Goal: Contribute content: Contribute content

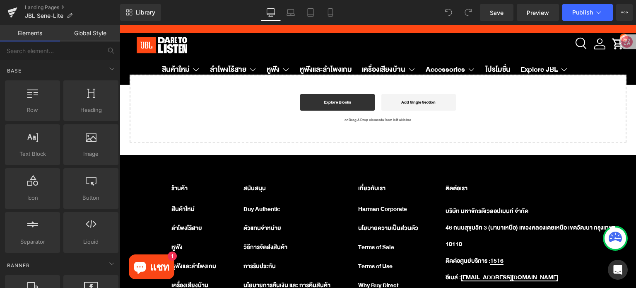
scroll to position [2648, 0]
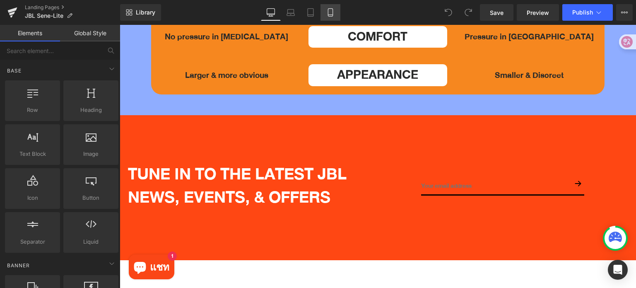
click at [326, 10] on icon at bounding box center [330, 12] width 8 height 8
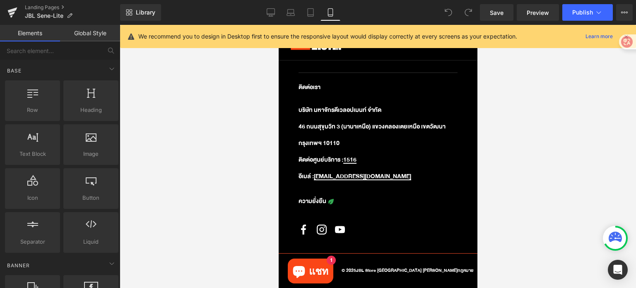
scroll to position [1653, 0]
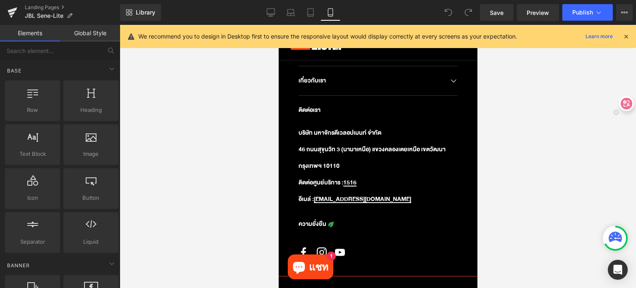
drag, startPoint x: 623, startPoint y: 38, endPoint x: 626, endPoint y: 104, distance: 65.4
click at [626, 105] on icon at bounding box center [626, 103] width 8 height 8
click at [625, 37] on icon at bounding box center [625, 36] width 7 height 7
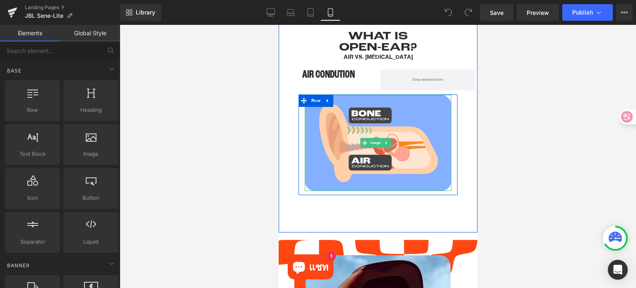
scroll to position [370, 0]
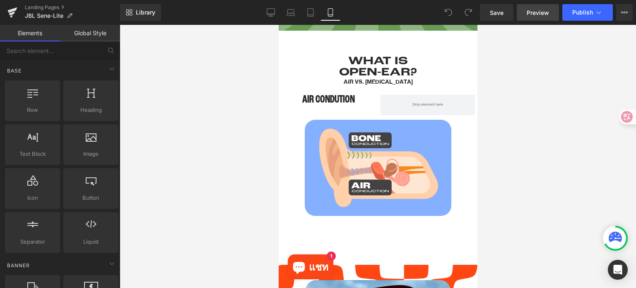
click at [535, 11] on span "Preview" at bounding box center [537, 12] width 22 height 9
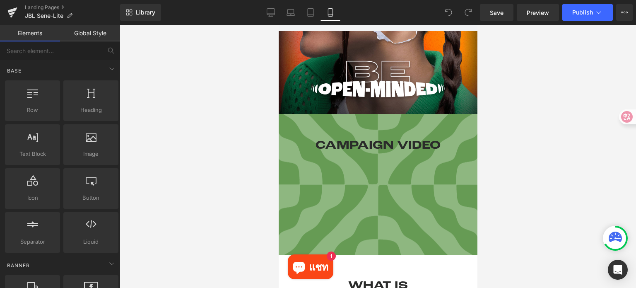
scroll to position [329, 0]
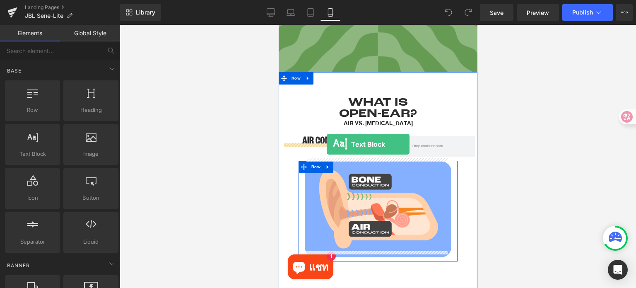
drag, startPoint x: 309, startPoint y: 176, endPoint x: 326, endPoint y: 144, distance: 35.9
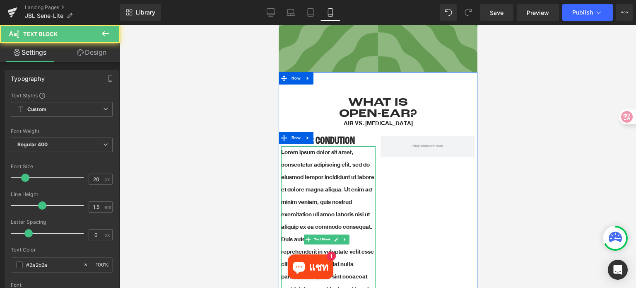
click at [333, 180] on p "Lorem ipsum dolor sit amet, consectetur adipiscing elit, sed do eiusmod tempor …" at bounding box center [328, 233] width 94 height 174
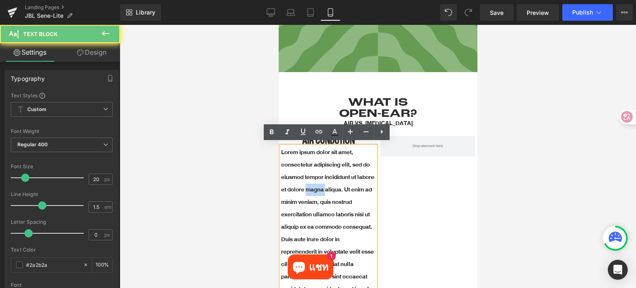
click at [333, 180] on p "Lorem ipsum dolor sit amet, consectetur adipiscing elit, sed do eiusmod tempor …" at bounding box center [328, 233] width 94 height 174
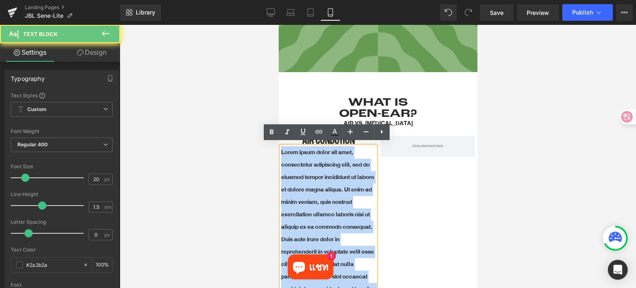
click at [333, 180] on p "Lorem ipsum dolor sit amet, consectetur adipiscing elit, sed do eiusmod tempor …" at bounding box center [328, 233] width 94 height 174
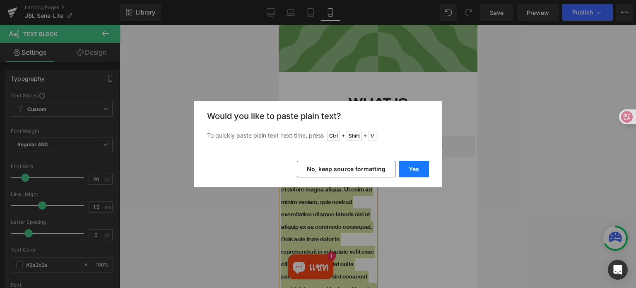
click at [417, 165] on button "Yes" at bounding box center [413, 169] width 30 height 17
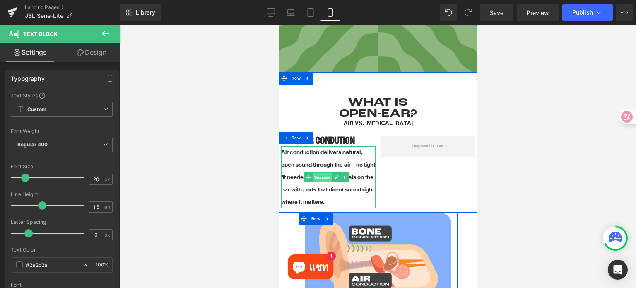
click at [324, 175] on span "Text Block" at bounding box center [321, 178] width 19 height 10
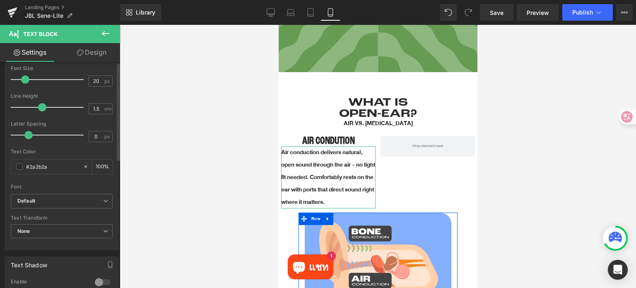
scroll to position [207, 0]
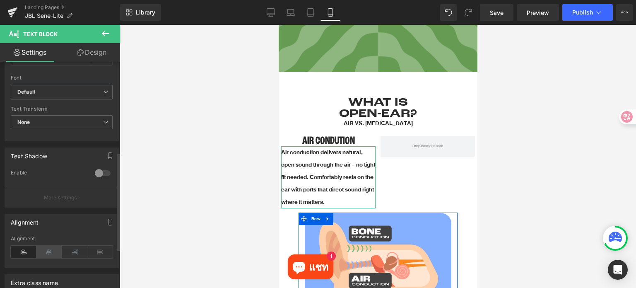
click at [50, 249] on icon at bounding box center [49, 251] width 26 height 12
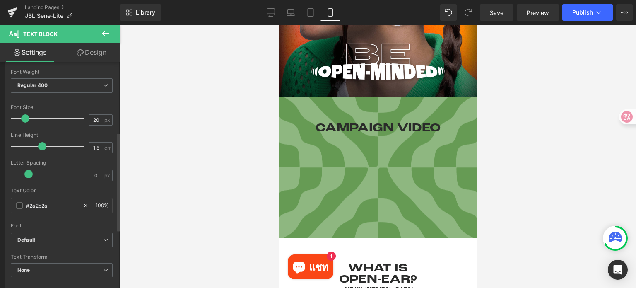
scroll to position [41, 0]
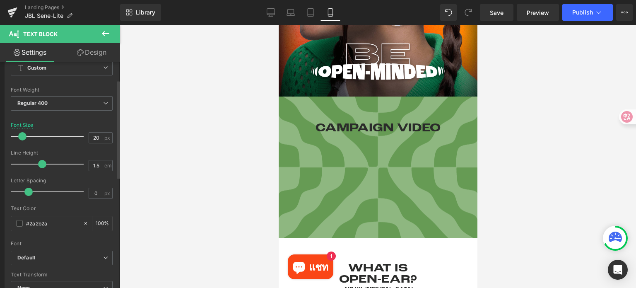
click at [22, 135] on span at bounding box center [22, 136] width 8 height 8
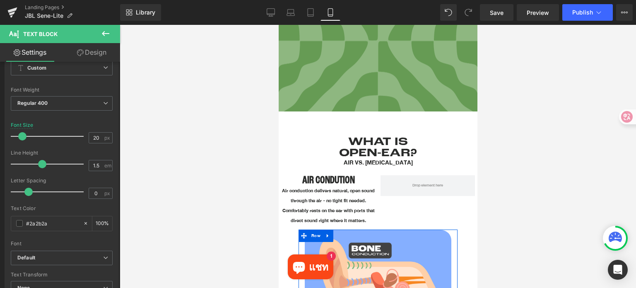
scroll to position [329, 0]
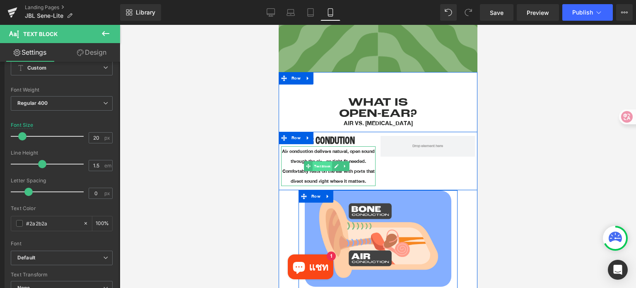
click at [321, 165] on span "Text Block" at bounding box center [321, 166] width 19 height 10
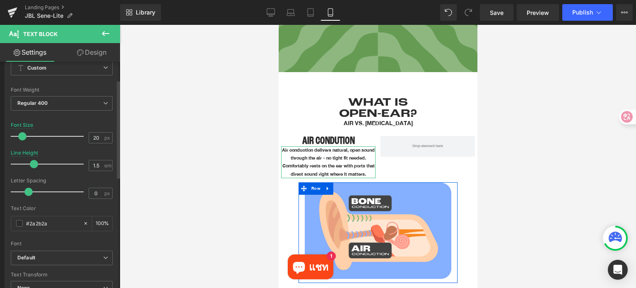
click at [31, 163] on span at bounding box center [34, 164] width 8 height 8
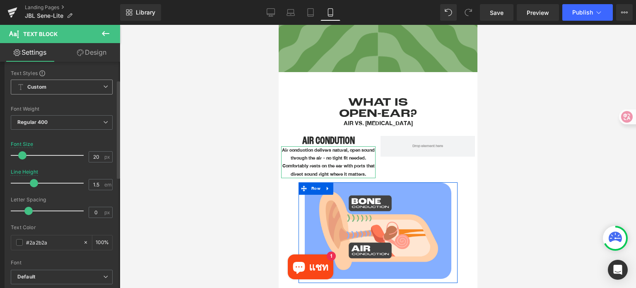
scroll to position [0, 0]
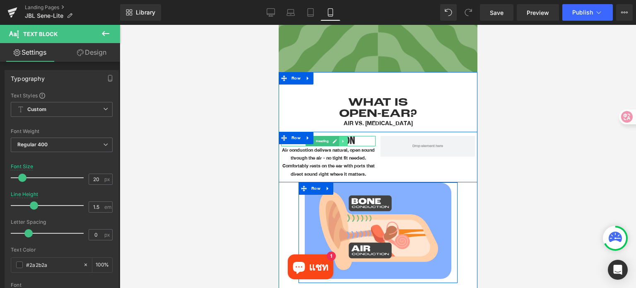
click at [344, 139] on icon at bounding box center [343, 141] width 5 height 5
click at [338, 139] on icon at bounding box center [338, 141] width 5 height 5
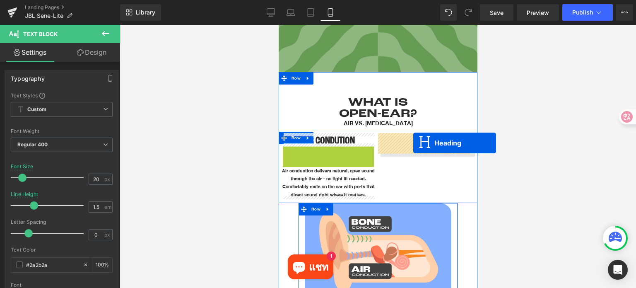
drag, startPoint x: 309, startPoint y: 149, endPoint x: 413, endPoint y: 142, distance: 103.7
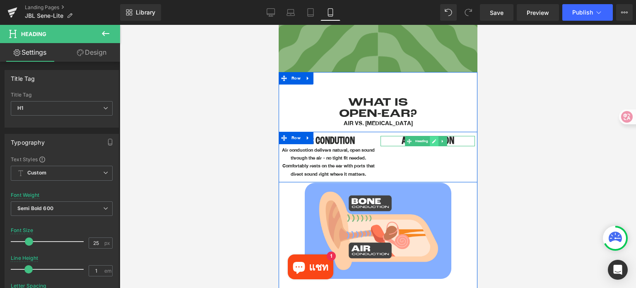
click at [431, 141] on link at bounding box center [433, 141] width 9 height 10
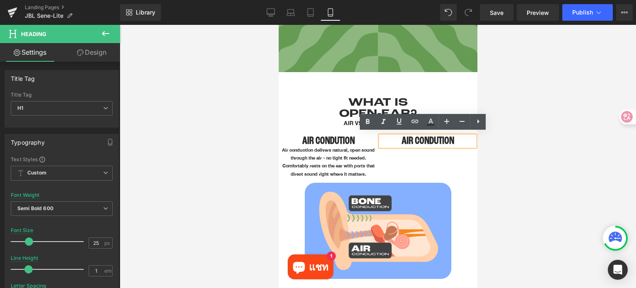
click at [429, 139] on h1 "AIR CONDUTION" at bounding box center [427, 141] width 94 height 10
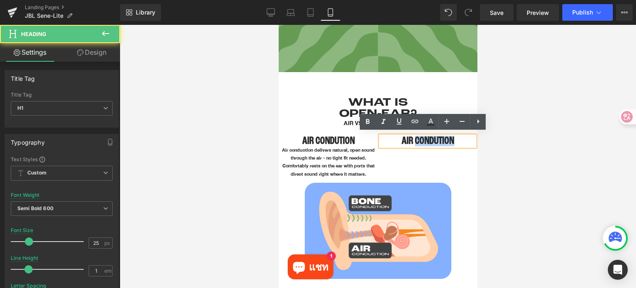
click at [429, 139] on h1 "AIR CONDUTION" at bounding box center [427, 141] width 94 height 10
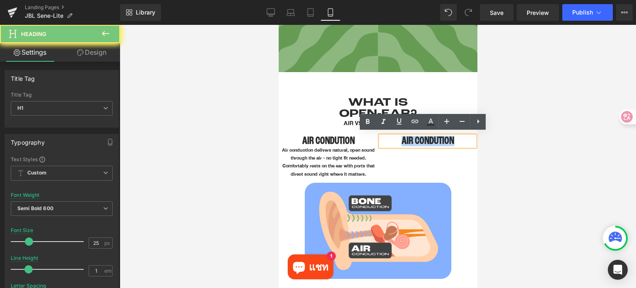
click at [429, 139] on h1 "AIR CONDUTION" at bounding box center [427, 141] width 94 height 10
paste div
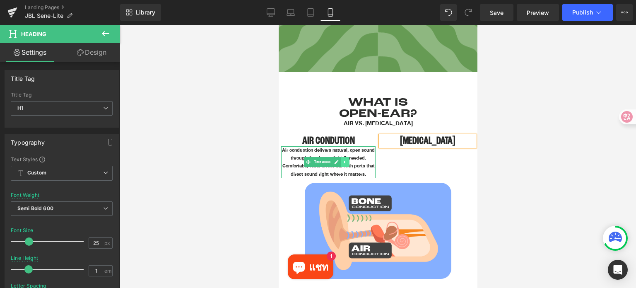
click at [345, 160] on icon at bounding box center [344, 161] width 5 height 5
click at [341, 160] on icon at bounding box center [340, 161] width 5 height 5
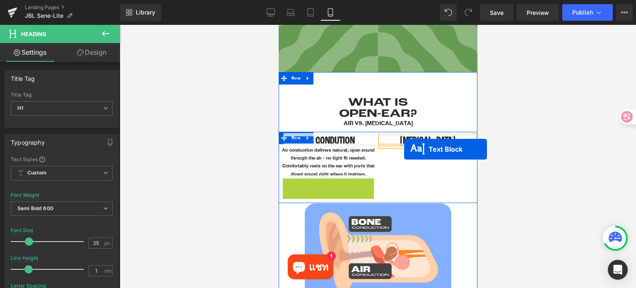
drag, startPoint x: 306, startPoint y: 192, endPoint x: 403, endPoint y: 149, distance: 106.7
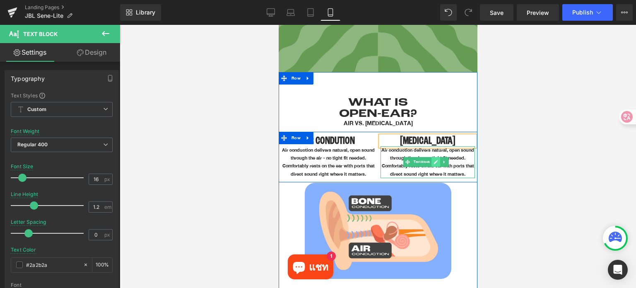
click at [433, 159] on icon at bounding box center [435, 161] width 5 height 5
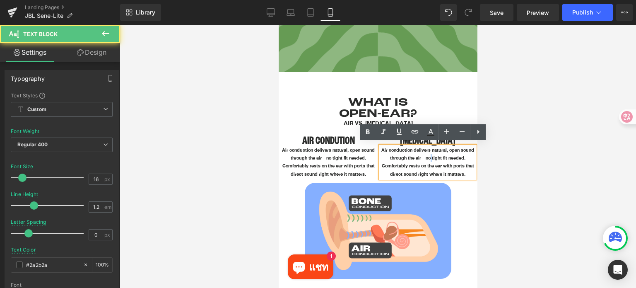
click at [431, 158] on p "Air conduction delivers natural, open sound through the air - no tight fit need…" at bounding box center [427, 162] width 94 height 32
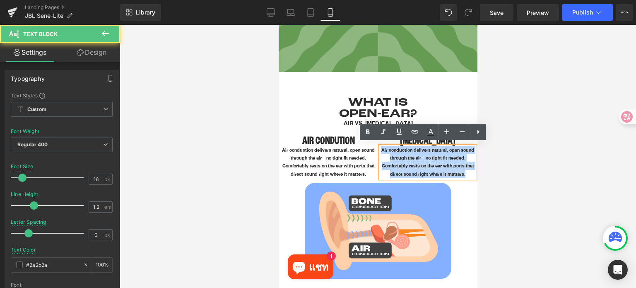
click at [431, 158] on p "Air conduction delivers natural, open sound through the air - no tight fit need…" at bounding box center [427, 162] width 94 height 32
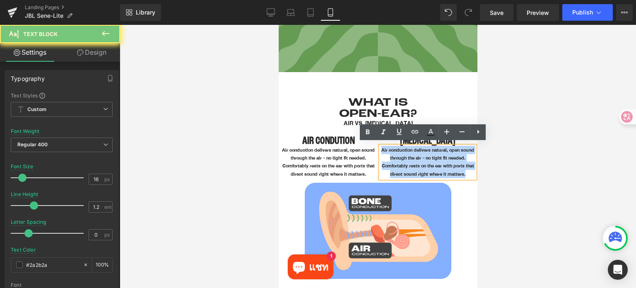
click at [431, 158] on p "Air conduction delivers natural, open sound through the air - no tight fit need…" at bounding box center [427, 162] width 94 height 32
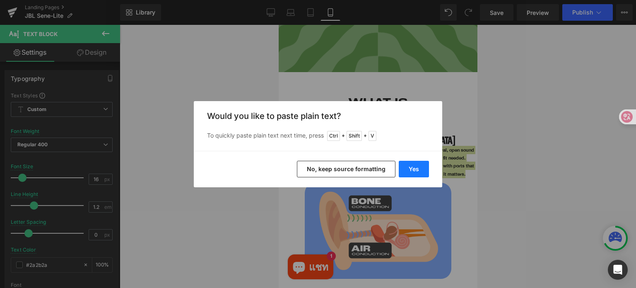
click at [416, 174] on button "Yes" at bounding box center [413, 169] width 30 height 17
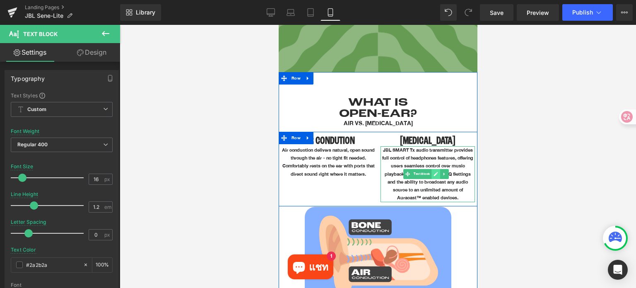
click at [433, 173] on icon at bounding box center [435, 173] width 5 height 5
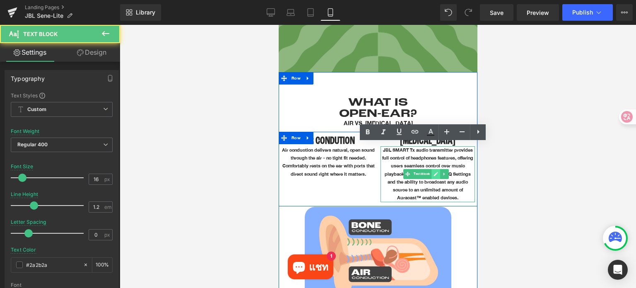
click at [432, 173] on p "JBL SMART Tx audio transmitter provides full control of headphones features, of…" at bounding box center [427, 173] width 94 height 55
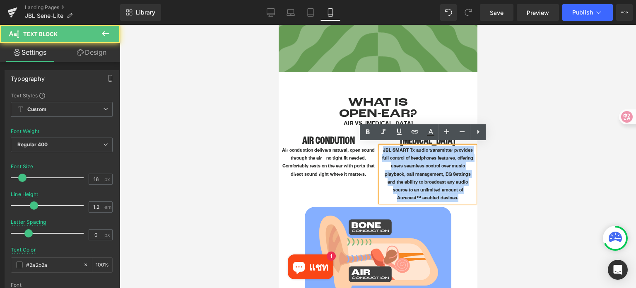
click at [432, 173] on p "JBL SMART Tx audio transmitter provides full control of headphones features, of…" at bounding box center [427, 173] width 94 height 55
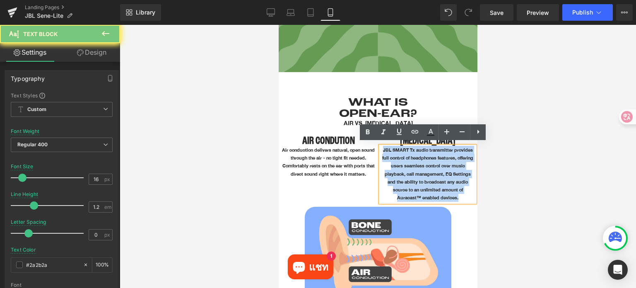
click at [432, 173] on p "JBL SMART Tx audio transmitter provides full control of headphones features, of…" at bounding box center [427, 173] width 94 height 55
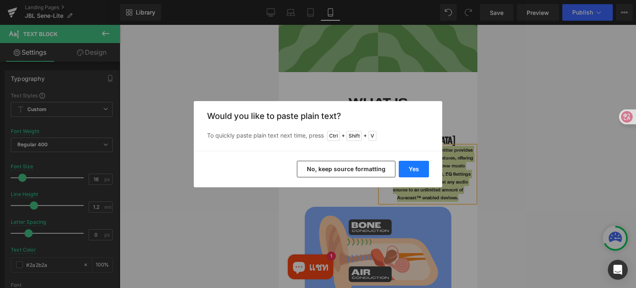
click at [417, 170] on button "Yes" at bounding box center [413, 169] width 30 height 17
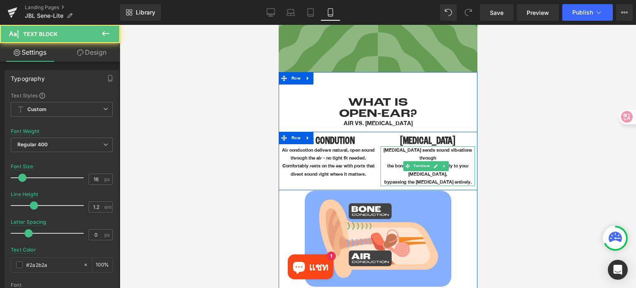
click at [381, 163] on p "the bones of your skull directly to your [MEDICAL_DATA]," at bounding box center [427, 170] width 94 height 16
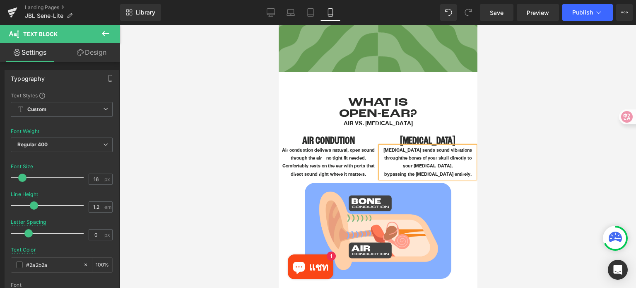
click at [386, 170] on p "bypassing the [MEDICAL_DATA] entirely." at bounding box center [427, 174] width 94 height 8
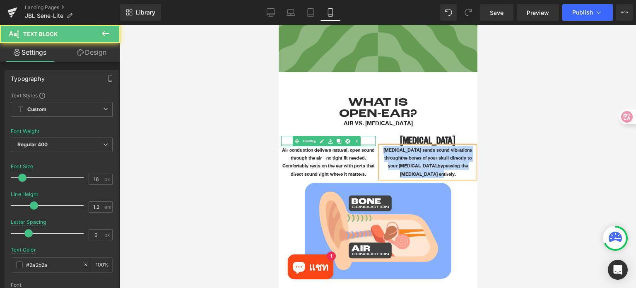
drag, startPoint x: 437, startPoint y: 171, endPoint x: 367, endPoint y: 141, distance: 76.2
click at [367, 141] on div "AIR CONDUTION Heading Air conduction delivers natural, open sound through the a…" at bounding box center [377, 157] width 199 height 50
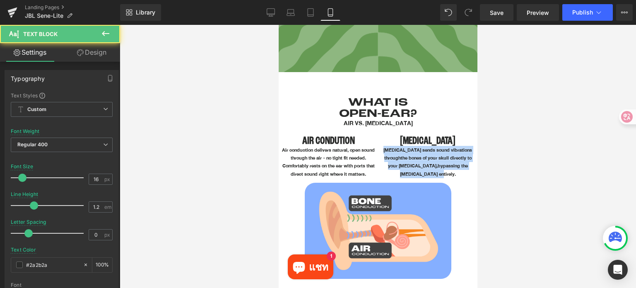
copy p "Bone conduction sends sound vibrations through the bones of your skull directly…"
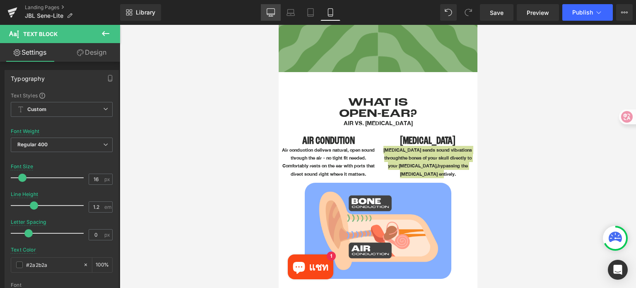
drag, startPoint x: 271, startPoint y: 10, endPoint x: 506, endPoint y: 192, distance: 296.4
click at [271, 10] on icon at bounding box center [270, 12] width 8 height 8
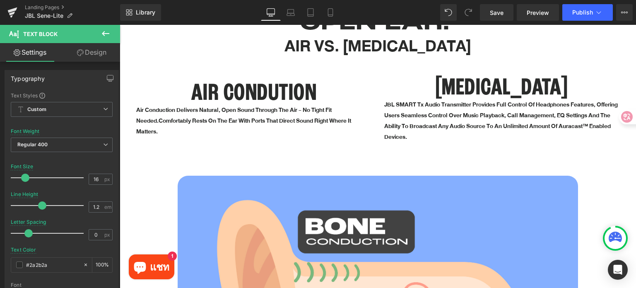
scroll to position [745, 0]
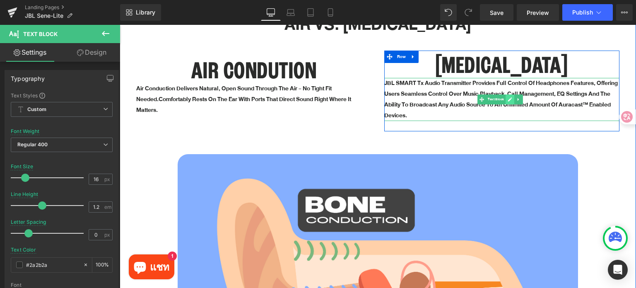
click at [505, 96] on link at bounding box center [509, 99] width 9 height 10
click at [505, 96] on p "JBL SMART Tx audio transmitter provides full control of headphones features, of…" at bounding box center [501, 99] width 235 height 43
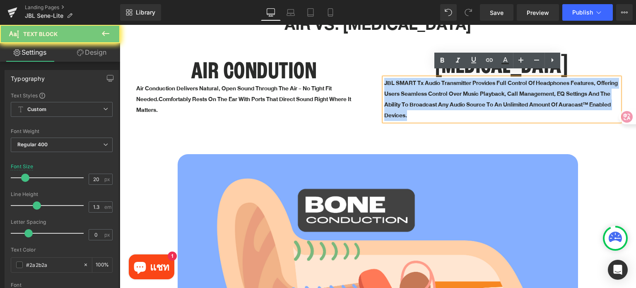
click at [505, 96] on p "JBL SMART Tx audio transmitter provides full control of headphones features, of…" at bounding box center [501, 99] width 235 height 43
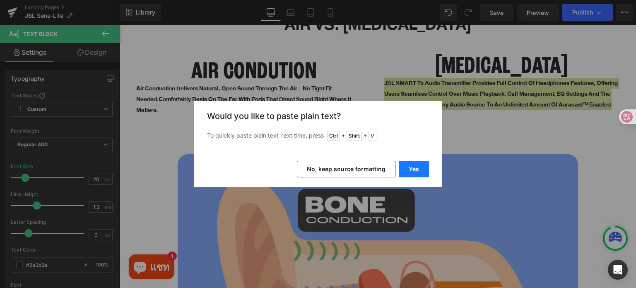
click at [411, 169] on button "Yes" at bounding box center [413, 169] width 30 height 17
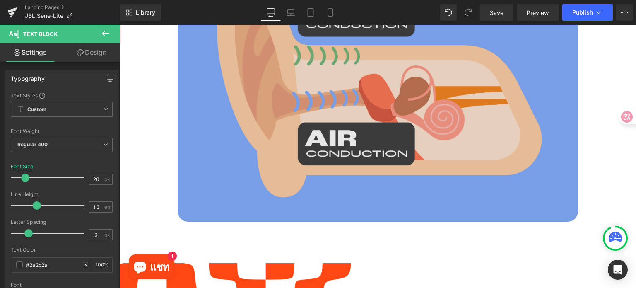
scroll to position [910, 0]
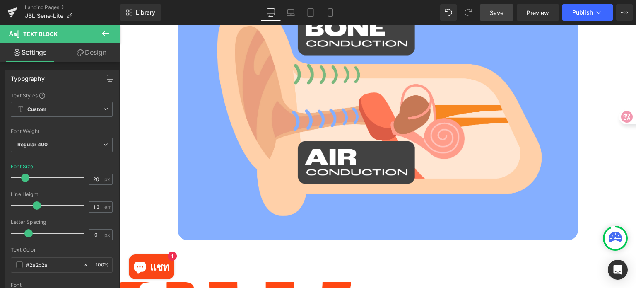
click at [496, 10] on span "Save" at bounding box center [496, 12] width 14 height 9
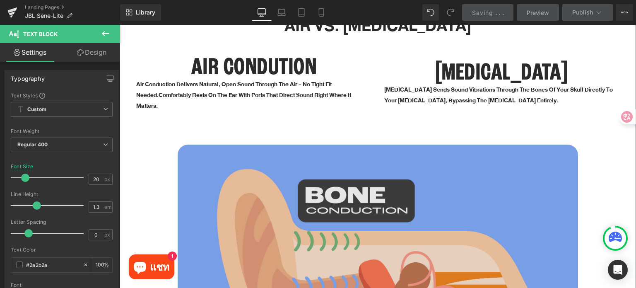
scroll to position [745, 0]
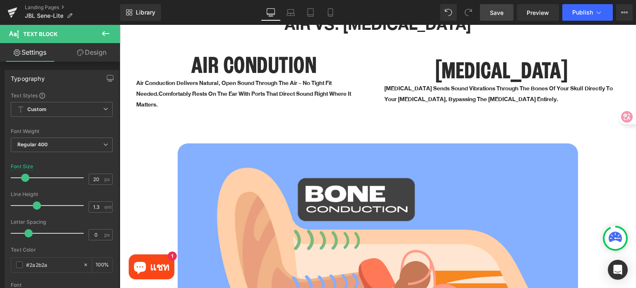
click at [498, 10] on span "Save" at bounding box center [496, 12] width 14 height 9
click at [332, 11] on icon at bounding box center [330, 13] width 5 height 8
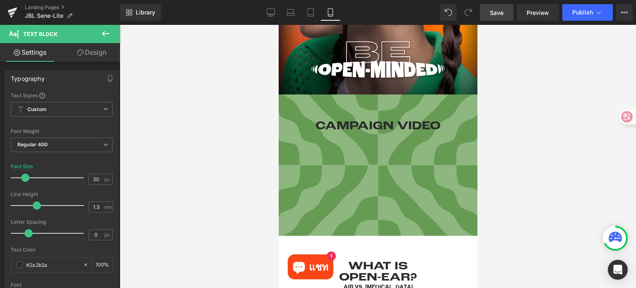
scroll to position [414, 0]
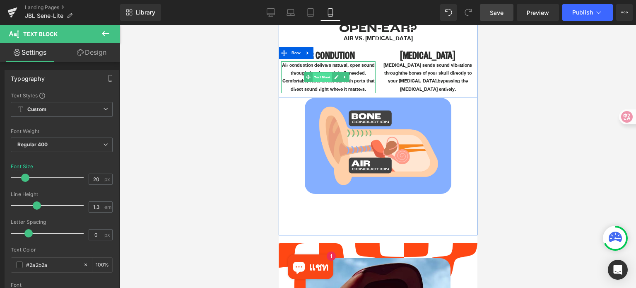
click at [307, 76] on link "Text Block" at bounding box center [317, 77] width 28 height 10
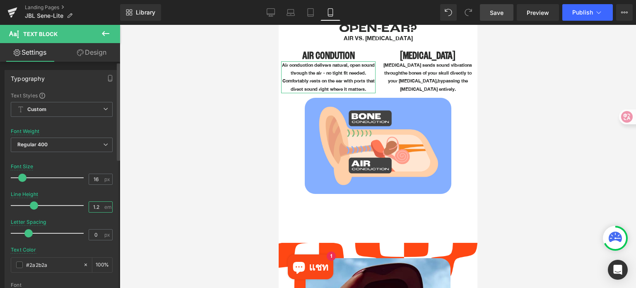
click at [97, 206] on input "1.2" at bounding box center [96, 207] width 14 height 10
type input "1"
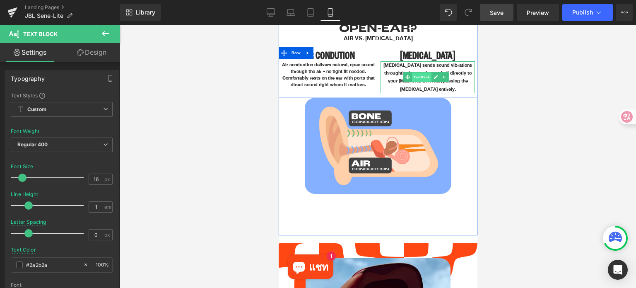
click at [419, 73] on span "Text Block" at bounding box center [420, 77] width 19 height 10
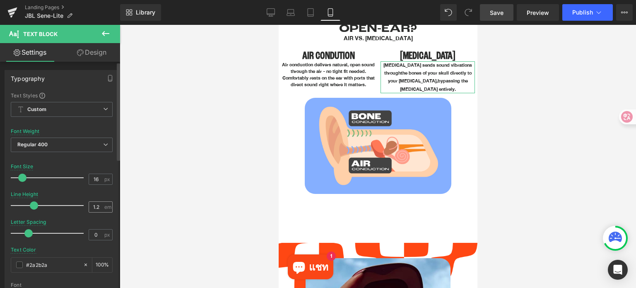
click at [101, 208] on div "1.2 em" at bounding box center [101, 206] width 24 height 11
click at [98, 206] on input "1.2" at bounding box center [96, 207] width 14 height 10
type input "1"
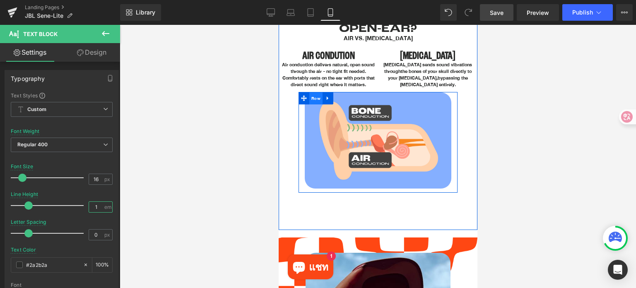
drag, startPoint x: 309, startPoint y: 97, endPoint x: 554, endPoint y: 139, distance: 249.0
click at [309, 97] on span "Row" at bounding box center [315, 98] width 13 height 12
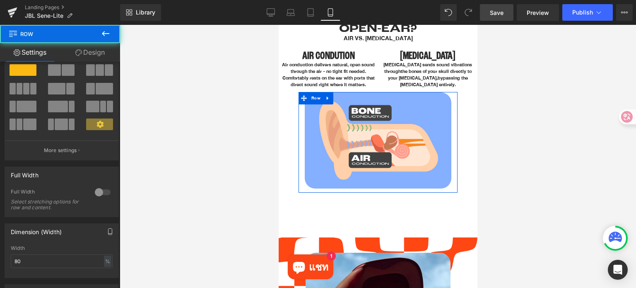
scroll to position [124, 0]
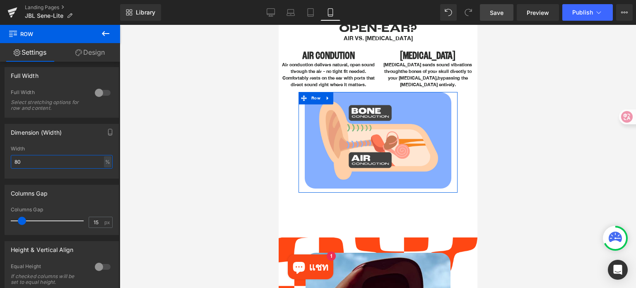
click at [0, 158] on div "Dimension (Width) 80% Width 80 % % px" at bounding box center [62, 148] width 124 height 61
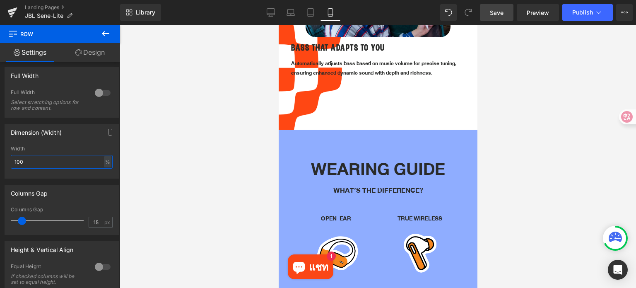
scroll to position [1283, 0]
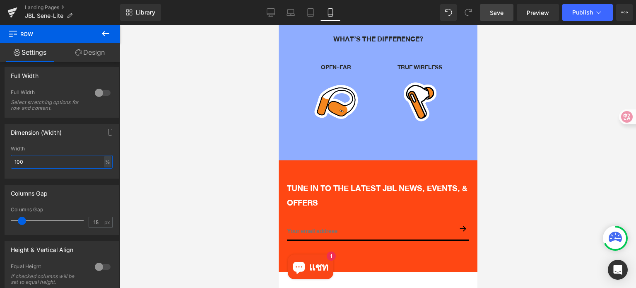
type input "100"
drag, startPoint x: 500, startPoint y: 17, endPoint x: 78, endPoint y: 84, distance: 427.0
click at [500, 17] on link "Save" at bounding box center [497, 12] width 34 height 17
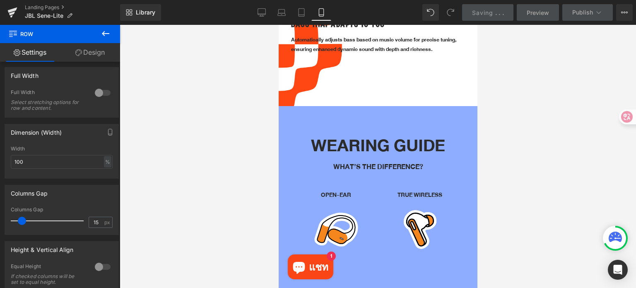
scroll to position [1117, 0]
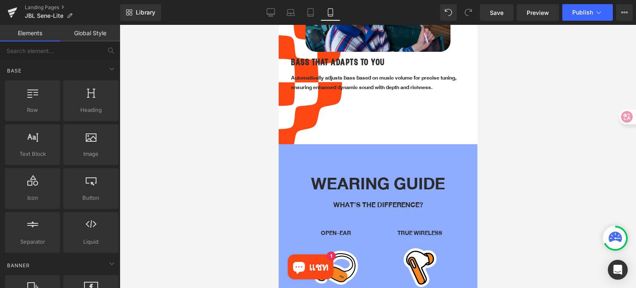
click at [545, 151] on div at bounding box center [378, 156] width 516 height 263
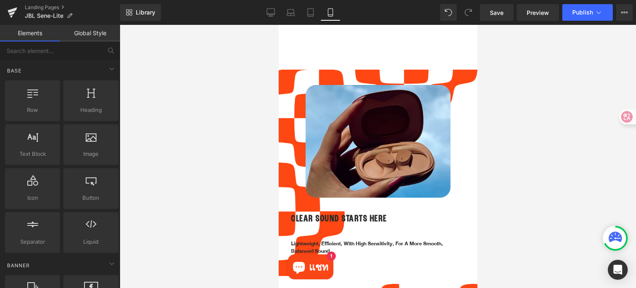
scroll to position [540, 0]
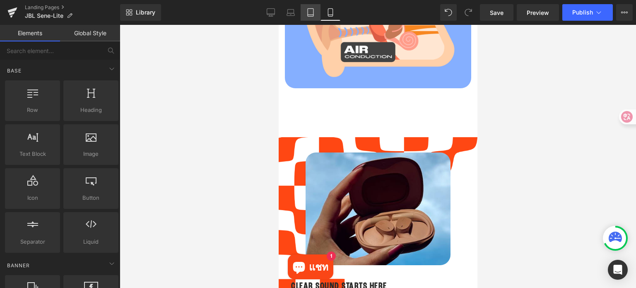
click at [313, 13] on icon at bounding box center [310, 12] width 8 height 8
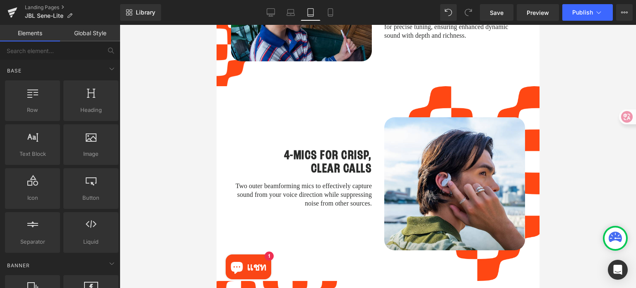
scroll to position [1185, 0]
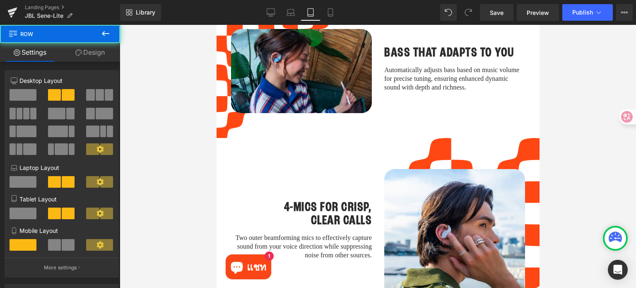
click at [321, 163] on div "4-MICS FOR CRISP, CLEAR CALLS Heading Two outer beamforming mics to effectively…" at bounding box center [300, 235] width 153 height 145
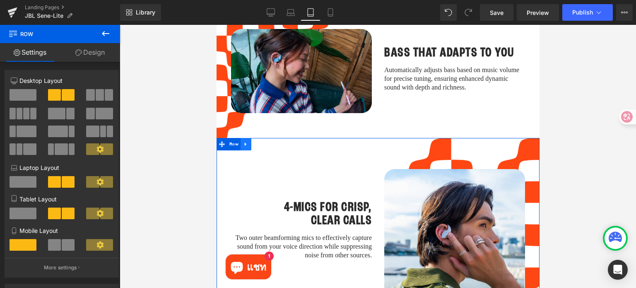
click at [245, 141] on icon at bounding box center [245, 144] width 6 height 6
click at [229, 138] on span "Row" at bounding box center [233, 144] width 13 height 12
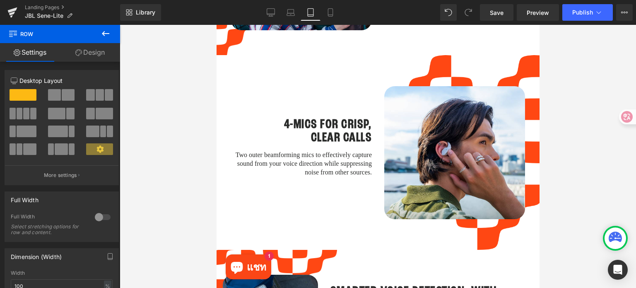
scroll to position [1268, 0]
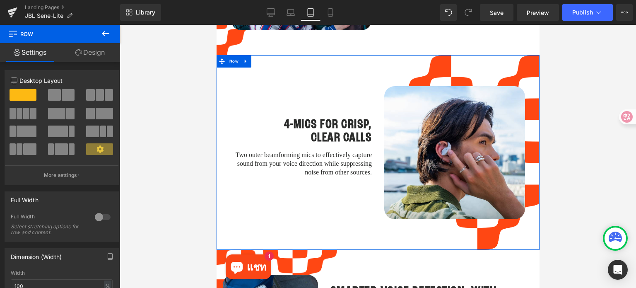
click at [86, 54] on link "Design" at bounding box center [90, 52] width 60 height 19
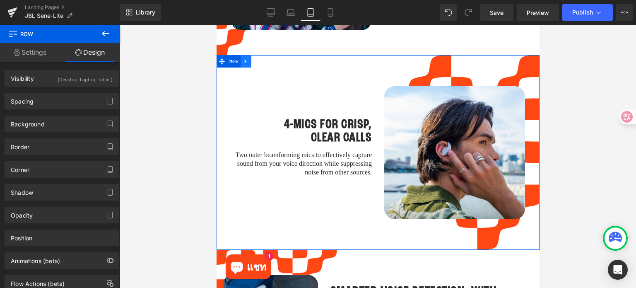
click at [245, 58] on icon at bounding box center [245, 61] width 6 height 6
click at [256, 58] on icon at bounding box center [256, 61] width 6 height 6
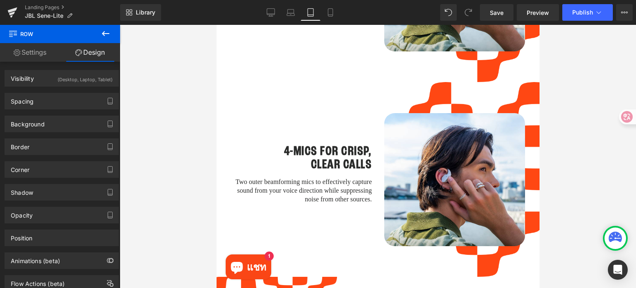
scroll to position [1446, 0]
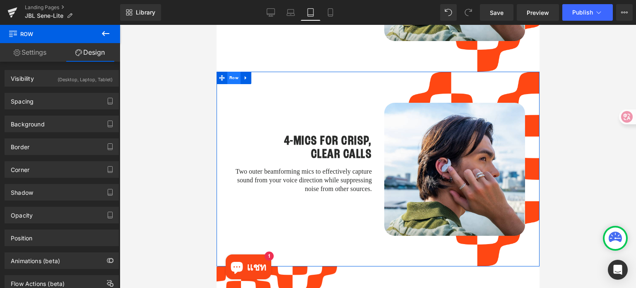
click at [235, 72] on span "Row" at bounding box center [233, 78] width 13 height 12
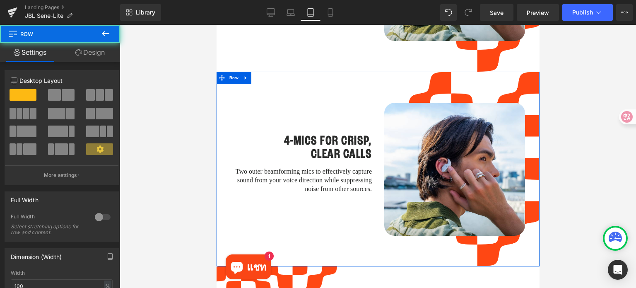
click at [103, 58] on link "Design" at bounding box center [90, 52] width 60 height 19
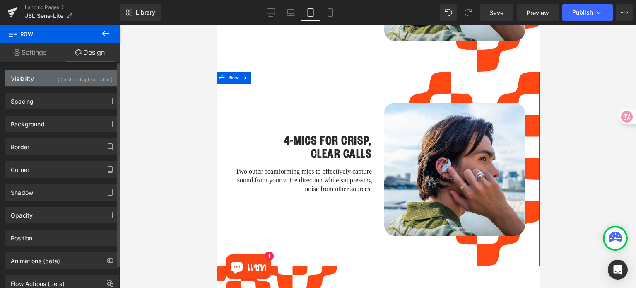
click at [87, 77] on div "(Desktop, Laptop, Tablet)" at bounding box center [85, 77] width 55 height 14
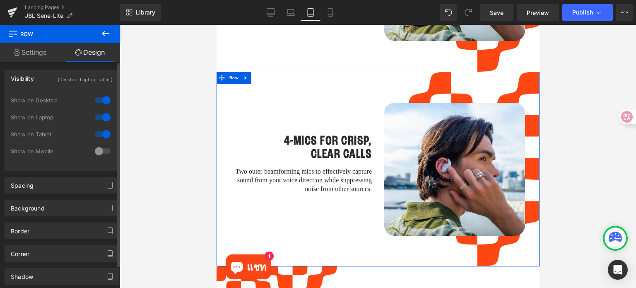
click at [96, 150] on div at bounding box center [103, 150] width 20 height 13
drag, startPoint x: 101, startPoint y: 133, endPoint x: 101, endPoint y: 124, distance: 9.1
click at [101, 133] on div at bounding box center [103, 133] width 20 height 13
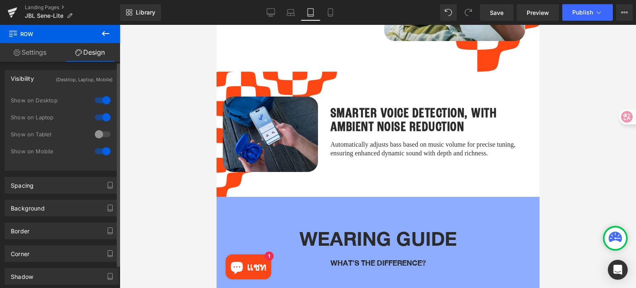
click at [102, 115] on div at bounding box center [103, 116] width 20 height 13
click at [102, 101] on div at bounding box center [103, 100] width 20 height 13
click at [325, 14] on link "Mobile" at bounding box center [330, 12] width 20 height 17
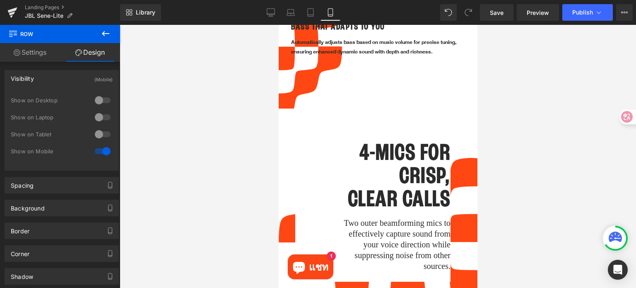
scroll to position [1169, 0]
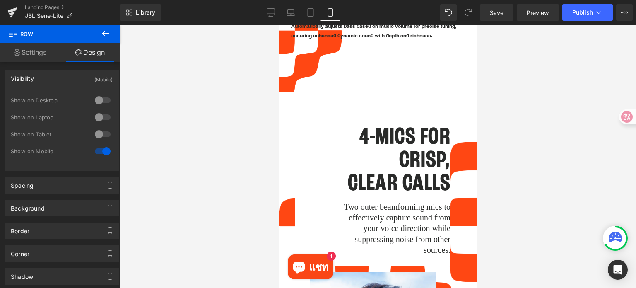
click at [389, 172] on h1 "CLEAR CALLS" at bounding box center [391, 183] width 118 height 23
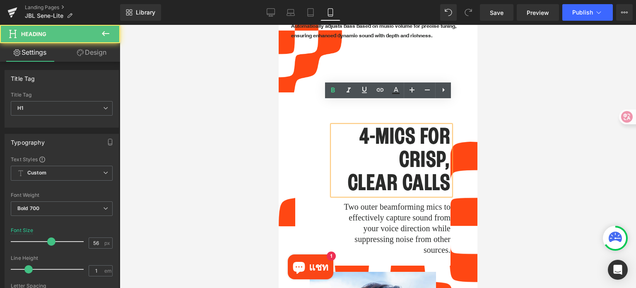
scroll to position [1293, 0]
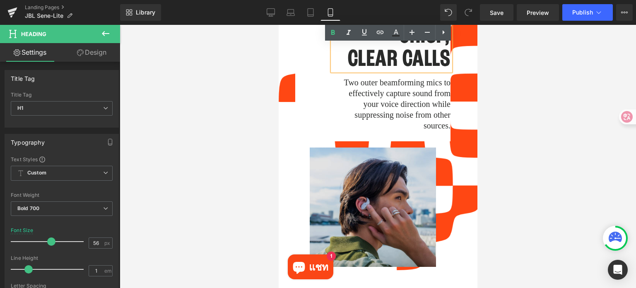
click at [363, 163] on img at bounding box center [372, 206] width 126 height 119
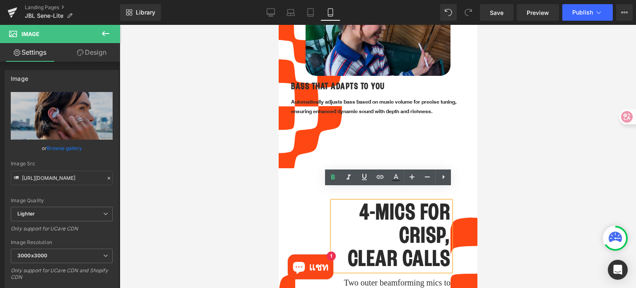
scroll to position [1086, 0]
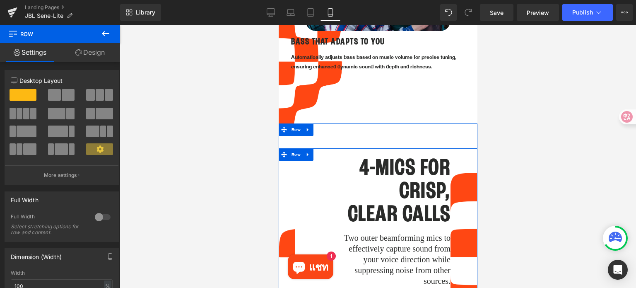
scroll to position [1127, 0]
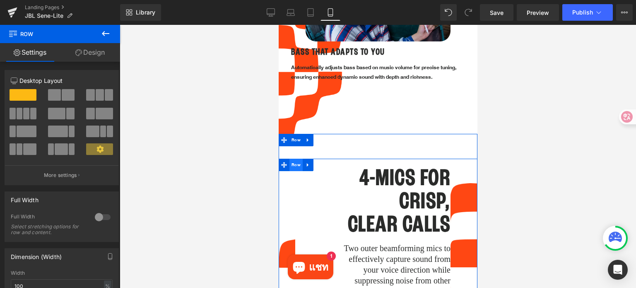
click at [295, 158] on span "Row" at bounding box center [295, 164] width 13 height 12
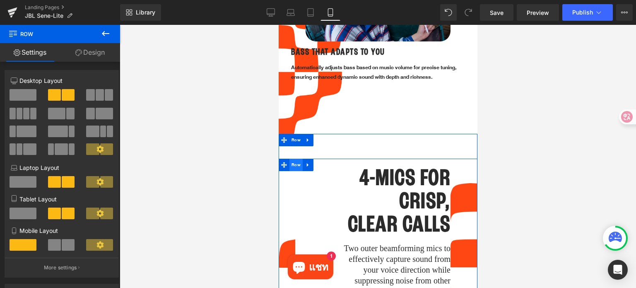
click at [297, 158] on span "Row" at bounding box center [295, 164] width 13 height 12
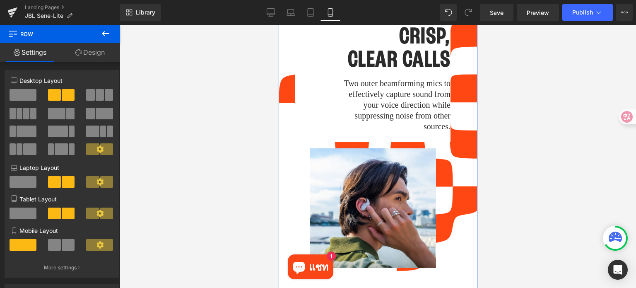
scroll to position [1293, 0]
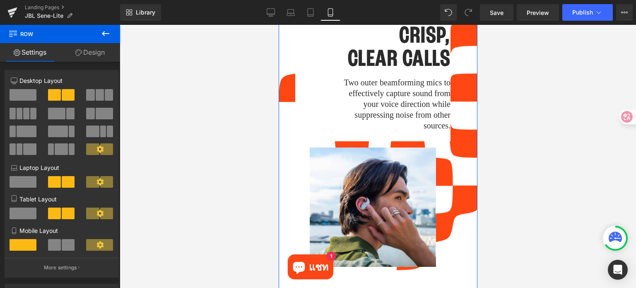
click at [53, 250] on span at bounding box center [54, 245] width 13 height 12
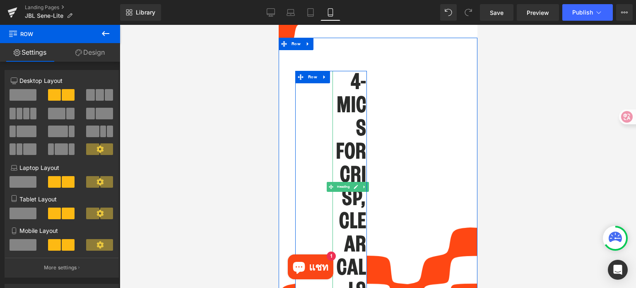
scroll to position [1169, 0]
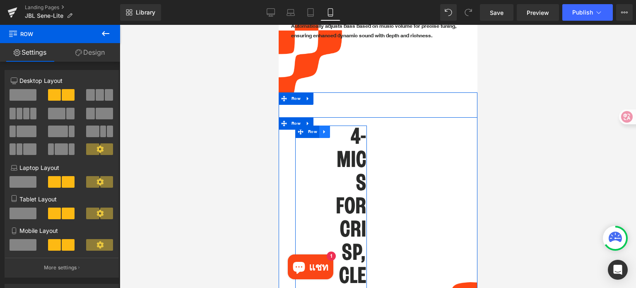
click at [327, 125] on link at bounding box center [324, 131] width 11 height 12
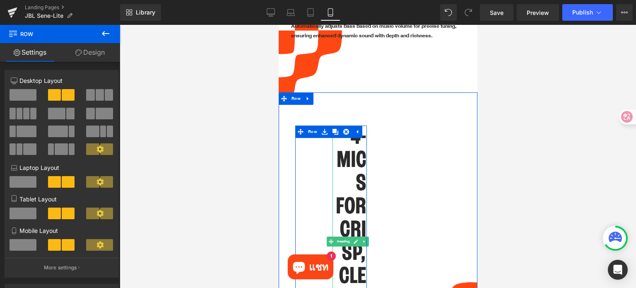
click at [341, 142] on h1 "4-MICS FOR CRISP," at bounding box center [349, 194] width 34 height 139
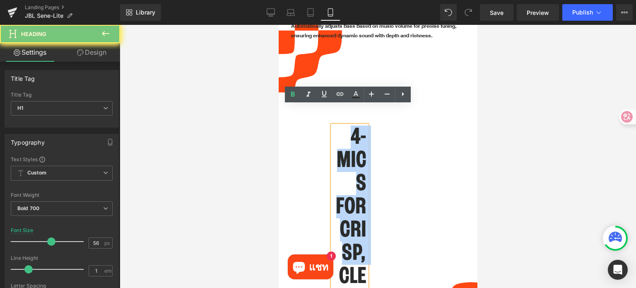
click at [341, 142] on h1 "4-MICS FOR CRISP," at bounding box center [349, 194] width 34 height 139
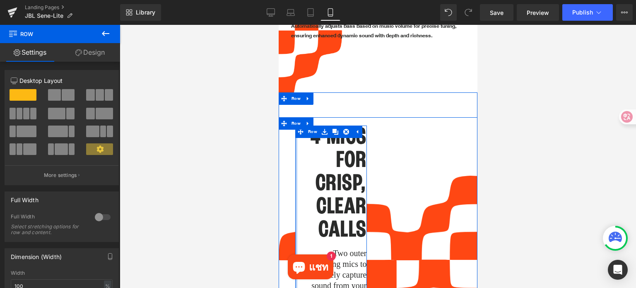
drag, startPoint x: 324, startPoint y: 138, endPoint x: 244, endPoint y: 134, distance: 80.0
click at [278, 134] on html "สินค้าใหม่ สินค้าใหม่ Tour one M3 SMART TX Flip 7 and Charge 6 Partybox White P…" at bounding box center [377, 57] width 199 height 2403
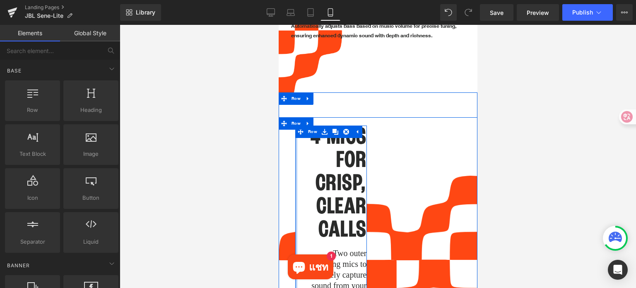
click at [278, 154] on iframe at bounding box center [377, 156] width 199 height 263
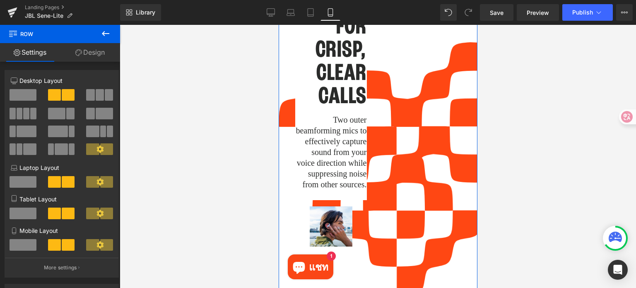
scroll to position [1127, 0]
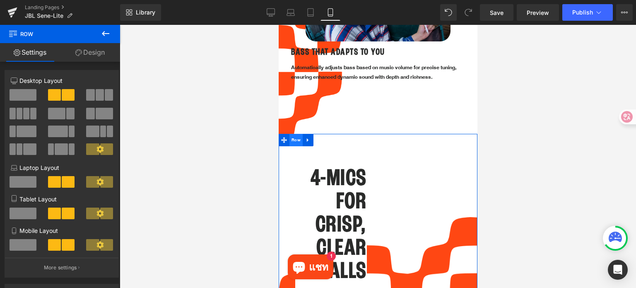
click at [299, 134] on span "Row" at bounding box center [295, 140] width 13 height 12
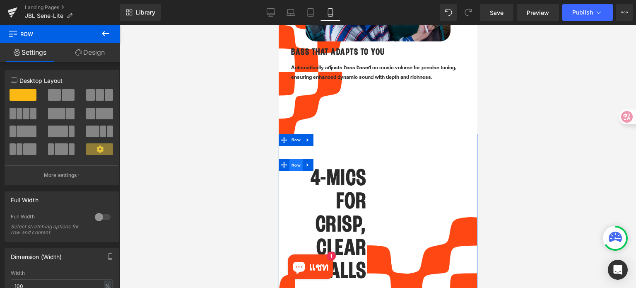
click at [296, 159] on span "Row" at bounding box center [295, 165] width 13 height 12
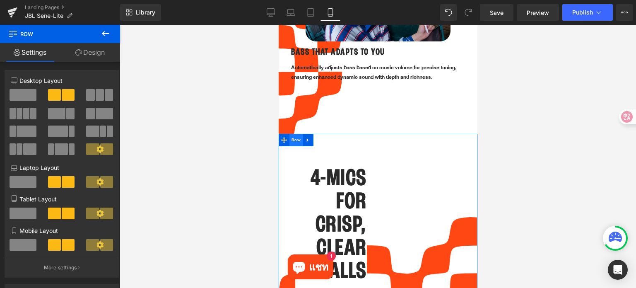
click at [296, 134] on span "Row" at bounding box center [295, 140] width 13 height 12
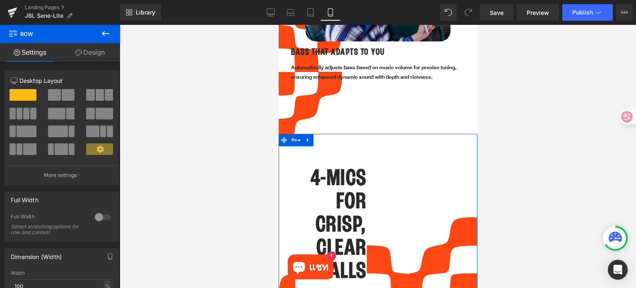
click at [63, 100] on span at bounding box center [68, 95] width 13 height 12
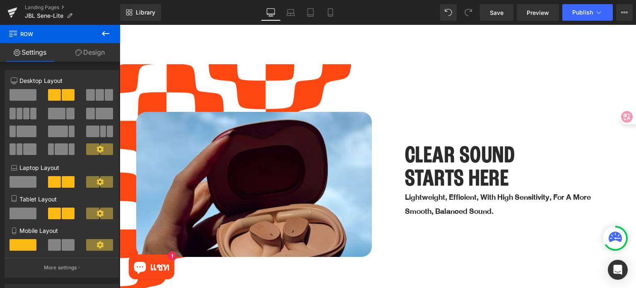
scroll to position [0, 0]
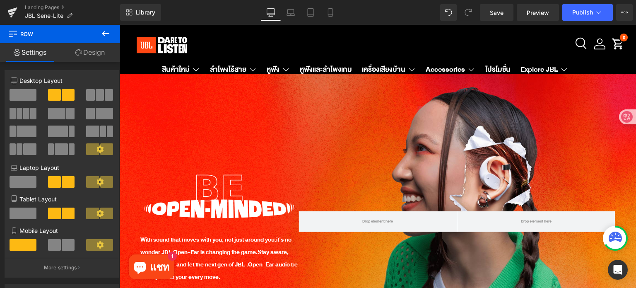
click at [62, 246] on span at bounding box center [68, 245] width 13 height 12
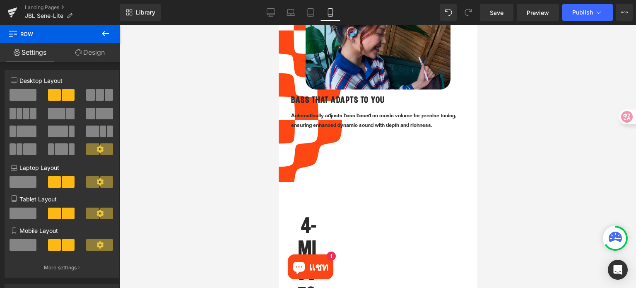
scroll to position [1086, 0]
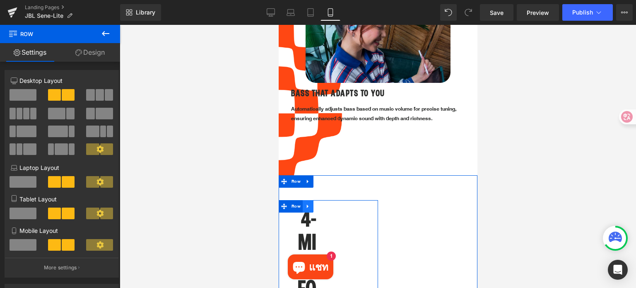
click at [309, 203] on icon at bounding box center [308, 206] width 6 height 6
click at [329, 203] on icon at bounding box center [329, 206] width 6 height 6
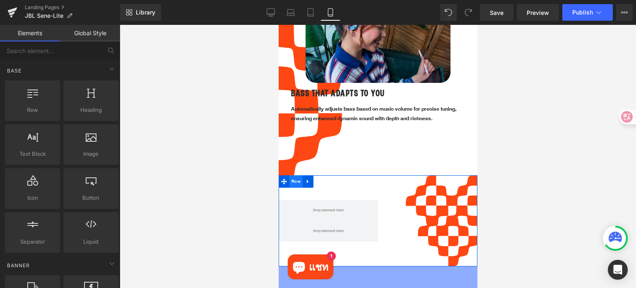
click at [297, 175] on span "Row" at bounding box center [295, 181] width 13 height 12
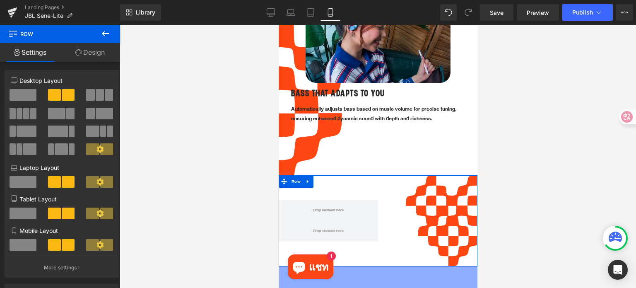
scroll to position [41, 0]
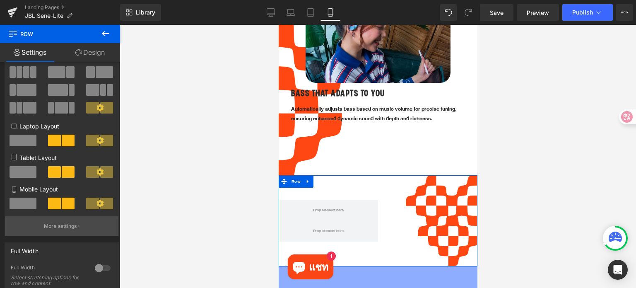
click at [58, 221] on button "More settings" at bounding box center [61, 225] width 113 height 19
click at [308, 178] on icon at bounding box center [308, 181] width 6 height 6
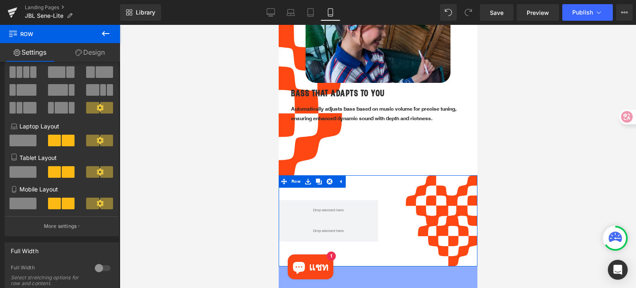
click at [449, 194] on div "Row" at bounding box center [377, 220] width 199 height 91
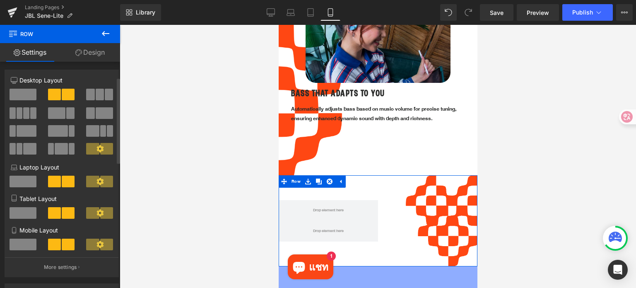
scroll to position [0, 0]
click at [26, 98] on span at bounding box center [23, 95] width 27 height 12
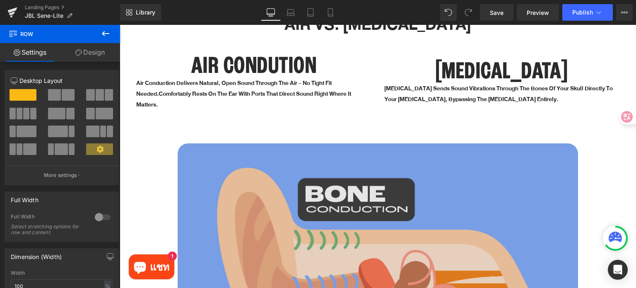
scroll to position [993, 0]
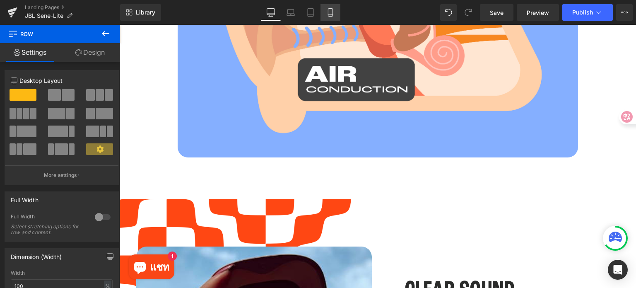
click at [329, 13] on icon at bounding box center [330, 12] width 8 height 8
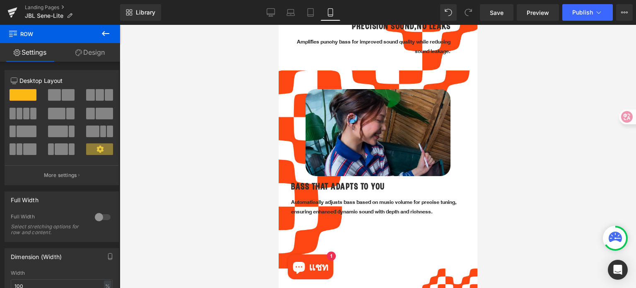
scroll to position [1127, 0]
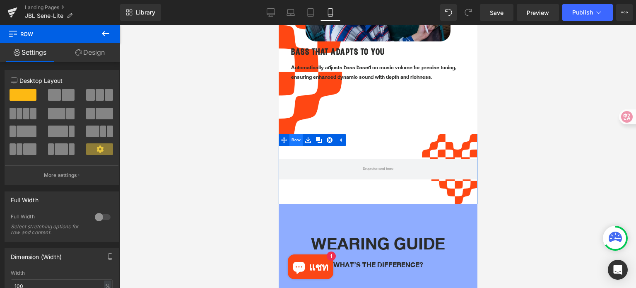
click at [295, 134] on span "Row" at bounding box center [295, 140] width 13 height 12
click at [58, 98] on span at bounding box center [54, 95] width 13 height 12
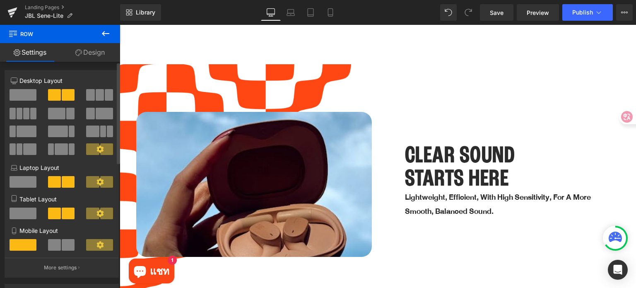
scroll to position [0, 0]
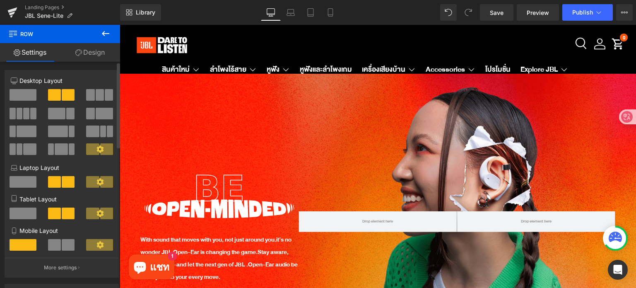
click at [59, 245] on button at bounding box center [62, 245] width 28 height 12
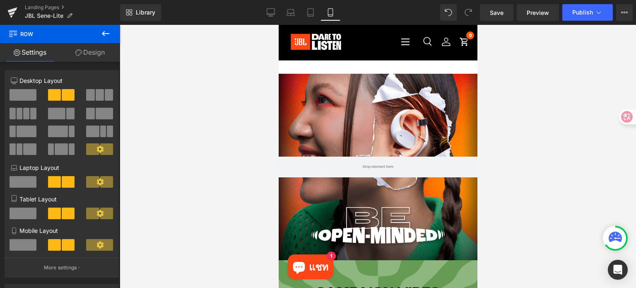
scroll to position [1127, 0]
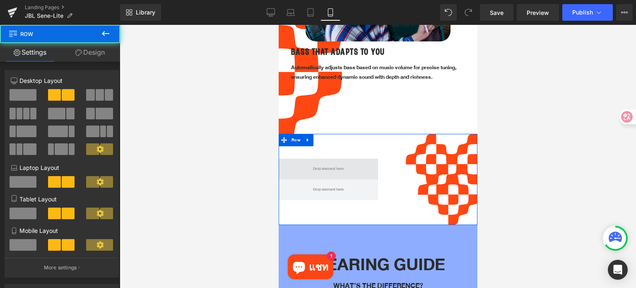
click at [338, 158] on span at bounding box center [327, 168] width 99 height 21
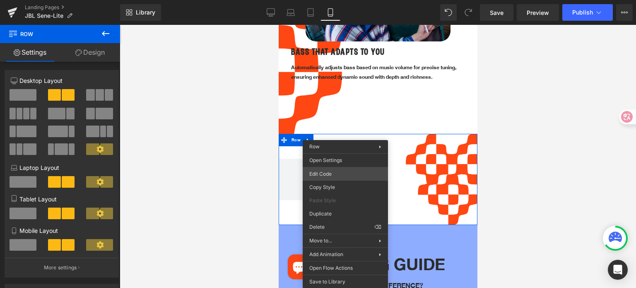
click at [341, 0] on div "Row You are previewing how the will restyle your page. You can not edit Element…" at bounding box center [318, 0] width 636 height 0
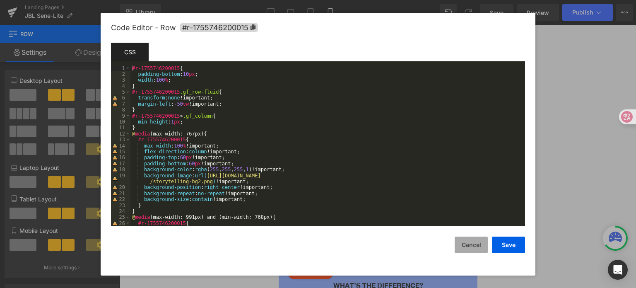
click at [469, 243] on button "Cancel" at bounding box center [470, 244] width 33 height 17
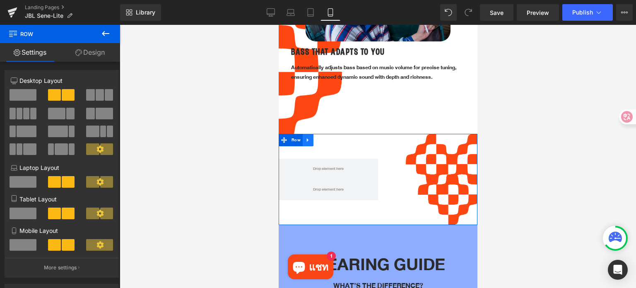
click at [307, 137] on icon at bounding box center [308, 140] width 6 height 6
click at [330, 137] on icon at bounding box center [329, 140] width 6 height 6
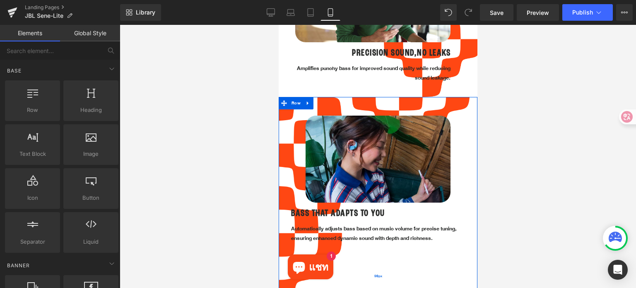
scroll to position [962, 0]
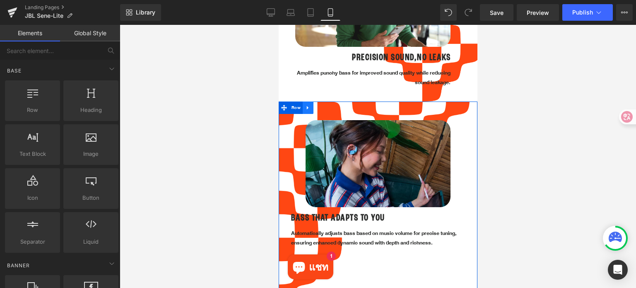
click at [308, 105] on icon at bounding box center [308, 108] width 6 height 6
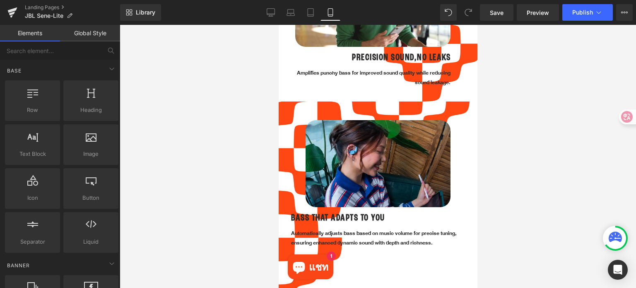
click at [519, 202] on div at bounding box center [378, 156] width 516 height 263
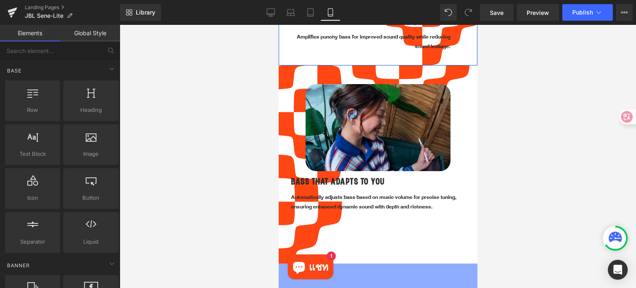
scroll to position [1003, 0]
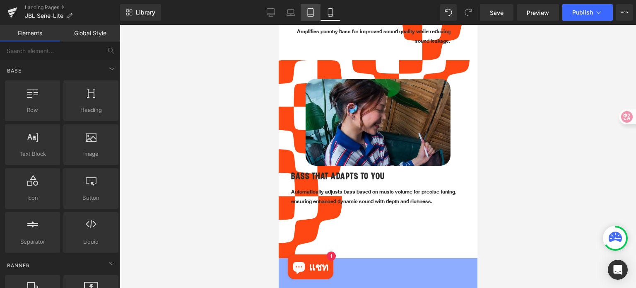
click at [309, 17] on link "Tablet" at bounding box center [310, 12] width 20 height 17
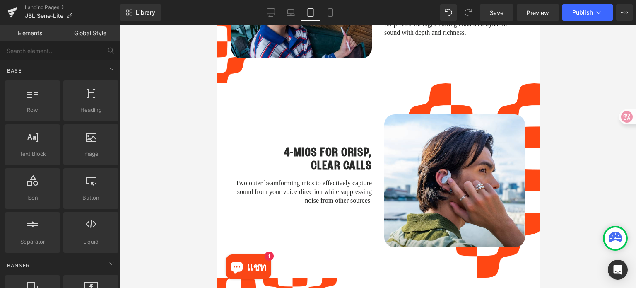
scroll to position [1235, 0]
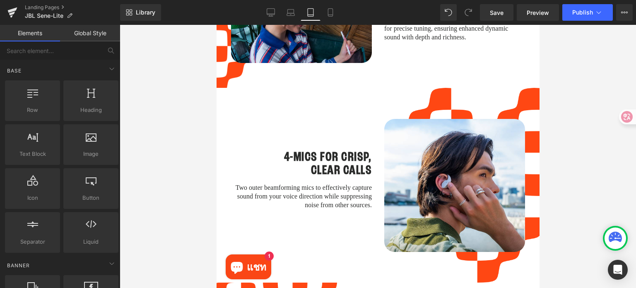
click at [259, 121] on div "4-MICS FOR CRISP, CLEAR CALLS Heading Two outer beamforming mics to effectively…" at bounding box center [300, 185] width 153 height 145
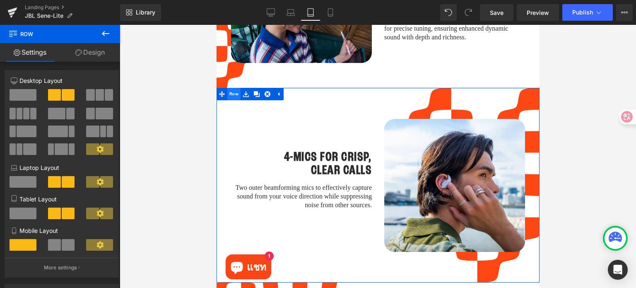
click at [235, 88] on span "Row" at bounding box center [233, 94] width 13 height 12
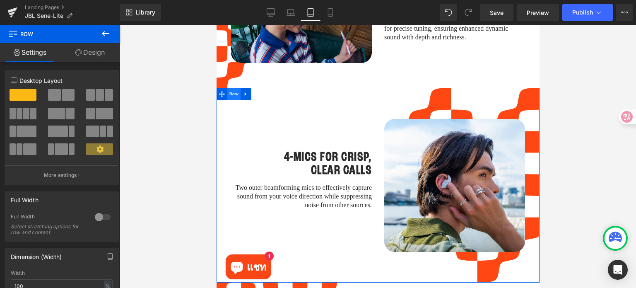
click at [232, 88] on span "Row" at bounding box center [233, 94] width 13 height 12
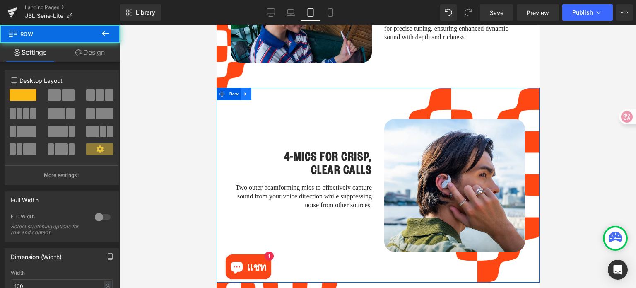
click at [245, 91] on icon at bounding box center [245, 94] width 6 height 6
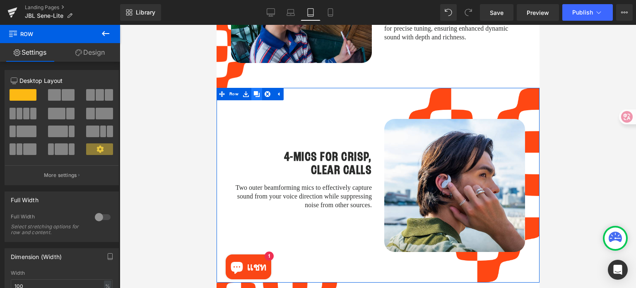
click at [257, 91] on icon at bounding box center [256, 94] width 6 height 6
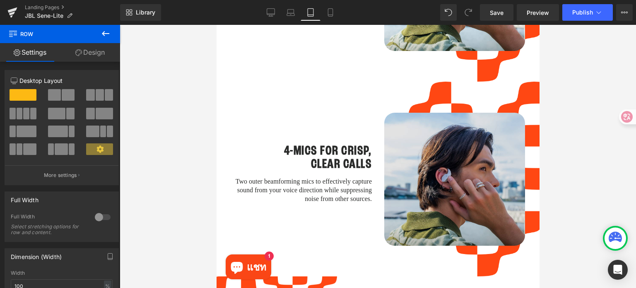
scroll to position [1446, 0]
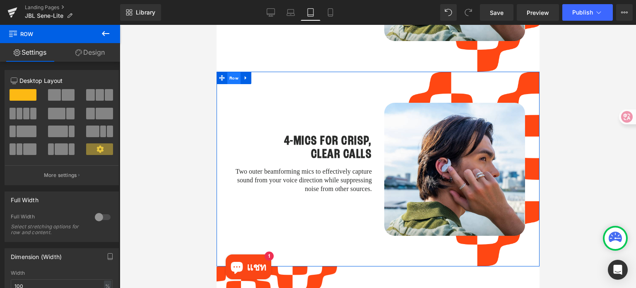
click at [233, 72] on span "Row" at bounding box center [233, 78] width 13 height 12
click at [104, 53] on link "Design" at bounding box center [90, 52] width 60 height 19
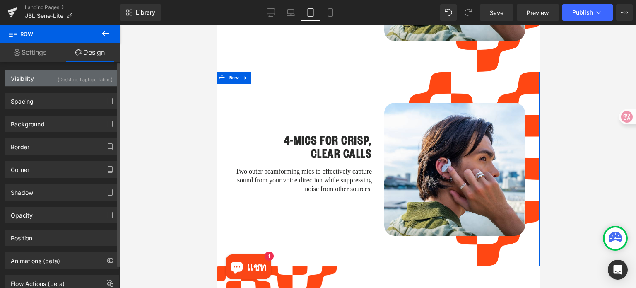
click at [77, 79] on div "(Desktop, Laptop, Tablet)" at bounding box center [85, 77] width 55 height 14
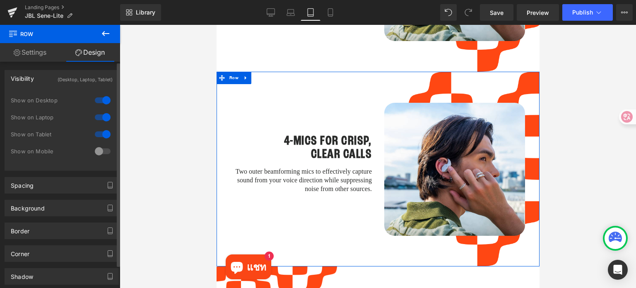
click at [99, 149] on div at bounding box center [103, 150] width 20 height 13
click at [96, 133] on div at bounding box center [103, 133] width 20 height 13
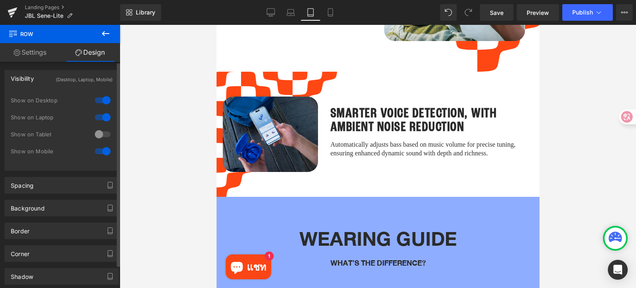
drag, startPoint x: 98, startPoint y: 119, endPoint x: 100, endPoint y: 104, distance: 14.6
click at [99, 119] on div at bounding box center [103, 116] width 20 height 13
click at [100, 101] on div at bounding box center [103, 100] width 20 height 13
click at [323, 11] on link "Mobile" at bounding box center [330, 12] width 20 height 17
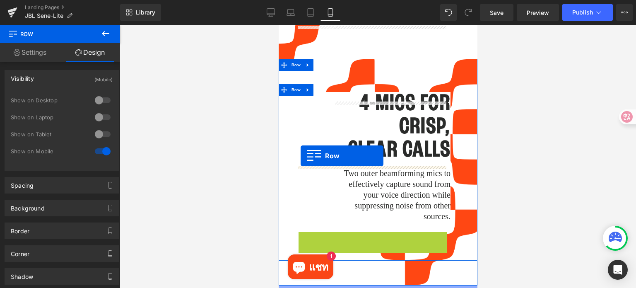
scroll to position [1169, 0]
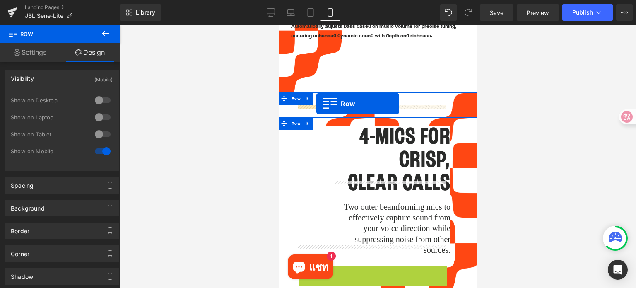
drag, startPoint x: 300, startPoint y: 130, endPoint x: 316, endPoint y: 104, distance: 30.1
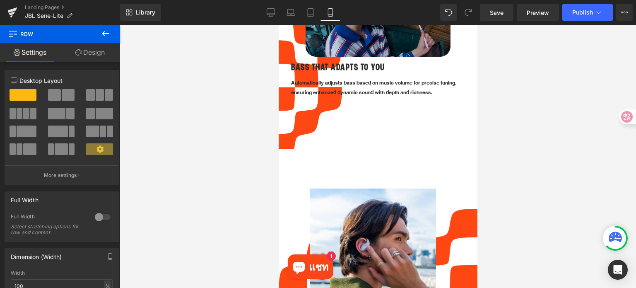
scroll to position [1127, 0]
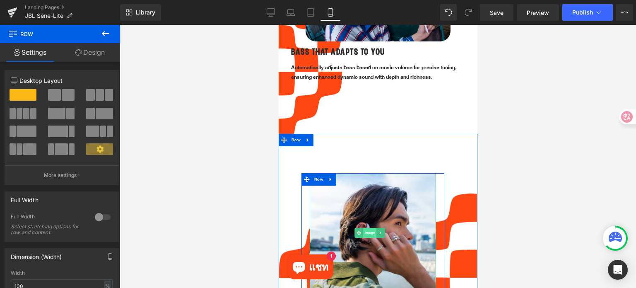
click at [364, 228] on span "Image" at bounding box center [368, 233] width 13 height 10
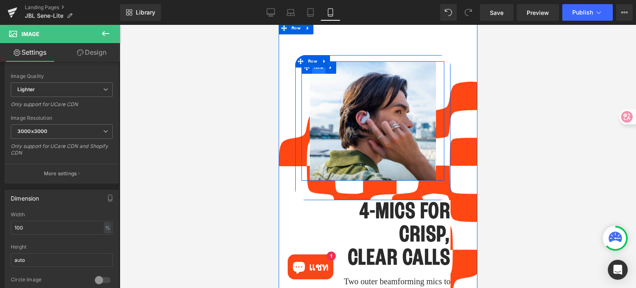
scroll to position [1252, 0]
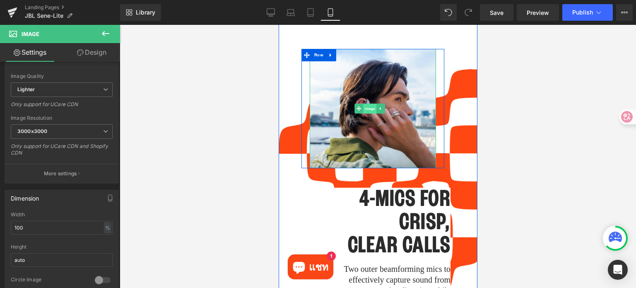
click at [367, 104] on span "Image" at bounding box center [368, 109] width 13 height 10
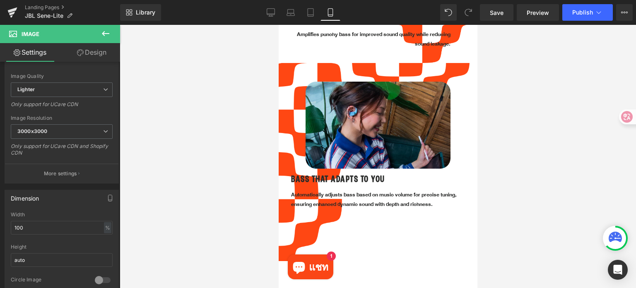
scroll to position [1003, 0]
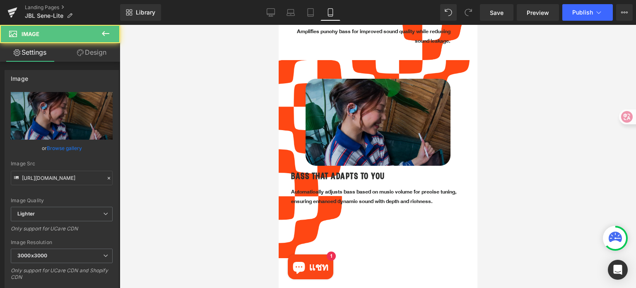
click at [341, 85] on img at bounding box center [377, 122] width 145 height 86
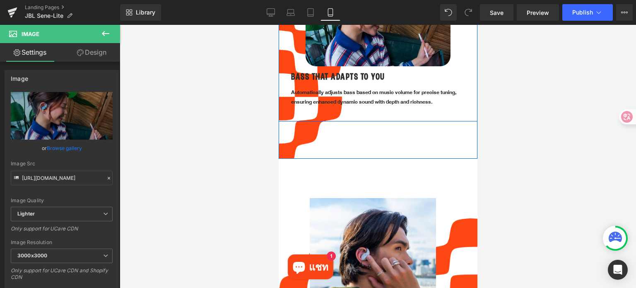
scroll to position [1169, 0]
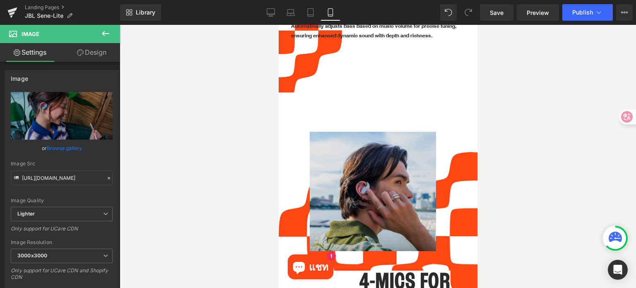
click at [367, 172] on div "Image" at bounding box center [372, 191] width 126 height 119
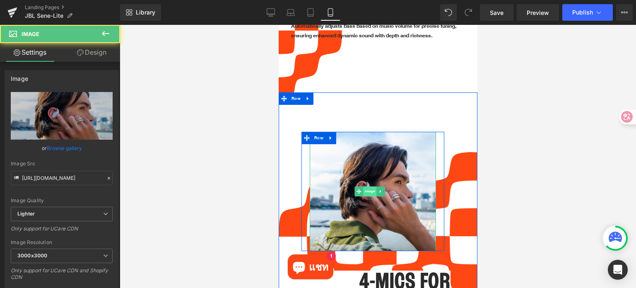
click at [367, 186] on span "Image" at bounding box center [368, 191] width 13 height 10
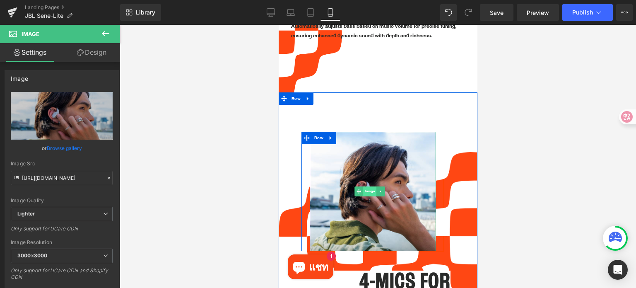
click at [367, 186] on span "Image" at bounding box center [368, 191] width 13 height 10
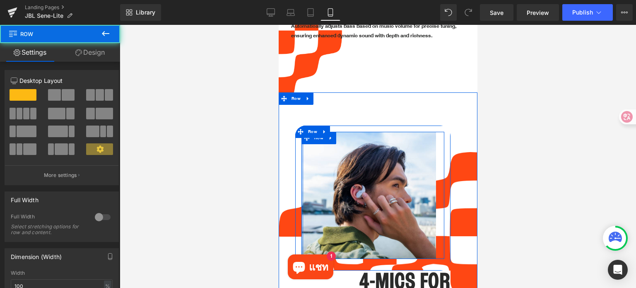
drag, startPoint x: 305, startPoint y: 159, endPoint x: 287, endPoint y: 158, distance: 18.2
click at [287, 158] on div "Image Row Row 4-MICS FOR CRISP, CLEAR CALLS Heading Two outer beamforming mics …" at bounding box center [377, 277] width 199 height 321
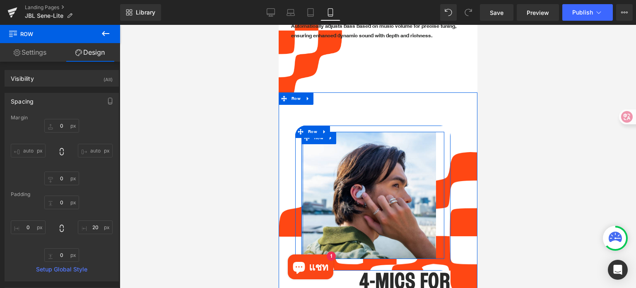
click at [301, 156] on div at bounding box center [302, 195] width 2 height 127
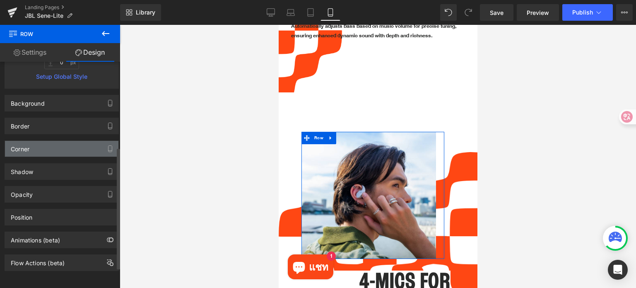
scroll to position [0, 0]
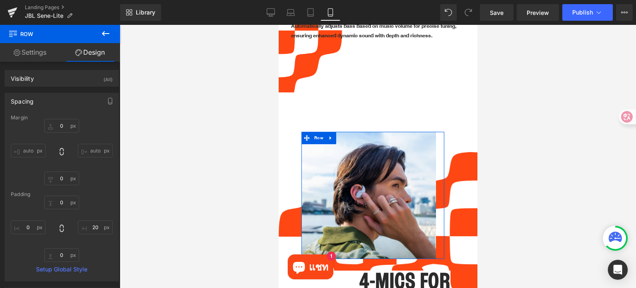
click at [34, 55] on link "Settings" at bounding box center [30, 52] width 60 height 19
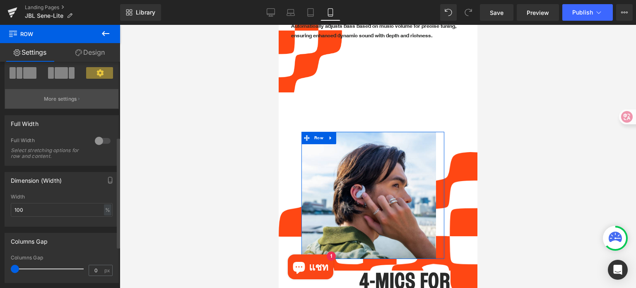
scroll to position [207, 0]
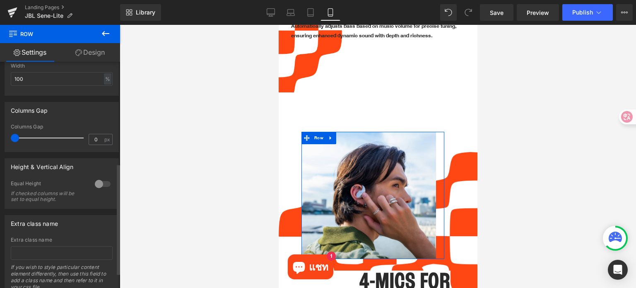
drag, startPoint x: 12, startPoint y: 137, endPoint x: 3, endPoint y: 136, distance: 8.7
click at [3, 136] on div "Columns Gap 0px Columns Gap 0 px" at bounding box center [62, 124] width 124 height 56
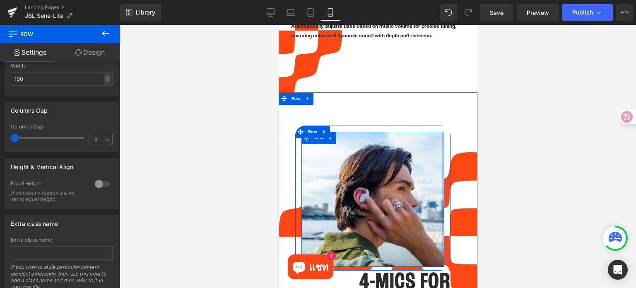
drag, startPoint x: 436, startPoint y: 165, endPoint x: 458, endPoint y: 166, distance: 22.8
click at [458, 166] on div "Image Row Row 4-MICS FOR CRISP, CLEAR CALLS Heading Two outer beamforming mics …" at bounding box center [377, 277] width 199 height 321
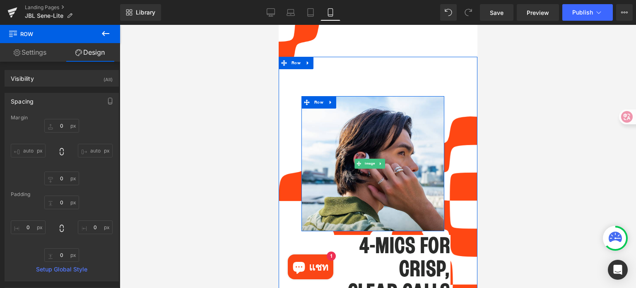
scroll to position [1210, 0]
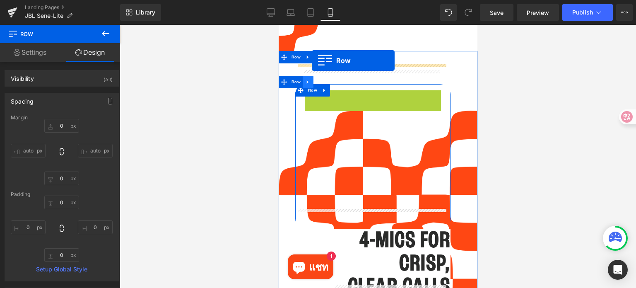
drag, startPoint x: 306, startPoint y: 79, endPoint x: 311, endPoint y: 61, distance: 18.5
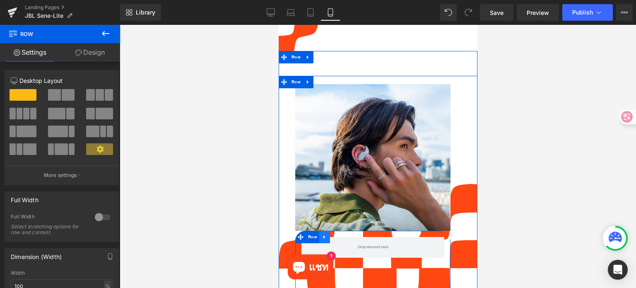
click at [323, 235] on icon at bounding box center [324, 237] width 2 height 4
click at [345, 234] on icon at bounding box center [346, 237] width 6 height 6
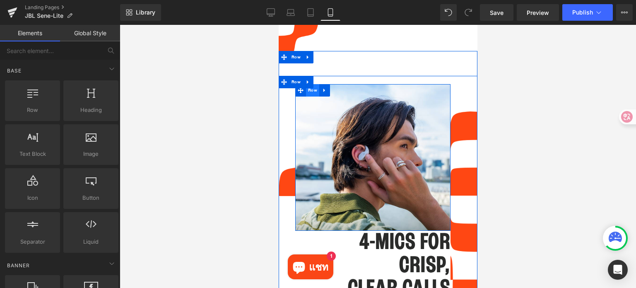
click at [308, 84] on span "Row" at bounding box center [311, 90] width 13 height 12
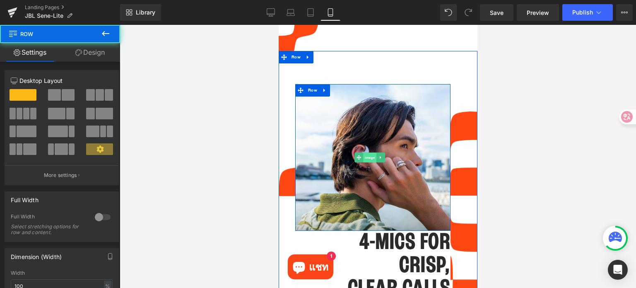
click at [370, 153] on span "Image" at bounding box center [368, 158] width 13 height 10
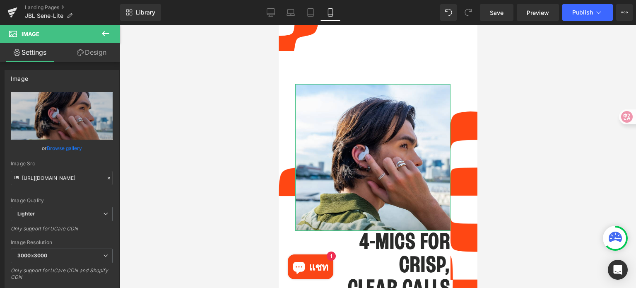
click at [97, 53] on link "Design" at bounding box center [92, 52] width 60 height 19
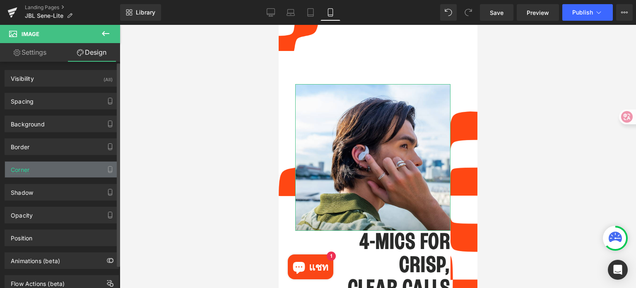
click at [62, 170] on div "Corner" at bounding box center [61, 169] width 113 height 16
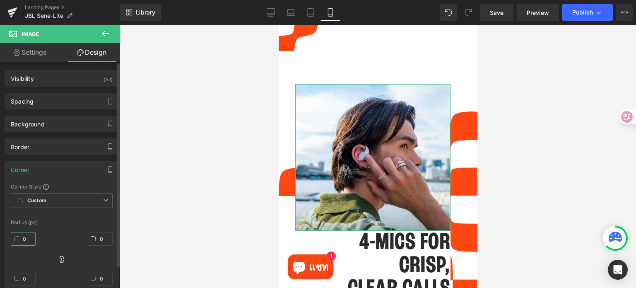
click at [26, 240] on input "0" at bounding box center [23, 239] width 25 height 14
type input "/ถ"
type input "25"
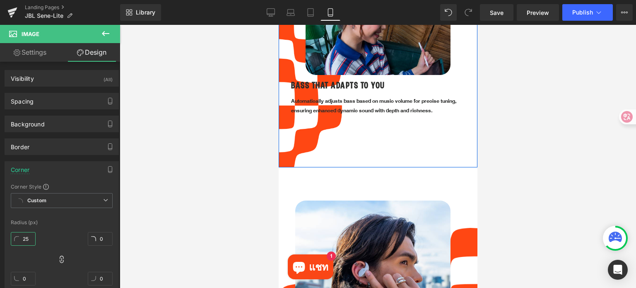
scroll to position [1127, 0]
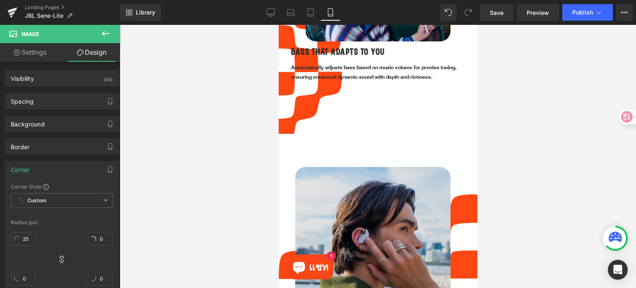
click at [359, 186] on img at bounding box center [372, 240] width 155 height 146
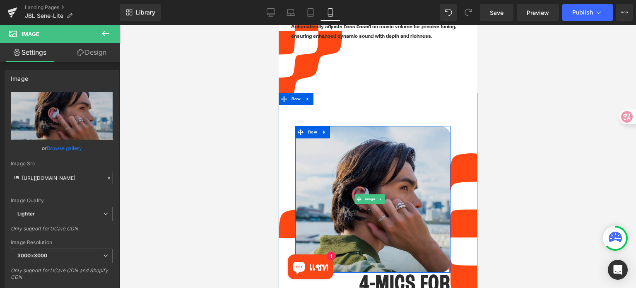
scroll to position [1169, 0]
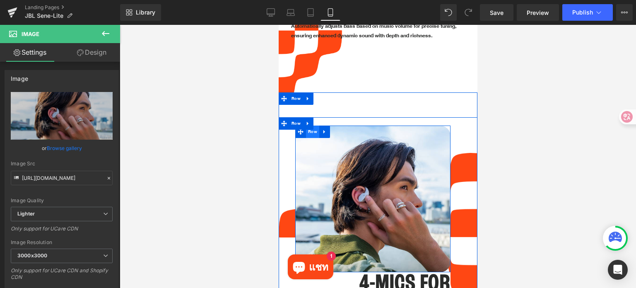
click at [310, 125] on span "Row" at bounding box center [311, 131] width 13 height 12
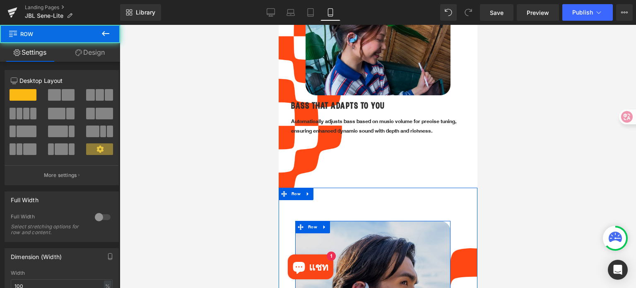
scroll to position [962, 0]
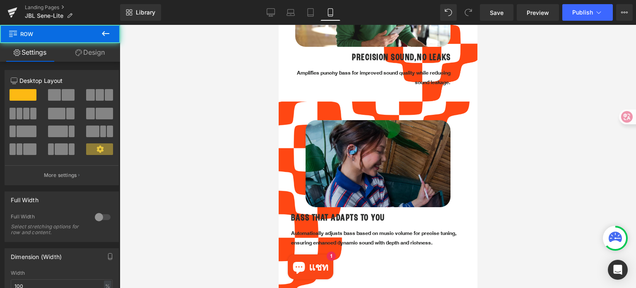
click at [333, 120] on img at bounding box center [377, 163] width 145 height 86
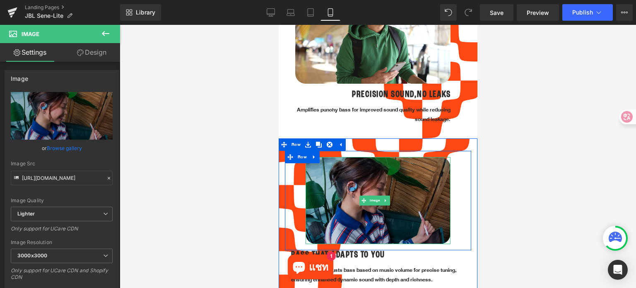
scroll to position [755, 0]
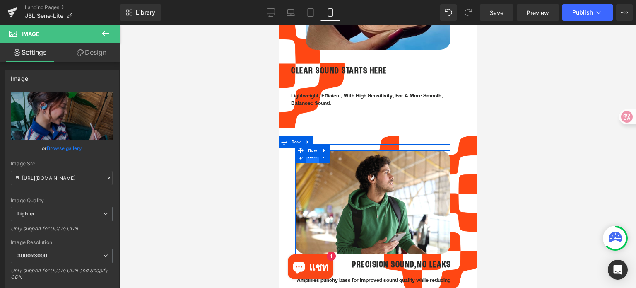
click at [312, 150] on span "Row" at bounding box center [311, 156] width 13 height 12
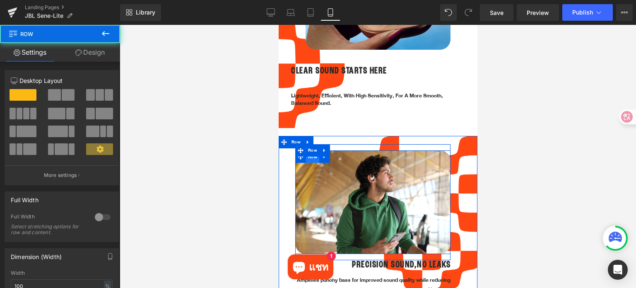
click at [312, 151] on span "Row" at bounding box center [311, 157] width 13 height 12
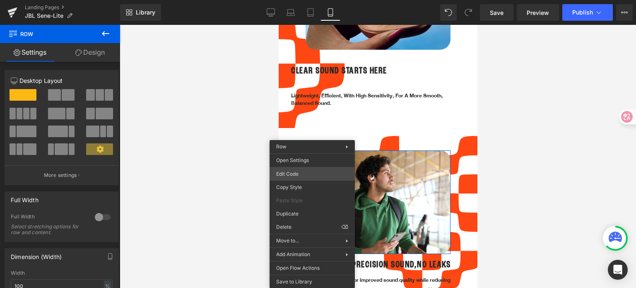
click at [307, 0] on div "Row You are previewing how the will restyle your page. You can not edit Element…" at bounding box center [318, 0] width 636 height 0
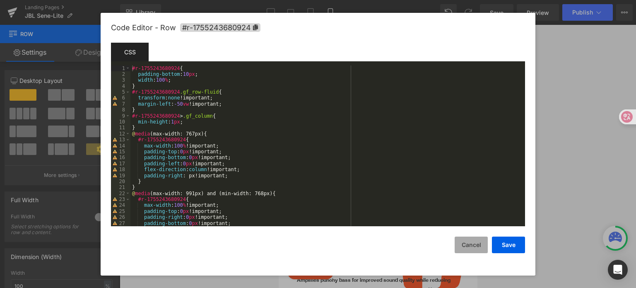
click at [470, 247] on button "Cancel" at bounding box center [470, 244] width 33 height 17
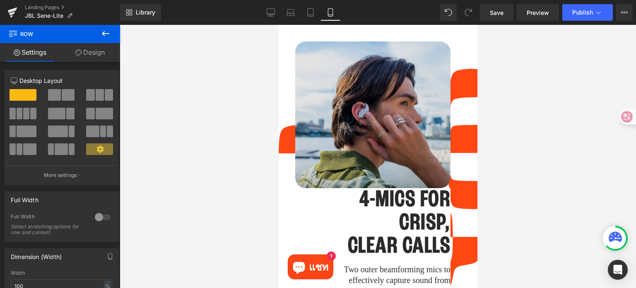
scroll to position [1169, 0]
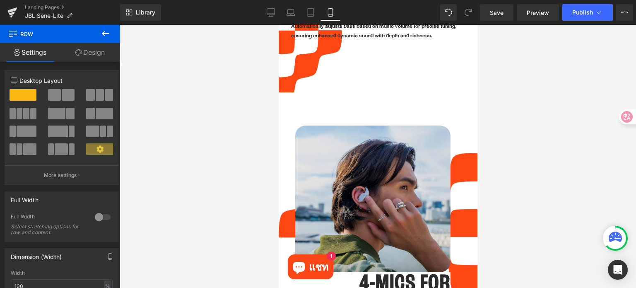
click at [357, 185] on img at bounding box center [372, 198] width 155 height 146
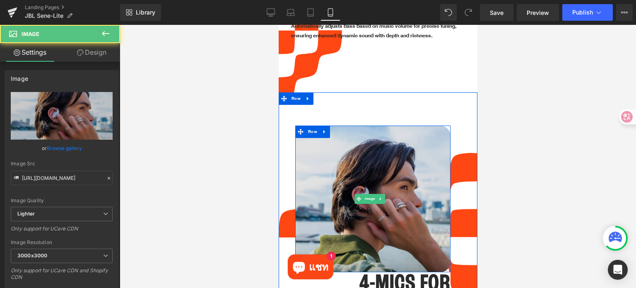
click at [357, 185] on img at bounding box center [372, 198] width 155 height 146
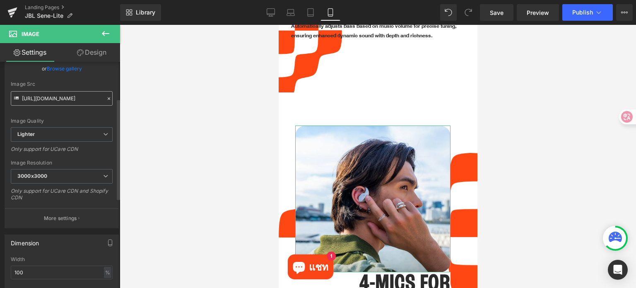
scroll to position [83, 0]
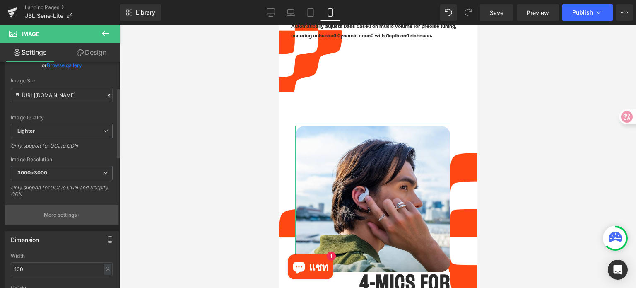
click at [61, 214] on p "More settings" at bounding box center [60, 214] width 33 height 7
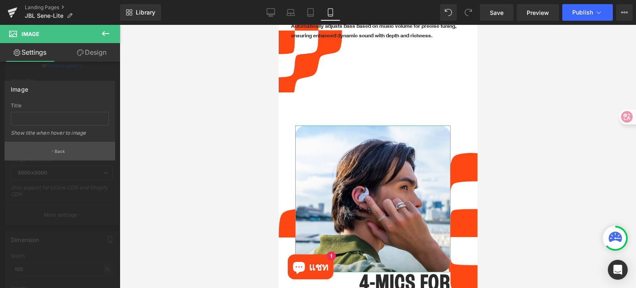
click at [58, 150] on p "Back" at bounding box center [60, 151] width 11 height 6
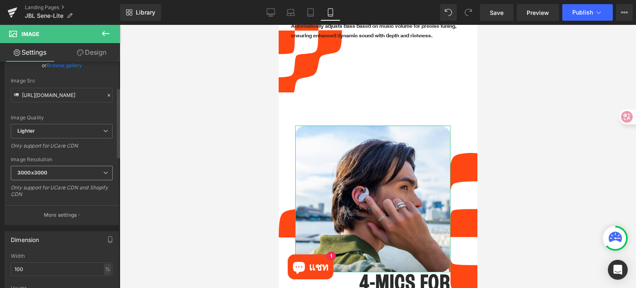
click at [65, 173] on span "3000x3000" at bounding box center [62, 173] width 102 height 14
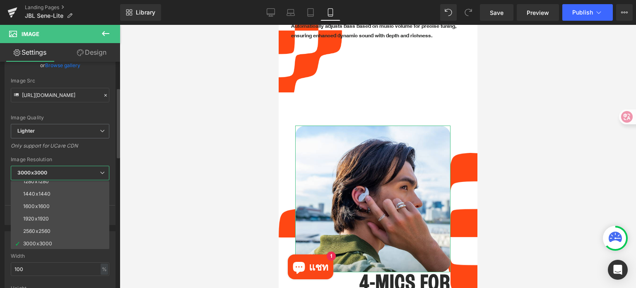
scroll to position [118, 0]
click at [77, 112] on div "Image Quality Lighter Lightest Lighter Lighter Lightest Only support for UCare …" at bounding box center [60, 66] width 98 height 115
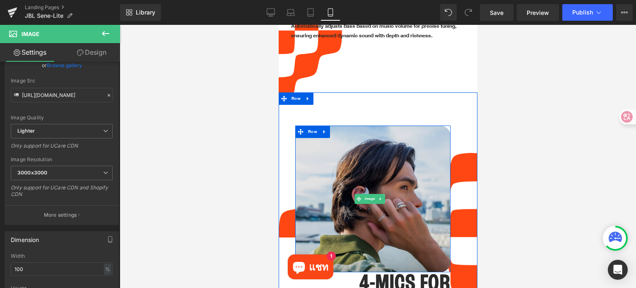
click at [365, 196] on img at bounding box center [372, 198] width 155 height 146
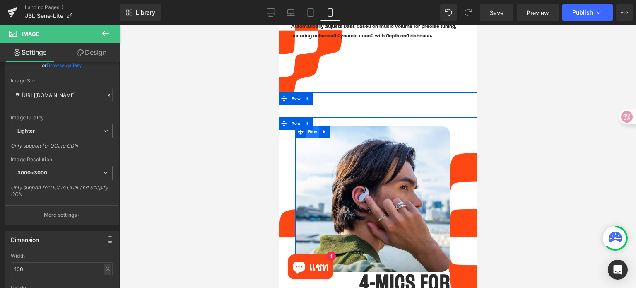
click at [310, 125] on span "Row" at bounding box center [311, 131] width 13 height 12
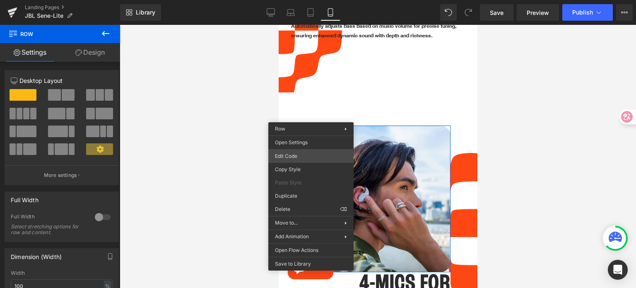
click at [305, 0] on div "Row You are previewing how the will restyle your page. You can not edit Element…" at bounding box center [318, 0] width 636 height 0
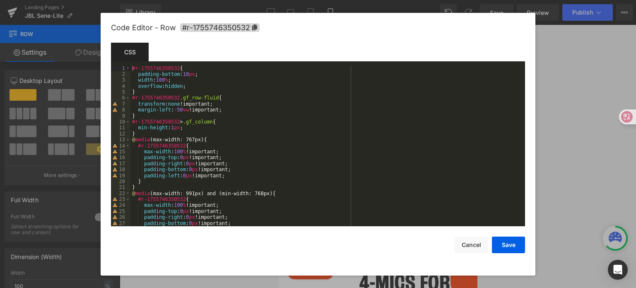
click at [189, 80] on div "#r-1755746350532 { padding-bottom : 10 px ; width : 100 % ; overflow : hidden ;…" at bounding box center [325, 151] width 391 height 173
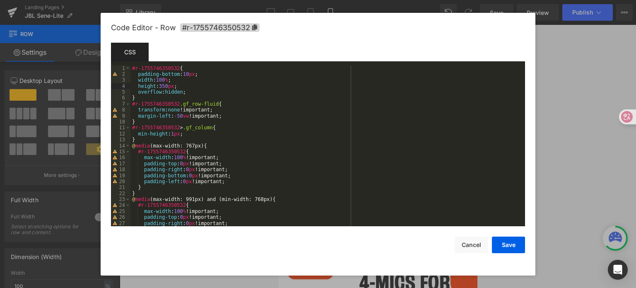
click at [190, 85] on div "#r-1755746350532 { padding-bottom : 10 px ; width : 100 % ; height : 350 px ; o…" at bounding box center [325, 151] width 391 height 173
click at [516, 247] on button "Save" at bounding box center [508, 244] width 33 height 17
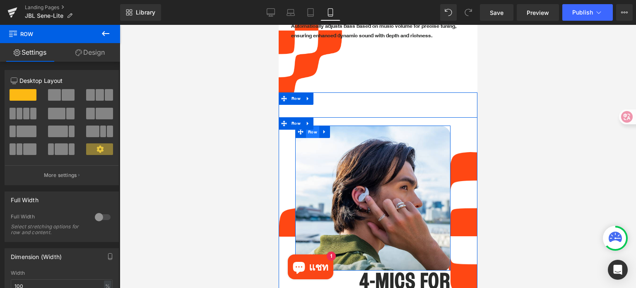
click at [312, 126] on span "Row" at bounding box center [311, 132] width 13 height 12
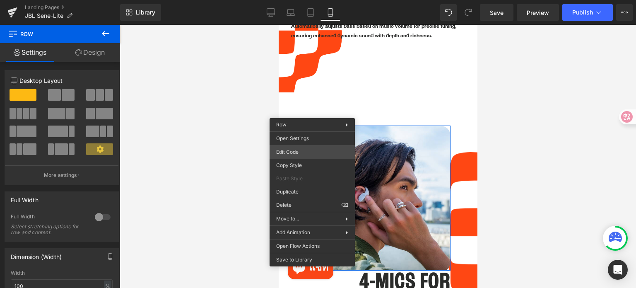
click at [291, 0] on div "Row You are previewing how the will restyle your page. You can not edit Element…" at bounding box center [318, 0] width 636 height 0
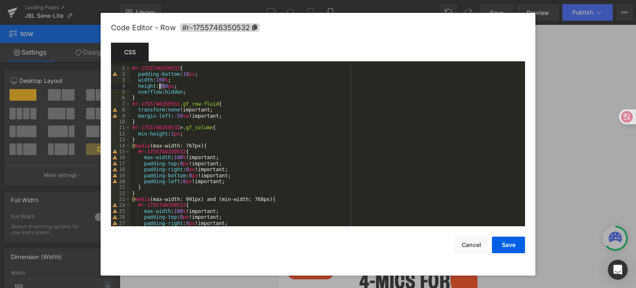
drag, startPoint x: 165, startPoint y: 86, endPoint x: 160, endPoint y: 86, distance: 5.0
click at [160, 86] on div "#r-1755746350532 { padding-bottom : 10 px ; width : 100 % ; height : 350 px ; o…" at bounding box center [325, 151] width 391 height 173
click at [503, 243] on button "Save" at bounding box center [508, 244] width 33 height 17
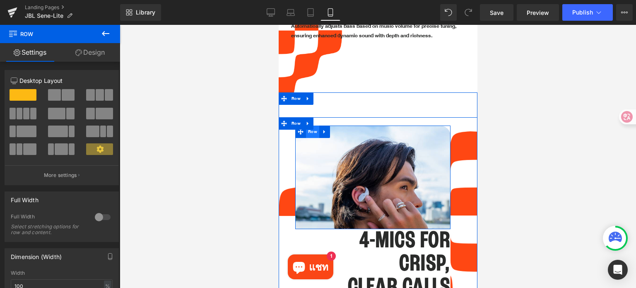
click at [312, 125] on span "Row" at bounding box center [311, 131] width 13 height 12
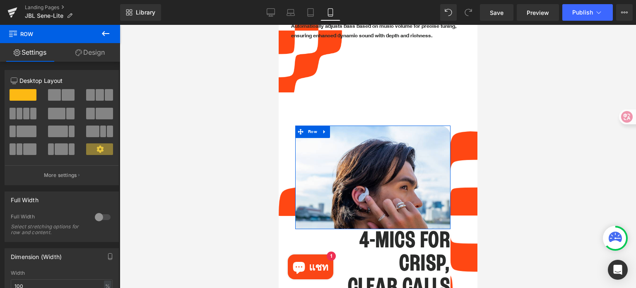
click at [91, 54] on link "Design" at bounding box center [90, 52] width 60 height 19
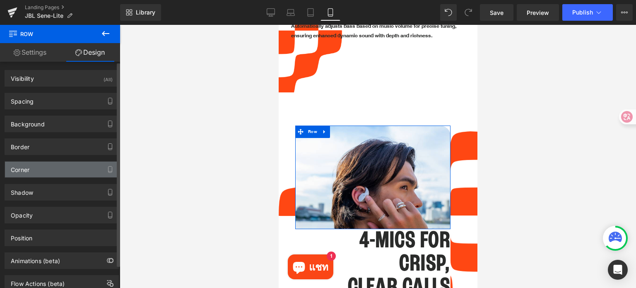
click at [64, 166] on div "Corner" at bounding box center [61, 169] width 113 height 16
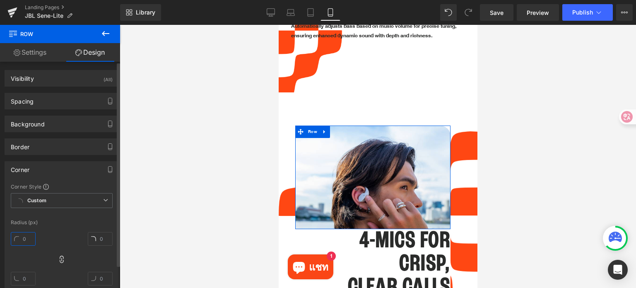
click at [28, 236] on input "text" at bounding box center [23, 239] width 25 height 14
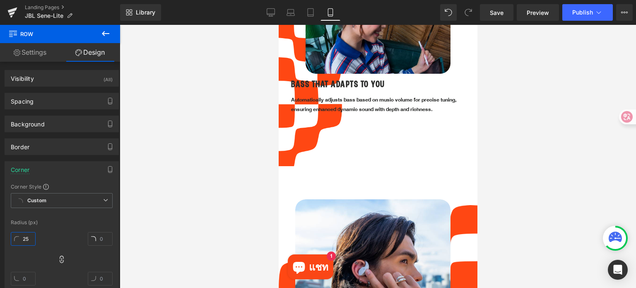
scroll to position [962, 0]
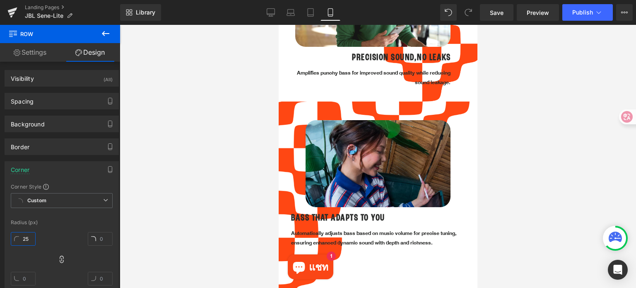
type input "25"
click at [544, 143] on div at bounding box center [378, 156] width 516 height 263
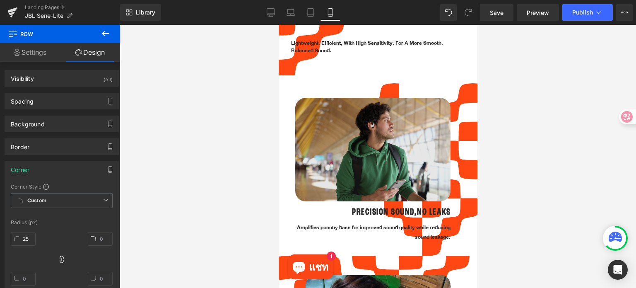
scroll to position [796, 0]
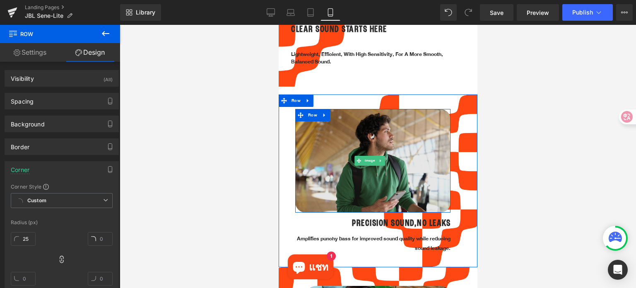
click at [386, 137] on img at bounding box center [372, 160] width 155 height 103
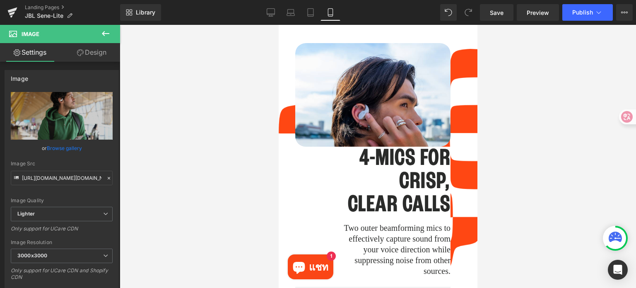
scroll to position [1252, 0]
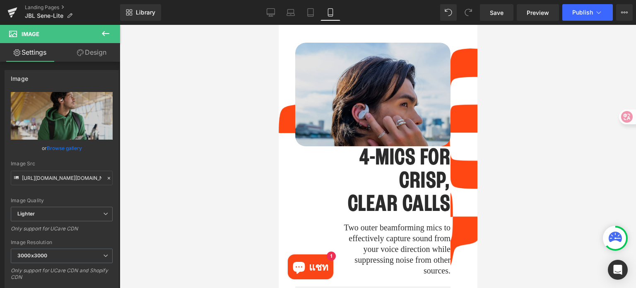
click at [356, 82] on img at bounding box center [372, 116] width 155 height 146
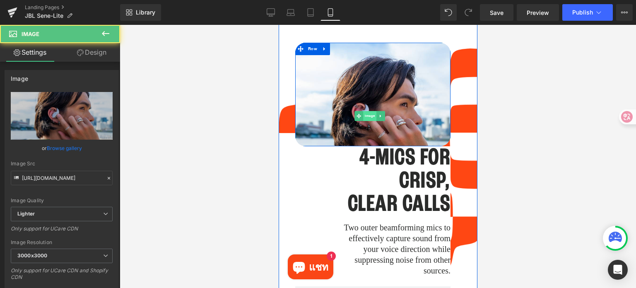
click at [366, 111] on span "Image" at bounding box center [368, 116] width 13 height 10
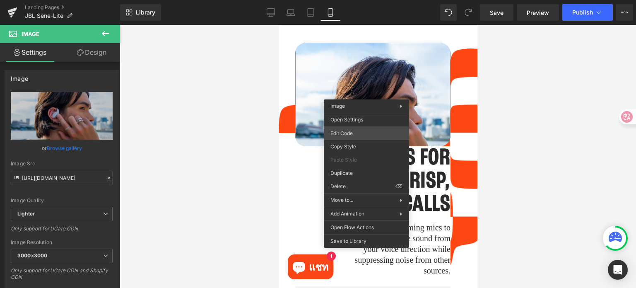
click at [357, 0] on div "Image You are previewing how the will restyle your page. You can not edit Eleme…" at bounding box center [318, 0] width 636 height 0
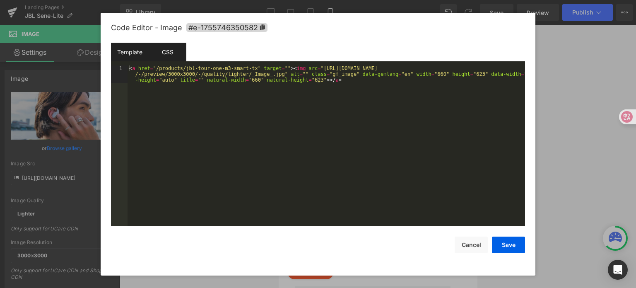
click at [166, 56] on div "CSS" at bounding box center [168, 52] width 38 height 19
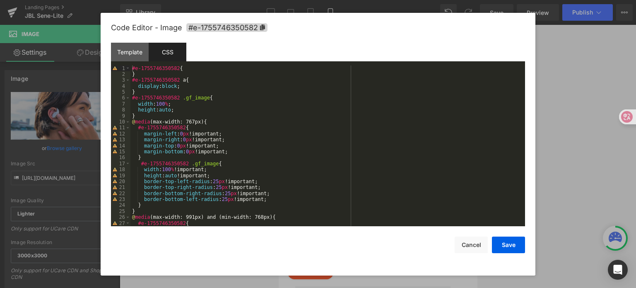
click at [188, 87] on div "#e-1755746350582 { } #e-1755746350582 a { display : block ; } #e-1755746350582 …" at bounding box center [325, 151] width 391 height 173
click at [191, 110] on div "#e-1755746350582 { } #e-1755746350582 a { display : block ; } #e-1755746350582 …" at bounding box center [325, 151] width 391 height 173
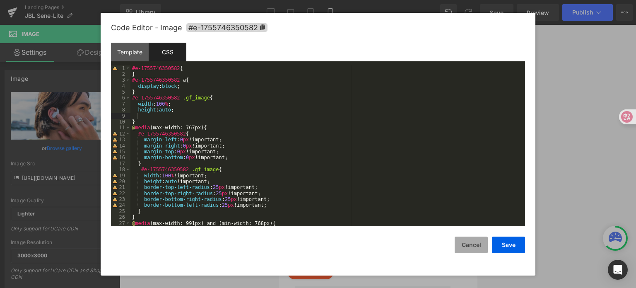
click at [478, 242] on button "Cancel" at bounding box center [470, 244] width 33 height 17
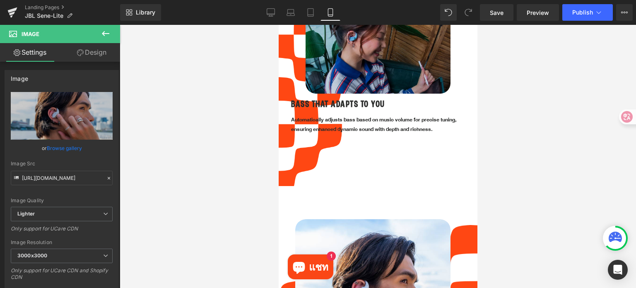
scroll to position [1086, 0]
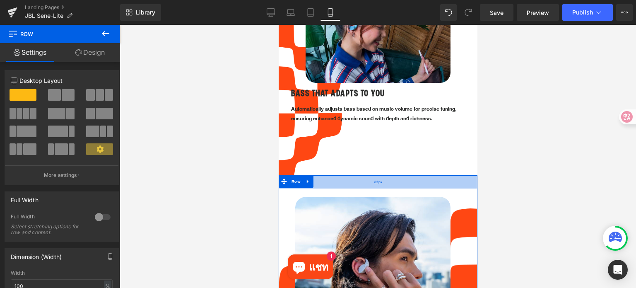
drag, startPoint x: 401, startPoint y: 179, endPoint x: 401, endPoint y: 168, distance: 11.6
click at [401, 175] on div "32px" at bounding box center [377, 181] width 199 height 13
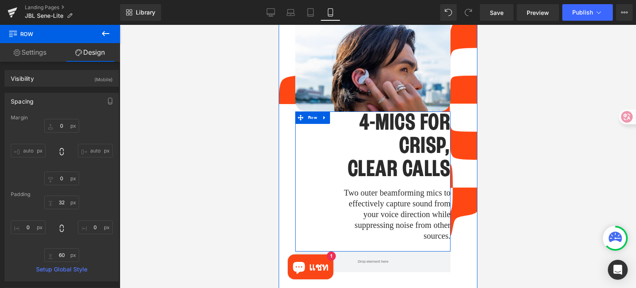
scroll to position [1252, 0]
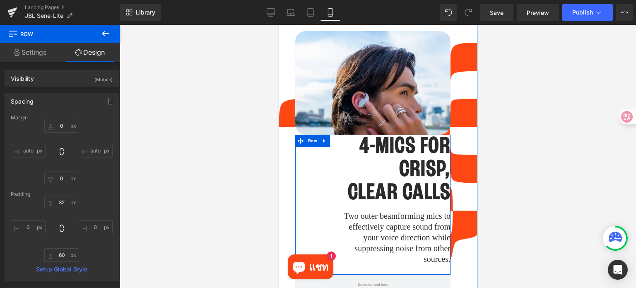
click at [362, 134] on h1 "4-MICS FOR CRISP," at bounding box center [391, 157] width 118 height 46
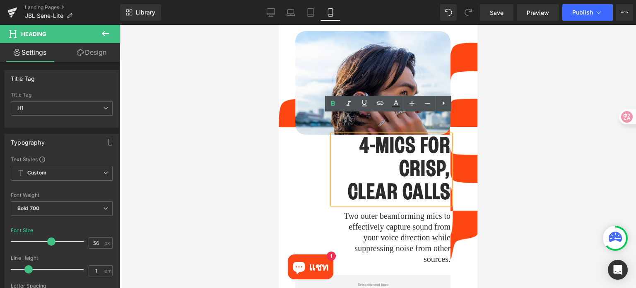
click at [316, 144] on div "4-MICS FOR CRISP, CLEAR CALLS Heading Two outer beamforming mics to effectively…" at bounding box center [372, 204] width 155 height 140
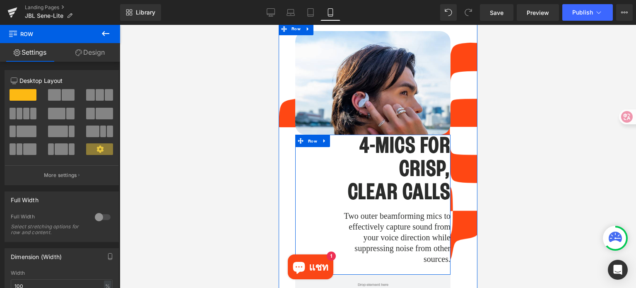
click at [314, 135] on span "Row" at bounding box center [311, 141] width 13 height 12
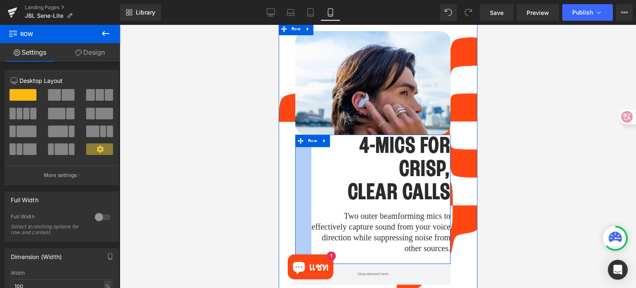
drag, startPoint x: 299, startPoint y: 155, endPoint x: 252, endPoint y: 154, distance: 46.4
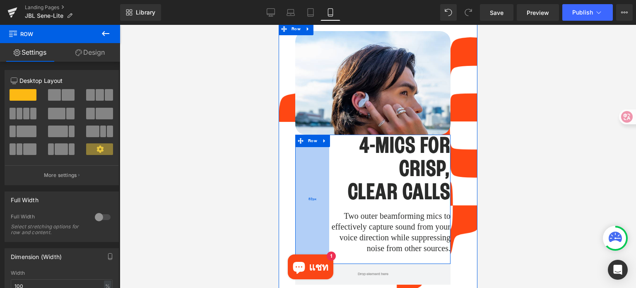
click at [295, 153] on div "82px" at bounding box center [312, 198] width 34 height 129
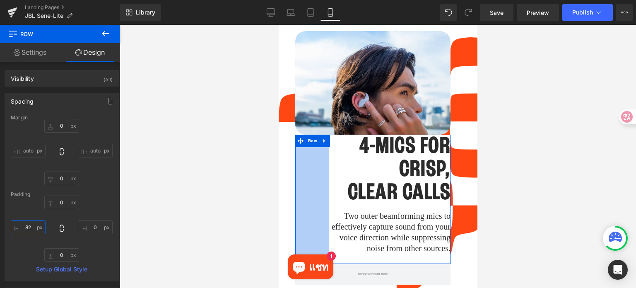
click at [30, 228] on input "82" at bounding box center [28, 227] width 35 height 14
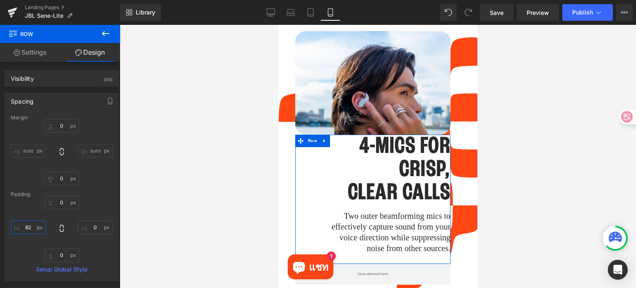
type input "0"
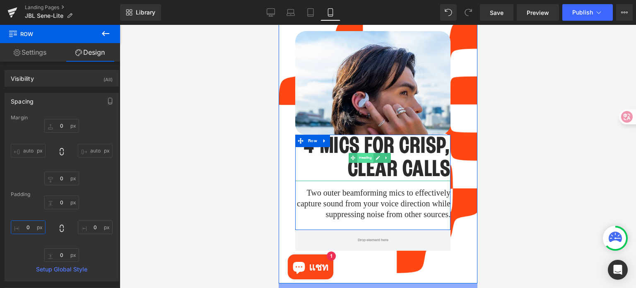
drag, startPoint x: 360, startPoint y: 140, endPoint x: 528, endPoint y: 187, distance: 174.0
click at [361, 153] on span "Heading" at bounding box center [365, 158] width 16 height 10
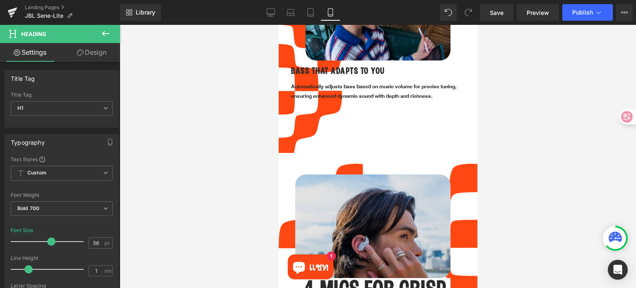
scroll to position [1086, 0]
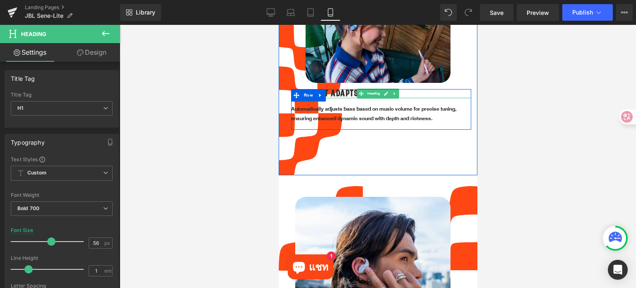
click at [339, 89] on h1 "BASS THAT ADAPTS TO YOU" at bounding box center [380, 93] width 180 height 9
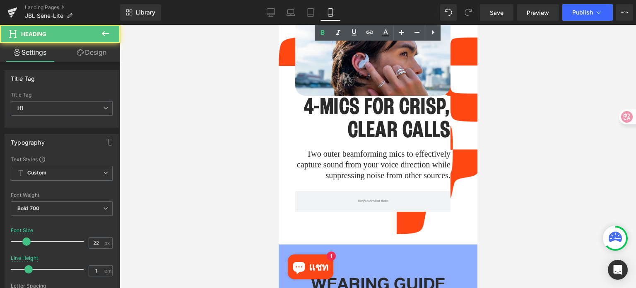
scroll to position [1293, 0]
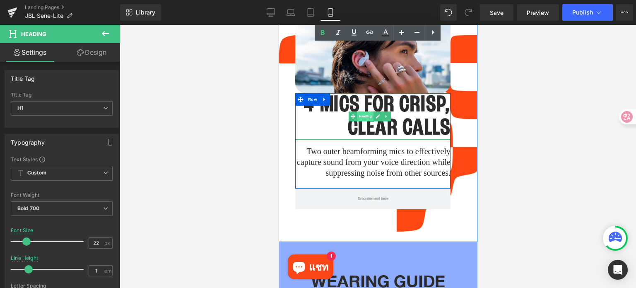
drag, startPoint x: 360, startPoint y: 94, endPoint x: 454, endPoint y: 179, distance: 126.9
click at [360, 111] on span "Heading" at bounding box center [365, 116] width 16 height 10
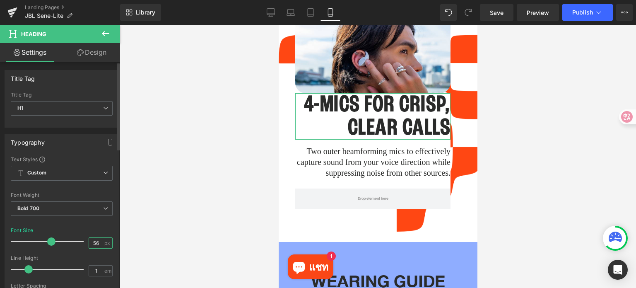
drag, startPoint x: 97, startPoint y: 243, endPoint x: 84, endPoint y: 243, distance: 12.8
click at [84, 243] on div "Font Size 56 px" at bounding box center [62, 241] width 102 height 28
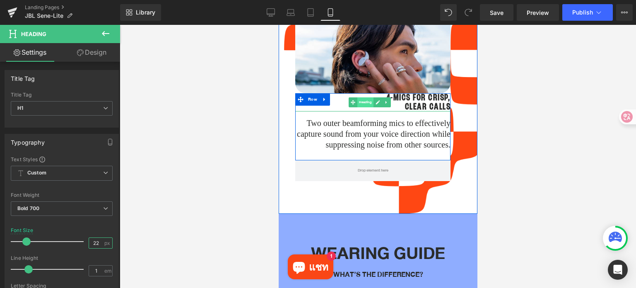
click at [362, 97] on span "Heading" at bounding box center [365, 102] width 16 height 10
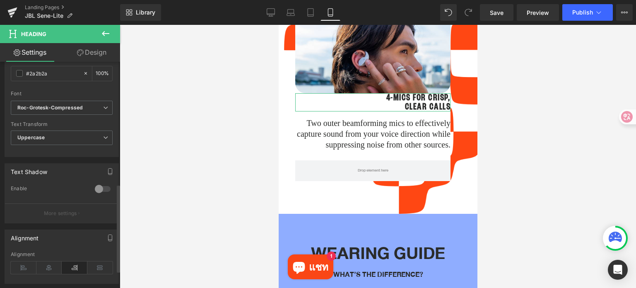
scroll to position [359, 0]
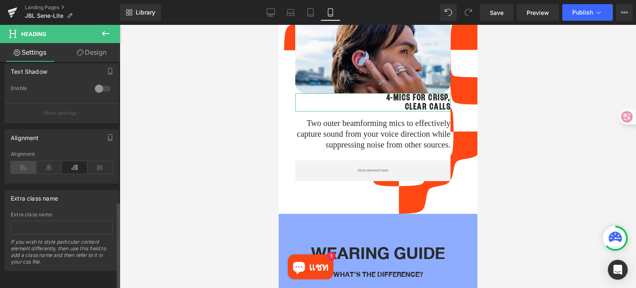
type input "22"
click at [20, 164] on icon at bounding box center [24, 167] width 26 height 12
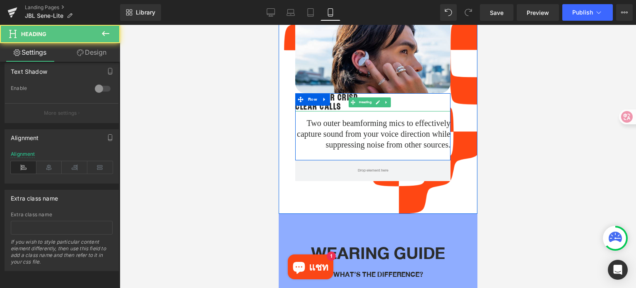
click at [334, 102] on h1 "CLEAR CALLS" at bounding box center [372, 106] width 155 height 9
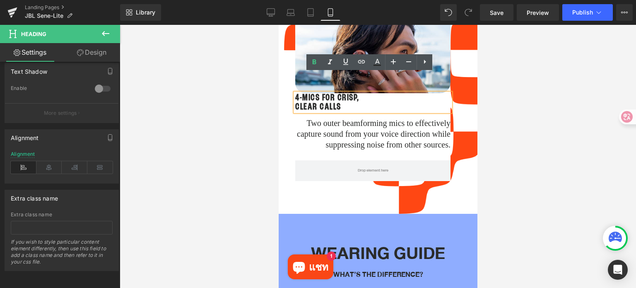
click at [298, 102] on h1 "CLEAR CALLS" at bounding box center [372, 106] width 155 height 9
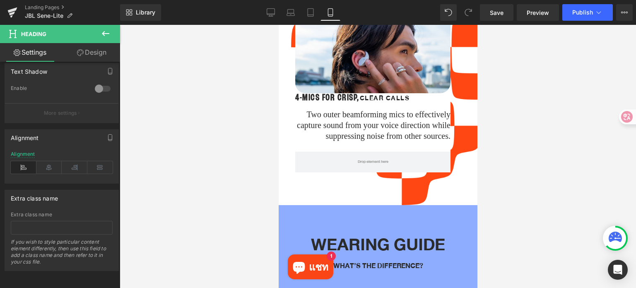
click at [543, 105] on div at bounding box center [378, 156] width 516 height 263
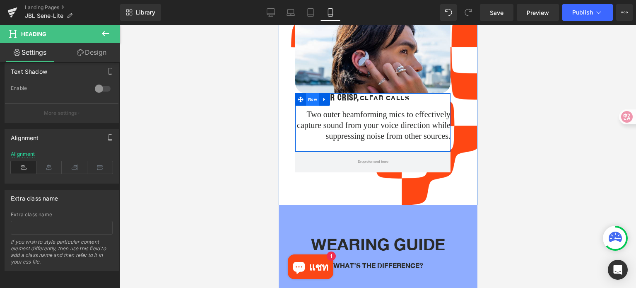
click at [310, 93] on span "Row" at bounding box center [311, 99] width 13 height 12
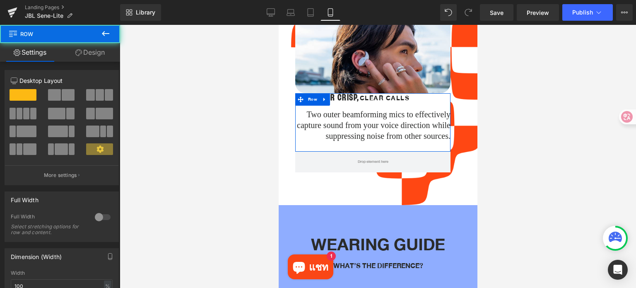
click at [94, 55] on link "Design" at bounding box center [90, 52] width 60 height 19
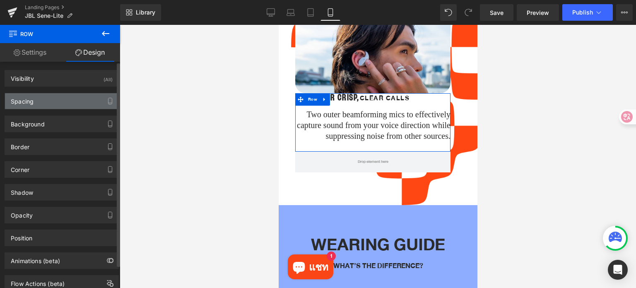
click at [55, 100] on div "Spacing" at bounding box center [61, 101] width 113 height 16
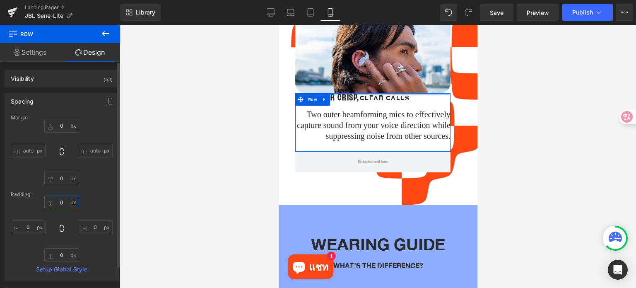
click at [61, 200] on input "0" at bounding box center [61, 202] width 35 height 14
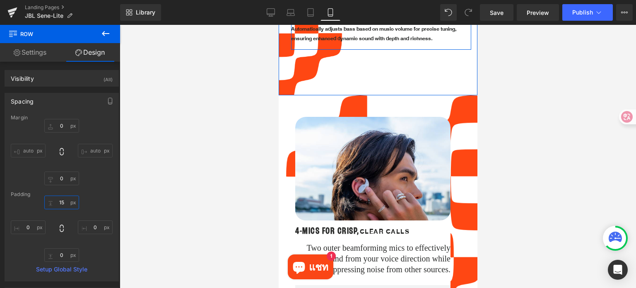
scroll to position [1169, 0]
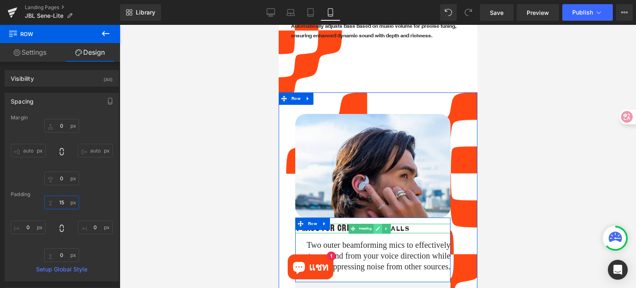
type input "15"
click at [375, 226] on icon at bounding box center [377, 228] width 5 height 5
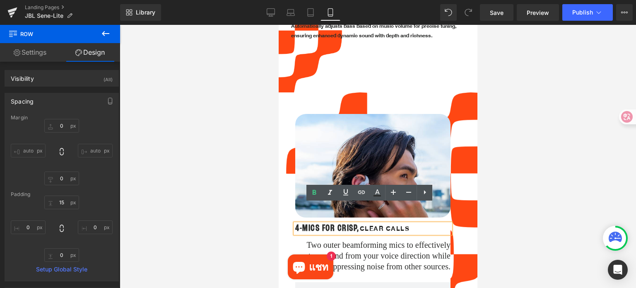
click at [412, 223] on h1 "4-MICS FOR CRISP, CLEAR CALLS" at bounding box center [372, 228] width 155 height 10
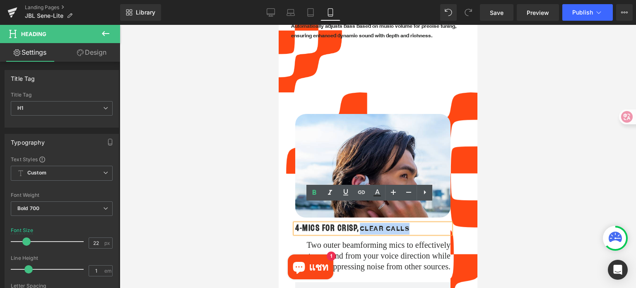
drag, startPoint x: 410, startPoint y: 206, endPoint x: 362, endPoint y: 207, distance: 48.4
click at [362, 223] on h1 "4-MICS FOR CRISP, CLEAR CALLS" at bounding box center [372, 228] width 155 height 10
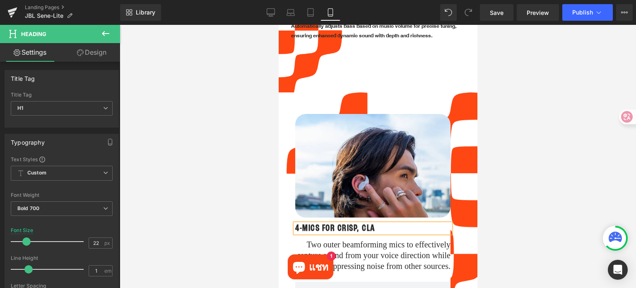
click at [380, 223] on h1 "4-MICS FOR CRISP, CLA" at bounding box center [372, 227] width 155 height 9
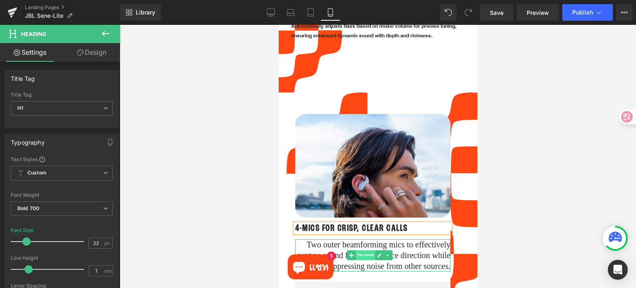
click at [369, 250] on span "Text Block" at bounding box center [364, 255] width 19 height 10
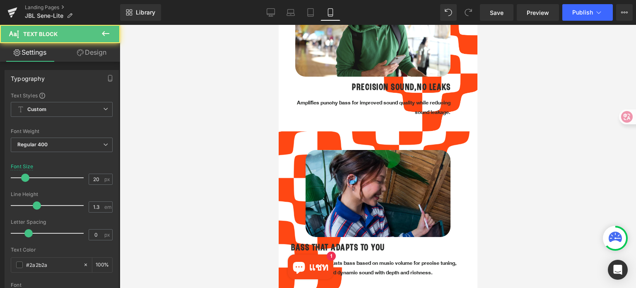
scroll to position [921, 0]
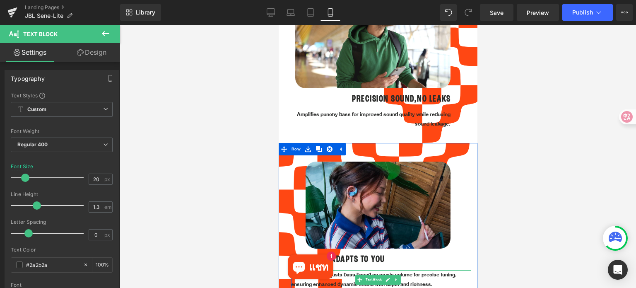
click at [410, 270] on p "Automatically adjusts bass based on music volume for precise tuning, ensuring e…" at bounding box center [380, 279] width 180 height 19
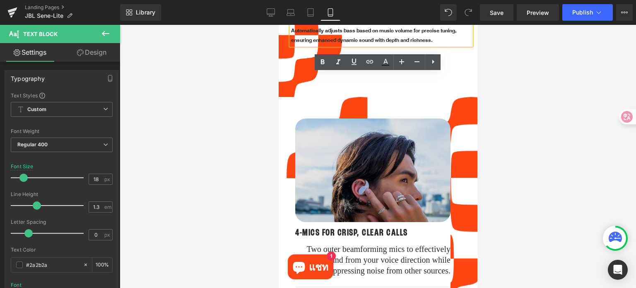
scroll to position [1169, 0]
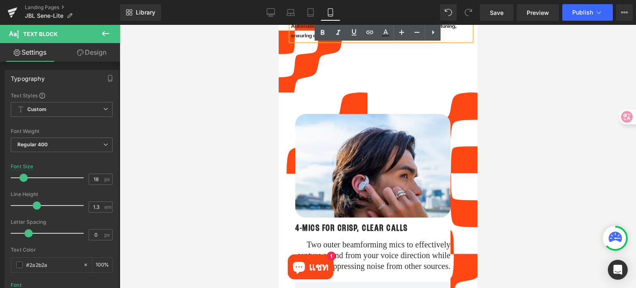
click at [392, 239] on p "Two outer beamforming mics to effectively capture sound from your voice directi…" at bounding box center [372, 255] width 155 height 32
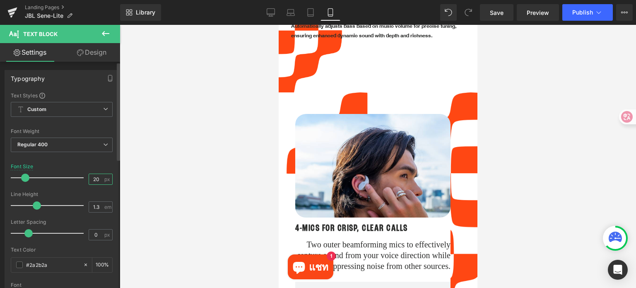
drag, startPoint x: 96, startPoint y: 178, endPoint x: 90, endPoint y: 176, distance: 6.4
click at [90, 176] on input "20" at bounding box center [96, 179] width 14 height 10
type input "18"
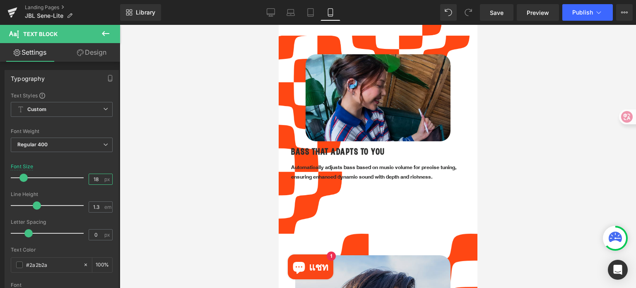
scroll to position [962, 0]
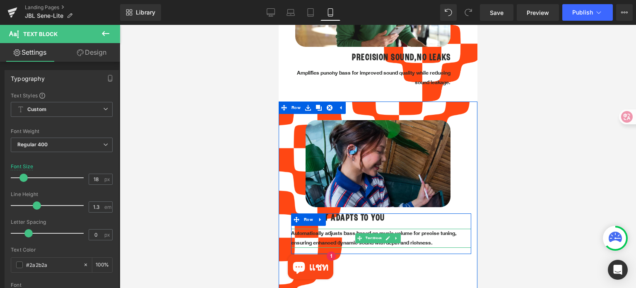
click at [345, 228] on p "Automatically adjusts bass based on music volume for precise tuning, ensuring e…" at bounding box center [380, 237] width 180 height 19
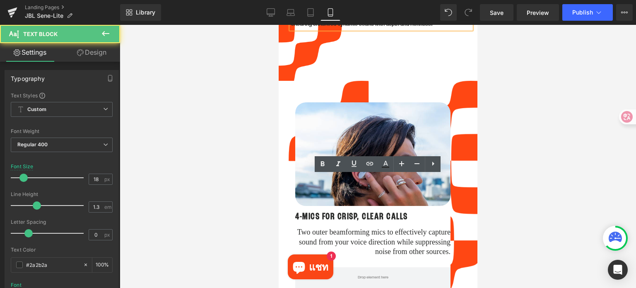
scroll to position [1210, 0]
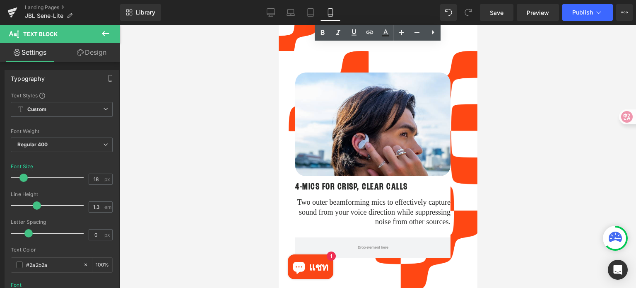
click at [359, 197] on div "Two outer beamforming mics to effectively capture sound from your voice directi…" at bounding box center [372, 211] width 155 height 29
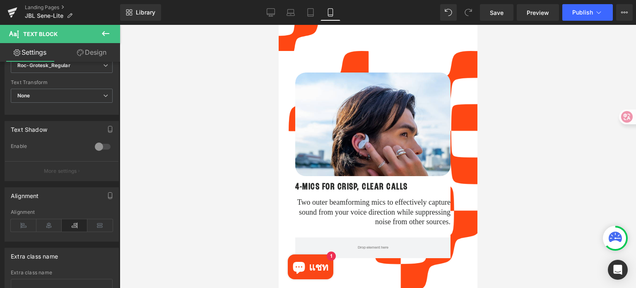
scroll to position [131, 0]
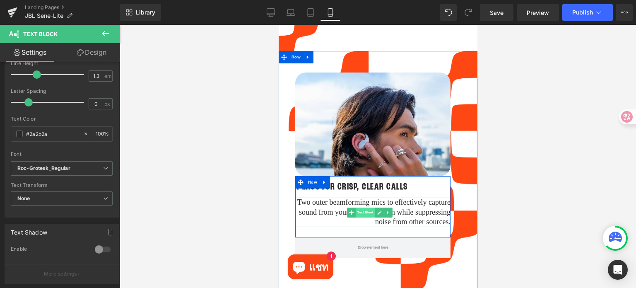
click at [365, 207] on span "Text Block" at bounding box center [364, 212] width 19 height 10
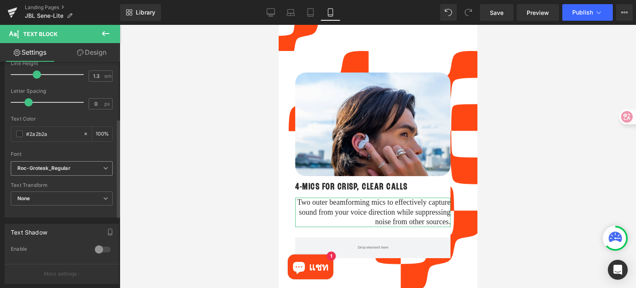
click at [86, 167] on b "Roc-Grotesk_Regular" at bounding box center [60, 168] width 86 height 7
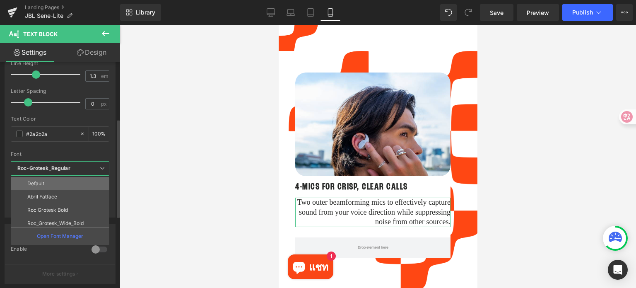
click at [66, 184] on li "Default" at bounding box center [62, 183] width 102 height 13
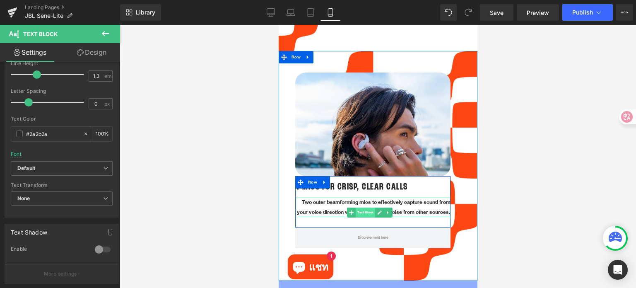
click at [367, 207] on span "Text Block" at bounding box center [364, 212] width 19 height 10
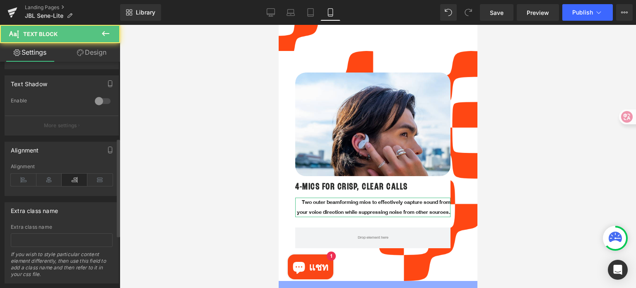
scroll to position [296, 0]
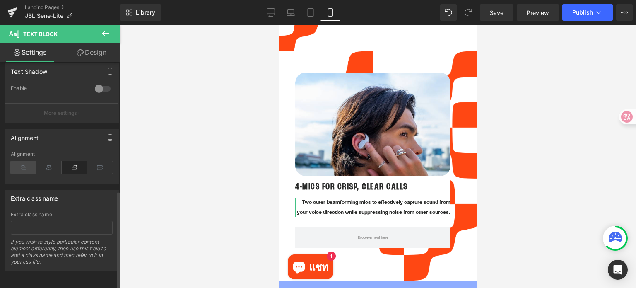
click at [28, 163] on icon at bounding box center [24, 167] width 26 height 12
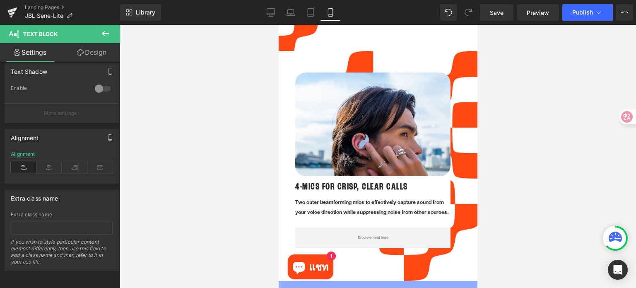
click at [531, 228] on div at bounding box center [378, 156] width 516 height 263
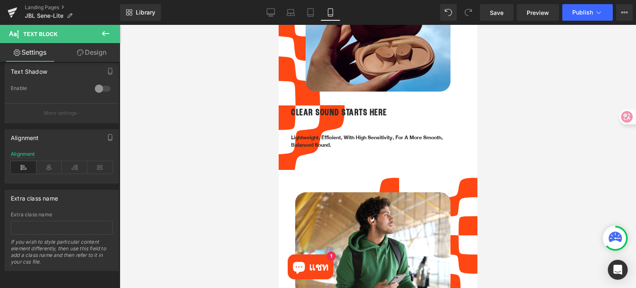
scroll to position [714, 0]
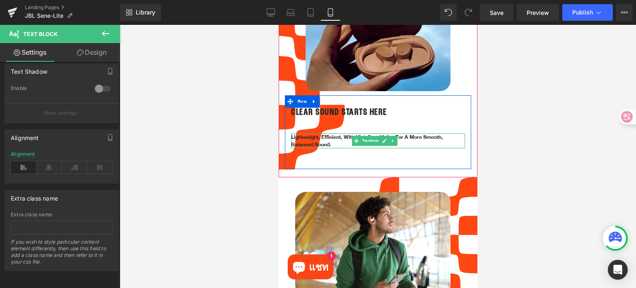
click at [343, 133] on p "Lightweight, efficient, with high sensitivity, for a more smooth, balanced soun…" at bounding box center [377, 140] width 174 height 15
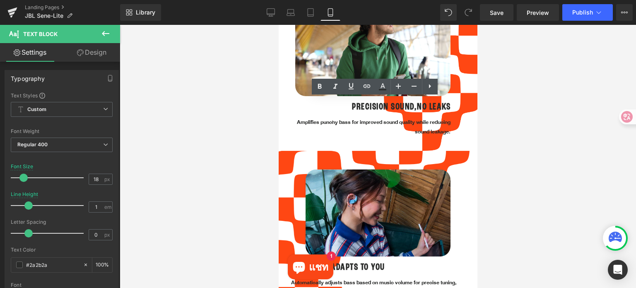
scroll to position [921, 0]
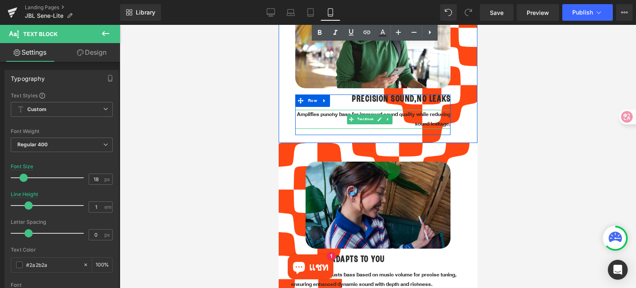
click at [348, 110] on p "Amplifies punchy bass for improved sound quality while reducing sound leakage." at bounding box center [372, 119] width 155 height 19
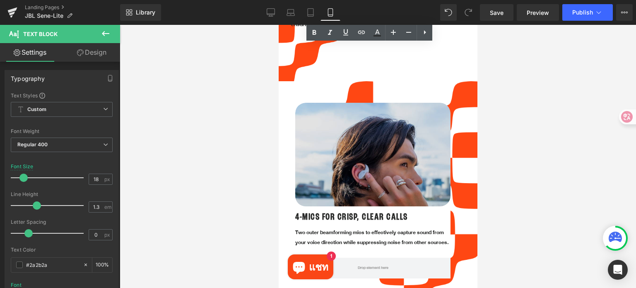
scroll to position [1210, 0]
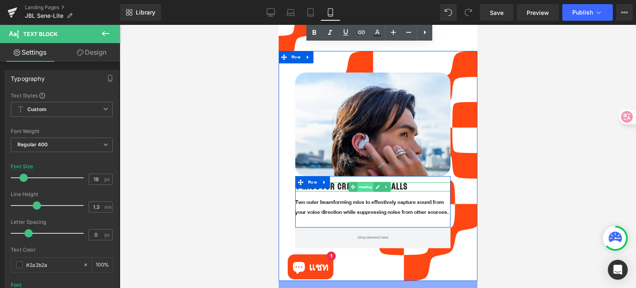
click at [364, 182] on span "Heading" at bounding box center [365, 187] width 16 height 10
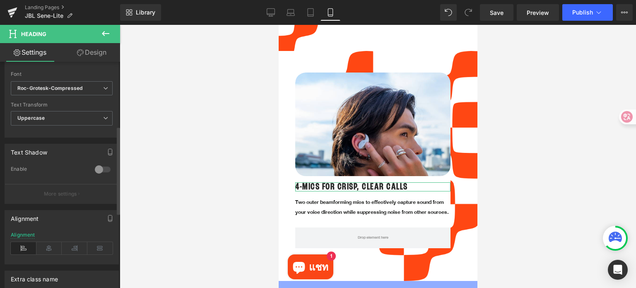
scroll to position [359, 0]
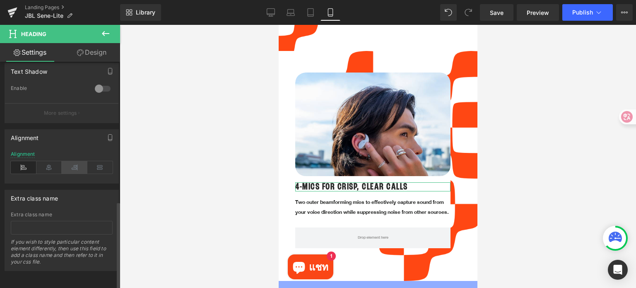
click at [75, 162] on icon at bounding box center [75, 167] width 26 height 12
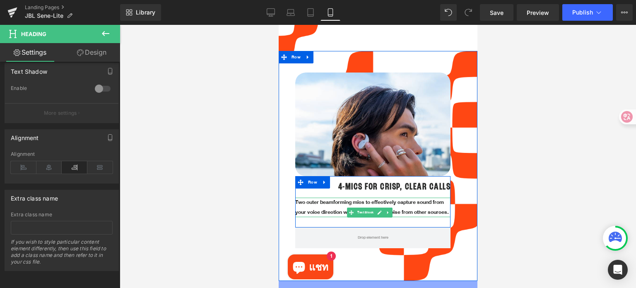
click at [331, 197] on p "Two outer beamforming mics to effectively capture sound from your voice directi…" at bounding box center [372, 206] width 155 height 19
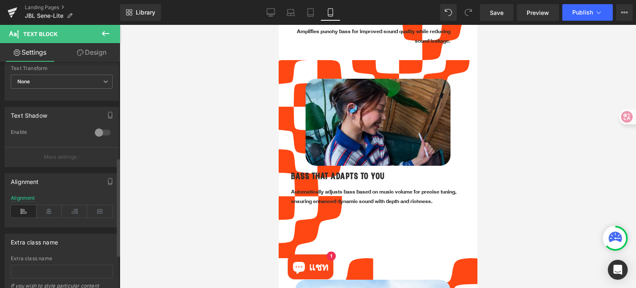
scroll to position [248, 0]
click at [71, 211] on icon at bounding box center [75, 210] width 26 height 12
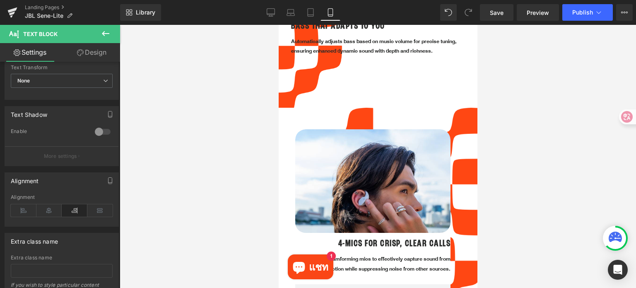
scroll to position [1252, 0]
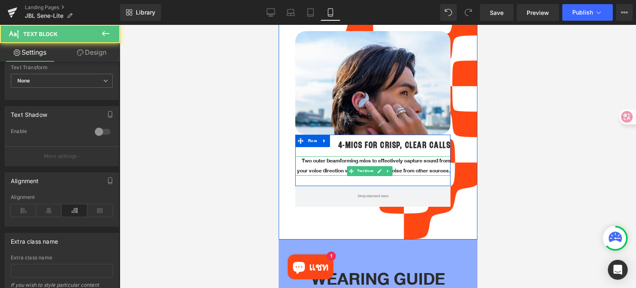
click at [304, 156] on p "Two outer beamforming mics to effectively capture sound from your voice directi…" at bounding box center [372, 165] width 155 height 19
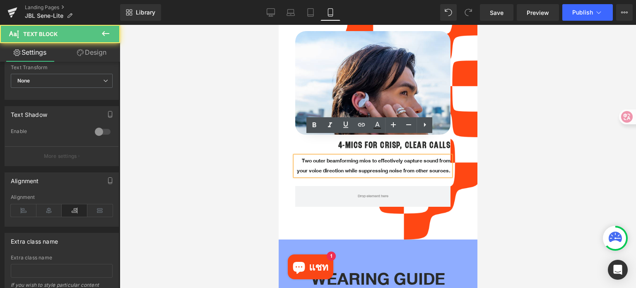
click at [299, 156] on p "Two outer beamforming mics to effectively capture sound from your voice directi…" at bounding box center [372, 165] width 155 height 19
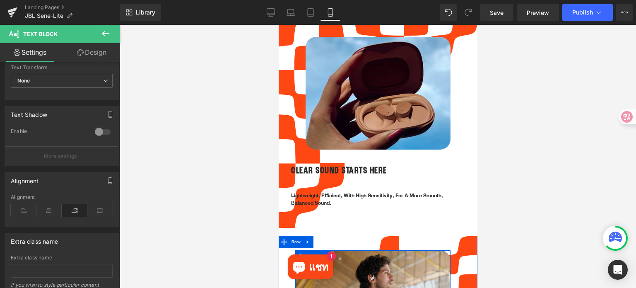
scroll to position [631, 0]
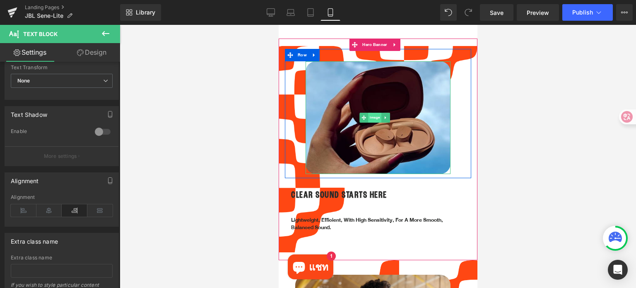
click at [373, 113] on span "Image" at bounding box center [374, 118] width 13 height 10
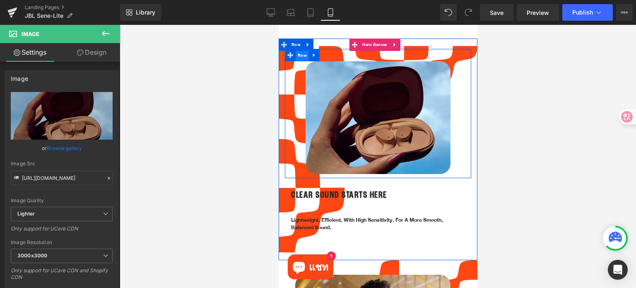
click at [300, 49] on span "Row" at bounding box center [301, 55] width 13 height 12
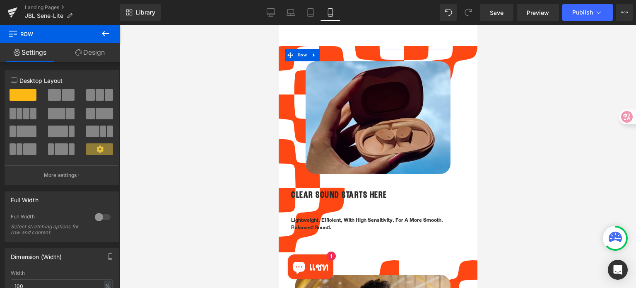
click at [99, 54] on link "Design" at bounding box center [90, 52] width 60 height 19
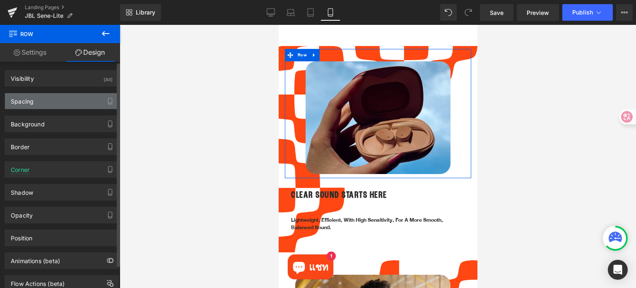
click at [43, 99] on div "Spacing" at bounding box center [61, 101] width 113 height 16
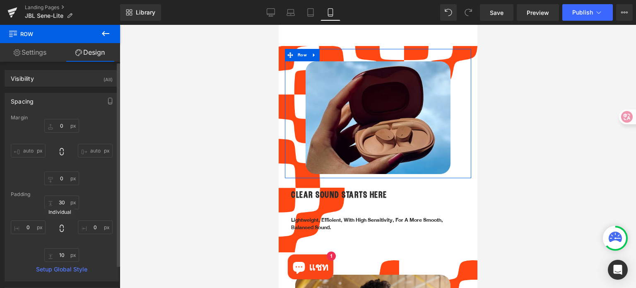
click at [60, 226] on icon at bounding box center [62, 227] width 4 height 7
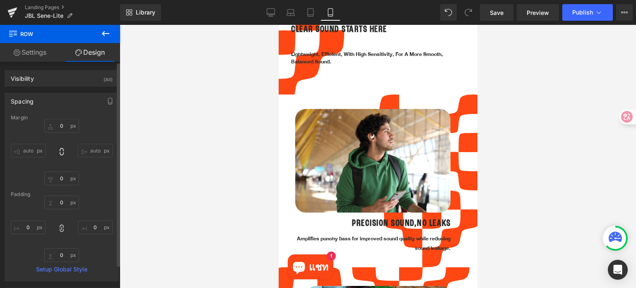
scroll to position [796, 0]
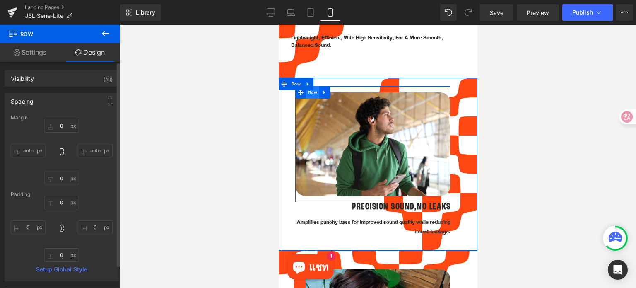
click at [310, 86] on span "Row" at bounding box center [311, 92] width 13 height 12
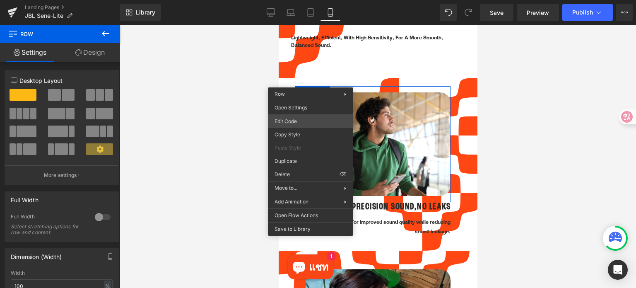
click at [307, 0] on div "Row You are previewing how the will restyle your page. You can not edit Element…" at bounding box center [318, 0] width 636 height 0
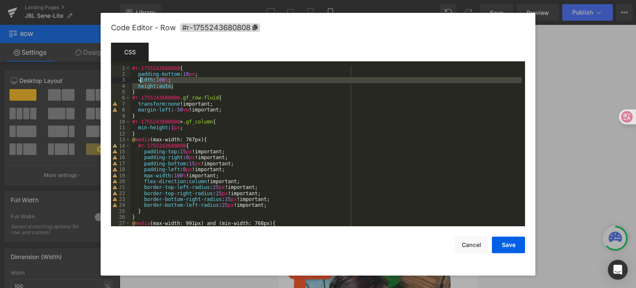
drag, startPoint x: 184, startPoint y: 87, endPoint x: 150, endPoint y: 82, distance: 34.7
click at [139, 77] on div "#r-1755243680808 { padding-bottom : 10 px ; width : 100 % ; height : auto ; } #…" at bounding box center [325, 151] width 391 height 173
click at [464, 246] on button "Cancel" at bounding box center [470, 244] width 33 height 17
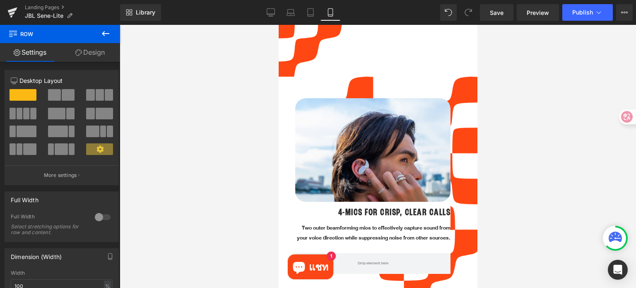
scroll to position [1169, 0]
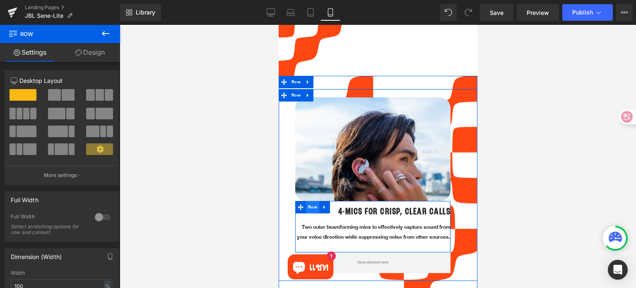
click at [307, 201] on span "Row" at bounding box center [311, 207] width 13 height 12
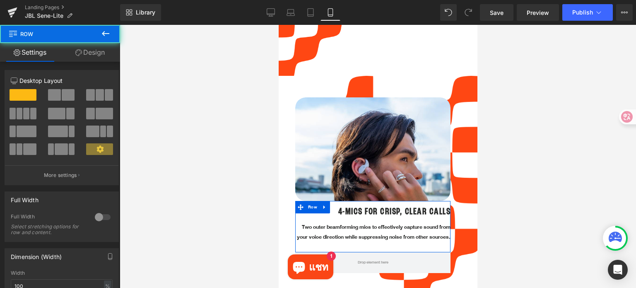
click at [100, 47] on link "Design" at bounding box center [90, 52] width 60 height 19
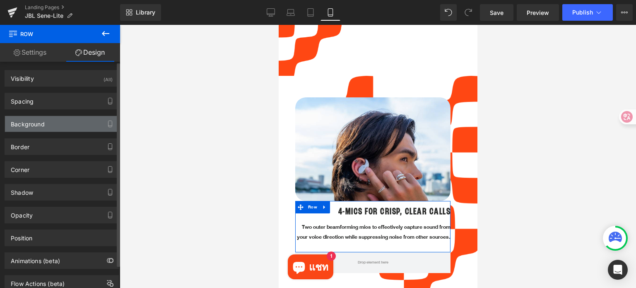
click at [63, 125] on div "Background" at bounding box center [61, 124] width 113 height 16
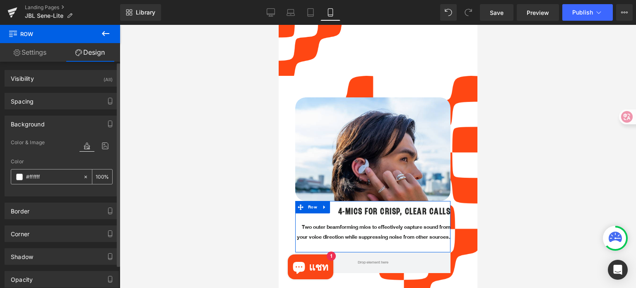
click at [84, 172] on div at bounding box center [88, 176] width 10 height 14
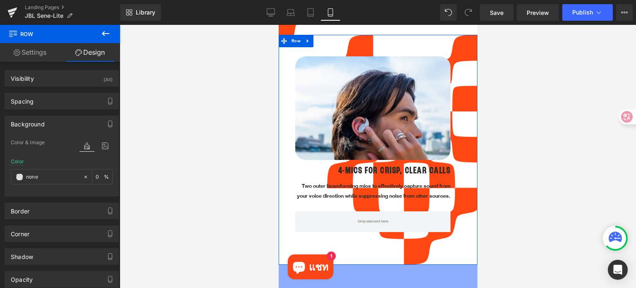
scroll to position [1210, 0]
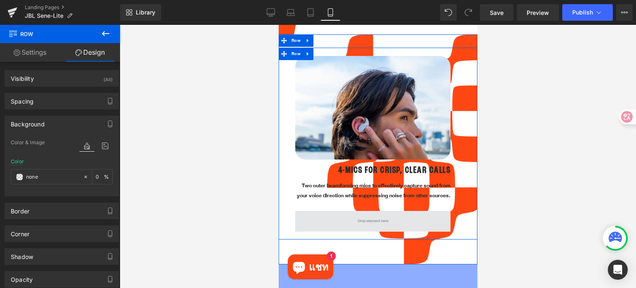
click at [305, 211] on span at bounding box center [372, 221] width 155 height 21
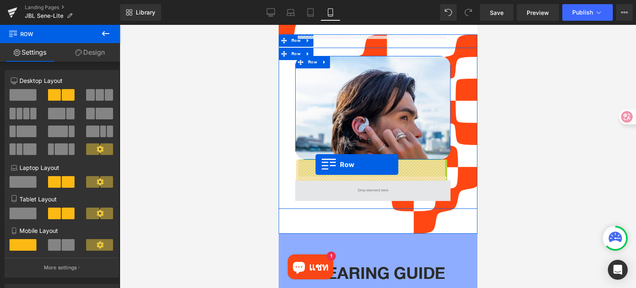
drag, startPoint x: 299, startPoint y: 148, endPoint x: 315, endPoint y: 164, distance: 22.8
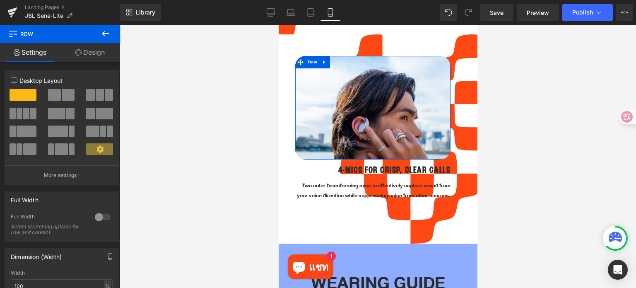
click at [545, 177] on div at bounding box center [378, 156] width 516 height 263
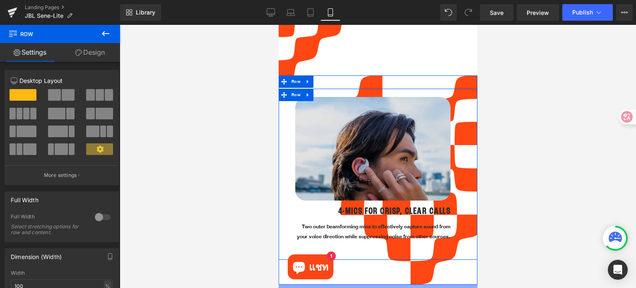
scroll to position [1169, 0]
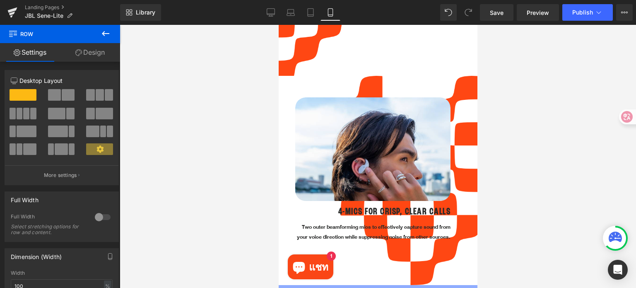
click at [498, 175] on div at bounding box center [378, 156] width 516 height 263
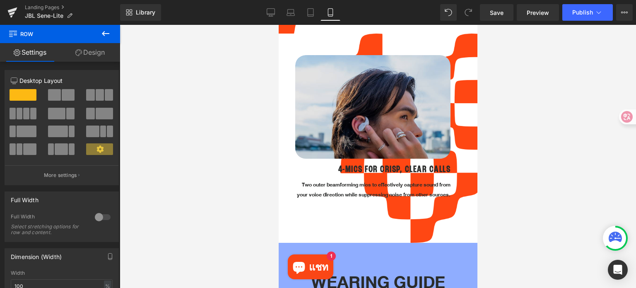
scroll to position [1252, 0]
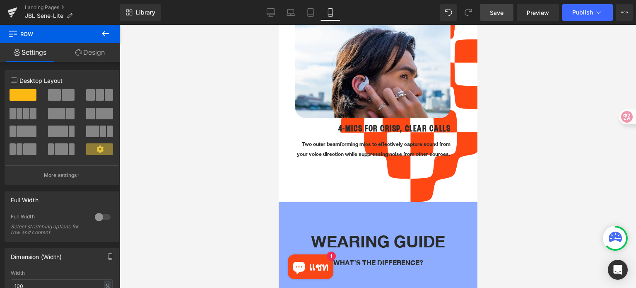
click at [493, 13] on span "Save" at bounding box center [496, 12] width 14 height 9
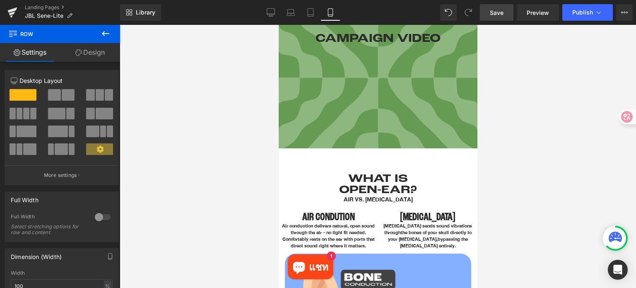
scroll to position [134, 0]
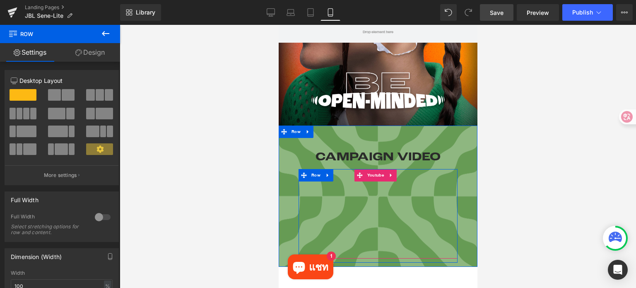
drag, startPoint x: 373, startPoint y: 175, endPoint x: 337, endPoint y: 183, distance: 36.5
click at [373, 175] on span "Youtube" at bounding box center [375, 175] width 21 height 12
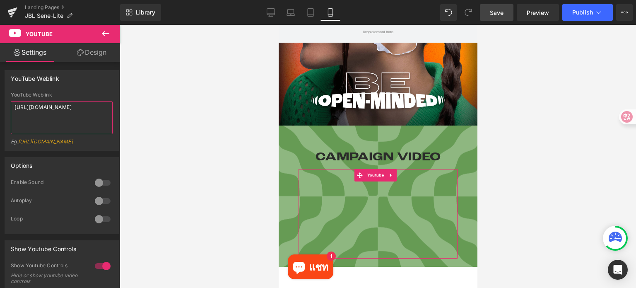
drag, startPoint x: 69, startPoint y: 118, endPoint x: 0, endPoint y: 103, distance: 70.8
click at [0, 103] on div "YouTube Weblink YouTube Weblink https://www.youtube.com/watch?v=OQBlWco72c4 Eg:…" at bounding box center [62, 107] width 124 height 87
paste textarea "youtu.be/lb8DsPJmLFg?si=fdvJPyG5INIL-hjX"
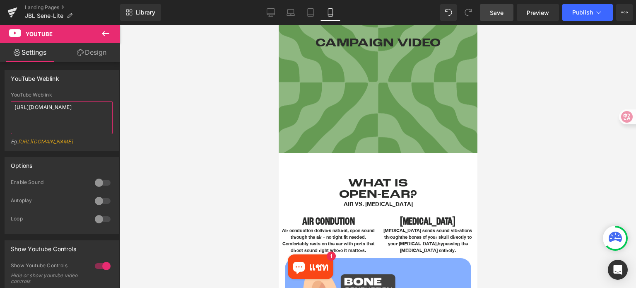
scroll to position [259, 0]
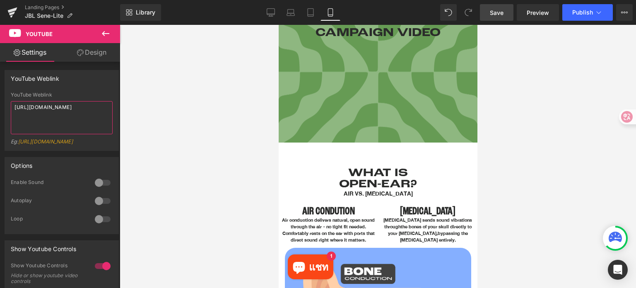
type textarea "https://youtu.be/lb8DsPJmLFg?si=fdvJPyG5INIL-hjX"
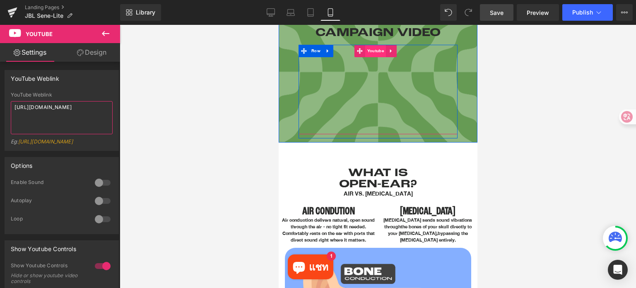
click at [376, 49] on span "Youtube" at bounding box center [375, 51] width 21 height 12
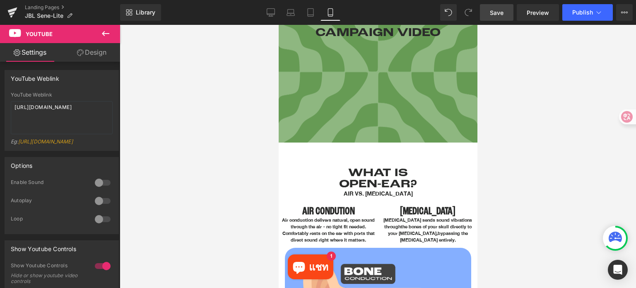
click at [499, 13] on span "Save" at bounding box center [496, 12] width 14 height 9
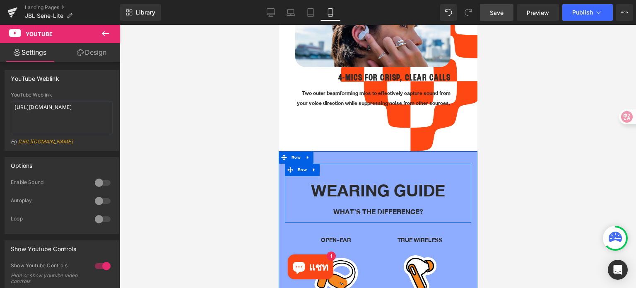
scroll to position [1169, 0]
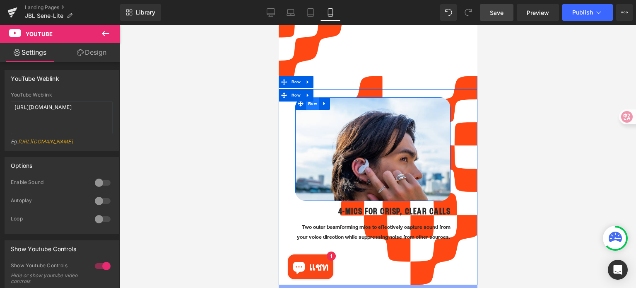
click at [309, 97] on span "Row" at bounding box center [311, 103] width 13 height 12
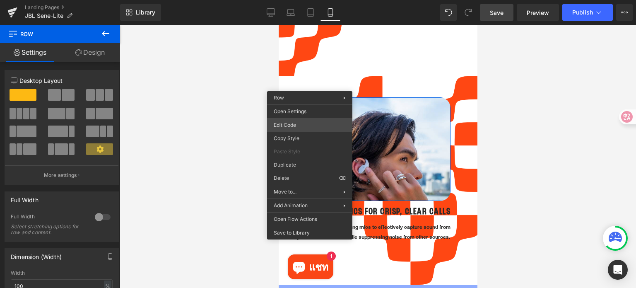
click at [299, 0] on div "Row You are previewing how the will restyle your page. You can not edit Element…" at bounding box center [318, 0] width 636 height 0
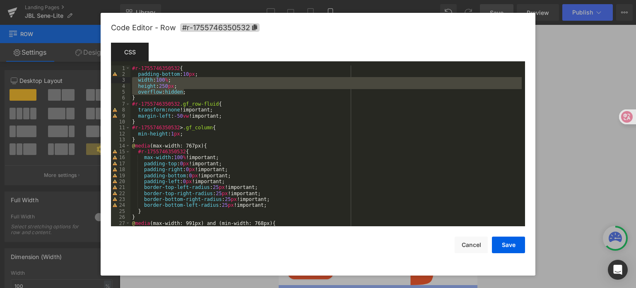
drag, startPoint x: 194, startPoint y: 91, endPoint x: 132, endPoint y: 78, distance: 63.5
click at [132, 78] on div "#r-1755746350532 { padding-bottom : 10 px ; width : 100 % ; height : 250 px ; o…" at bounding box center [325, 151] width 391 height 173
click at [513, 248] on button "Save" at bounding box center [508, 244] width 33 height 17
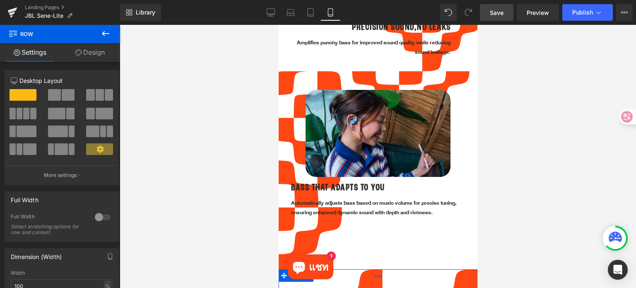
scroll to position [962, 0]
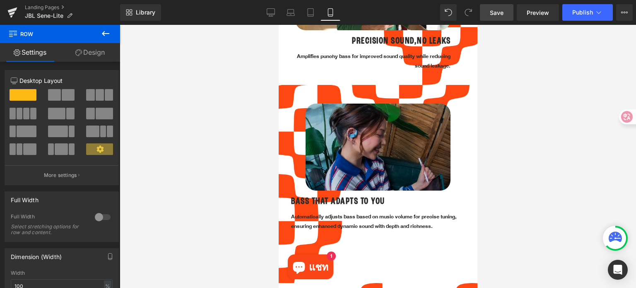
click at [333, 130] on img at bounding box center [377, 146] width 145 height 86
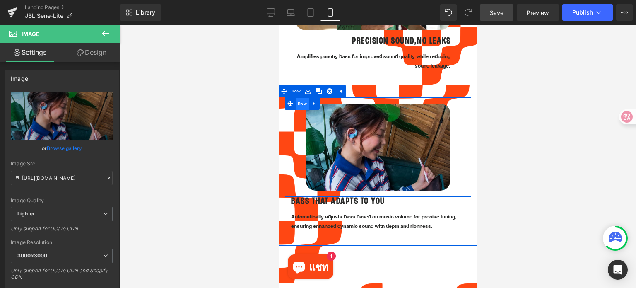
click at [297, 98] on span "Row" at bounding box center [301, 104] width 13 height 12
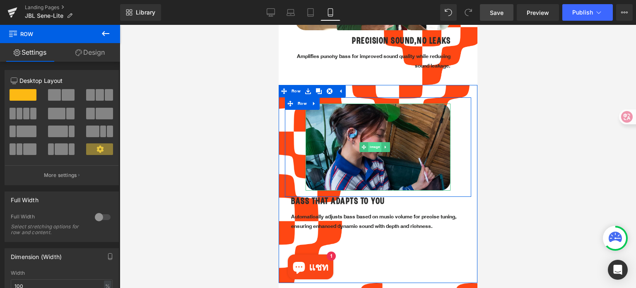
click at [376, 142] on span "Image" at bounding box center [374, 147] width 13 height 10
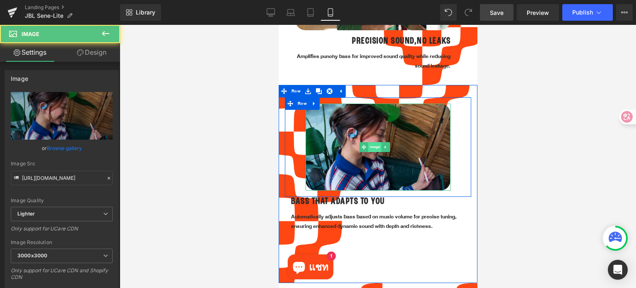
click at [376, 142] on span "Image" at bounding box center [374, 147] width 13 height 10
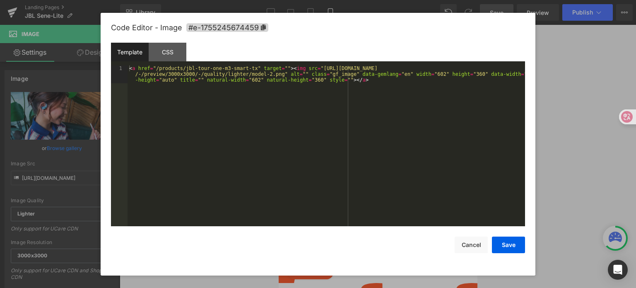
click at [367, 0] on div "Image You are previewing how the will restyle your page. You can not edit Eleme…" at bounding box center [318, 0] width 636 height 0
click at [175, 54] on div "CSS" at bounding box center [168, 52] width 38 height 19
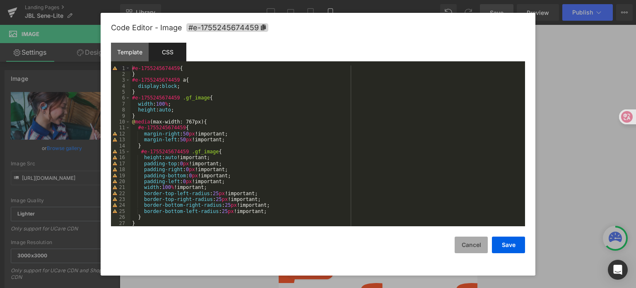
click at [466, 242] on button "Cancel" at bounding box center [470, 244] width 33 height 17
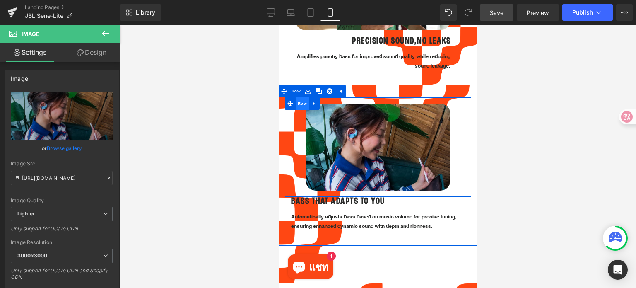
click at [296, 97] on span "Row" at bounding box center [301, 103] width 13 height 12
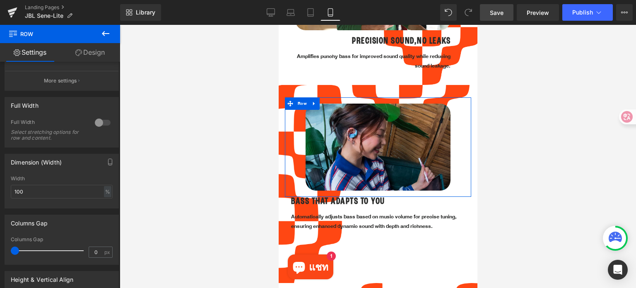
scroll to position [83, 0]
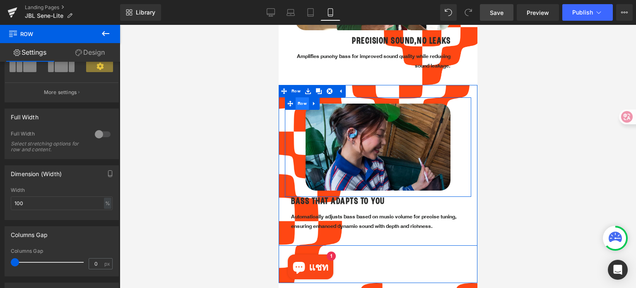
click at [302, 97] on span "Row" at bounding box center [301, 103] width 13 height 12
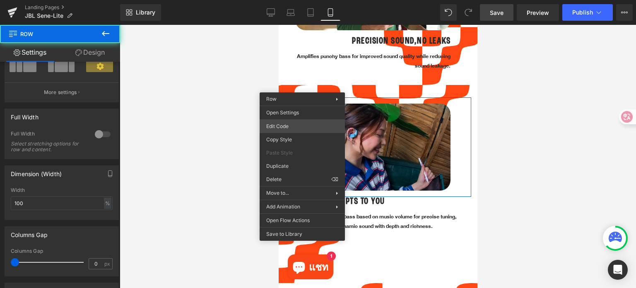
click at [299, 0] on div "Row You are previewing how the will restyle your page. You can not edit Element…" at bounding box center [318, 0] width 636 height 0
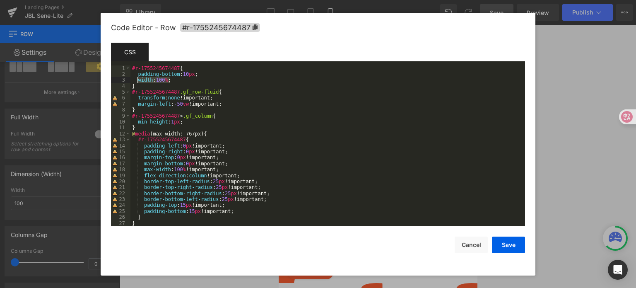
drag, startPoint x: 179, startPoint y: 82, endPoint x: 137, endPoint y: 80, distance: 42.3
click at [137, 80] on div "#r-1755245674487 { padding-bottom : 10 px ; width : 100 % ; } #r-1755245674487 …" at bounding box center [325, 151] width 391 height 173
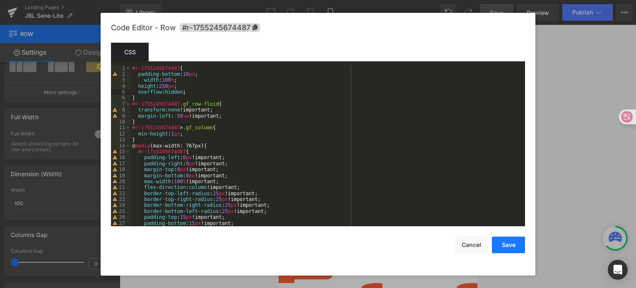
click at [515, 245] on button "Save" at bounding box center [508, 244] width 33 height 17
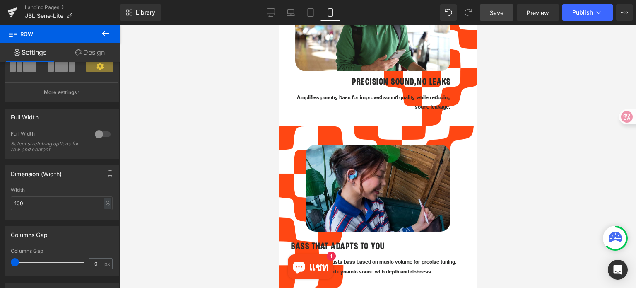
scroll to position [921, 0]
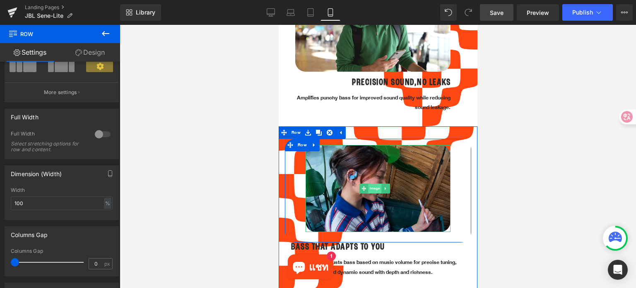
click at [373, 183] on span "Image" at bounding box center [374, 188] width 13 height 10
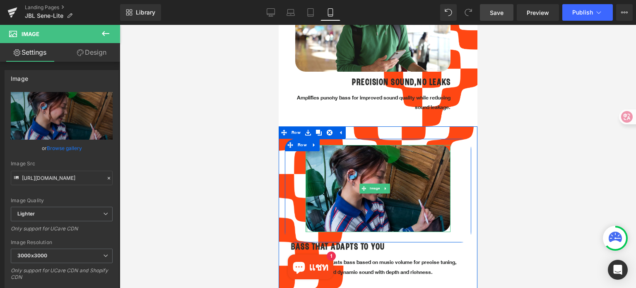
click at [304, 175] on div "Image" at bounding box center [377, 188] width 186 height 86
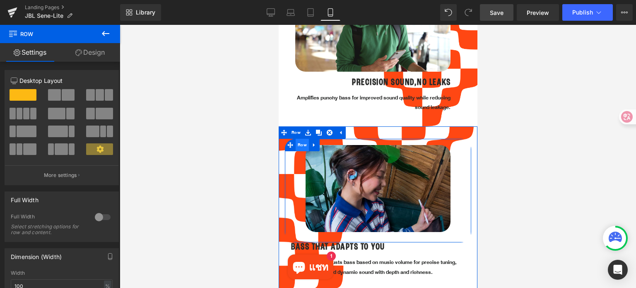
click at [301, 139] on span "Row" at bounding box center [301, 145] width 13 height 12
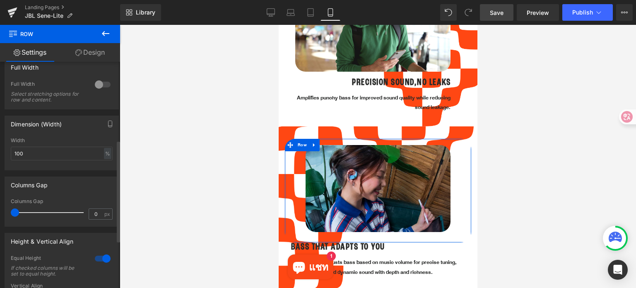
scroll to position [113, 0]
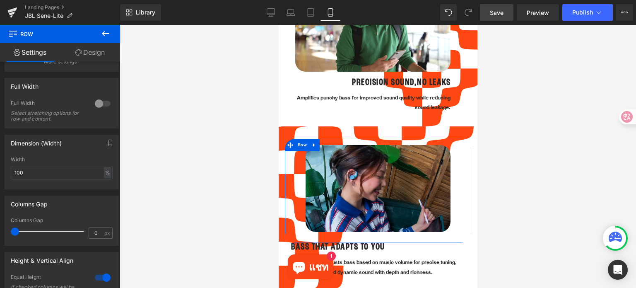
click at [84, 55] on link "Design" at bounding box center [90, 52] width 60 height 19
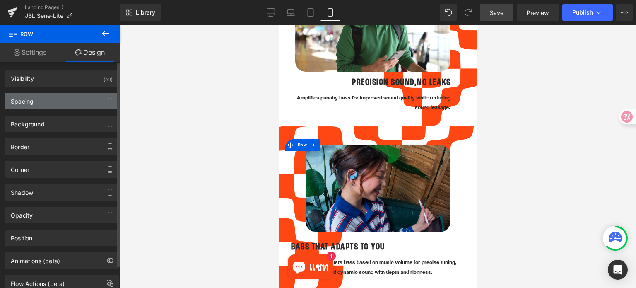
click at [39, 106] on div "Spacing" at bounding box center [61, 101] width 113 height 16
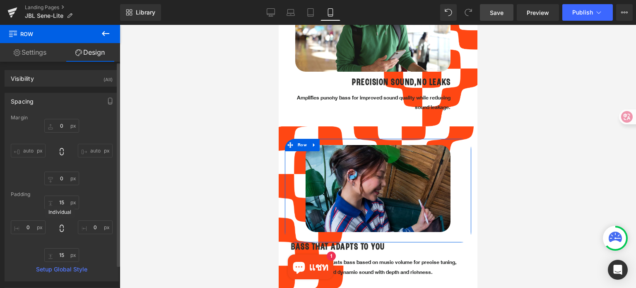
click at [60, 226] on icon at bounding box center [62, 227] width 4 height 7
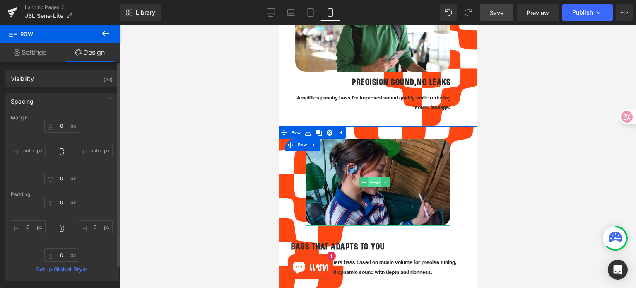
click at [374, 177] on span "Image" at bounding box center [374, 182] width 13 height 10
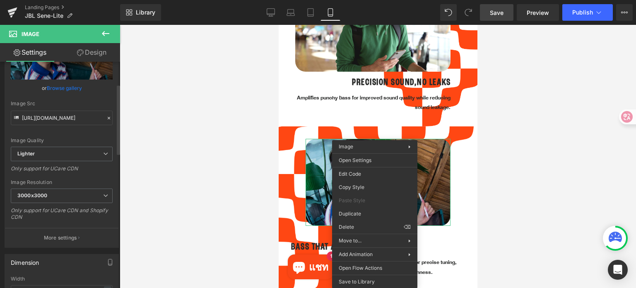
scroll to position [83, 0]
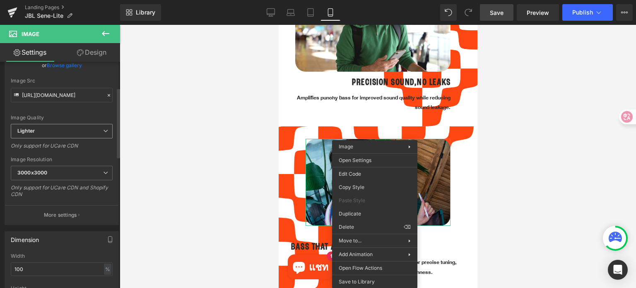
click at [65, 131] on span "Lighter" at bounding box center [62, 131] width 102 height 14
click at [65, 131] on span "Lighter" at bounding box center [60, 131] width 98 height 14
click at [66, 212] on p "More settings" at bounding box center [60, 214] width 33 height 7
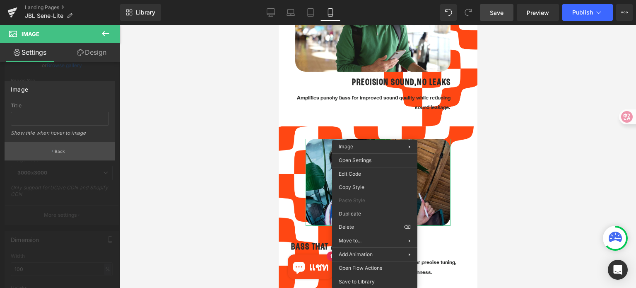
click at [66, 155] on button "Back" at bounding box center [60, 151] width 110 height 19
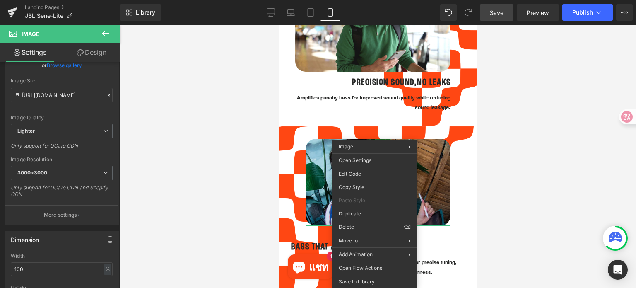
click at [95, 54] on link "Design" at bounding box center [92, 52] width 60 height 19
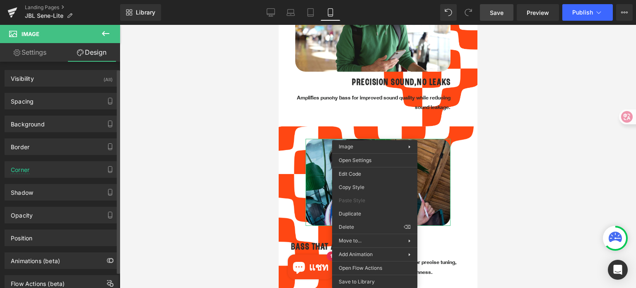
scroll to position [25, 0]
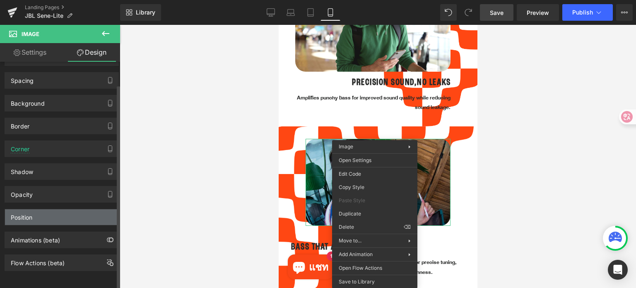
click at [73, 214] on div "Position" at bounding box center [61, 217] width 113 height 16
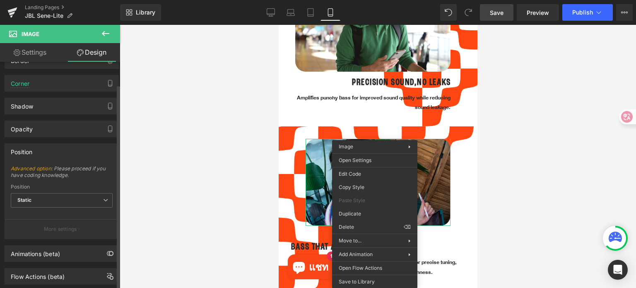
scroll to position [104, 0]
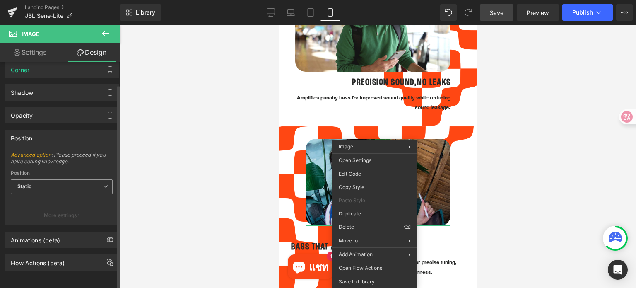
click at [74, 180] on span "Static" at bounding box center [62, 186] width 102 height 14
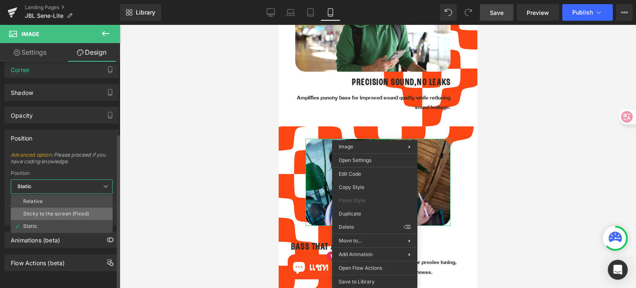
click at [65, 211] on div "Sticky to the screen (Fixed)" at bounding box center [56, 214] width 66 height 6
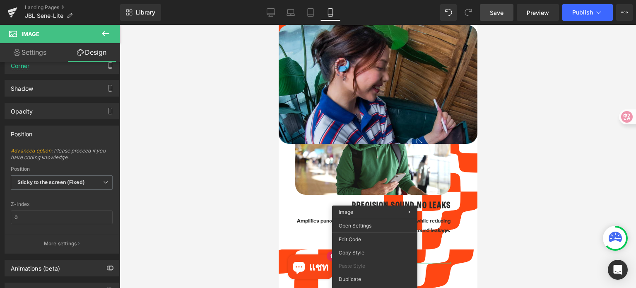
scroll to position [796, 0]
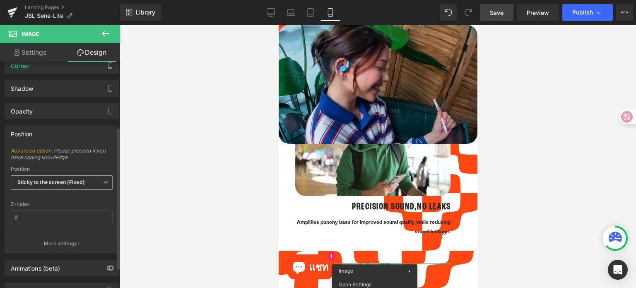
click at [59, 181] on b "Sticky to the screen (Fixed)" at bounding box center [50, 182] width 67 height 6
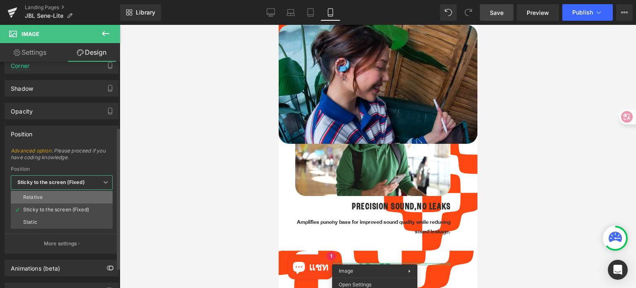
click at [60, 197] on li "Relative" at bounding box center [62, 197] width 102 height 12
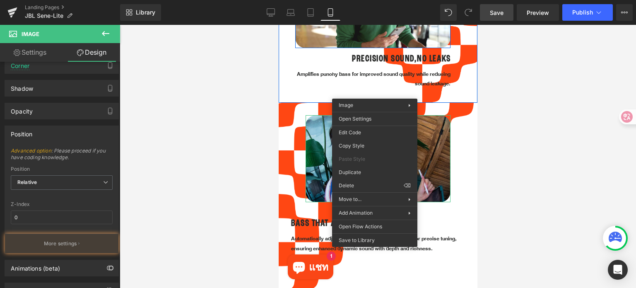
scroll to position [962, 0]
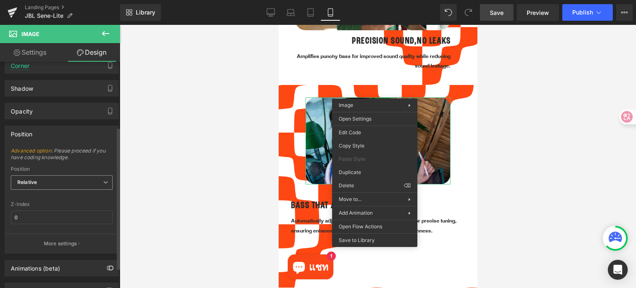
click at [66, 183] on span "Relative" at bounding box center [62, 182] width 102 height 14
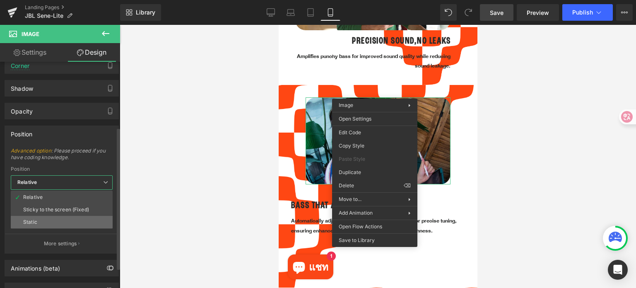
click at [53, 218] on li "Static" at bounding box center [62, 222] width 102 height 12
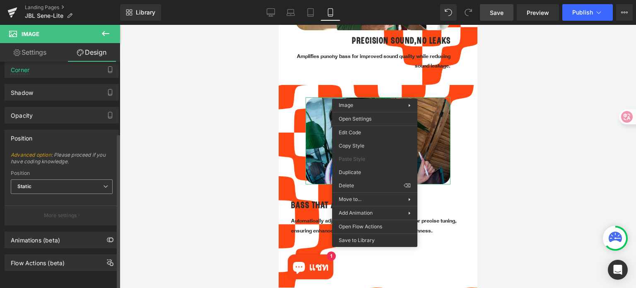
click at [88, 180] on span "Static" at bounding box center [62, 186] width 102 height 14
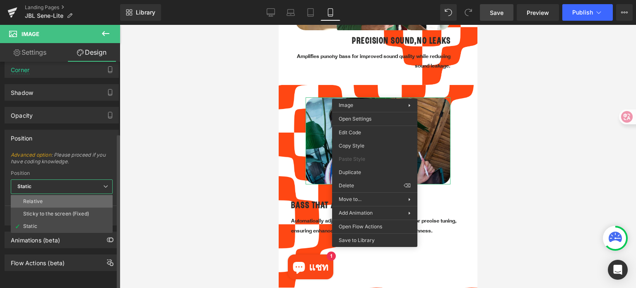
click at [65, 201] on li "Relative" at bounding box center [62, 201] width 102 height 12
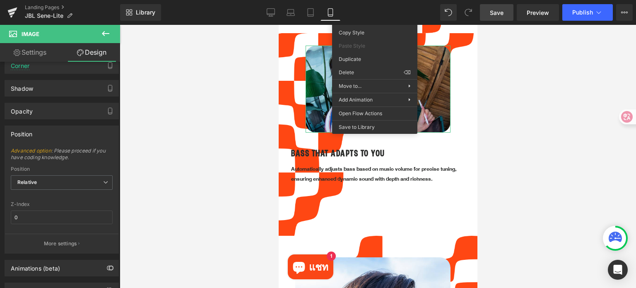
scroll to position [921, 0]
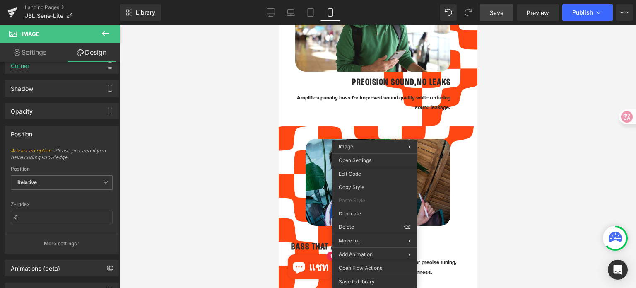
click at [550, 163] on div at bounding box center [378, 156] width 516 height 263
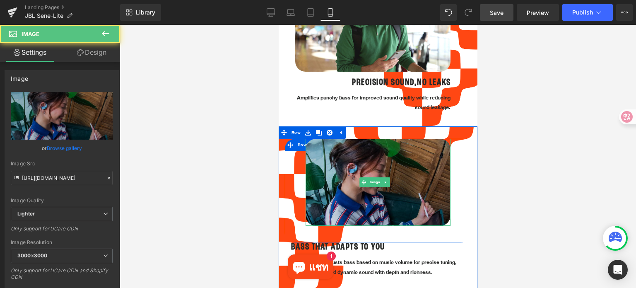
click at [431, 148] on img at bounding box center [377, 182] width 145 height 86
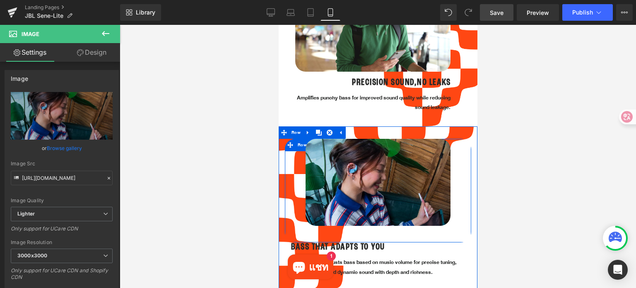
click at [298, 139] on div "Image" at bounding box center [377, 182] width 186 height 86
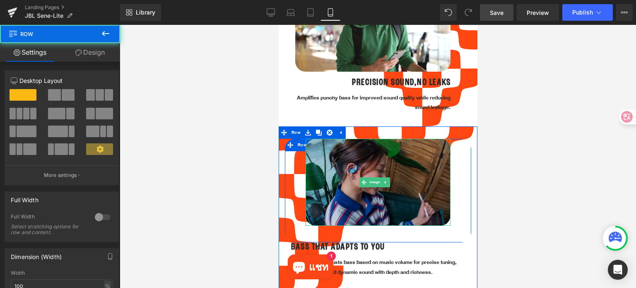
click at [320, 149] on img at bounding box center [377, 182] width 145 height 86
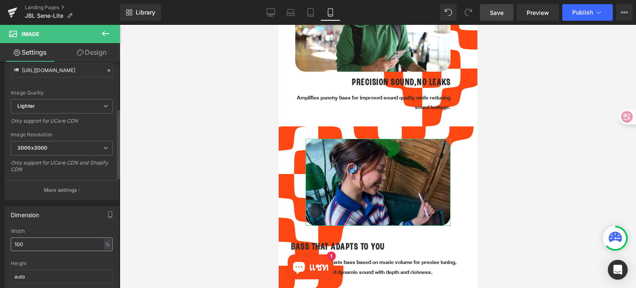
scroll to position [166, 0]
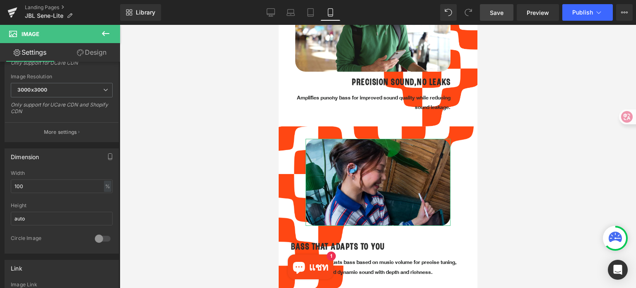
click at [94, 54] on link "Design" at bounding box center [92, 52] width 60 height 19
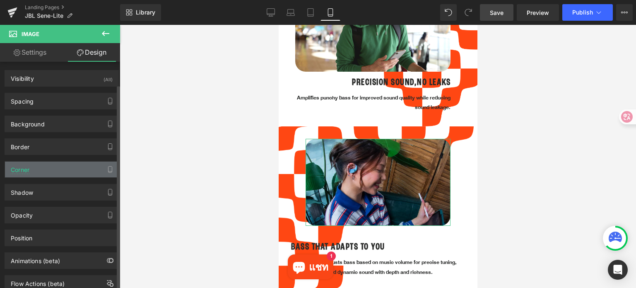
scroll to position [25, 0]
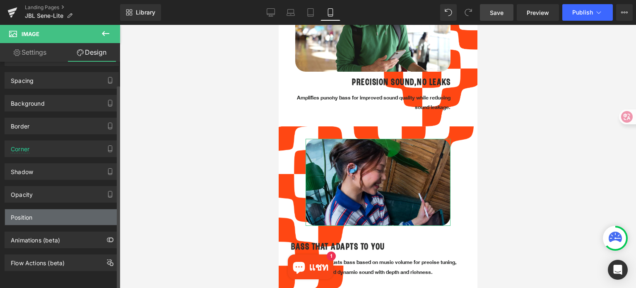
click at [70, 211] on div "Position" at bounding box center [61, 217] width 113 height 16
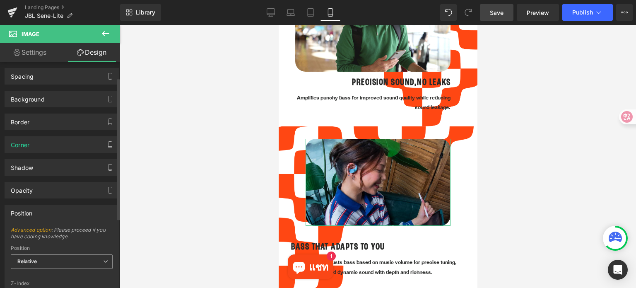
click at [68, 256] on span "Relative" at bounding box center [62, 261] width 102 height 14
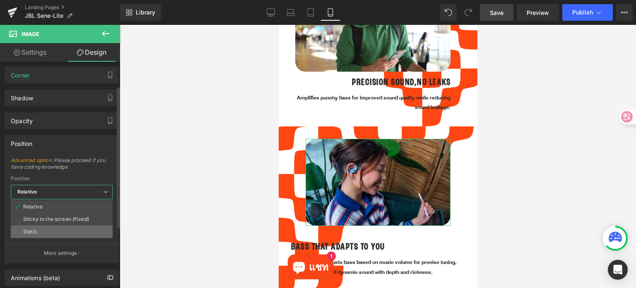
scroll to position [108, 0]
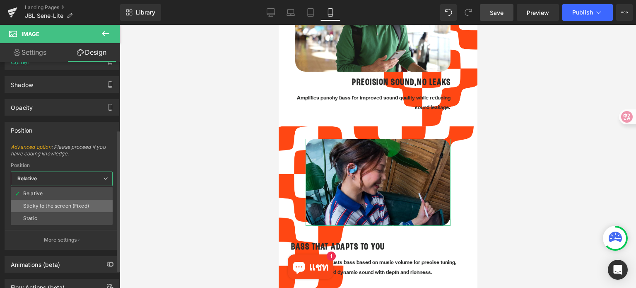
click at [70, 206] on div "Sticky to the screen (Fixed)" at bounding box center [56, 206] width 66 height 6
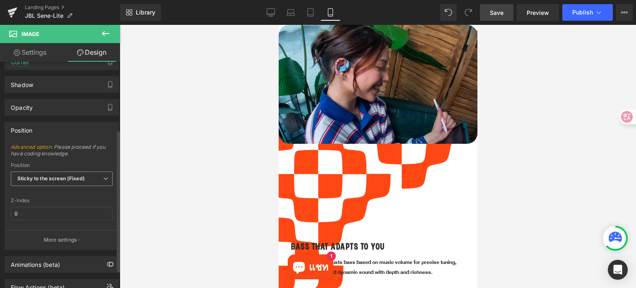
click at [77, 177] on b "Sticky to the screen (Fixed)" at bounding box center [50, 178] width 67 height 6
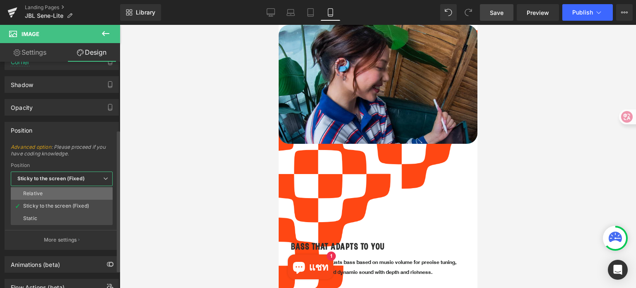
click at [67, 193] on li "Relative" at bounding box center [62, 193] width 102 height 12
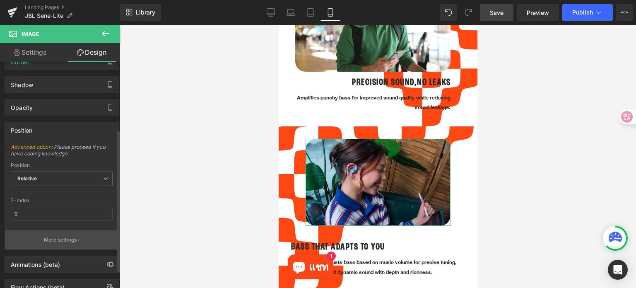
click at [57, 239] on p "More settings" at bounding box center [60, 239] width 33 height 7
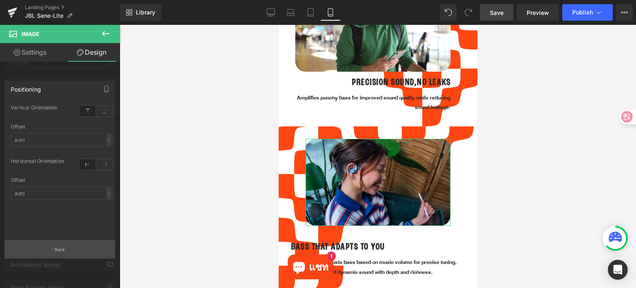
click at [62, 251] on p "Back" at bounding box center [60, 249] width 11 height 6
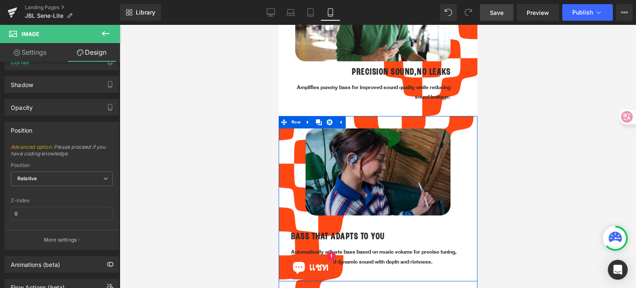
scroll to position [921, 0]
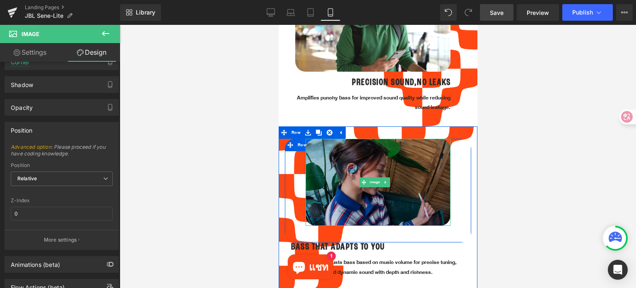
click at [335, 148] on img at bounding box center [377, 182] width 145 height 86
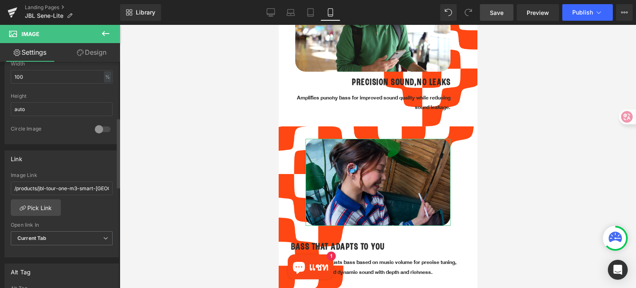
scroll to position [290, 0]
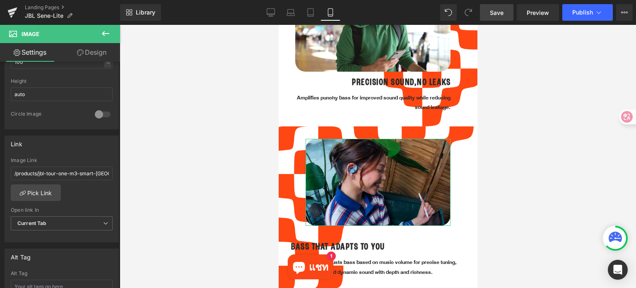
click at [89, 49] on link "Design" at bounding box center [92, 52] width 60 height 19
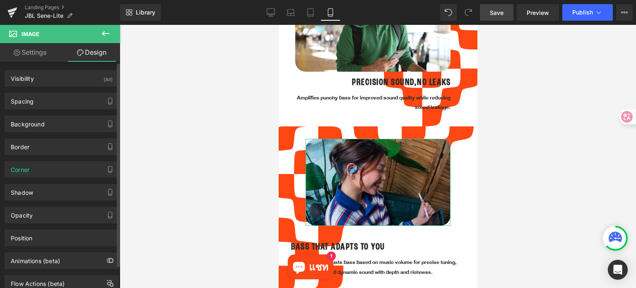
scroll to position [25, 0]
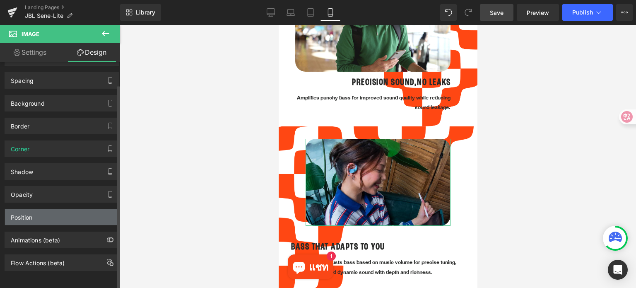
click at [69, 211] on div "Position" at bounding box center [61, 217] width 113 height 16
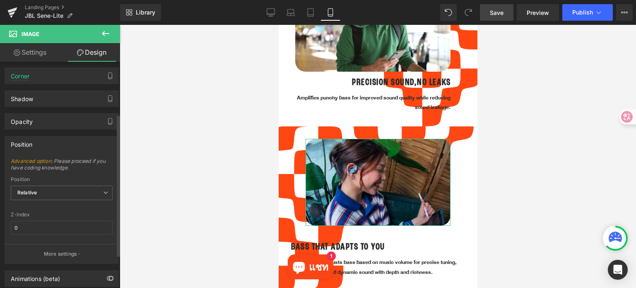
scroll to position [136, 0]
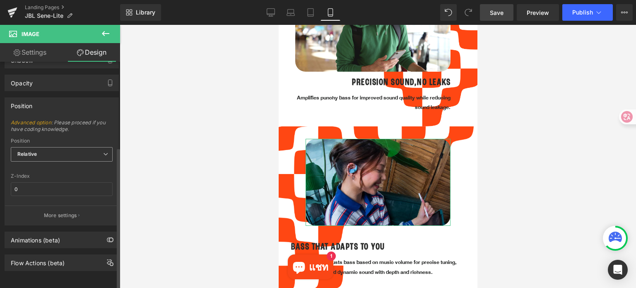
click at [89, 149] on span "Relative" at bounding box center [62, 154] width 102 height 14
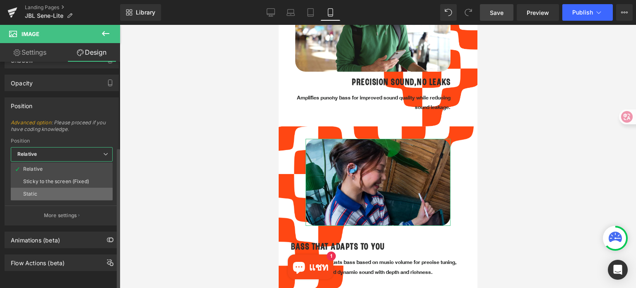
click at [74, 192] on li "Static" at bounding box center [62, 193] width 102 height 12
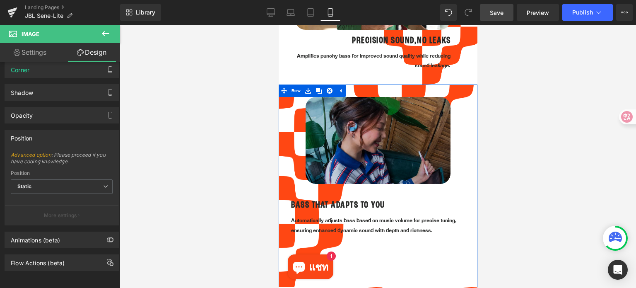
scroll to position [962, 0]
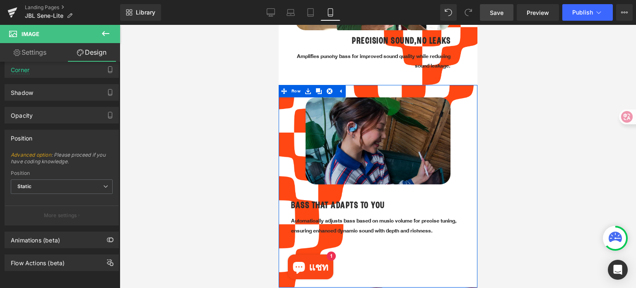
click at [350, 139] on img at bounding box center [377, 140] width 145 height 86
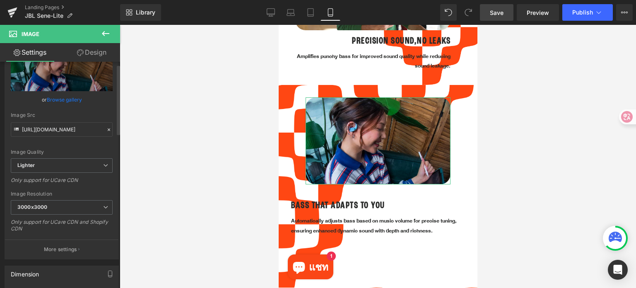
scroll to position [207, 0]
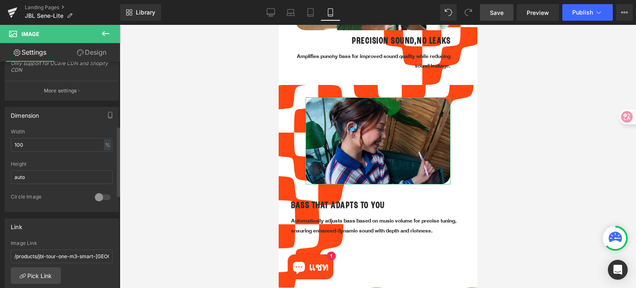
click at [100, 194] on div at bounding box center [103, 196] width 20 height 13
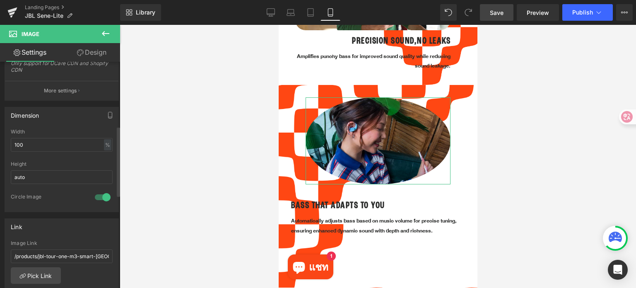
click at [100, 195] on div at bounding box center [103, 196] width 20 height 13
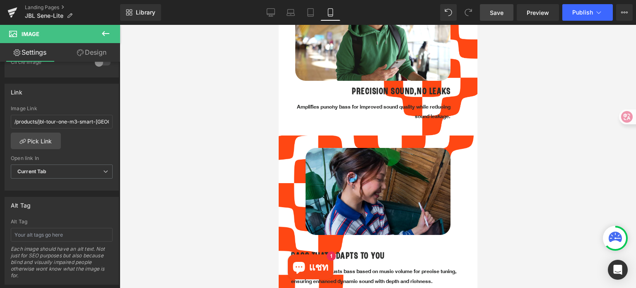
scroll to position [921, 0]
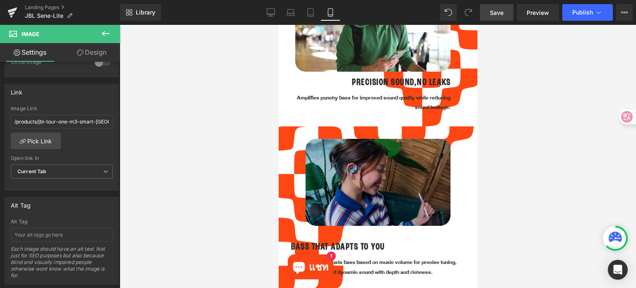
click at [377, 173] on img at bounding box center [377, 182] width 145 height 86
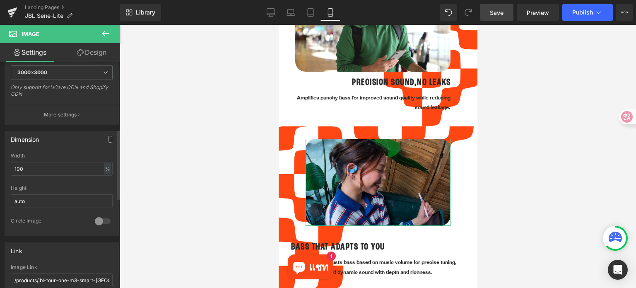
scroll to position [52, 0]
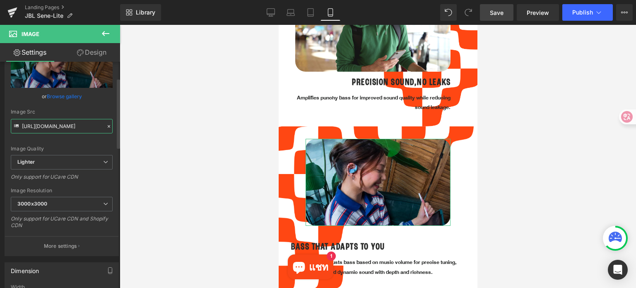
click at [75, 125] on input "[URL][DOMAIN_NAME]" at bounding box center [62, 126] width 102 height 14
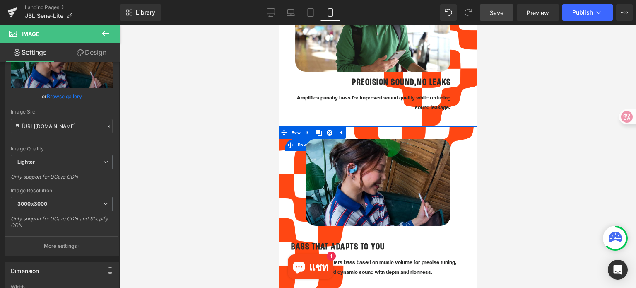
click at [298, 139] on div "Image" at bounding box center [377, 182] width 186 height 86
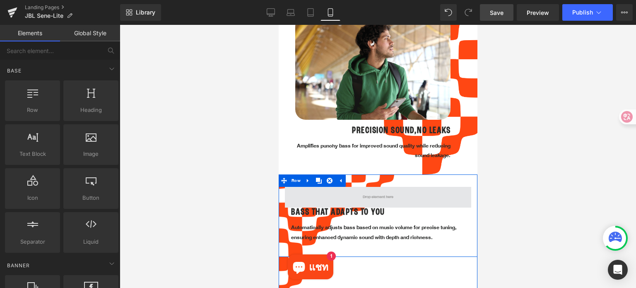
scroll to position [755, 0]
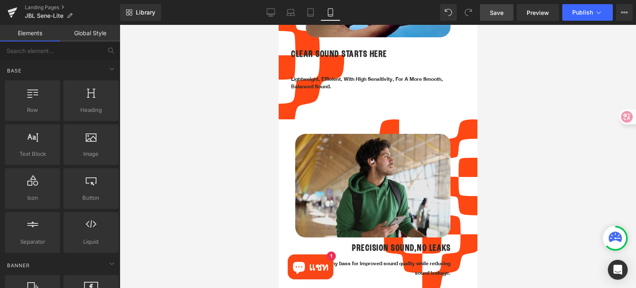
click at [324, 137] on img at bounding box center [372, 185] width 155 height 103
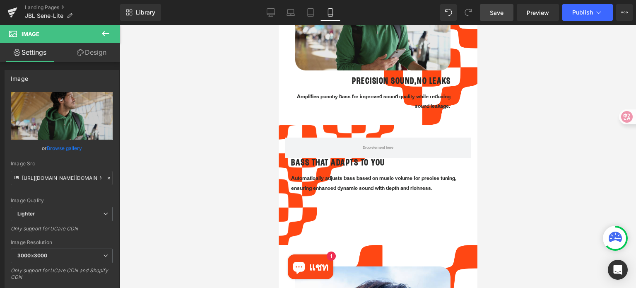
scroll to position [1003, 0]
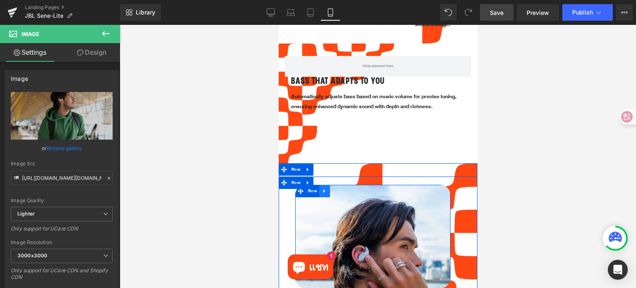
click at [326, 188] on icon at bounding box center [324, 191] width 6 height 6
click at [334, 188] on icon at bounding box center [335, 191] width 6 height 6
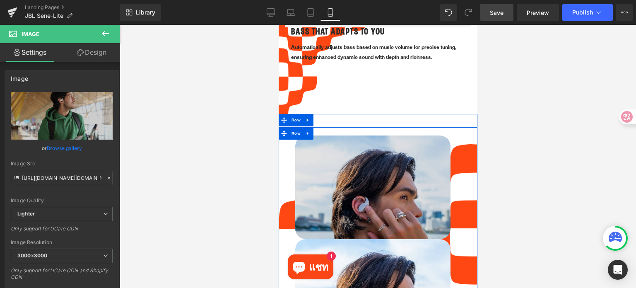
scroll to position [1052, 0]
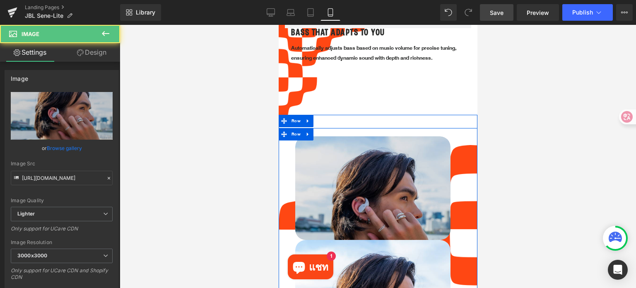
click at [313, 147] on img at bounding box center [372, 209] width 155 height 146
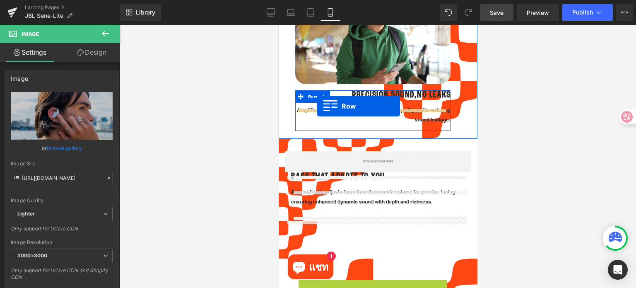
scroll to position [886, 0]
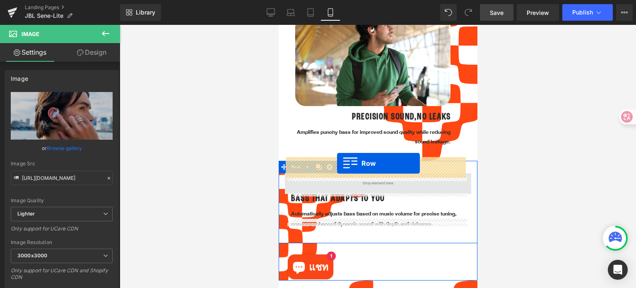
drag, startPoint x: 302, startPoint y: 132, endPoint x: 336, endPoint y: 163, distance: 46.9
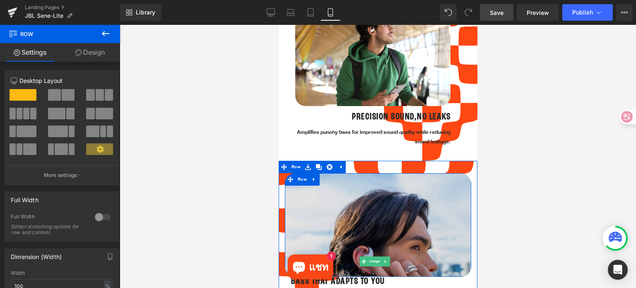
click at [404, 197] on img at bounding box center [377, 261] width 186 height 176
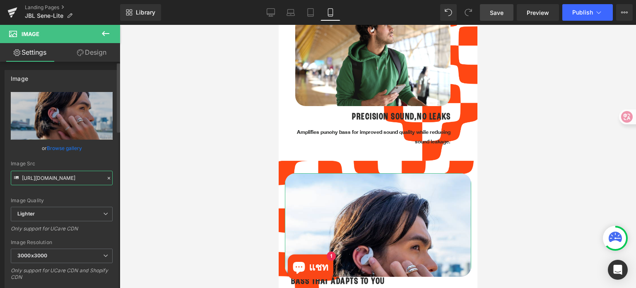
click at [75, 175] on input "[URL][DOMAIN_NAME]" at bounding box center [62, 177] width 102 height 14
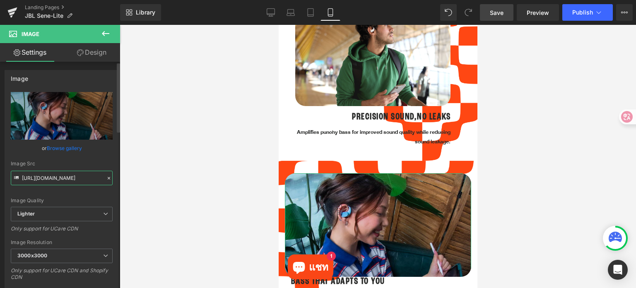
type input "[URL][DOMAIN_NAME]"
click at [164, 181] on div at bounding box center [378, 156] width 516 height 263
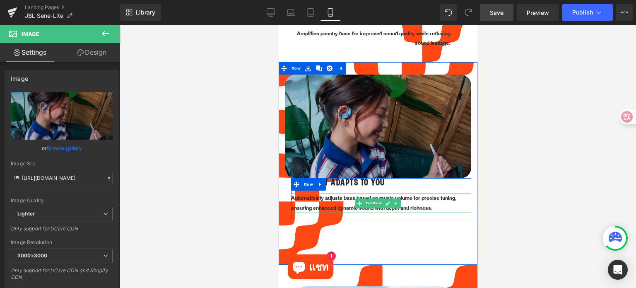
scroll to position [969, 0]
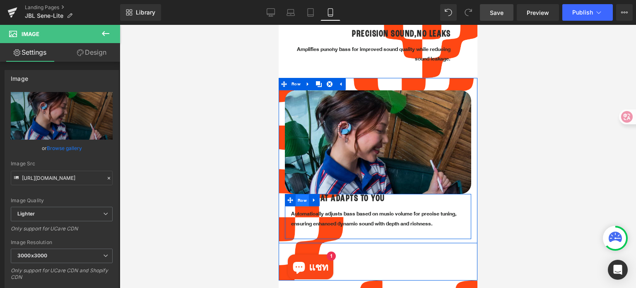
click at [298, 194] on span "Row" at bounding box center [301, 200] width 13 height 12
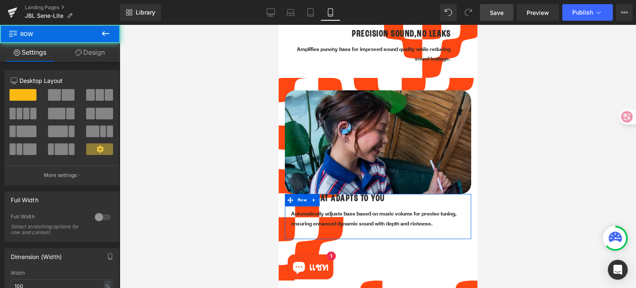
click at [92, 49] on link "Design" at bounding box center [90, 52] width 60 height 19
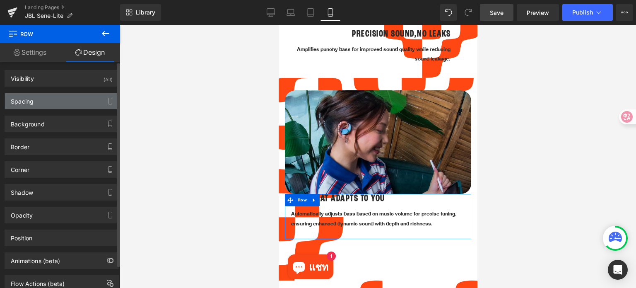
click at [51, 102] on div "Spacing" at bounding box center [61, 101] width 113 height 16
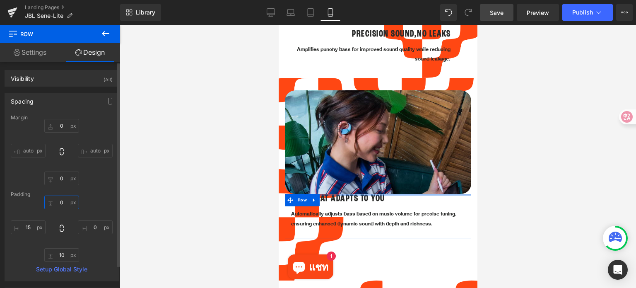
click at [65, 202] on input "0" at bounding box center [61, 202] width 35 height 14
click at [58, 227] on icon at bounding box center [62, 228] width 8 height 8
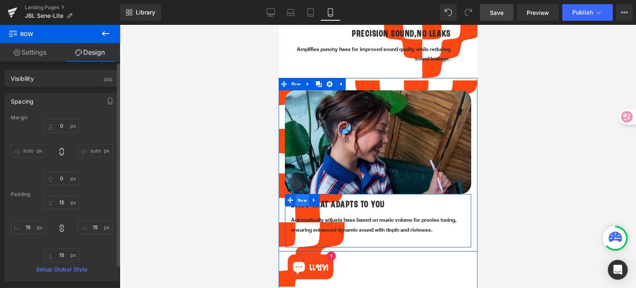
click at [298, 194] on span "Row" at bounding box center [301, 200] width 13 height 12
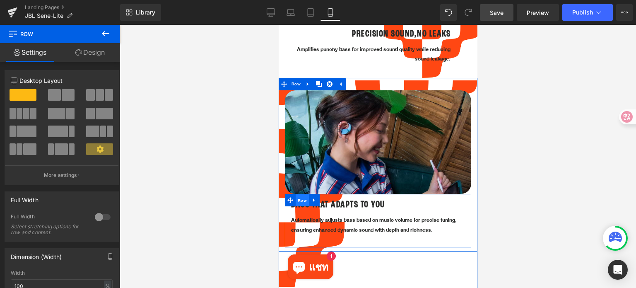
click at [303, 194] on span "Row" at bounding box center [301, 200] width 13 height 12
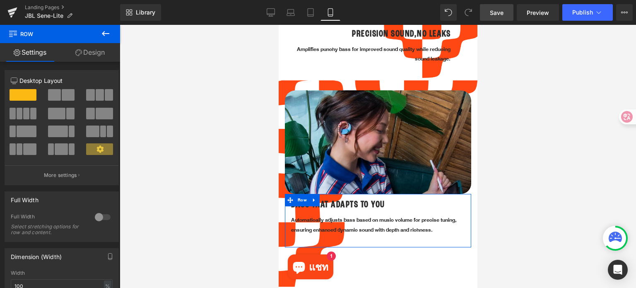
click at [98, 53] on link "Design" at bounding box center [90, 52] width 60 height 19
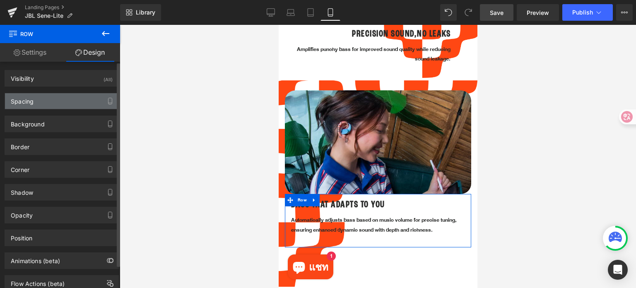
click at [58, 98] on div "Spacing" at bounding box center [61, 101] width 113 height 16
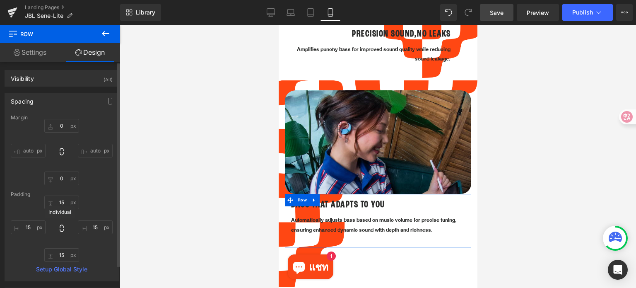
click at [60, 226] on icon at bounding box center [62, 228] width 8 height 8
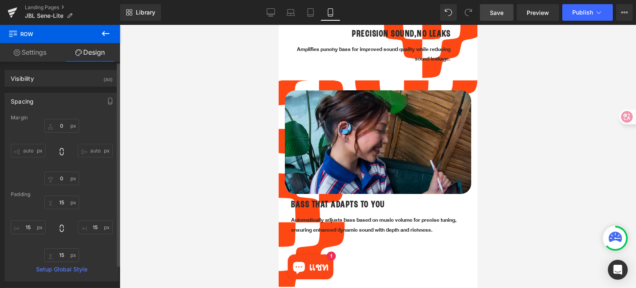
click at [61, 226] on icon at bounding box center [62, 227] width 4 height 7
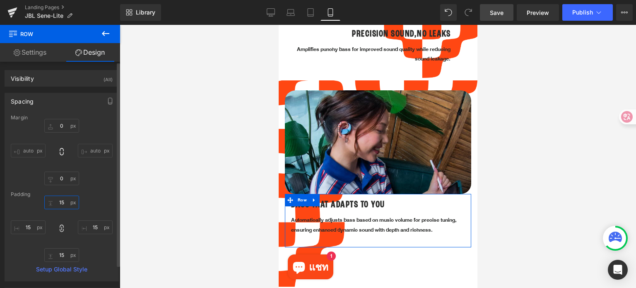
click at [64, 201] on input "15" at bounding box center [61, 202] width 35 height 14
type input "จ"
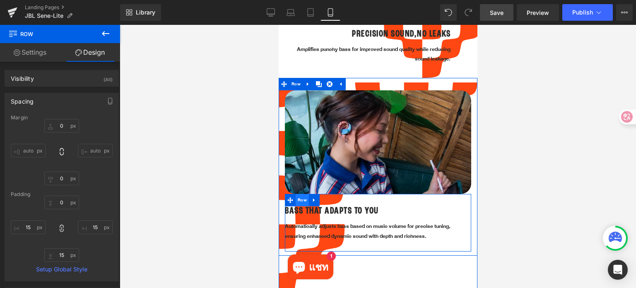
click at [300, 194] on span "Row" at bounding box center [301, 200] width 13 height 12
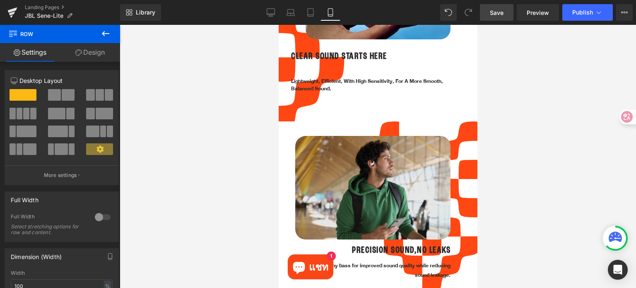
scroll to position [762, 0]
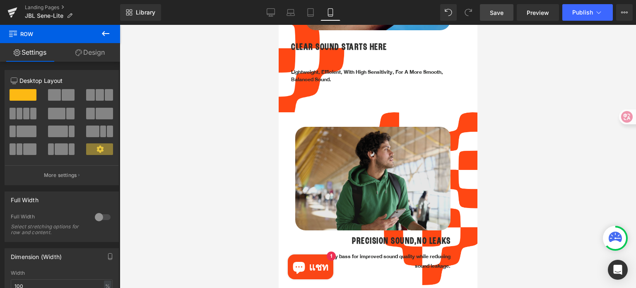
click at [361, 158] on img at bounding box center [372, 178] width 155 height 103
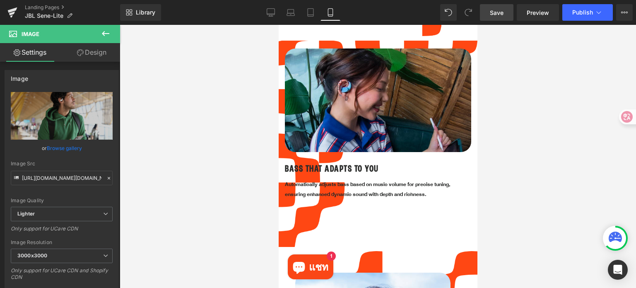
scroll to position [1010, 0]
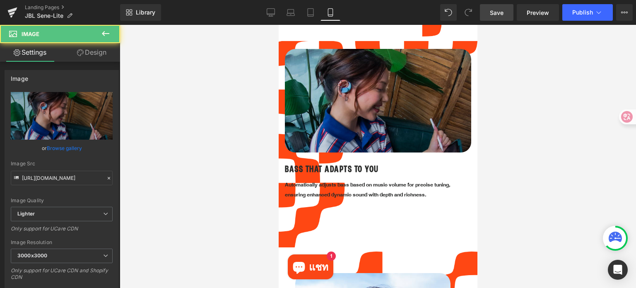
click at [399, 95] on img at bounding box center [377, 104] width 186 height 111
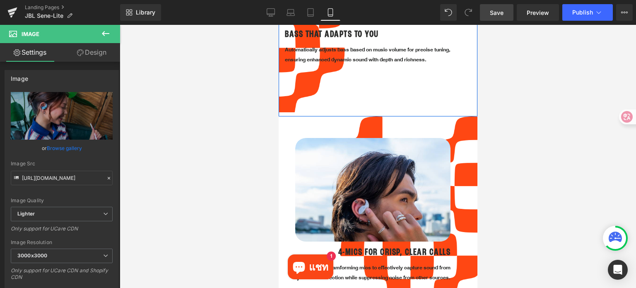
scroll to position [1176, 0]
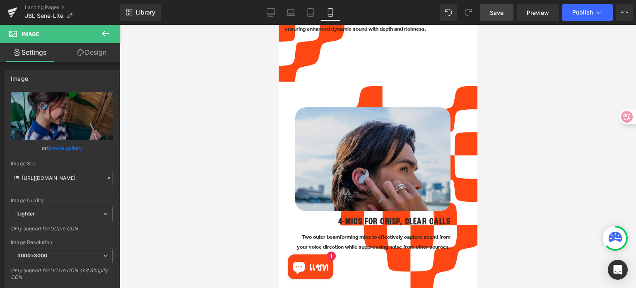
click at [349, 118] on img at bounding box center [372, 180] width 155 height 146
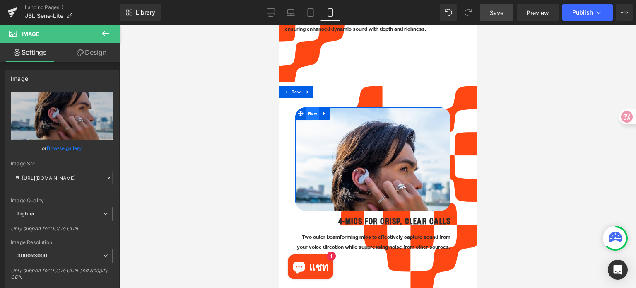
click at [311, 107] on span "Row" at bounding box center [311, 113] width 13 height 12
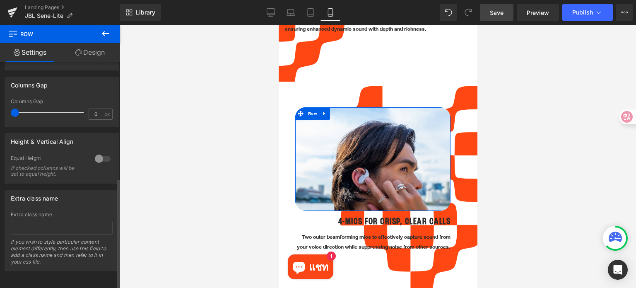
scroll to position [237, 0]
click at [100, 155] on div at bounding box center [103, 158] width 20 height 13
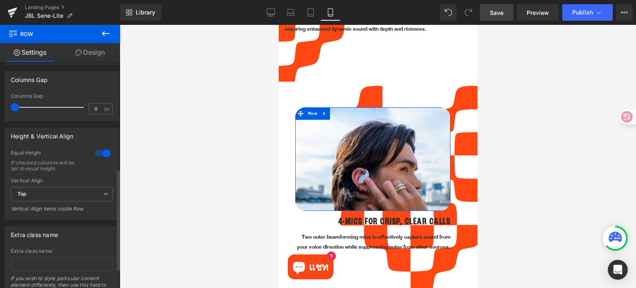
click at [100, 155] on div at bounding box center [103, 152] width 20 height 13
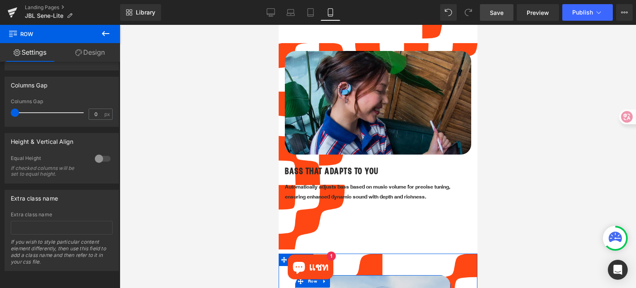
scroll to position [969, 0]
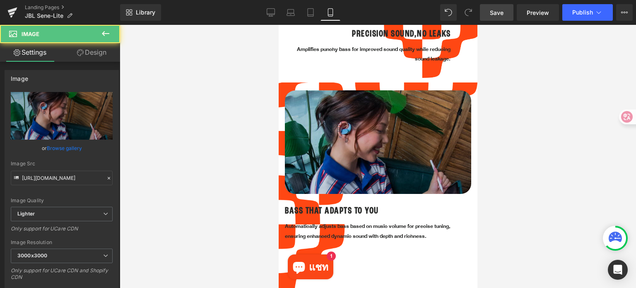
click at [437, 141] on img at bounding box center [377, 145] width 186 height 111
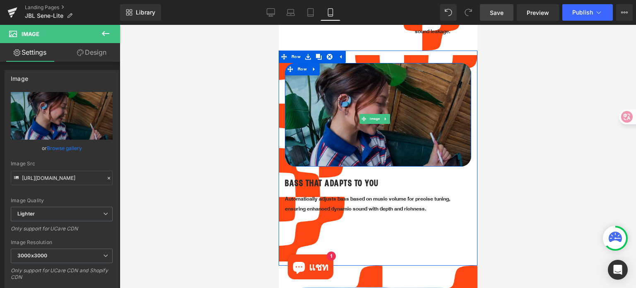
scroll to position [1135, 0]
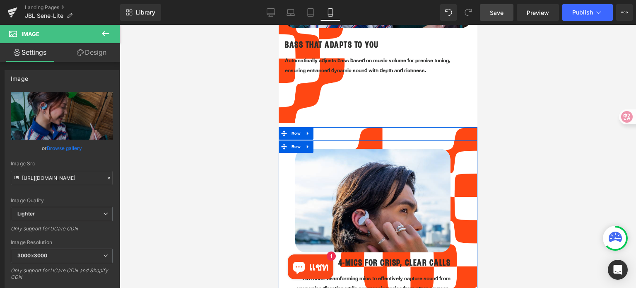
click at [285, 151] on div "Image Row 4-MICS FOR CRISP, CLEAR CALLS Heading Two outer beamforming mics to e…" at bounding box center [377, 225] width 199 height 171
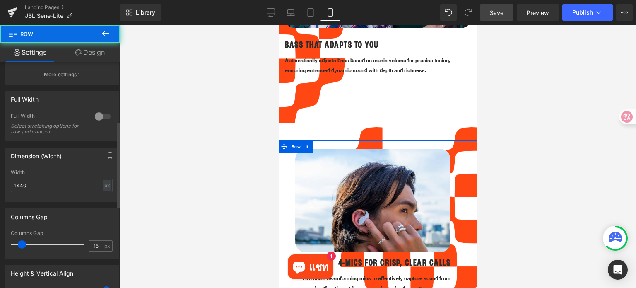
scroll to position [207, 0]
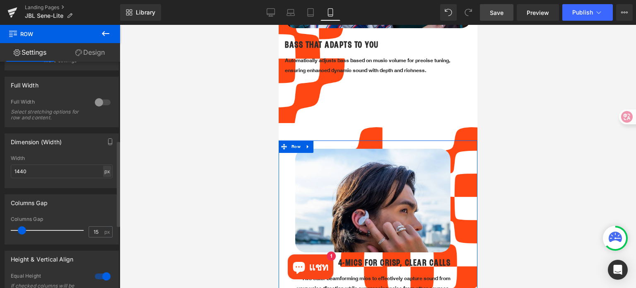
click at [106, 169] on div "px" at bounding box center [107, 171] width 8 height 11
click at [107, 185] on li "%" at bounding box center [107, 184] width 10 height 12
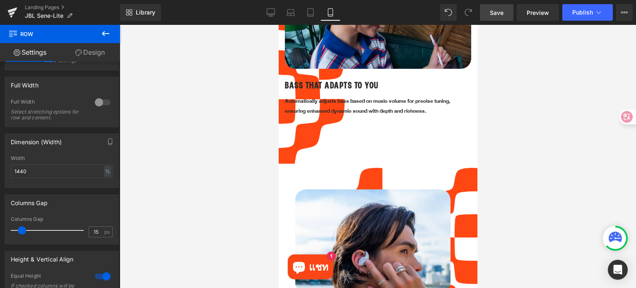
scroll to position [969, 0]
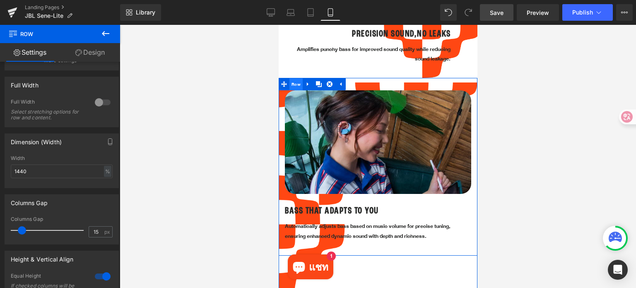
click at [294, 78] on span "Row" at bounding box center [295, 84] width 13 height 12
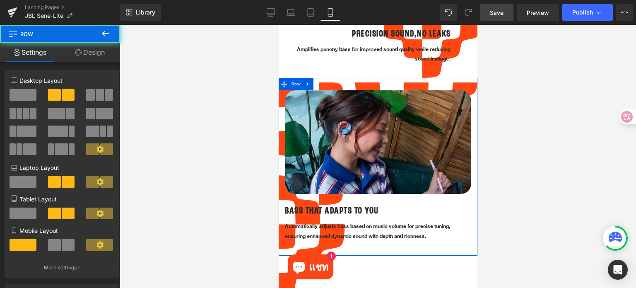
scroll to position [207, 0]
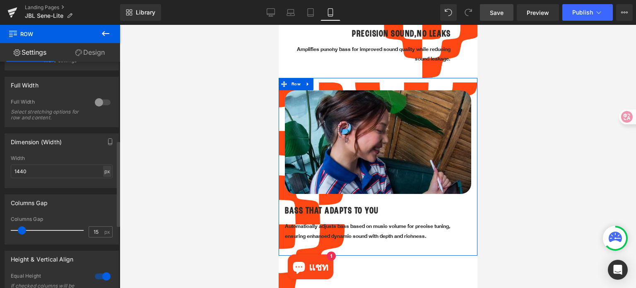
click at [104, 170] on div "px" at bounding box center [107, 171] width 8 height 11
click at [103, 187] on li "%" at bounding box center [107, 184] width 10 height 12
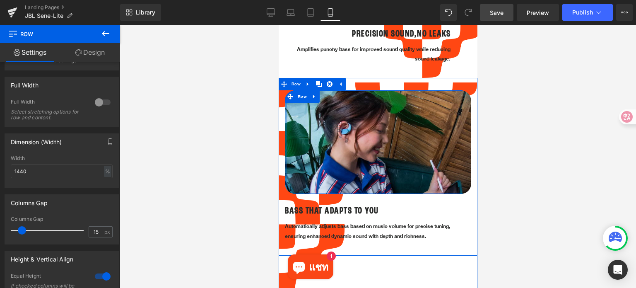
click at [285, 142] on div at bounding box center [285, 141] width 2 height 103
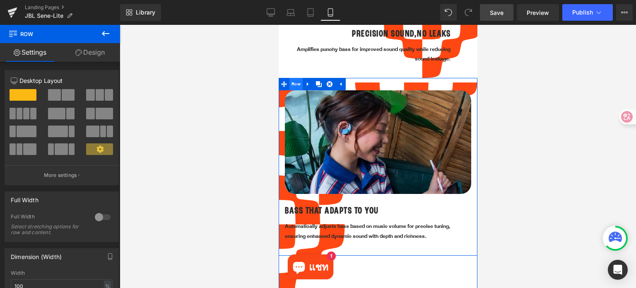
click at [295, 78] on span "Row" at bounding box center [295, 84] width 13 height 12
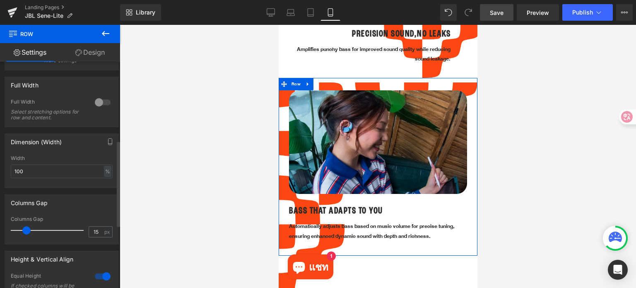
drag, startPoint x: 23, startPoint y: 231, endPoint x: 28, endPoint y: 230, distance: 4.6
click at [28, 230] on span at bounding box center [26, 230] width 8 height 8
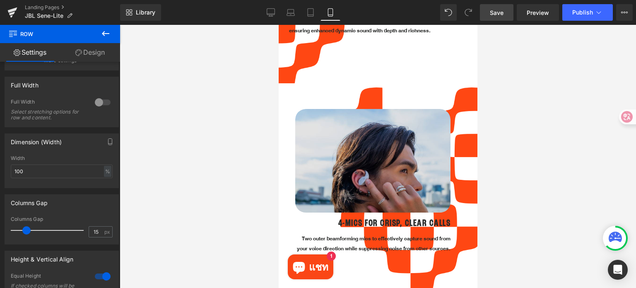
scroll to position [1176, 0]
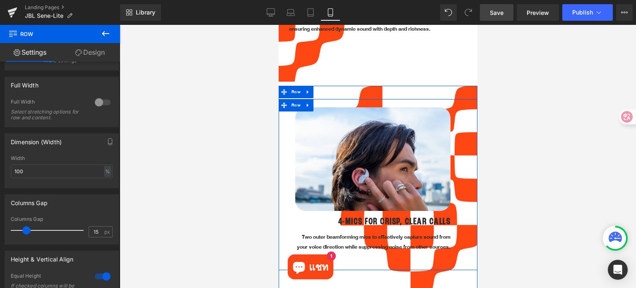
click at [287, 100] on div "Image Row 4-MICS FOR CRISP, CLEAR CALLS Heading Two outer beamforming mics to e…" at bounding box center [377, 184] width 199 height 171
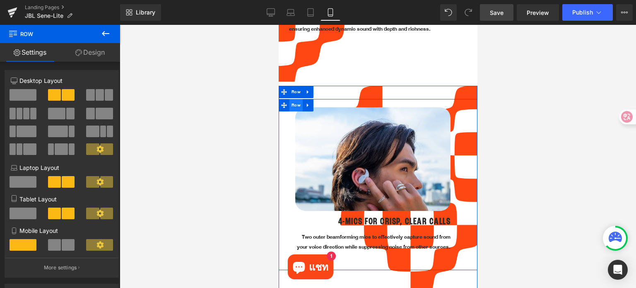
click at [297, 99] on span "Row" at bounding box center [295, 105] width 13 height 12
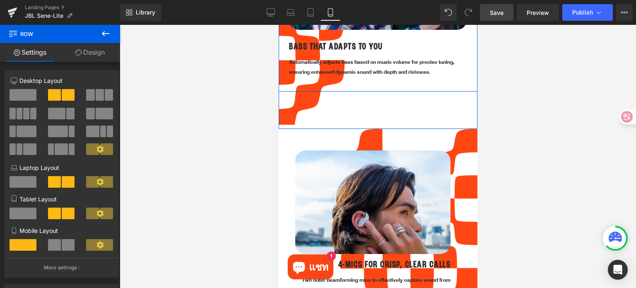
scroll to position [1135, 0]
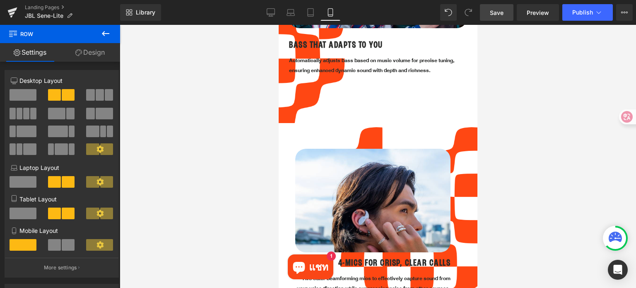
click at [289, 162] on div "Image Row" at bounding box center [372, 200] width 168 height 103
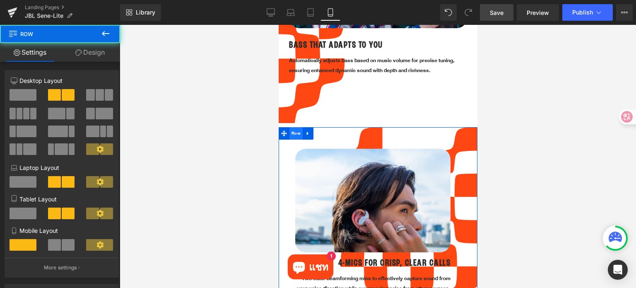
click at [297, 127] on span "Row" at bounding box center [295, 133] width 13 height 12
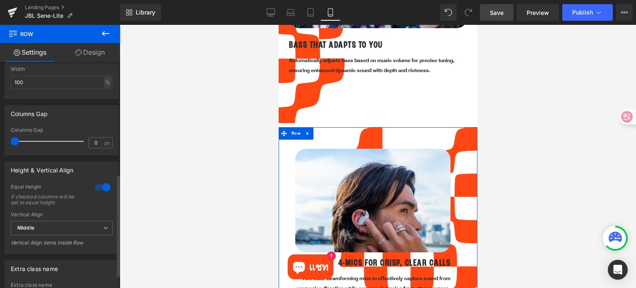
scroll to position [196, 0]
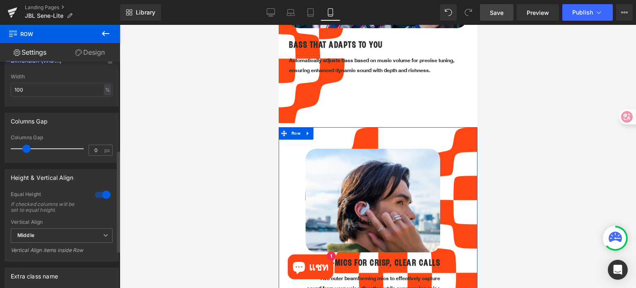
drag, startPoint x: 15, startPoint y: 148, endPoint x: 25, endPoint y: 148, distance: 10.3
click at [25, 148] on span at bounding box center [26, 148] width 8 height 8
click at [98, 194] on div at bounding box center [103, 194] width 20 height 13
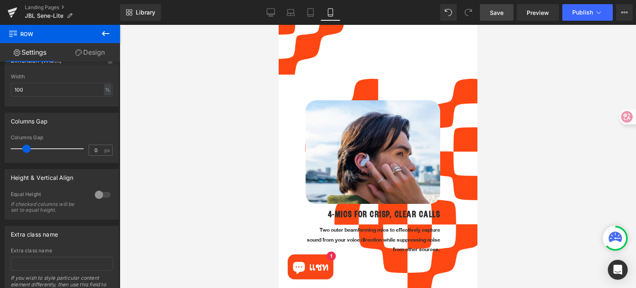
scroll to position [1176, 0]
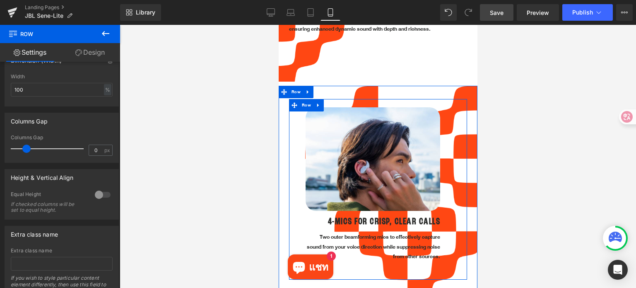
click at [292, 135] on div "Image Row 4-MICS FOR CRISP, CLEAR CALLS Heading Two outer beamforming mics to e…" at bounding box center [377, 189] width 178 height 180
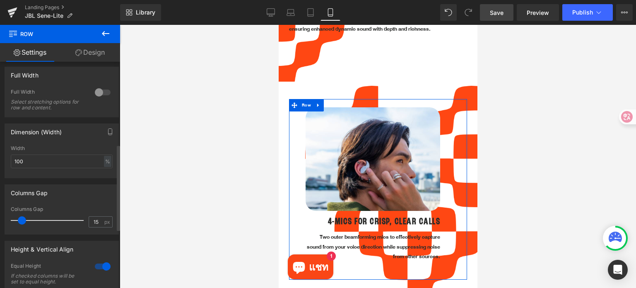
scroll to position [290, 0]
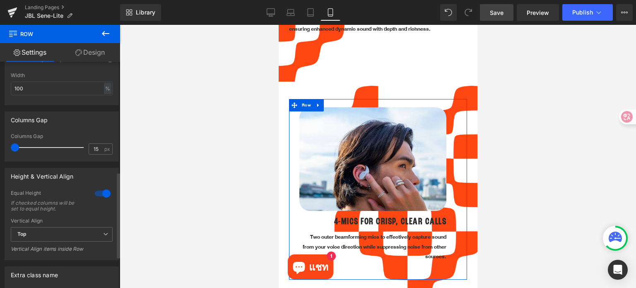
drag, startPoint x: 23, startPoint y: 150, endPoint x: 0, endPoint y: 144, distance: 23.9
click at [0, 144] on div "Columns Gap 15px Columns Gap 15 px" at bounding box center [62, 133] width 124 height 56
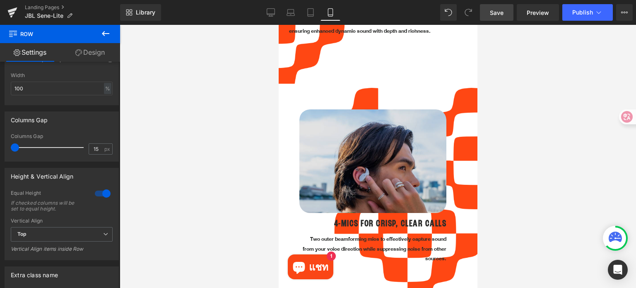
scroll to position [1176, 0]
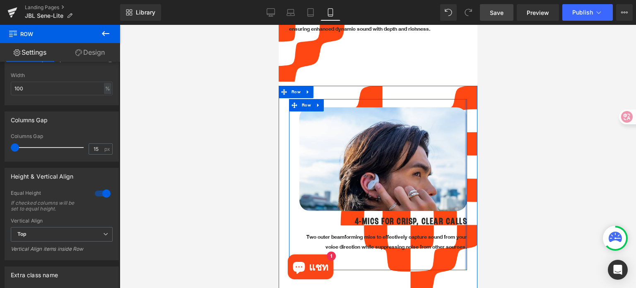
drag, startPoint x: 444, startPoint y: 150, endPoint x: 504, endPoint y: 150, distance: 59.6
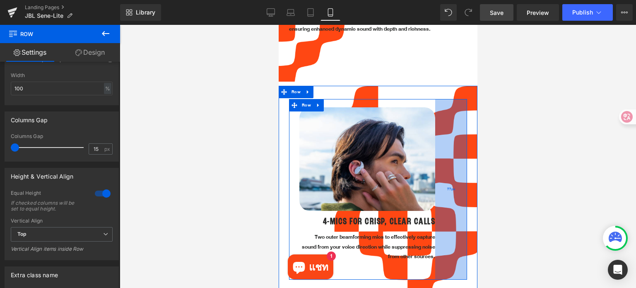
click at [434, 132] on div "77px" at bounding box center [450, 189] width 32 height 180
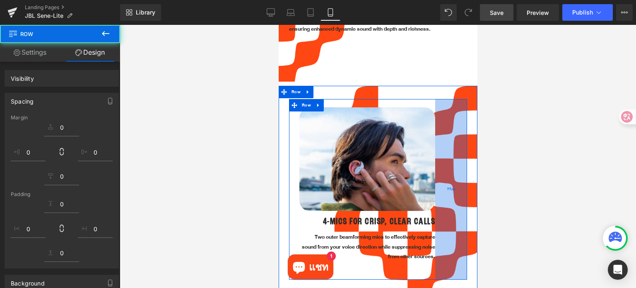
click at [434, 132] on div "77px" at bounding box center [450, 189] width 32 height 180
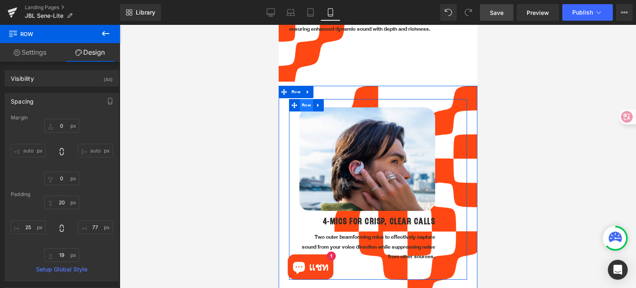
click at [305, 99] on span "Row" at bounding box center [305, 105] width 13 height 12
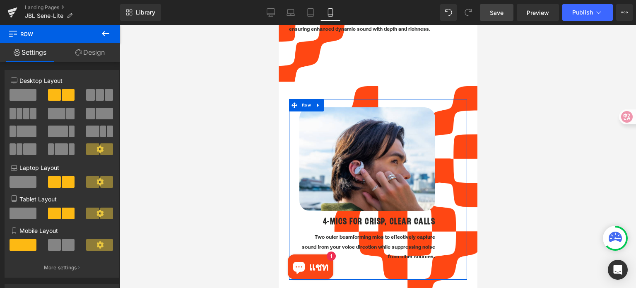
click at [91, 53] on link "Design" at bounding box center [90, 52] width 60 height 19
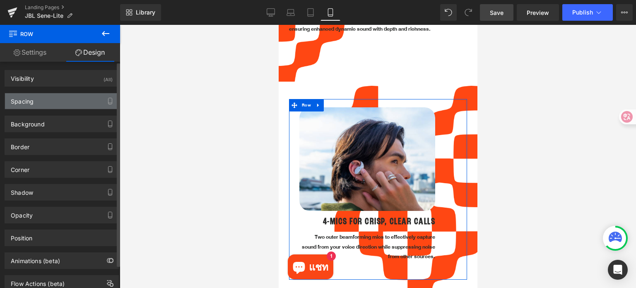
click at [52, 106] on div "Spacing" at bounding box center [61, 101] width 113 height 16
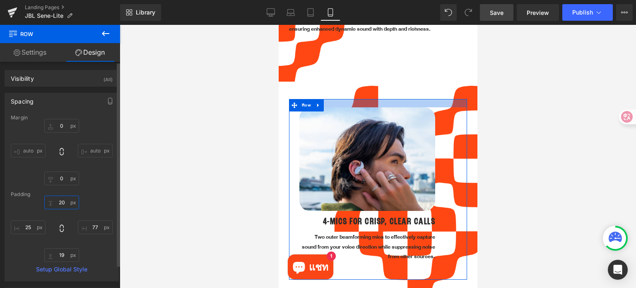
click at [65, 199] on input "text" at bounding box center [61, 202] width 35 height 14
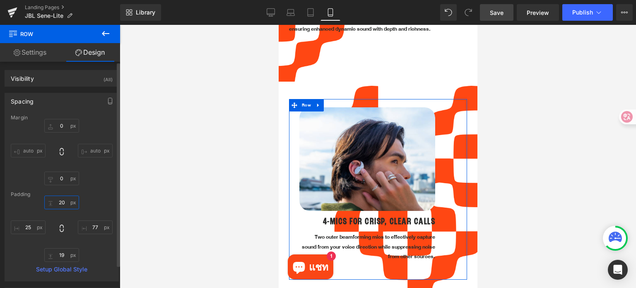
type input "จ"
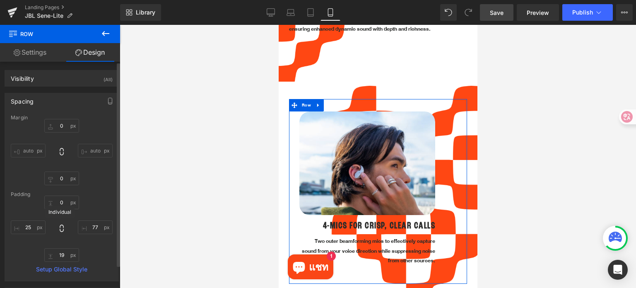
click at [60, 228] on icon at bounding box center [62, 228] width 8 height 8
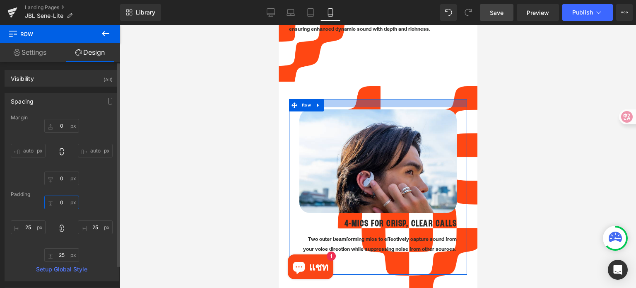
click at [65, 203] on input "text" at bounding box center [61, 202] width 35 height 14
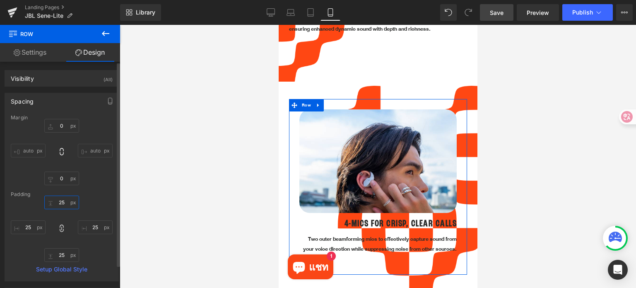
type input "จ"
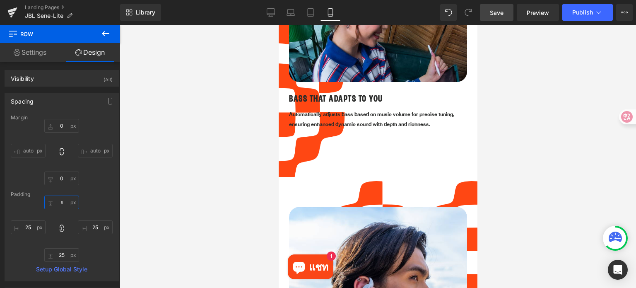
scroll to position [1093, 0]
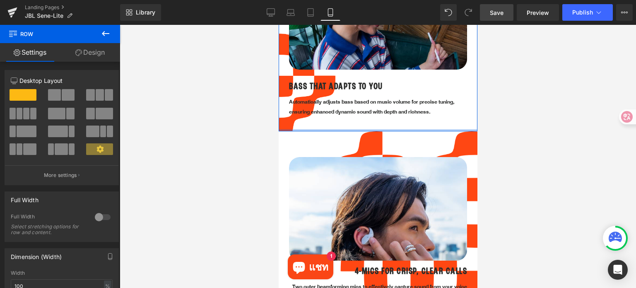
drag, startPoint x: 381, startPoint y: 148, endPoint x: 388, endPoint y: 107, distance: 41.5
click at [388, 107] on div "Image Row BASS THAT ADAPTS TO YOU Heading Automatically adjusts bass based on m…" at bounding box center [377, 43] width 199 height 178
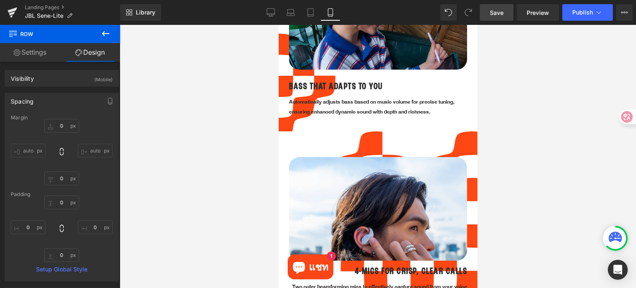
click at [531, 107] on div at bounding box center [378, 156] width 516 height 263
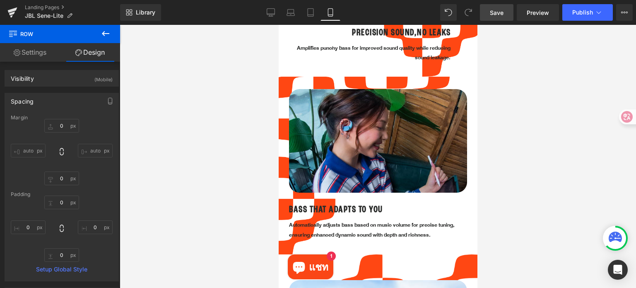
scroll to position [1010, 0]
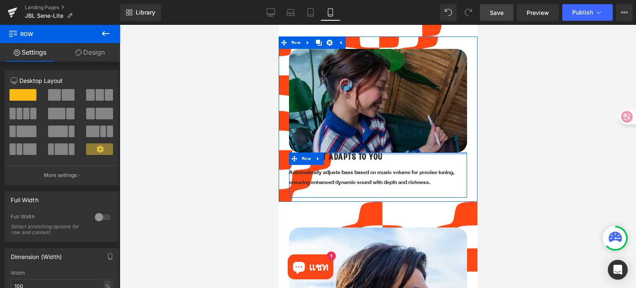
drag, startPoint x: 357, startPoint y: 139, endPoint x: 360, endPoint y: 113, distance: 25.8
click at [360, 113] on div "Image Row BASS THAT ADAPTS TO YOU Heading Automatically adjusts bass based on m…" at bounding box center [377, 118] width 199 height 165
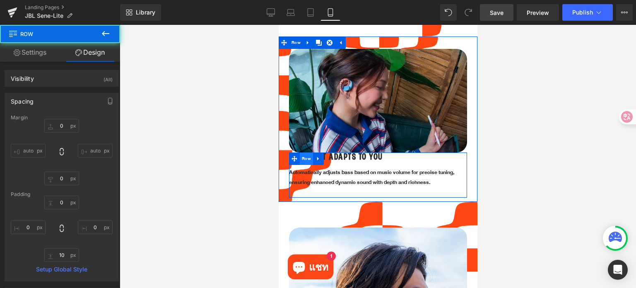
click at [307, 152] on span "Row" at bounding box center [305, 158] width 13 height 12
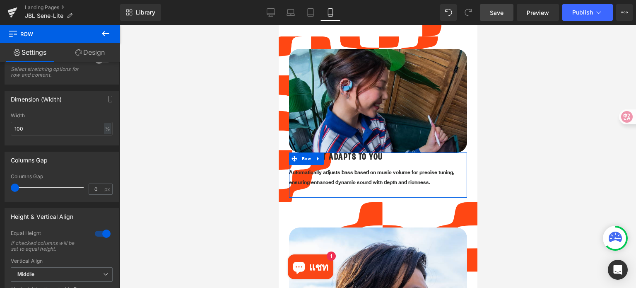
scroll to position [166, 0]
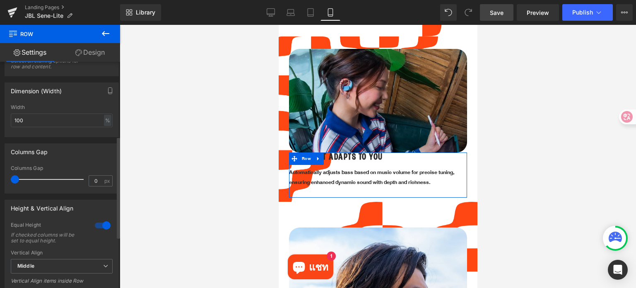
drag, startPoint x: 16, startPoint y: 179, endPoint x: 7, endPoint y: 178, distance: 8.3
click at [4, 178] on div "Columns Gap 0px Columns Gap 0 px" at bounding box center [62, 165] width 124 height 56
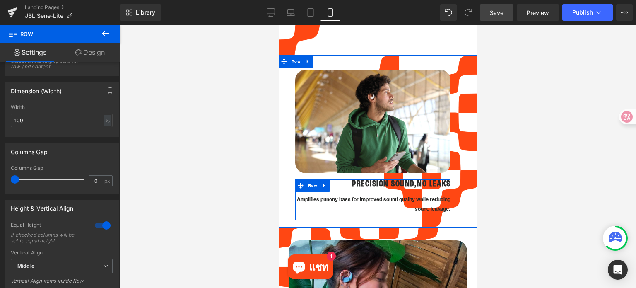
scroll to position [845, 0]
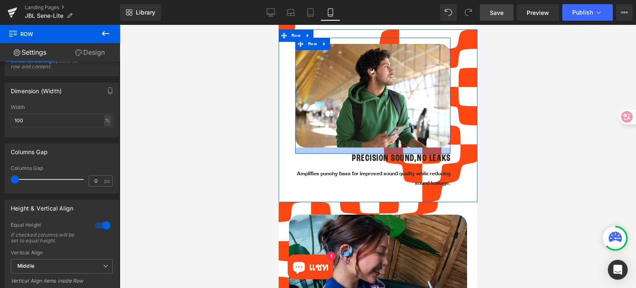
click at [300, 147] on div at bounding box center [372, 150] width 155 height 6
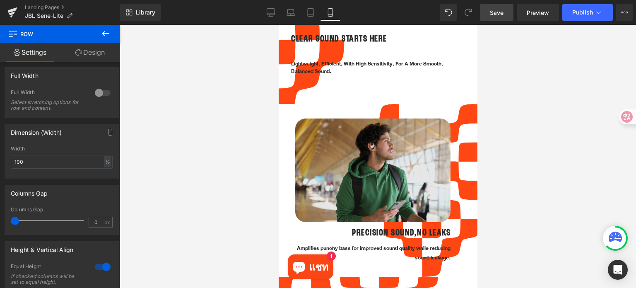
scroll to position [762, 0]
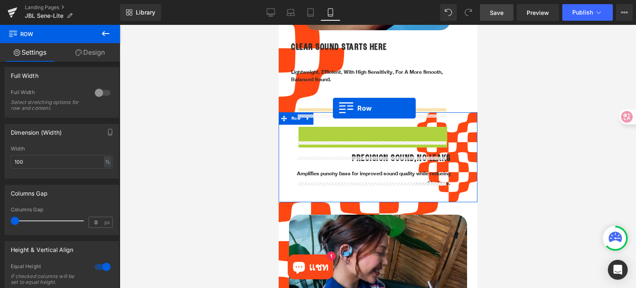
drag, startPoint x: 302, startPoint y: 124, endPoint x: 332, endPoint y: 108, distance: 34.4
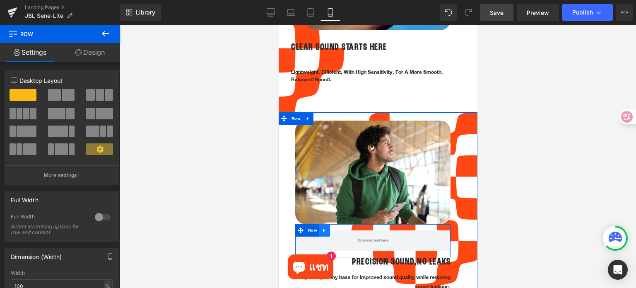
click at [326, 227] on icon at bounding box center [324, 230] width 6 height 6
click at [343, 227] on icon at bounding box center [346, 230] width 6 height 6
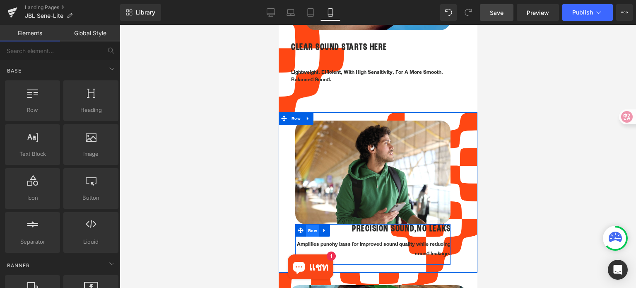
click at [310, 224] on span "Row" at bounding box center [311, 230] width 13 height 12
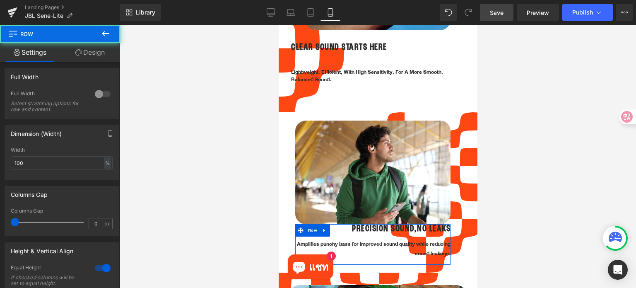
scroll to position [124, 0]
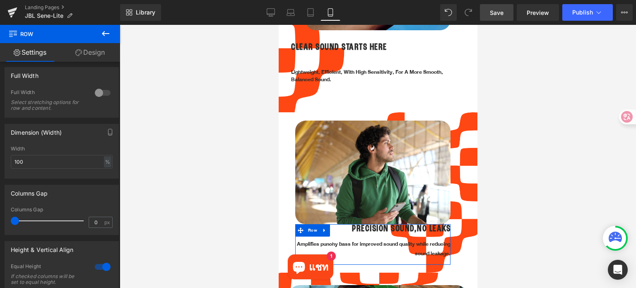
click at [96, 51] on link "Design" at bounding box center [90, 52] width 60 height 19
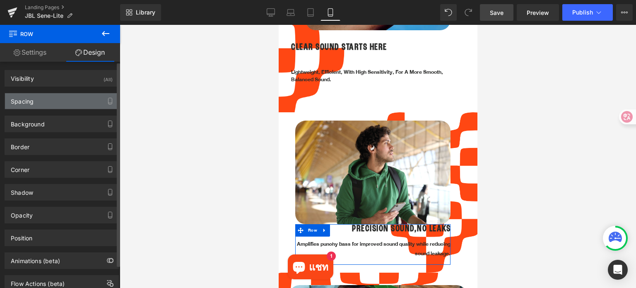
click at [53, 103] on div "Spacing" at bounding box center [61, 101] width 113 height 16
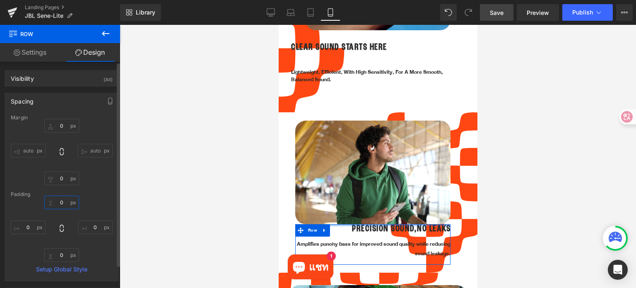
click at [65, 201] on input "text" at bounding box center [61, 202] width 35 height 14
type input "ๅ"
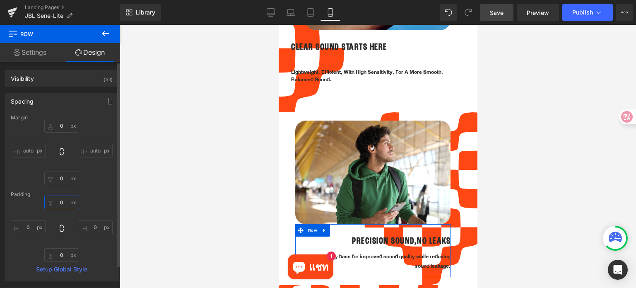
type input "ถ"
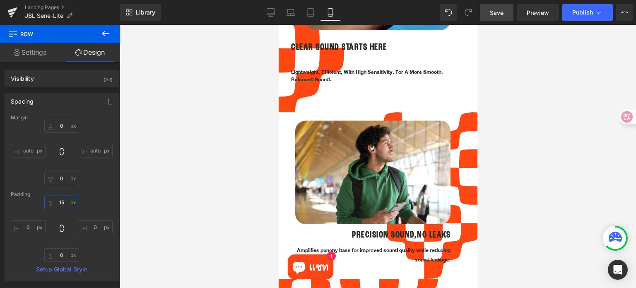
type input "15"
click at [180, 216] on div at bounding box center [378, 156] width 516 height 263
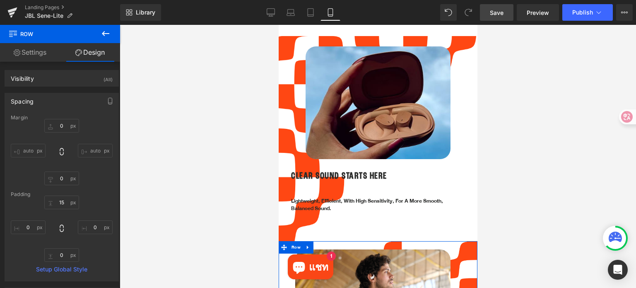
scroll to position [597, 0]
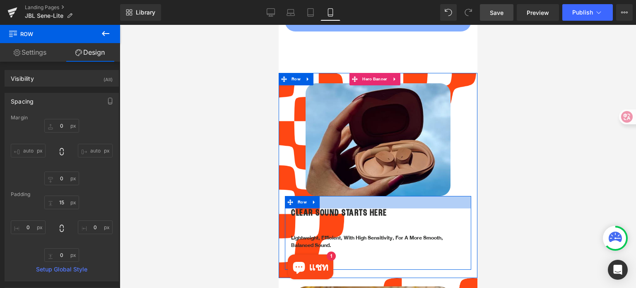
click at [355, 196] on div at bounding box center [377, 202] width 186 height 12
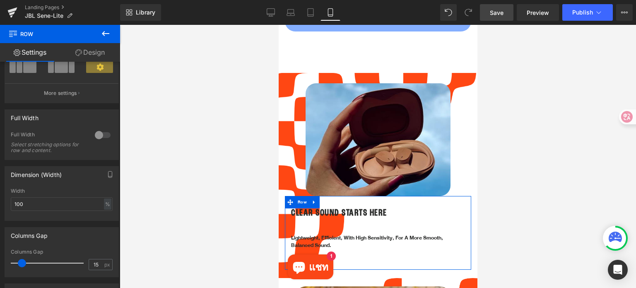
scroll to position [83, 0]
click at [98, 50] on link "Design" at bounding box center [90, 52] width 60 height 19
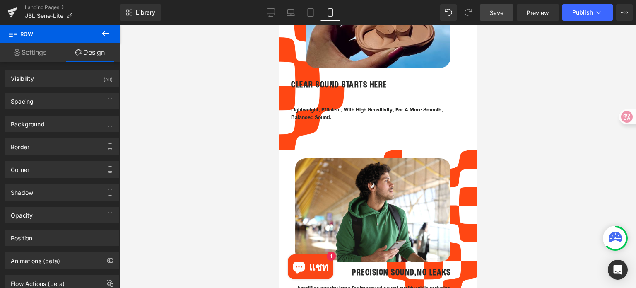
scroll to position [721, 0]
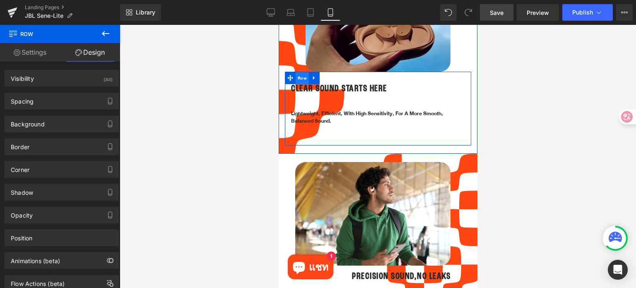
click at [299, 72] on span "Row" at bounding box center [301, 78] width 13 height 12
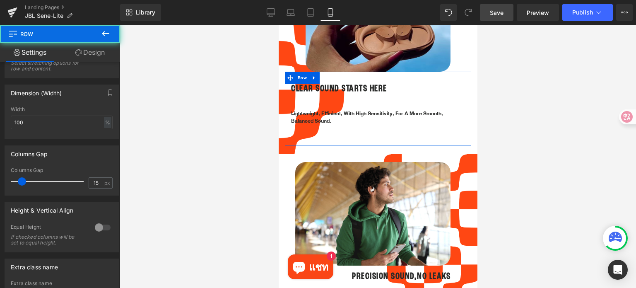
scroll to position [166, 0]
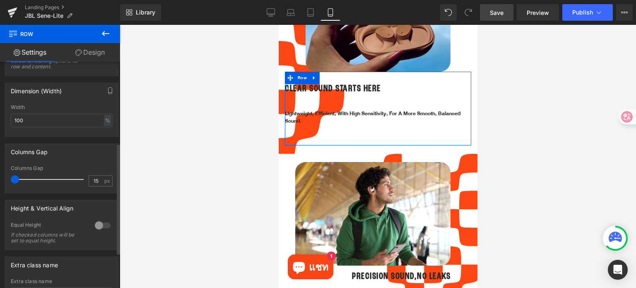
drag, startPoint x: 17, startPoint y: 178, endPoint x: 0, endPoint y: 175, distance: 17.2
click at [0, 175] on div "Columns Gap 15px Columns Gap 15 px" at bounding box center [62, 165] width 124 height 56
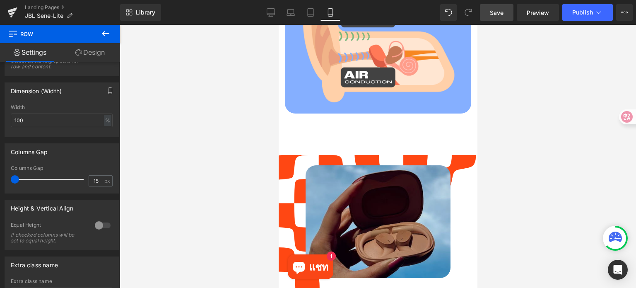
scroll to position [514, 0]
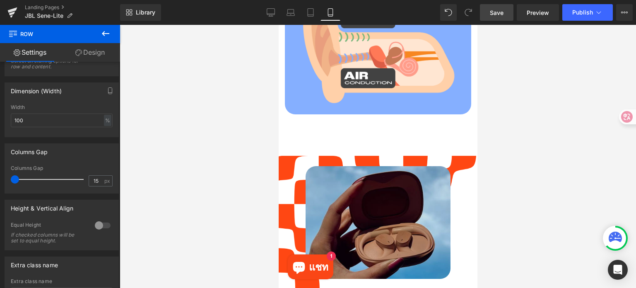
click at [351, 187] on img at bounding box center [377, 222] width 145 height 113
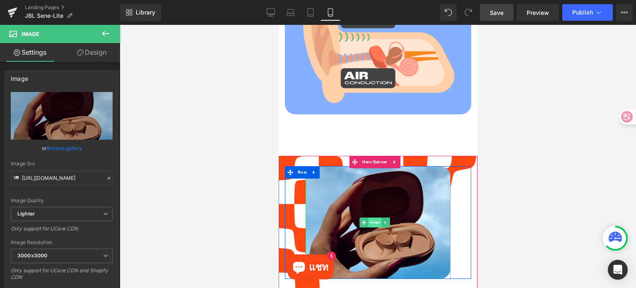
click at [374, 217] on span "Image" at bounding box center [374, 222] width 13 height 10
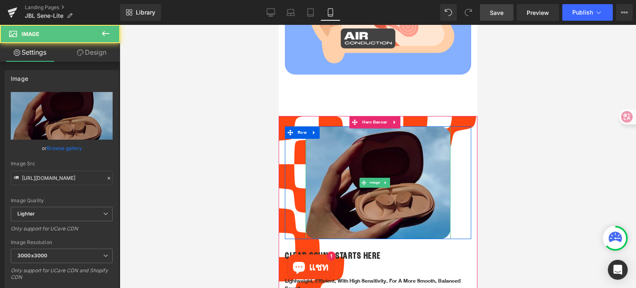
scroll to position [555, 0]
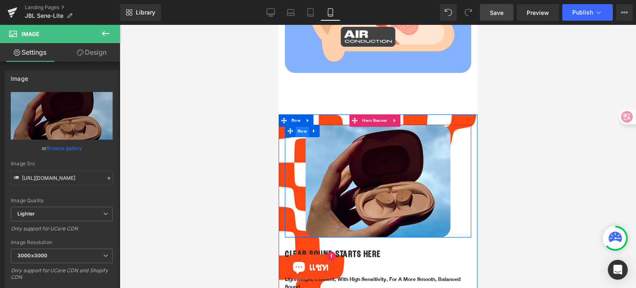
click at [300, 127] on span "Row" at bounding box center [301, 131] width 13 height 12
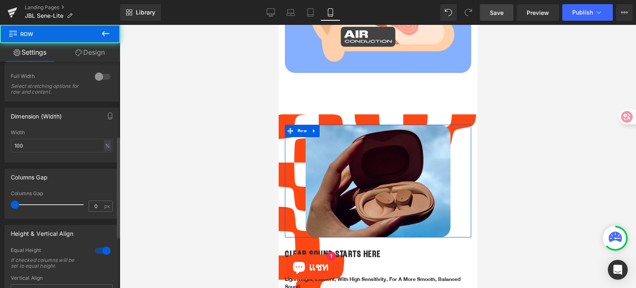
scroll to position [166, 0]
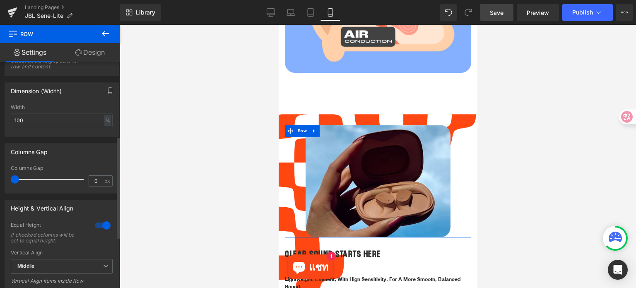
click at [98, 225] on div at bounding box center [103, 224] width 20 height 13
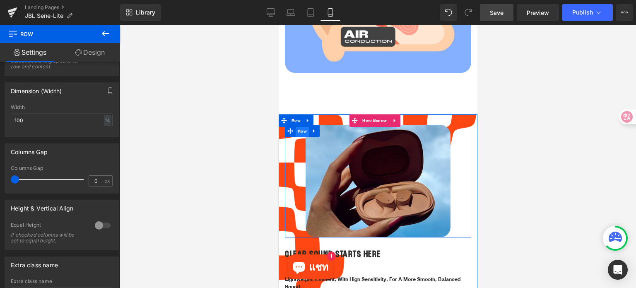
click at [302, 125] on span "Row" at bounding box center [301, 131] width 13 height 12
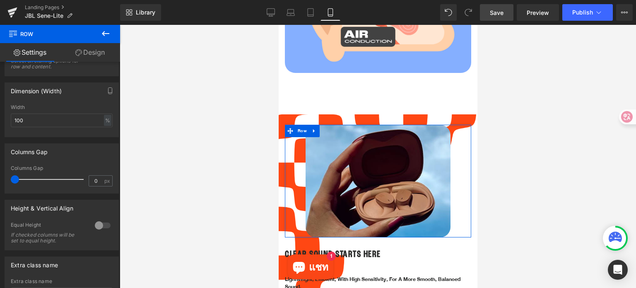
click at [86, 49] on link "Design" at bounding box center [90, 52] width 60 height 19
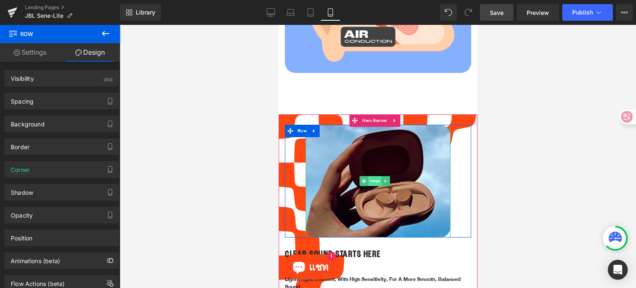
click at [372, 176] on span "Image" at bounding box center [374, 181] width 13 height 10
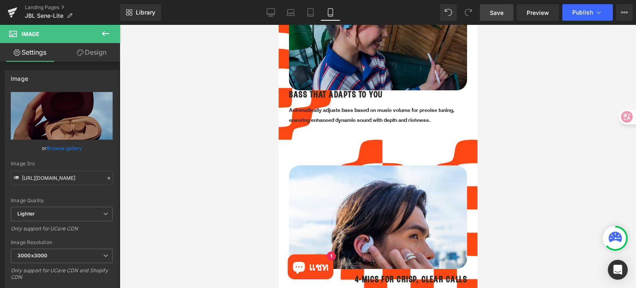
scroll to position [1135, 0]
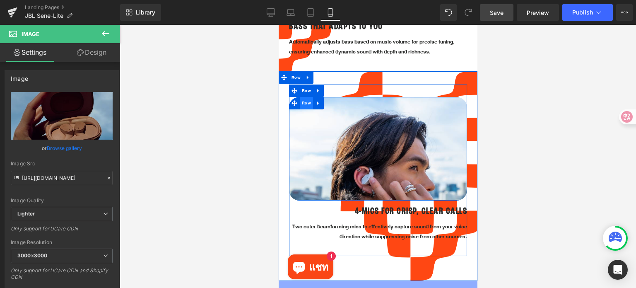
click at [302, 97] on span "Row" at bounding box center [305, 103] width 13 height 12
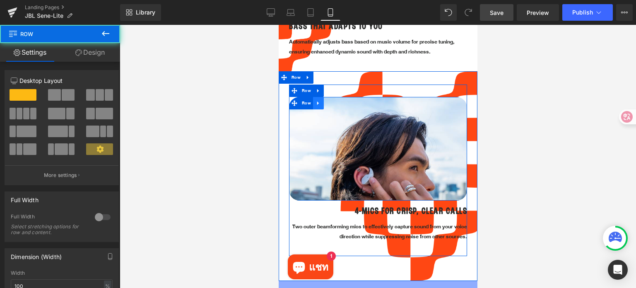
click at [318, 100] on icon at bounding box center [318, 103] width 6 height 6
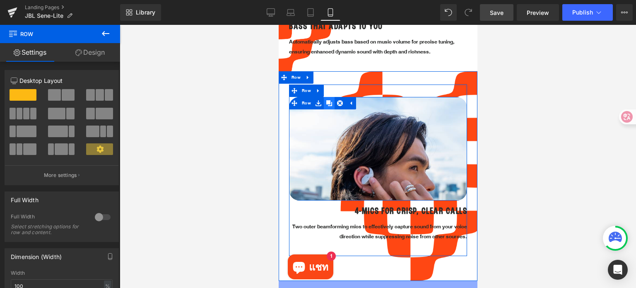
click at [328, 100] on icon at bounding box center [329, 103] width 6 height 6
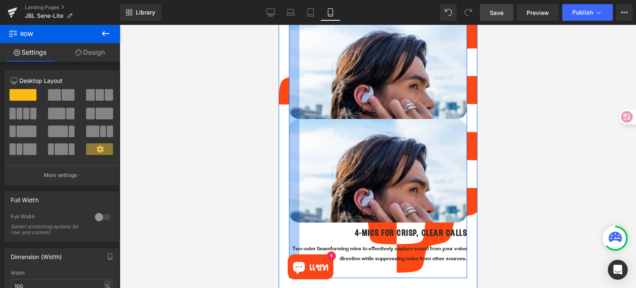
scroll to position [1259, 0]
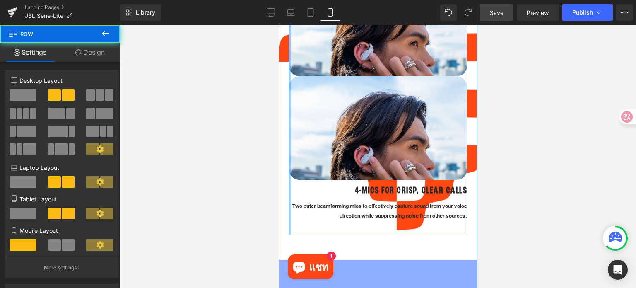
drag, startPoint x: 295, startPoint y: 119, endPoint x: 554, endPoint y: 140, distance: 260.3
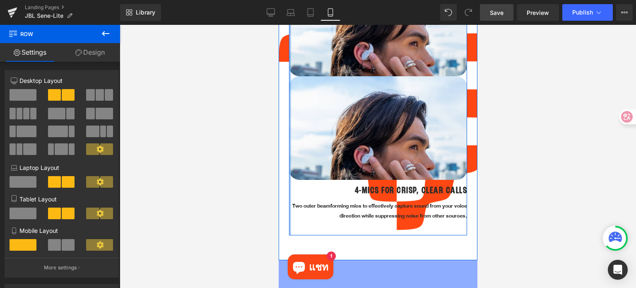
click at [268, 113] on div at bounding box center [378, 156] width 516 height 263
click at [283, 110] on div "Image Row Image Row 4-MICS FOR CRISP, CLEAR CALLS Heading Two outer beamforming…" at bounding box center [377, 97] width 199 height 275
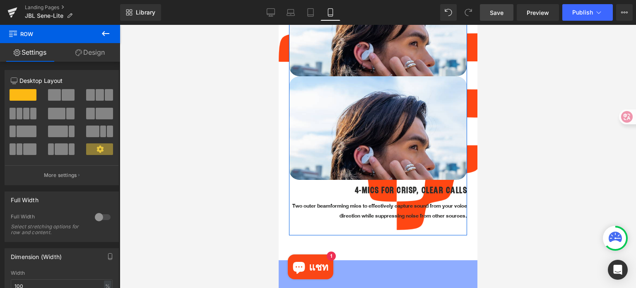
click at [234, 140] on div at bounding box center [378, 156] width 516 height 263
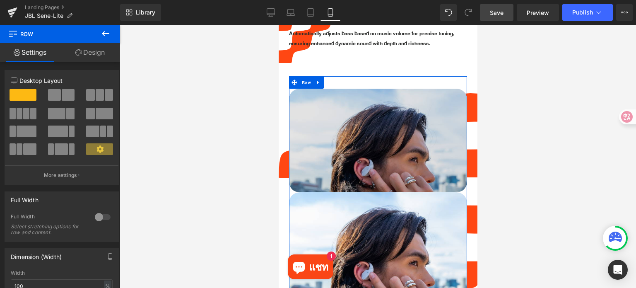
scroll to position [1135, 0]
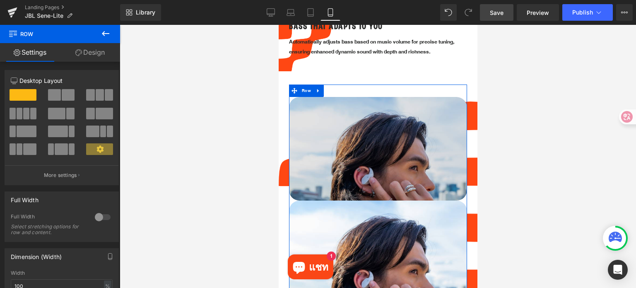
click at [300, 97] on div "Image Row" at bounding box center [377, 148] width 178 height 103
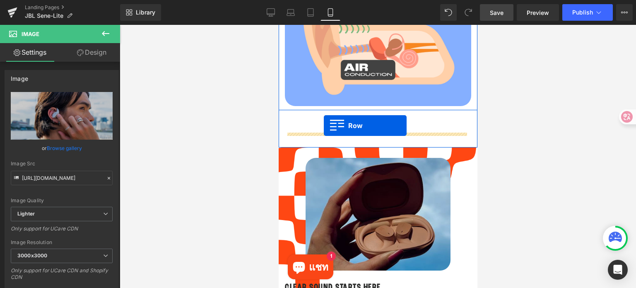
scroll to position [555, 0]
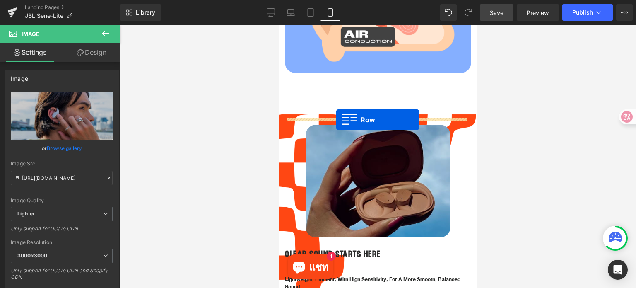
drag, startPoint x: 294, startPoint y: 89, endPoint x: 336, endPoint y: 120, distance: 52.1
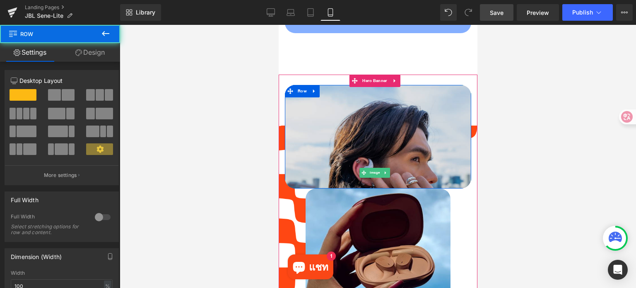
scroll to position [597, 0]
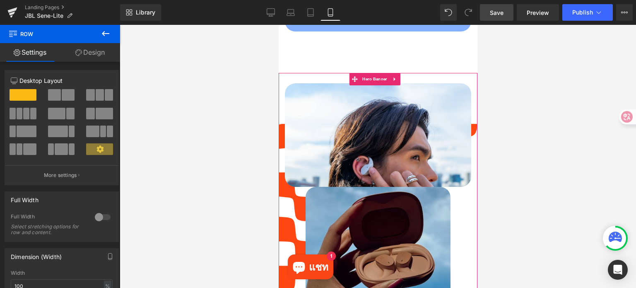
click at [333, 190] on img at bounding box center [377, 243] width 145 height 113
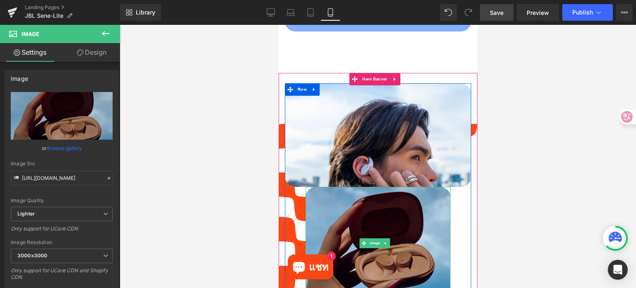
click at [372, 215] on img at bounding box center [377, 243] width 145 height 113
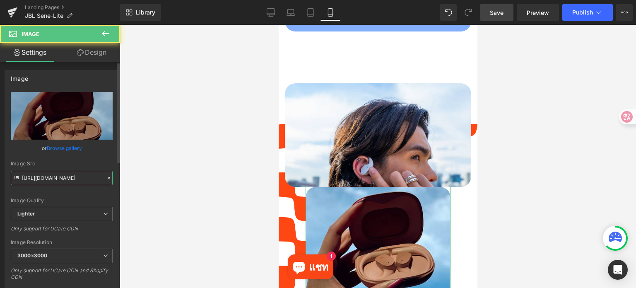
click at [81, 178] on input "[URL][DOMAIN_NAME]" at bounding box center [62, 177] width 102 height 14
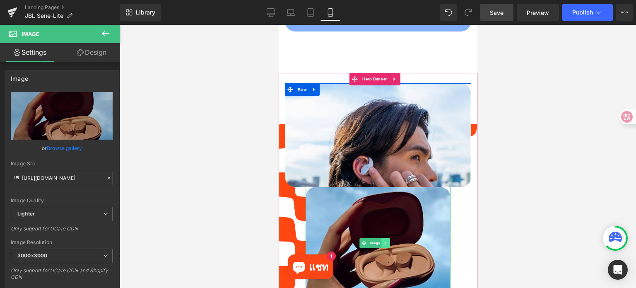
click at [389, 238] on link at bounding box center [385, 243] width 9 height 10
click at [389, 240] on icon at bounding box center [389, 242] width 5 height 5
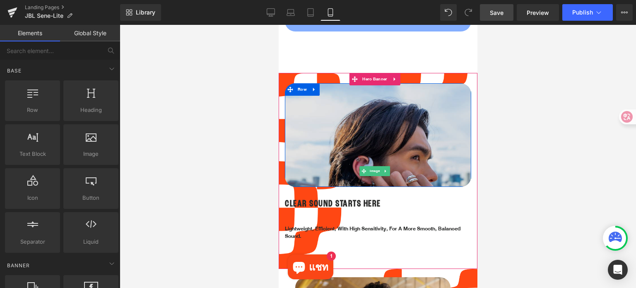
click at [360, 123] on img at bounding box center [377, 171] width 186 height 176
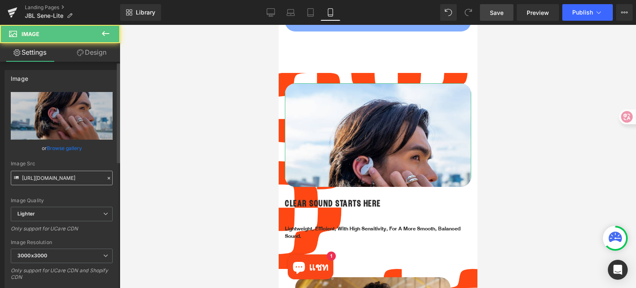
click at [72, 180] on input "[URL][DOMAIN_NAME]" at bounding box center [62, 177] width 102 height 14
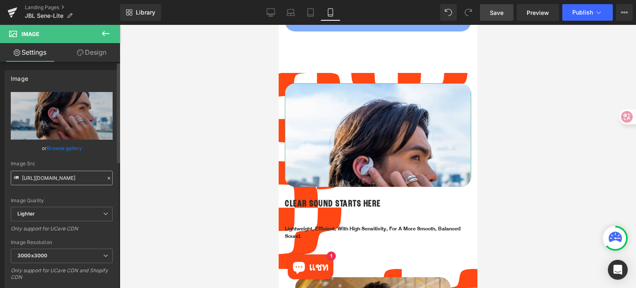
click at [72, 180] on input "[URL][DOMAIN_NAME]" at bounding box center [62, 177] width 102 height 14
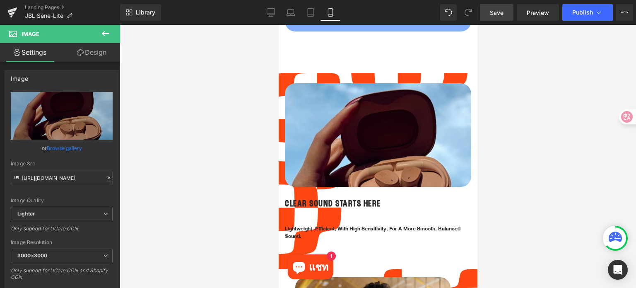
type input "[URL][DOMAIN_NAME]"
click at [517, 186] on div at bounding box center [378, 156] width 516 height 263
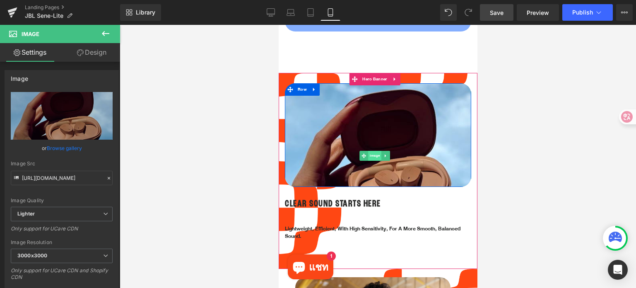
click at [376, 151] on span "Image" at bounding box center [374, 156] width 13 height 10
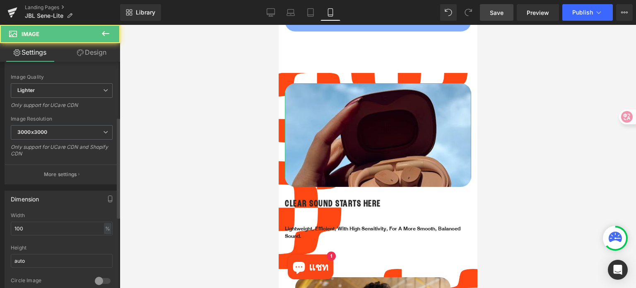
scroll to position [124, 0]
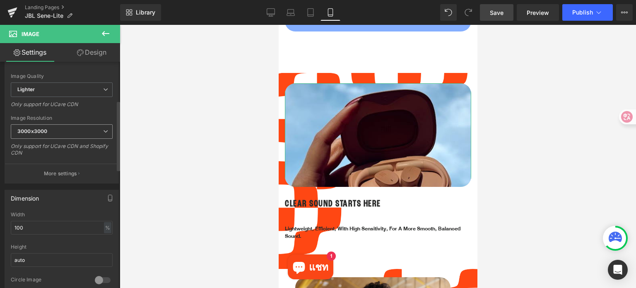
click at [78, 132] on span "3000x3000" at bounding box center [62, 131] width 102 height 14
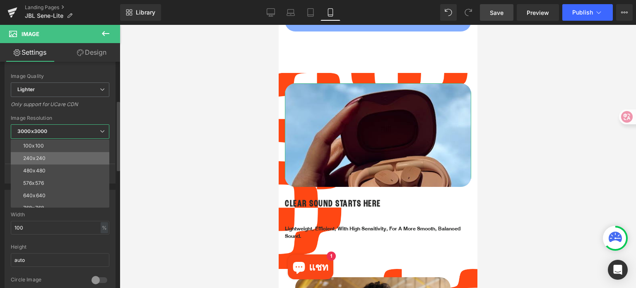
click at [63, 156] on li "240x240" at bounding box center [62, 158] width 102 height 12
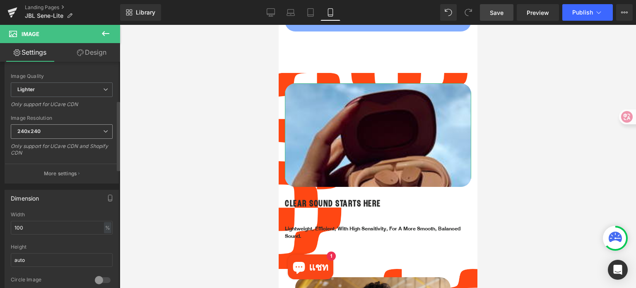
click at [76, 132] on span "240x240" at bounding box center [62, 131] width 102 height 14
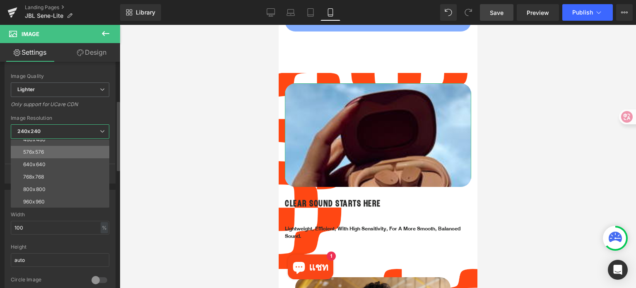
scroll to position [118, 0]
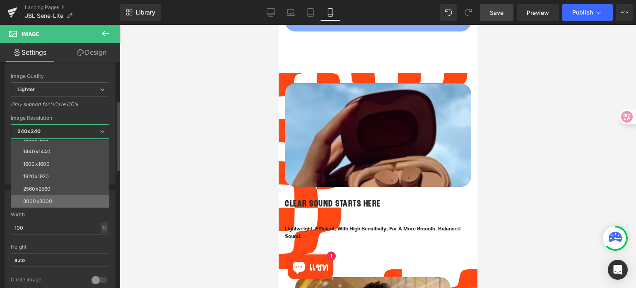
click at [55, 196] on li "3000x3000" at bounding box center [62, 201] width 102 height 12
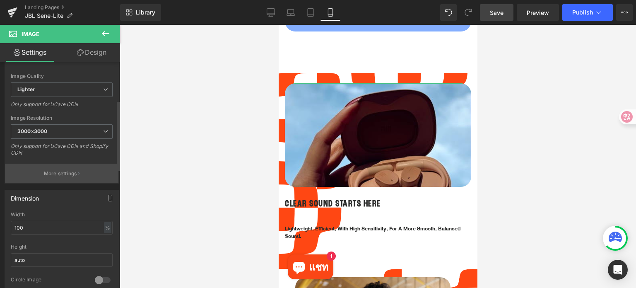
click at [58, 181] on button "More settings" at bounding box center [61, 172] width 113 height 19
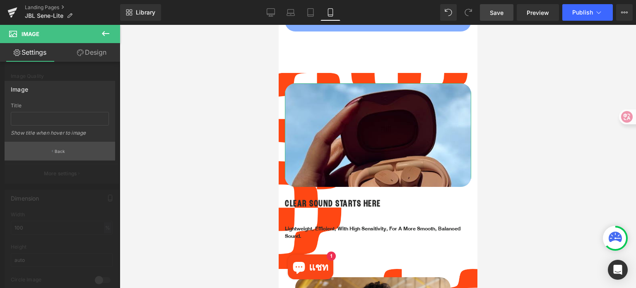
click at [74, 154] on button "Back" at bounding box center [60, 151] width 110 height 19
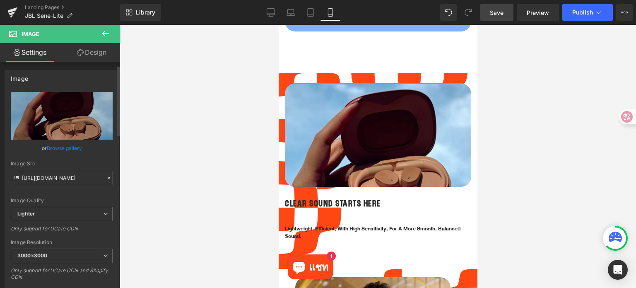
scroll to position [0, 0]
click at [96, 54] on link "Design" at bounding box center [92, 52] width 60 height 19
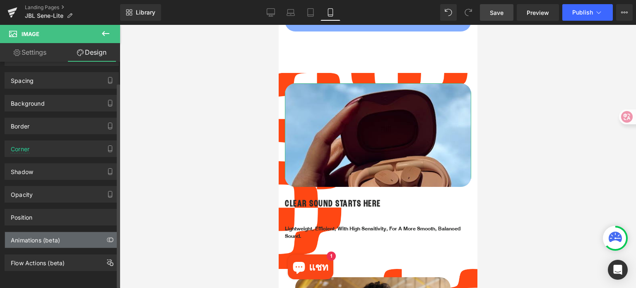
scroll to position [25, 0]
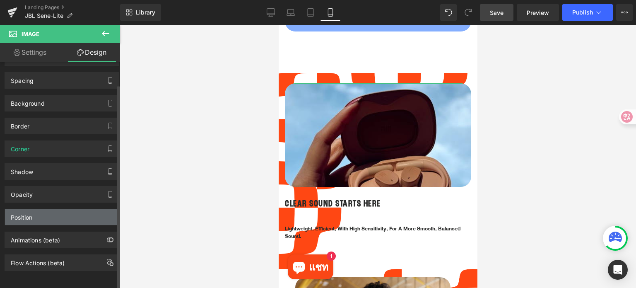
click at [62, 213] on div "Position" at bounding box center [61, 217] width 113 height 16
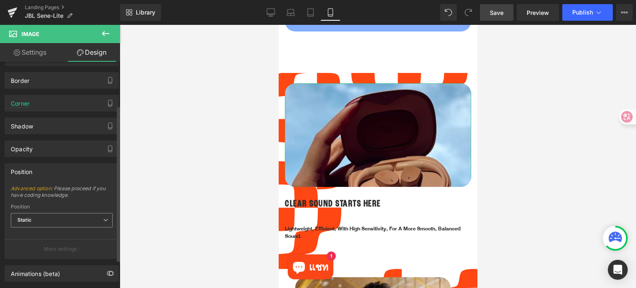
scroll to position [66, 0]
click at [70, 220] on span "Static" at bounding box center [62, 220] width 102 height 14
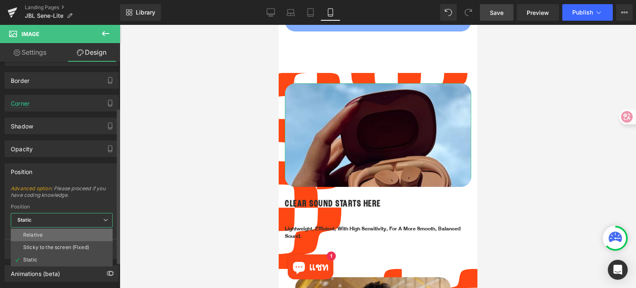
click at [61, 235] on li "Relative" at bounding box center [62, 234] width 102 height 12
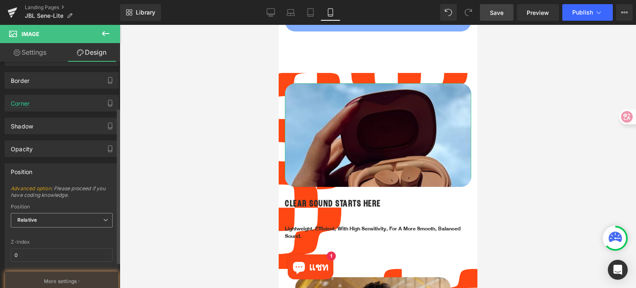
click at [70, 217] on span "Relative" at bounding box center [62, 220] width 102 height 14
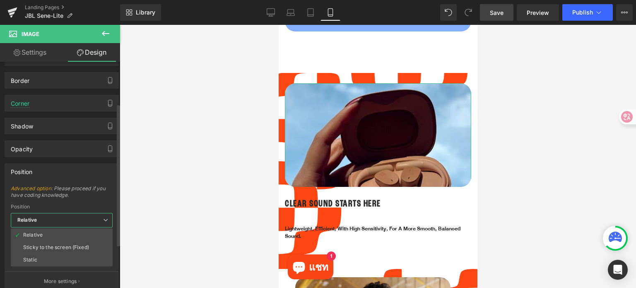
click at [50, 257] on li "Static" at bounding box center [62, 259] width 102 height 12
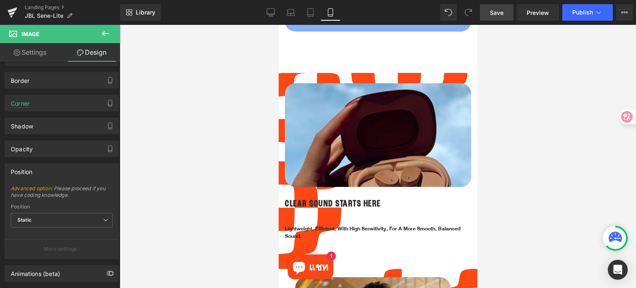
click at [528, 172] on div at bounding box center [378, 156] width 516 height 263
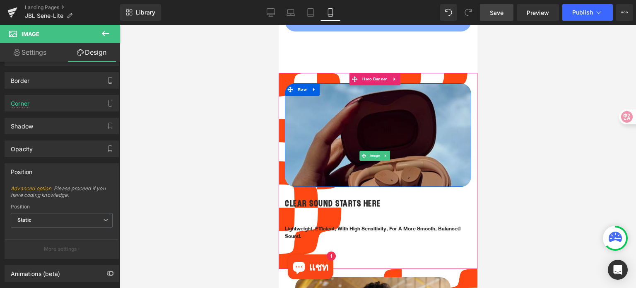
click at [393, 120] on img at bounding box center [377, 155] width 186 height 144
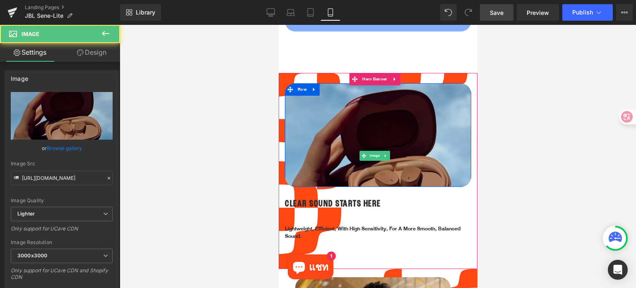
click at [393, 120] on img at bounding box center [377, 155] width 186 height 144
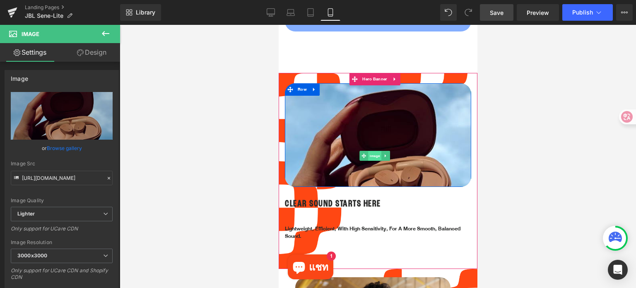
click at [370, 151] on span "Image" at bounding box center [374, 156] width 13 height 10
click at [371, 151] on span "Image" at bounding box center [374, 156] width 13 height 10
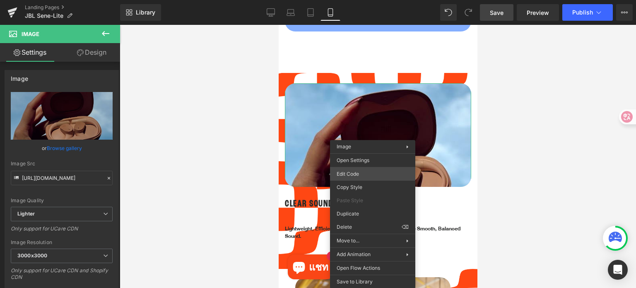
click at [366, 0] on div "Image You are previewing how the will restyle your page. You can not edit Eleme…" at bounding box center [318, 0] width 636 height 0
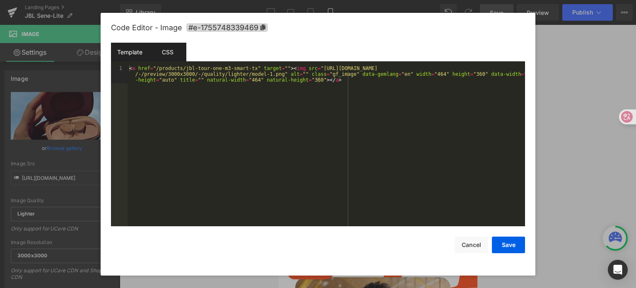
click at [166, 53] on div "CSS" at bounding box center [168, 52] width 38 height 19
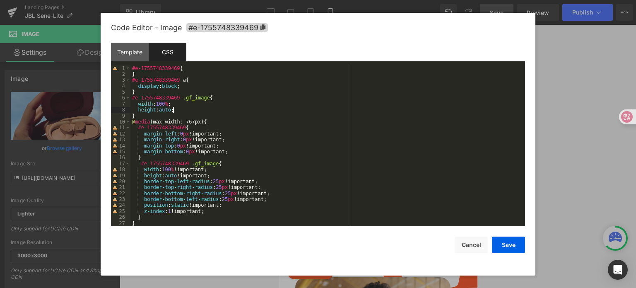
click at [184, 110] on div "#e-1755748339469 { } #e-1755748339469 a { display : block ; } #e-1755748339469 …" at bounding box center [325, 151] width 391 height 173
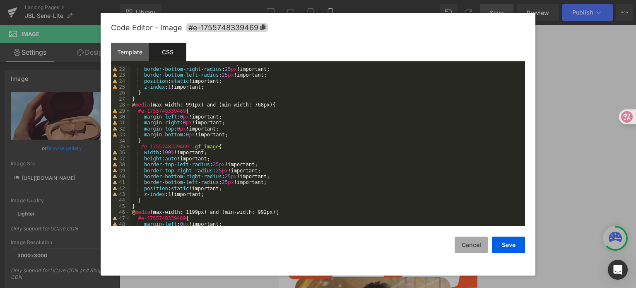
click at [468, 244] on button "Cancel" at bounding box center [470, 244] width 33 height 17
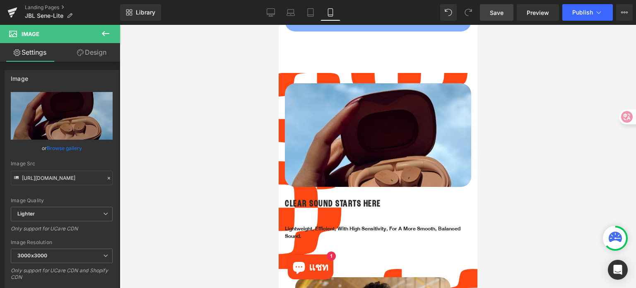
click at [542, 185] on div at bounding box center [378, 156] width 516 height 263
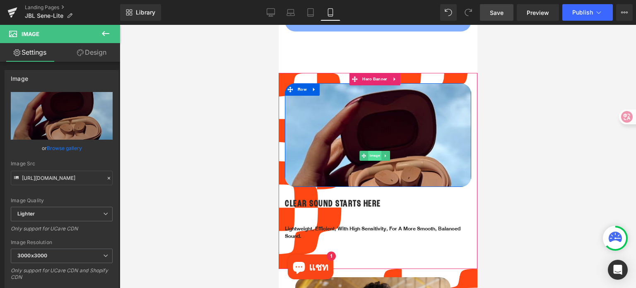
click at [374, 151] on span "Image" at bounding box center [374, 156] width 13 height 10
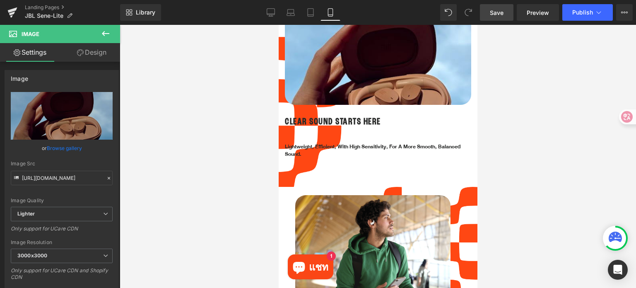
scroll to position [597, 0]
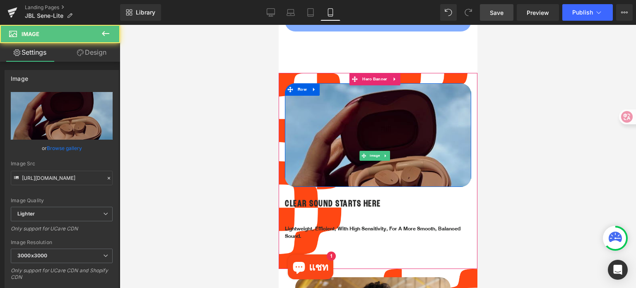
click at [381, 126] on img at bounding box center [377, 155] width 186 height 144
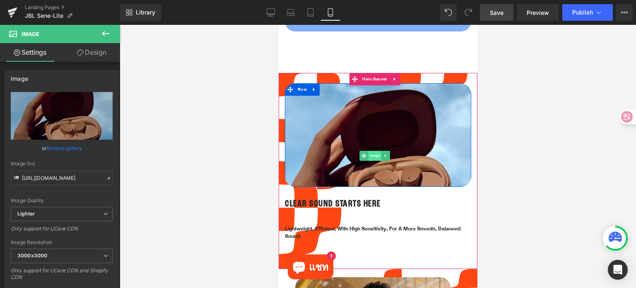
click at [372, 151] on span "Image" at bounding box center [374, 156] width 13 height 10
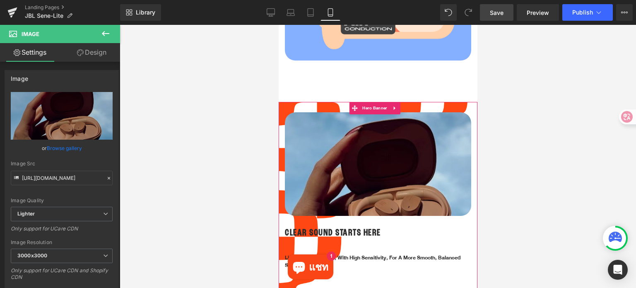
scroll to position [555, 0]
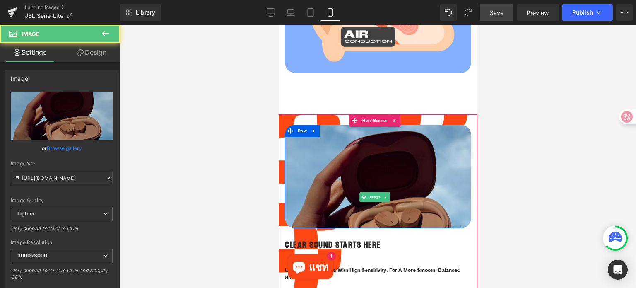
click at [367, 154] on img at bounding box center [377, 197] width 186 height 144
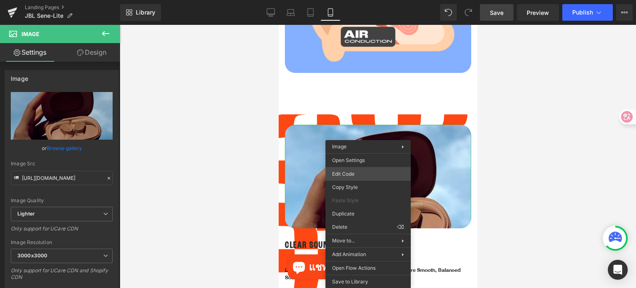
click at [363, 0] on div "Image You are previewing how the will restyle your page. You can not edit Eleme…" at bounding box center [318, 0] width 636 height 0
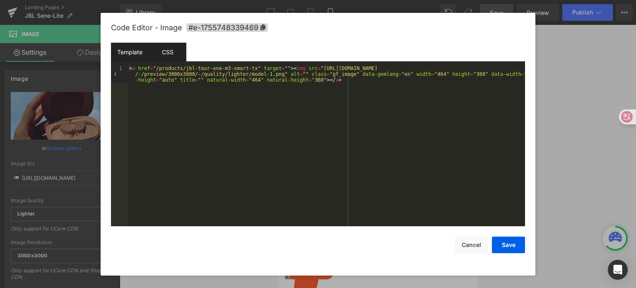
click at [172, 51] on div "CSS" at bounding box center [168, 52] width 38 height 19
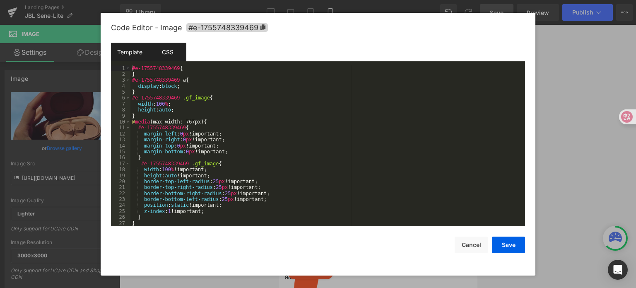
click at [131, 51] on div "Template" at bounding box center [130, 52] width 38 height 19
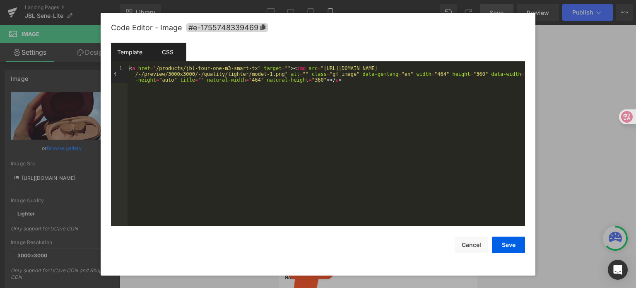
click at [171, 51] on div "CSS" at bounding box center [168, 52] width 38 height 19
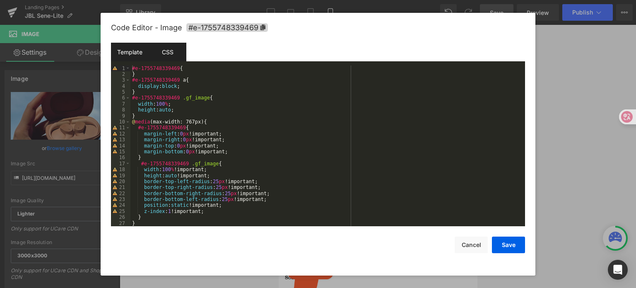
click at [128, 53] on div "Template" at bounding box center [130, 52] width 38 height 19
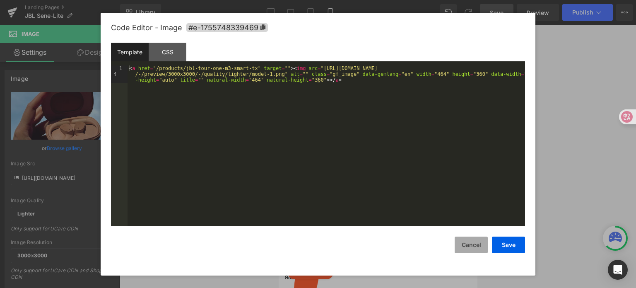
click at [463, 242] on button "Cancel" at bounding box center [470, 244] width 33 height 17
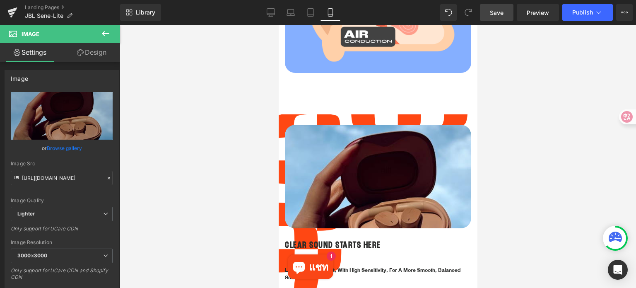
click at [526, 179] on div at bounding box center [378, 156] width 516 height 263
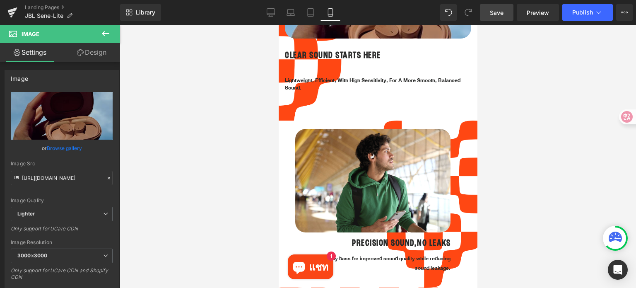
scroll to position [910, 0]
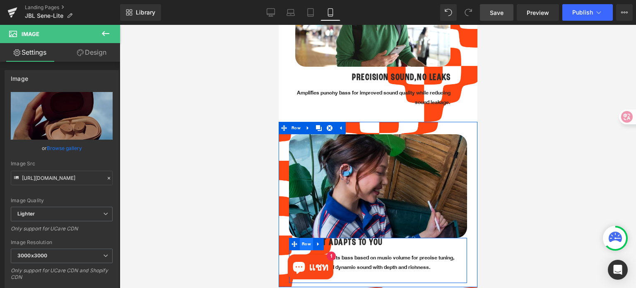
click at [305, 237] on span "Row" at bounding box center [305, 243] width 13 height 12
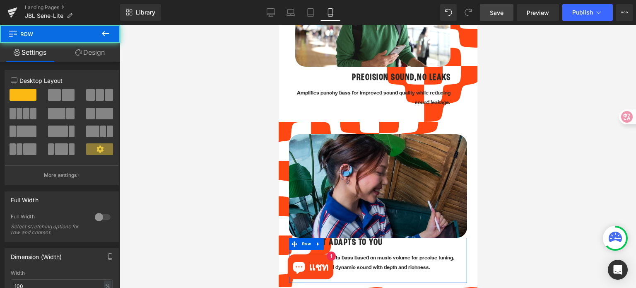
click at [91, 49] on link "Design" at bounding box center [90, 52] width 60 height 19
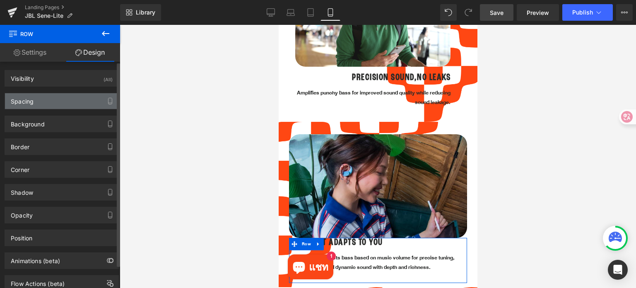
click at [52, 99] on div "Spacing" at bounding box center [61, 101] width 113 height 16
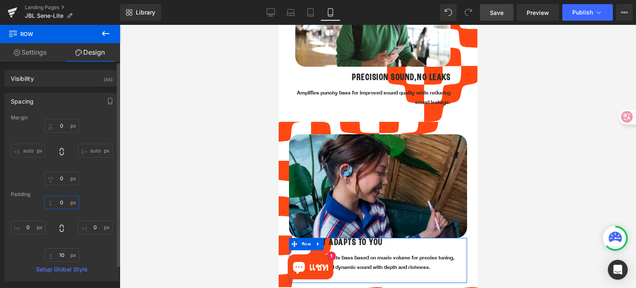
click at [63, 205] on input "0" at bounding box center [61, 202] width 35 height 14
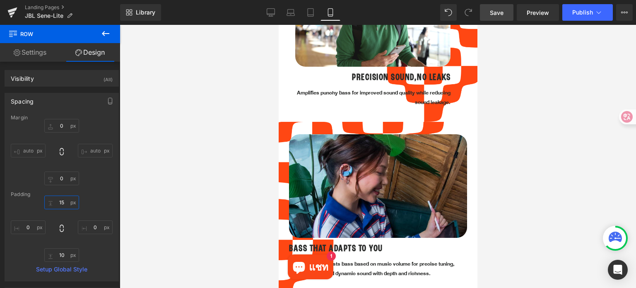
type input "15"
click at [508, 225] on div at bounding box center [378, 156] width 516 height 263
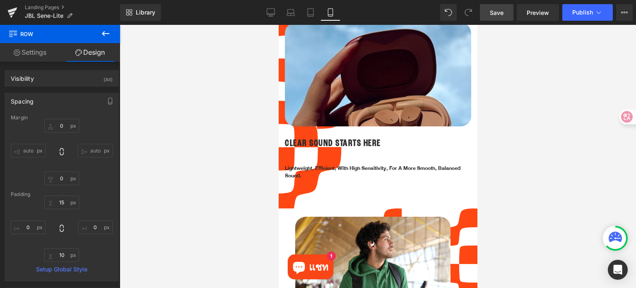
scroll to position [621, 0]
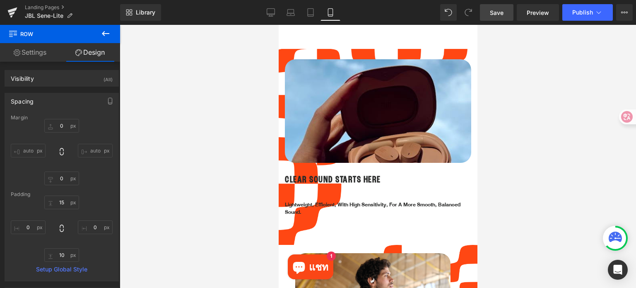
click at [518, 187] on div at bounding box center [378, 156] width 516 height 263
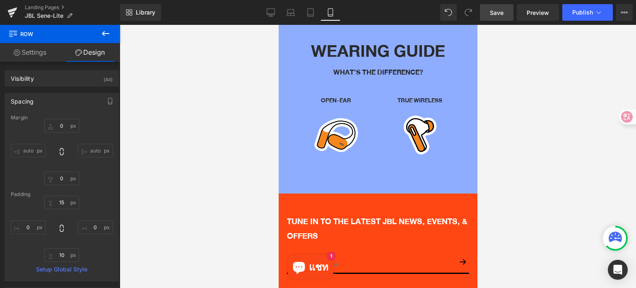
scroll to position [1407, 0]
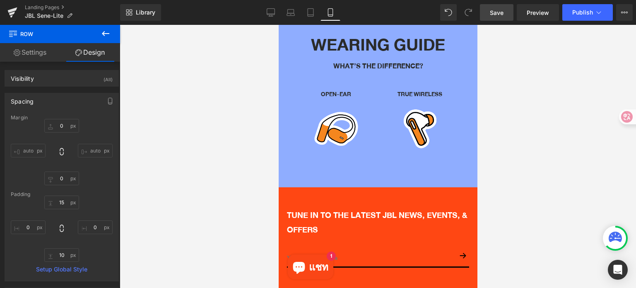
click at [328, 273] on button "แชท 1" at bounding box center [310, 266] width 46 height 25
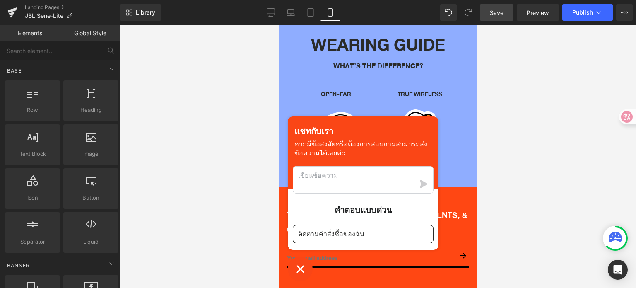
click at [303, 269] on icon "หน้าต่างแชท" at bounding box center [299, 268] width 13 height 13
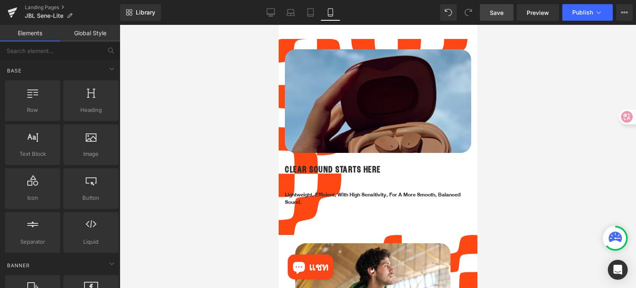
scroll to position [745, 0]
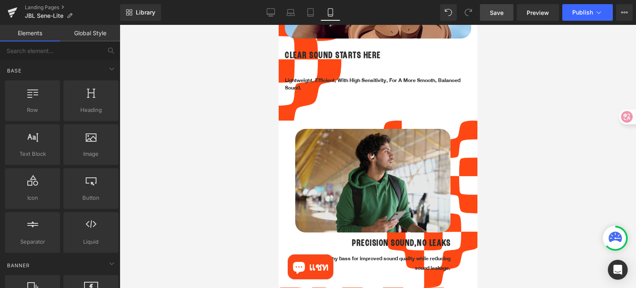
click at [378, 166] on img at bounding box center [372, 180] width 155 height 103
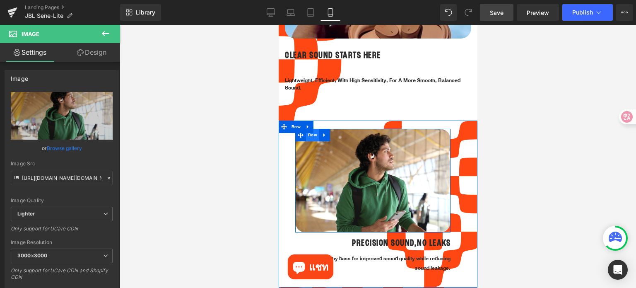
click at [308, 129] on span "Row" at bounding box center [311, 135] width 13 height 12
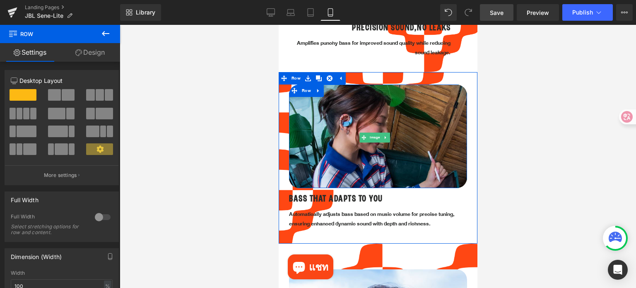
scroll to position [828, 0]
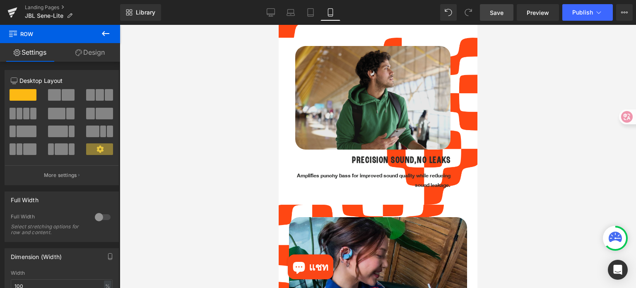
click at [373, 91] on div "Image" at bounding box center [372, 97] width 155 height 103
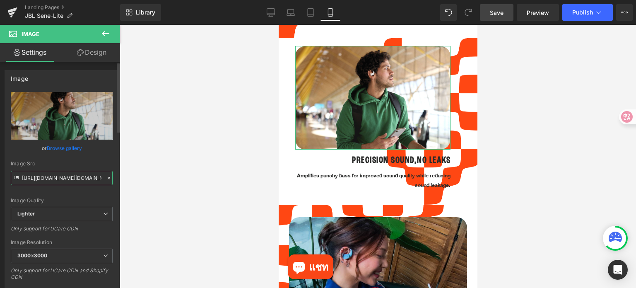
click at [76, 178] on input "[URL][DOMAIN_NAME][DOMAIN_NAME]" at bounding box center [62, 177] width 102 height 14
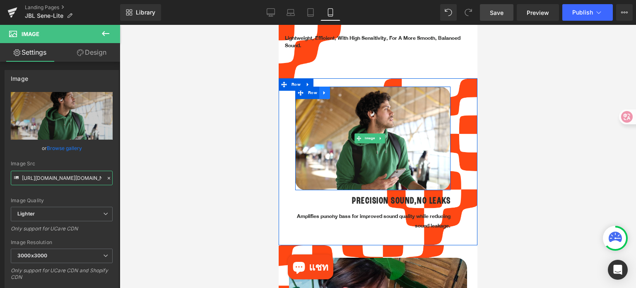
scroll to position [786, 0]
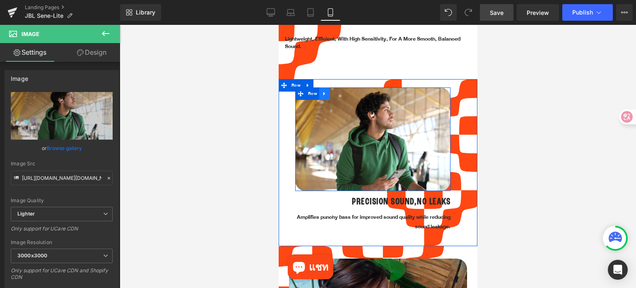
click at [324, 90] on link at bounding box center [324, 93] width 11 height 12
click at [344, 91] on icon at bounding box center [346, 94] width 6 height 6
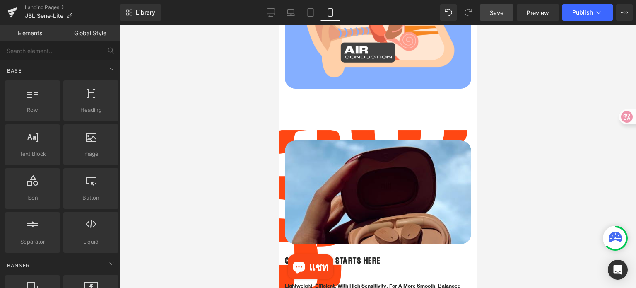
scroll to position [538, 0]
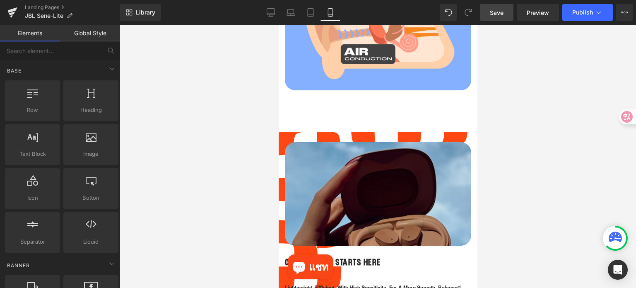
click at [330, 158] on img at bounding box center [377, 214] width 186 height 144
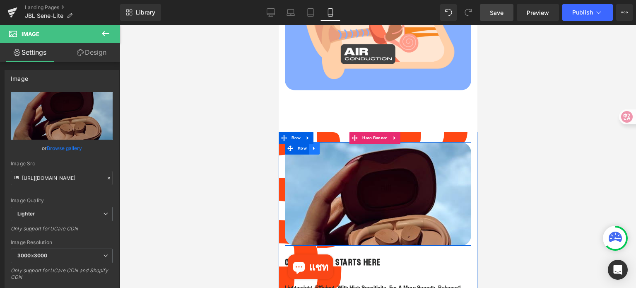
click at [312, 146] on icon at bounding box center [313, 148] width 2 height 4
click at [325, 145] on icon at bounding box center [324, 148] width 6 height 6
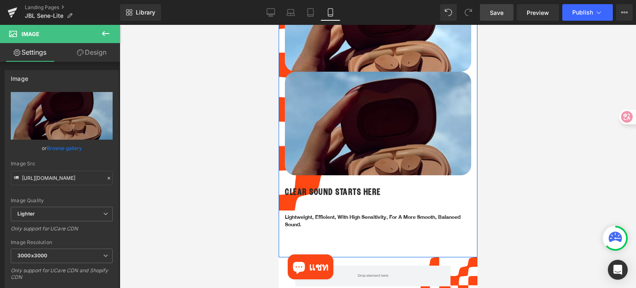
scroll to position [718, 0]
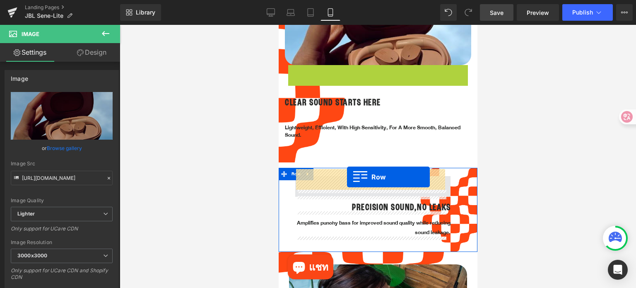
drag, startPoint x: 290, startPoint y: 67, endPoint x: 346, endPoint y: 177, distance: 123.6
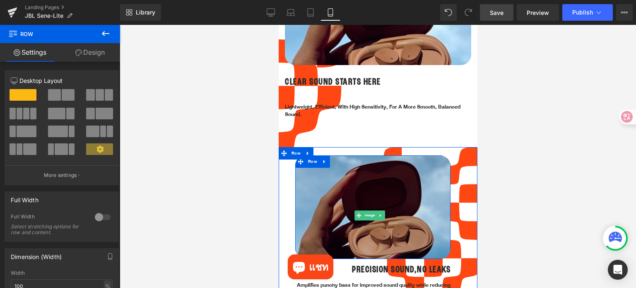
click at [348, 183] on img at bounding box center [372, 215] width 155 height 120
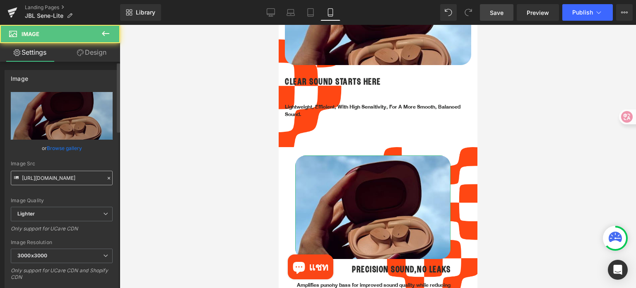
click at [59, 175] on input "[URL][DOMAIN_NAME]" at bounding box center [62, 177] width 102 height 14
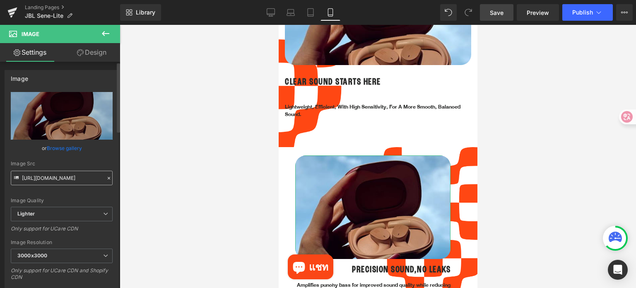
click at [59, 175] on input "[URL][DOMAIN_NAME]" at bounding box center [62, 177] width 102 height 14
type input "[URL][DOMAIN_NAME][DOMAIN_NAME]"
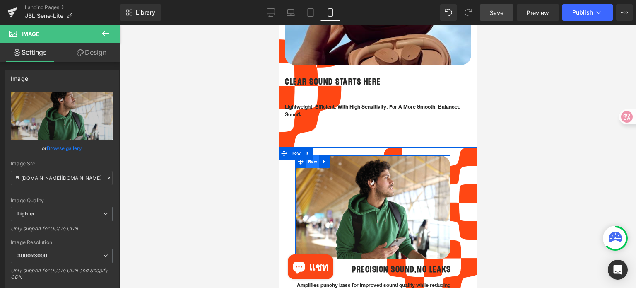
click at [312, 157] on span "Row" at bounding box center [311, 161] width 13 height 12
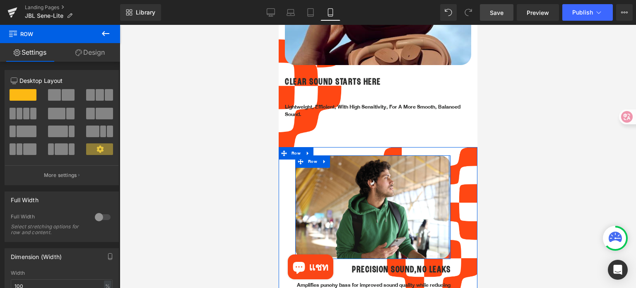
click at [448, 155] on div at bounding box center [449, 206] width 2 height 103
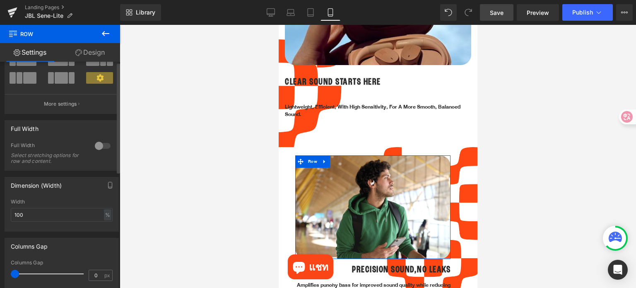
scroll to position [83, 0]
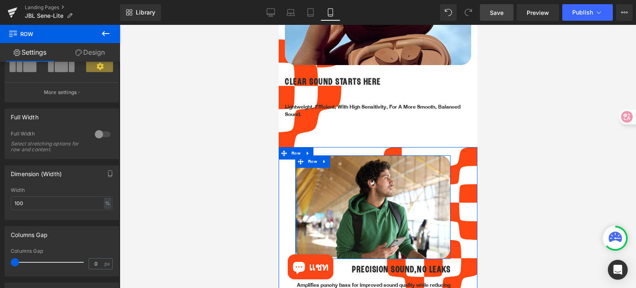
click at [295, 165] on div at bounding box center [296, 206] width 2 height 103
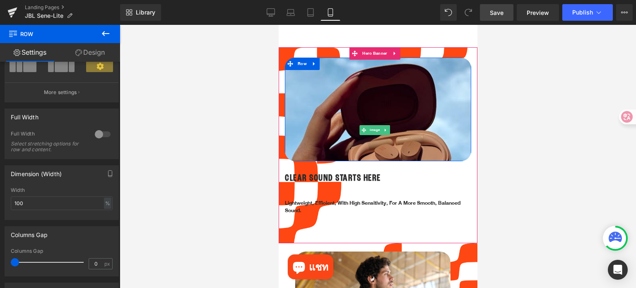
scroll to position [760, 0]
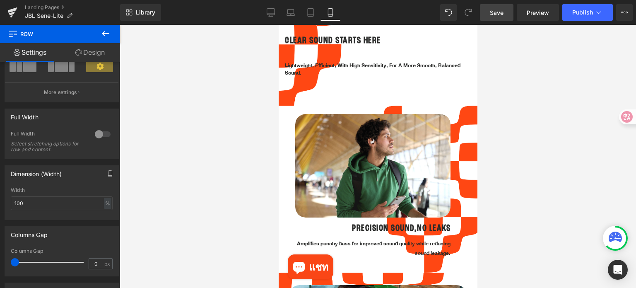
click at [459, 185] on div "Image Row Row PRECISION SOUND,NO LEAKS Heading Amplifies punchy bass for improv…" at bounding box center [377, 189] width 199 height 167
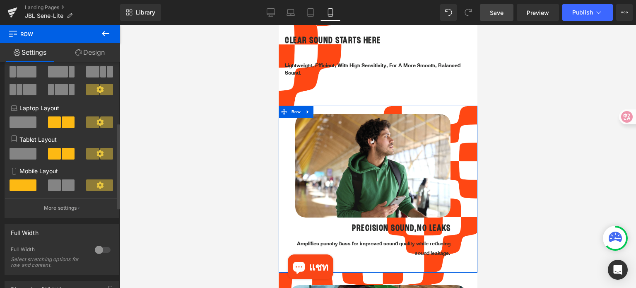
scroll to position [166, 0]
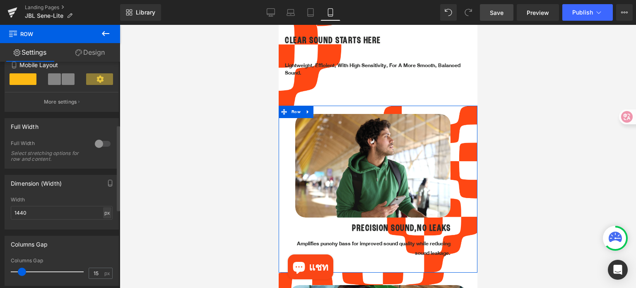
click at [103, 214] on div "px" at bounding box center [107, 212] width 8 height 11
click at [106, 227] on li "%" at bounding box center [107, 225] width 10 height 12
click at [72, 216] on input "1440" at bounding box center [62, 213] width 102 height 14
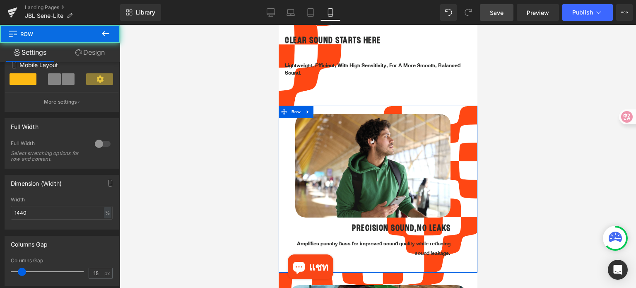
click at [456, 125] on div "Image Row Row PRECISION SOUND,NO LEAKS Heading Amplifies punchy bass for improv…" at bounding box center [377, 189] width 199 height 167
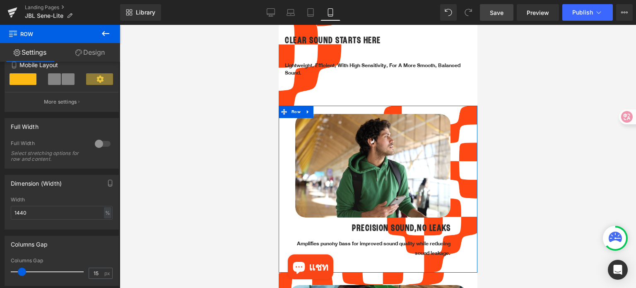
click at [104, 54] on link "Design" at bounding box center [90, 52] width 60 height 19
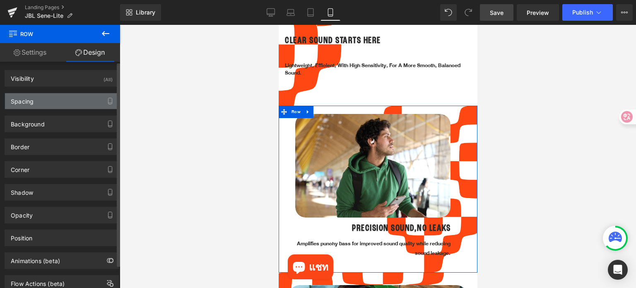
click at [51, 103] on div "Spacing" at bounding box center [61, 101] width 113 height 16
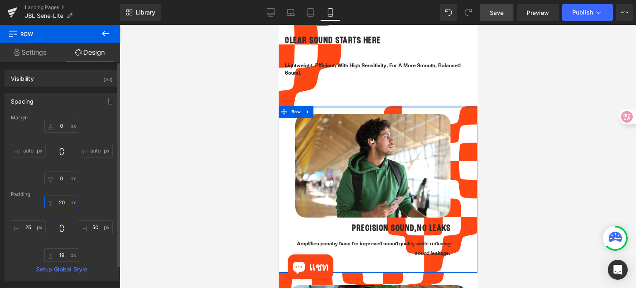
click at [61, 204] on input "text" at bounding box center [61, 202] width 35 height 14
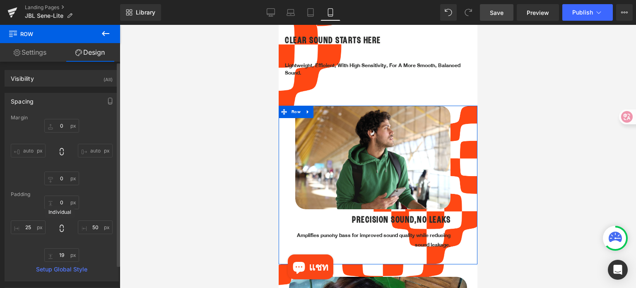
click at [60, 226] on icon at bounding box center [62, 227] width 4 height 7
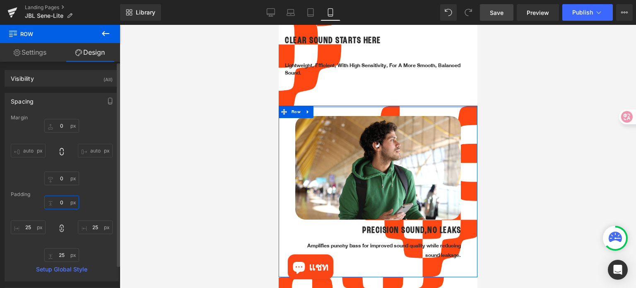
click at [64, 204] on input "0" at bounding box center [61, 202] width 35 height 14
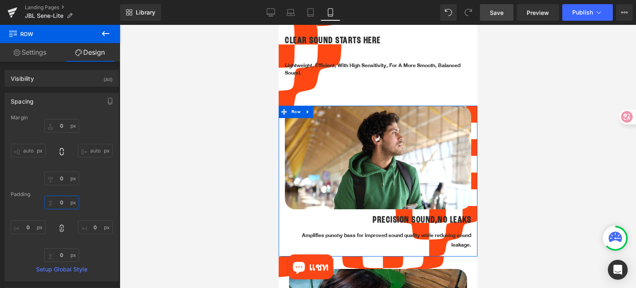
type input "0"
click at [40, 54] on link "Settings" at bounding box center [30, 52] width 60 height 19
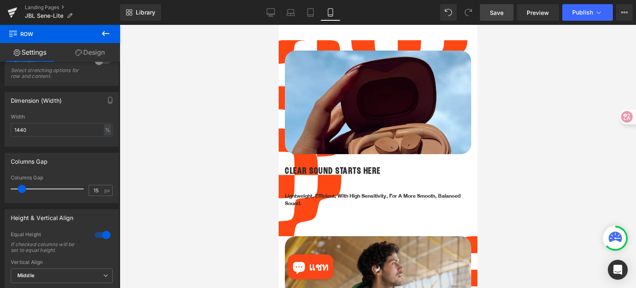
scroll to position [553, 0]
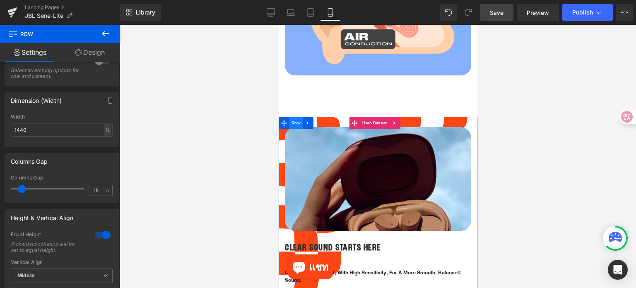
click at [293, 117] on span "Row" at bounding box center [295, 123] width 13 height 12
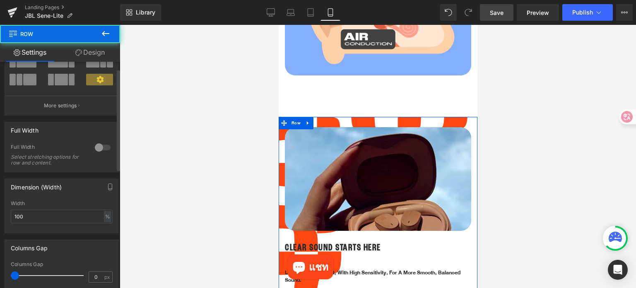
scroll to position [83, 0]
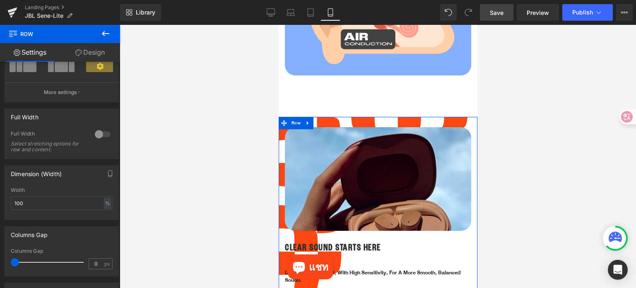
click at [95, 56] on link "Design" at bounding box center [90, 52] width 60 height 19
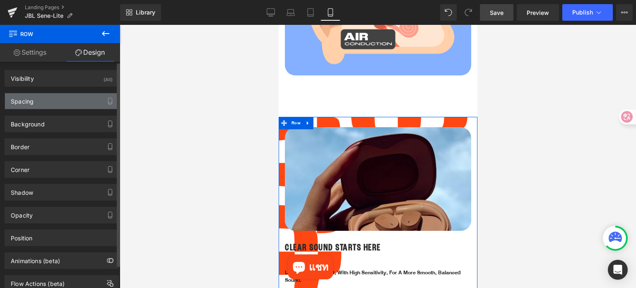
click at [46, 101] on div "Spacing" at bounding box center [61, 101] width 113 height 16
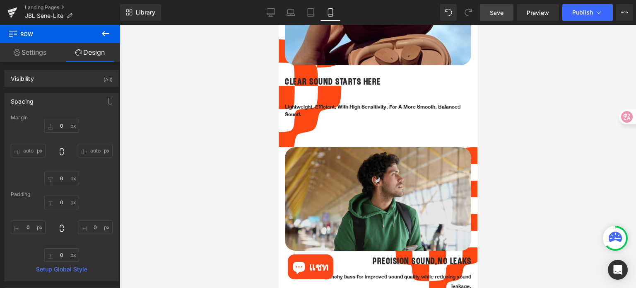
scroll to position [718, 0]
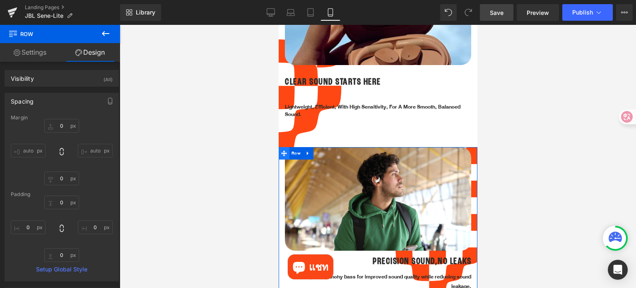
click at [283, 150] on icon at bounding box center [284, 153] width 6 height 6
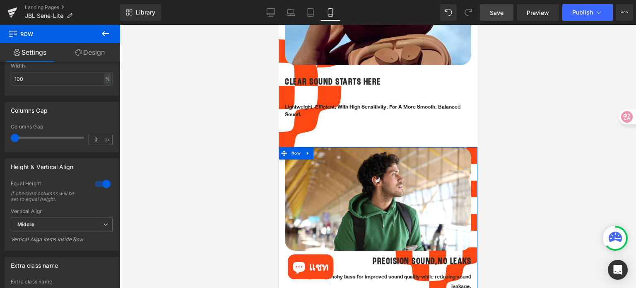
scroll to position [248, 0]
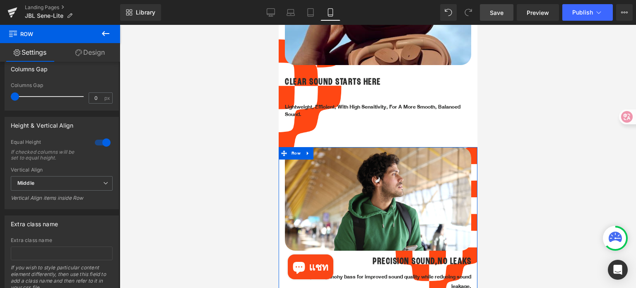
click at [96, 142] on div at bounding box center [103, 142] width 20 height 13
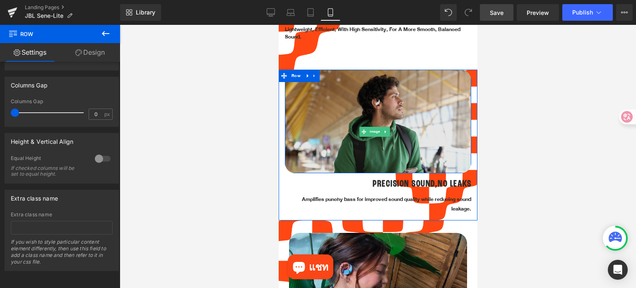
scroll to position [801, 0]
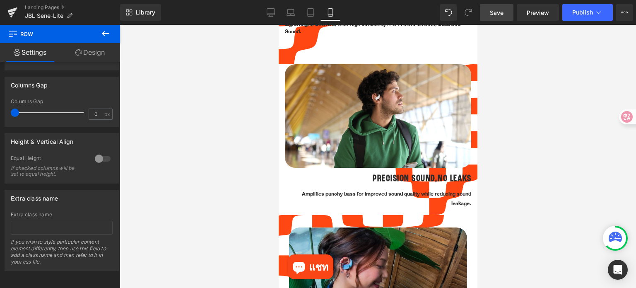
click at [562, 183] on div at bounding box center [378, 156] width 516 height 263
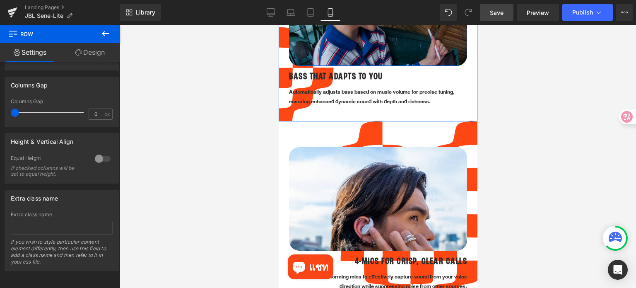
scroll to position [1173, 0]
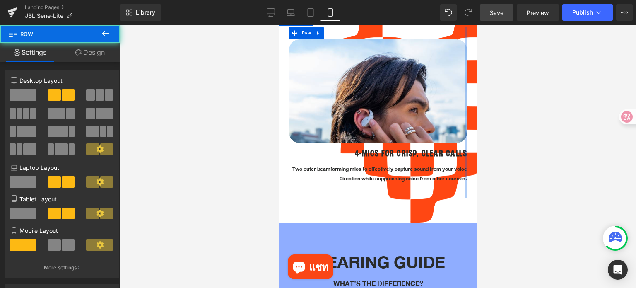
drag, startPoint x: 434, startPoint y: 142, endPoint x: 507, endPoint y: 142, distance: 72.8
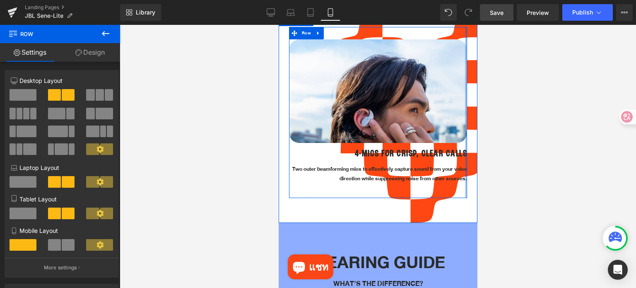
click at [533, 144] on div at bounding box center [378, 156] width 516 height 263
click at [475, 158] on div at bounding box center [476, 118] width 2 height 209
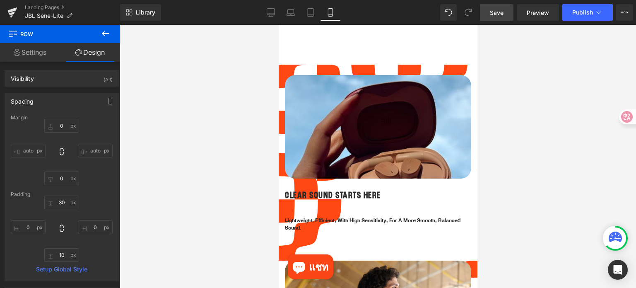
scroll to position [594, 0]
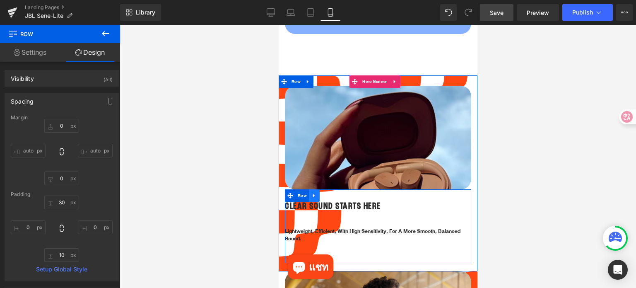
click at [317, 190] on link at bounding box center [313, 195] width 11 height 12
click at [335, 192] on icon at bounding box center [335, 195] width 6 height 6
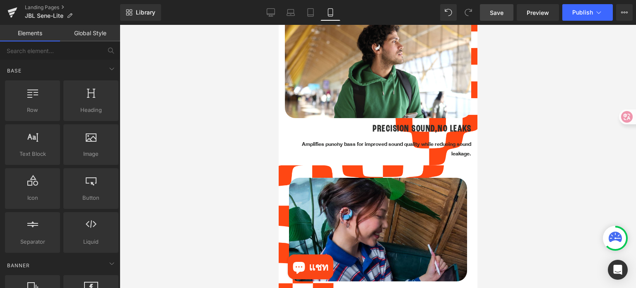
scroll to position [801, 0]
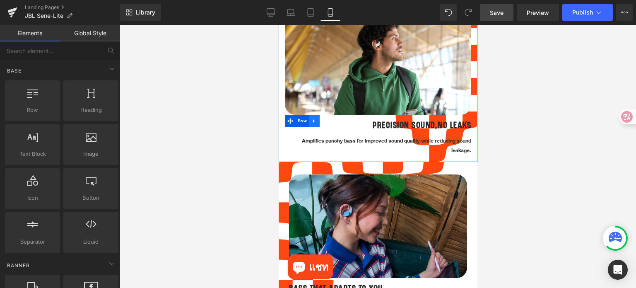
click at [315, 118] on icon at bounding box center [314, 121] width 6 height 6
click at [324, 118] on icon at bounding box center [324, 121] width 6 height 6
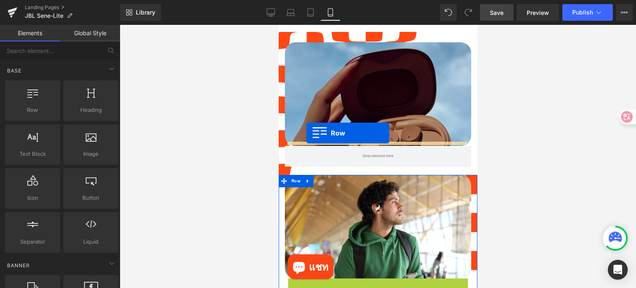
scroll to position [636, 0]
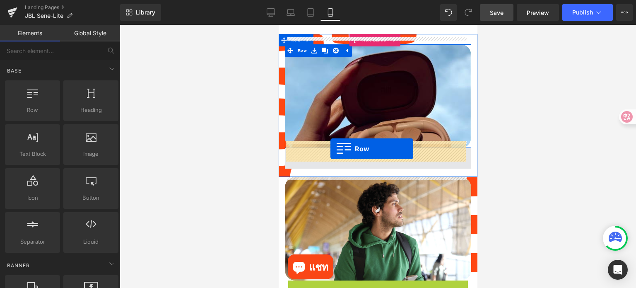
drag, startPoint x: 290, startPoint y: 114, endPoint x: 330, endPoint y: 149, distance: 52.5
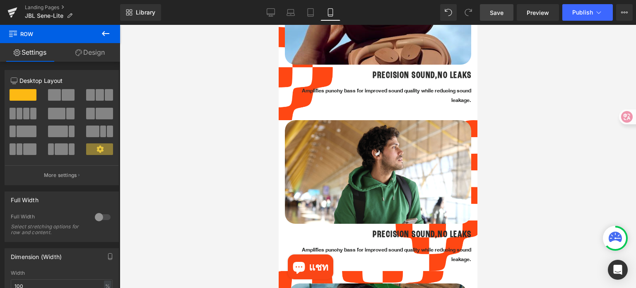
scroll to position [718, 0]
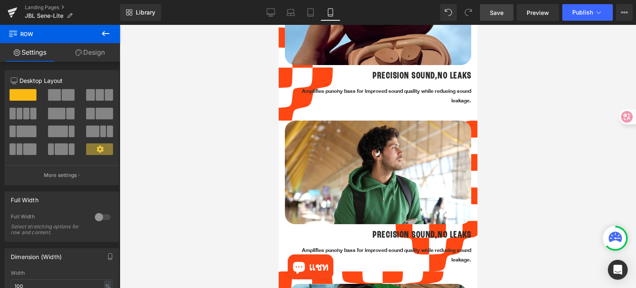
click at [525, 132] on div at bounding box center [378, 156] width 516 height 263
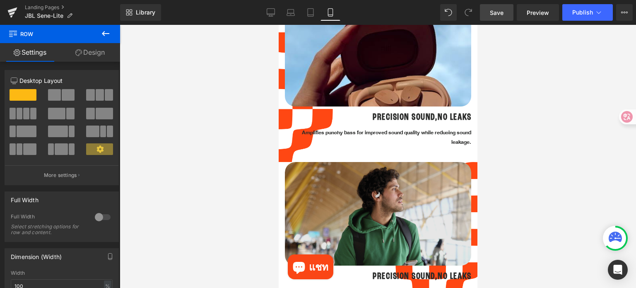
scroll to position [636, 0]
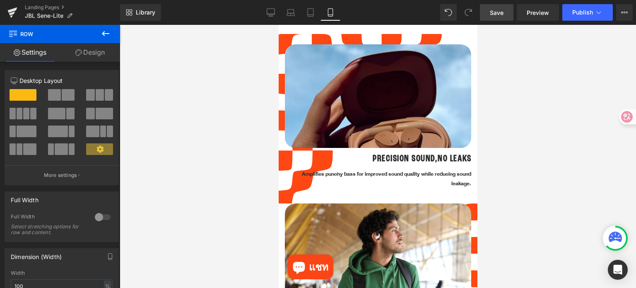
click at [423, 154] on h1 "PRECISION SOUND,NO LEAKS" at bounding box center [377, 158] width 186 height 9
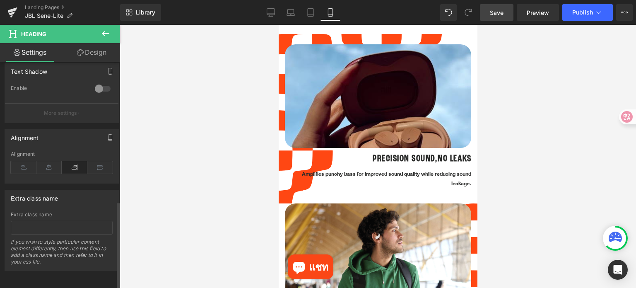
scroll to position [359, 0]
click at [25, 161] on icon at bounding box center [24, 167] width 26 height 12
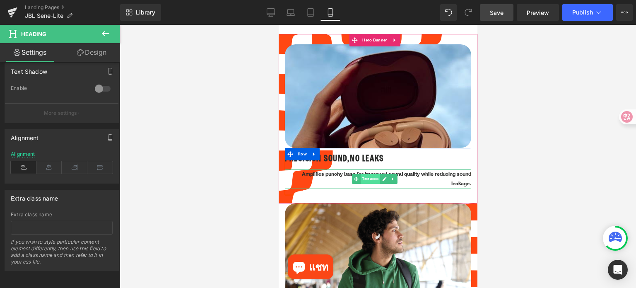
click at [367, 174] on span "Text Block" at bounding box center [369, 179] width 19 height 10
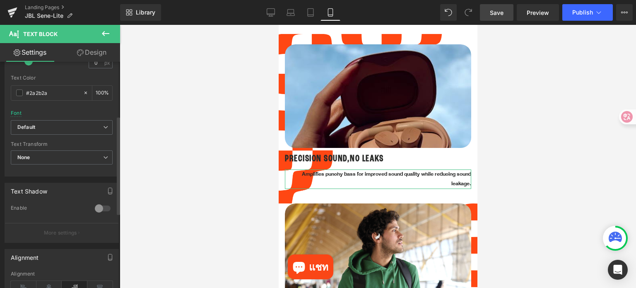
scroll to position [248, 0]
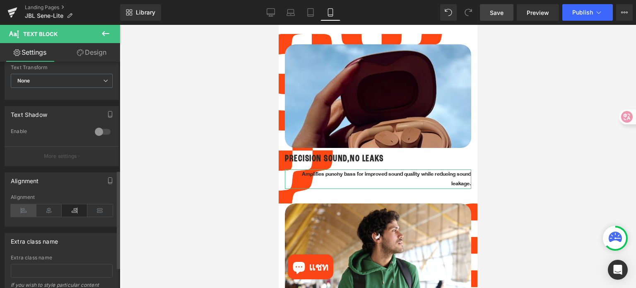
click at [22, 208] on icon at bounding box center [24, 210] width 26 height 12
click at [547, 180] on div at bounding box center [378, 156] width 516 height 263
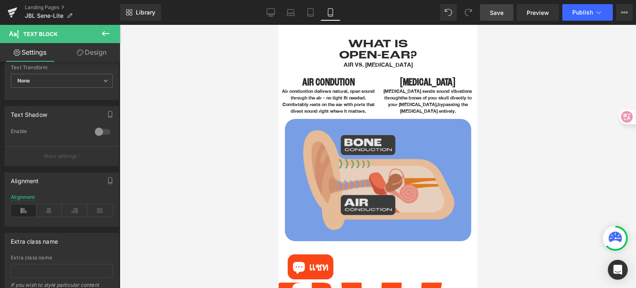
scroll to position [594, 0]
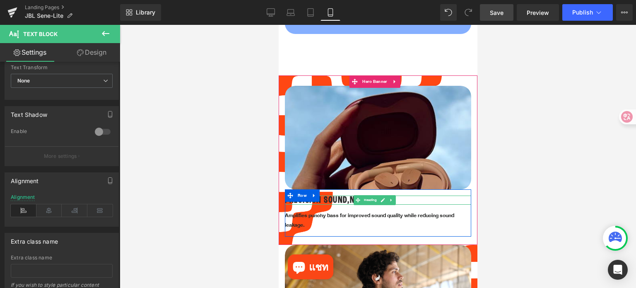
click at [383, 197] on icon at bounding box center [382, 199] width 5 height 5
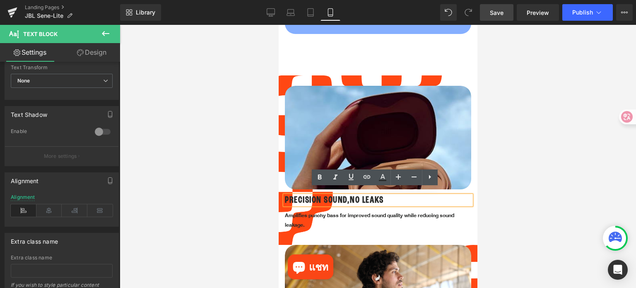
click at [379, 195] on h1 "PRECISION SOUND,NO LEAKS" at bounding box center [377, 199] width 186 height 9
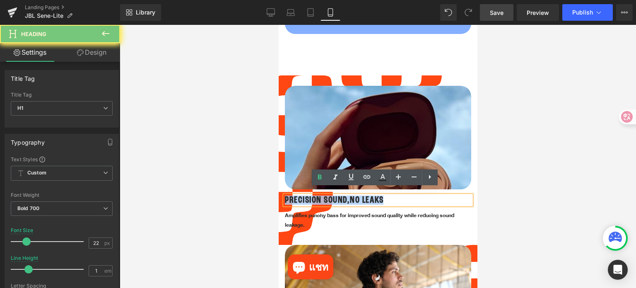
click at [379, 195] on h1 "PRECISION SOUND,NO LEAKS" at bounding box center [377, 199] width 186 height 9
paste div
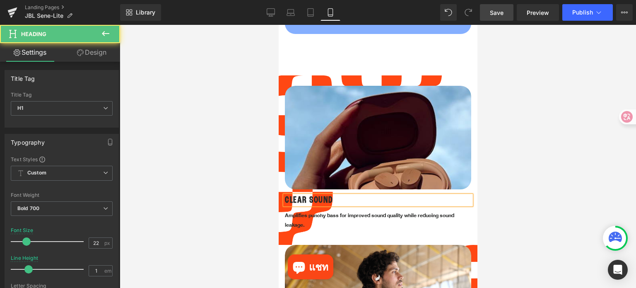
click at [369, 195] on h1 "CLEAR SOUND" at bounding box center [377, 199] width 186 height 9
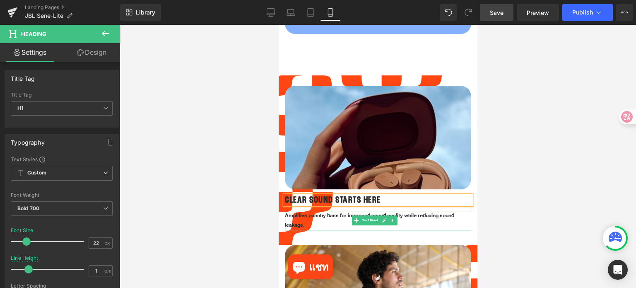
click at [320, 212] on p "Amplifies punchy bass for improved sound quality while reducing sound leakage." at bounding box center [377, 220] width 186 height 19
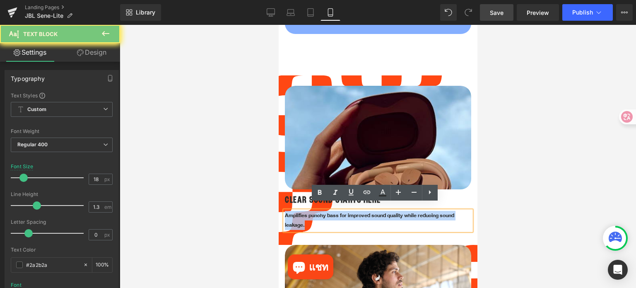
click at [320, 212] on p "Amplifies punchy bass for improved sound quality while reducing sound leakage." at bounding box center [377, 220] width 186 height 19
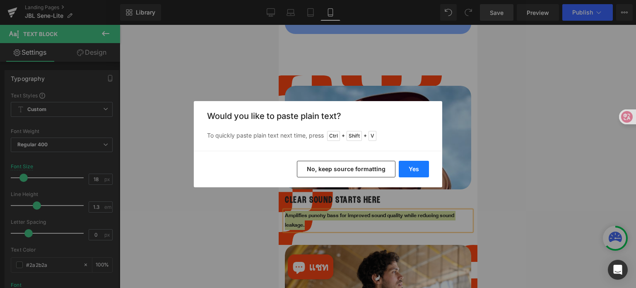
click at [410, 168] on button "Yes" at bounding box center [413, 169] width 30 height 17
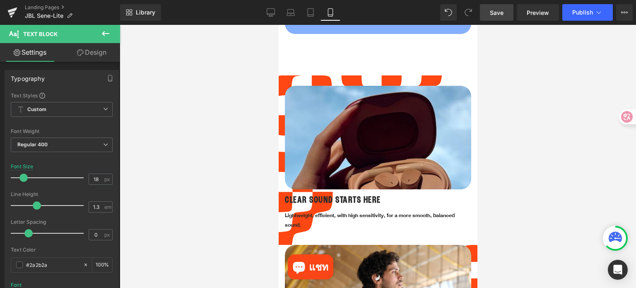
click at [537, 225] on div at bounding box center [378, 156] width 516 height 263
click at [486, 17] on link "Save" at bounding box center [497, 12] width 34 height 17
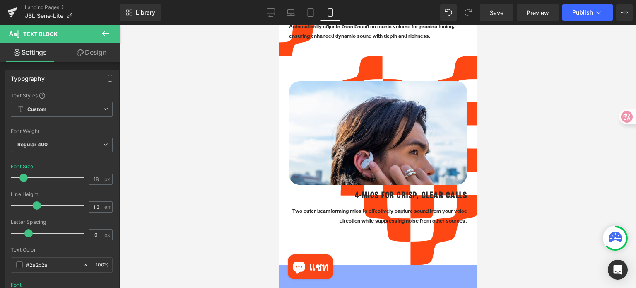
scroll to position [1091, 0]
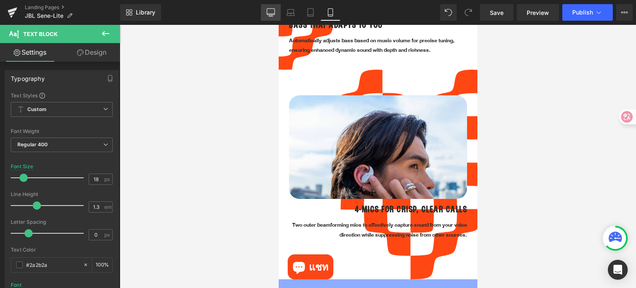
click at [271, 10] on icon at bounding box center [270, 12] width 8 height 8
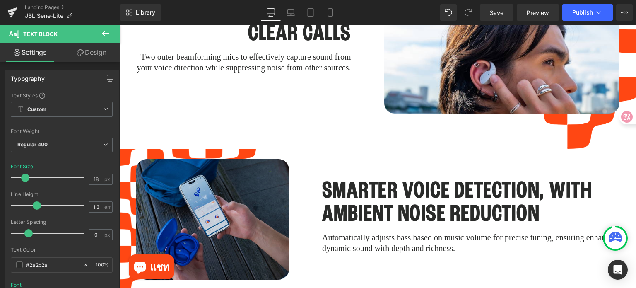
scroll to position [2027, 0]
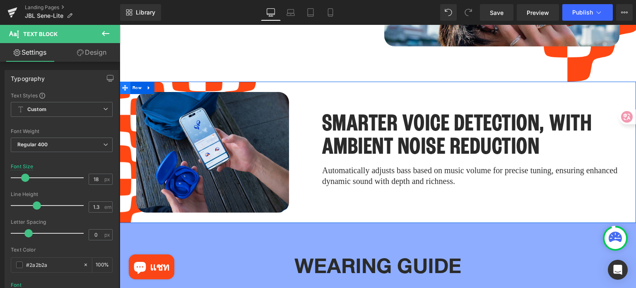
click at [127, 85] on icon at bounding box center [125, 88] width 6 height 6
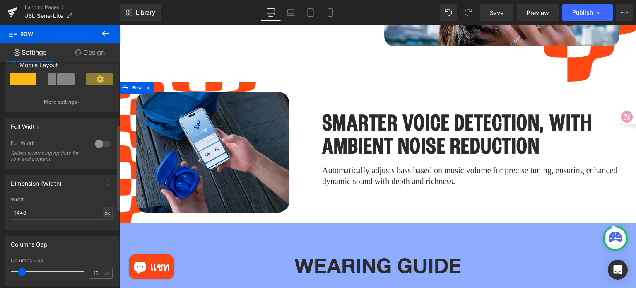
click at [103, 215] on div "px" at bounding box center [107, 212] width 8 height 11
click at [105, 227] on li "%" at bounding box center [107, 225] width 10 height 12
type input "100"
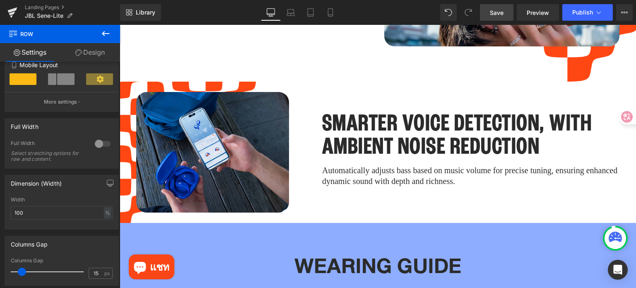
click at [508, 12] on link "Save" at bounding box center [497, 12] width 34 height 17
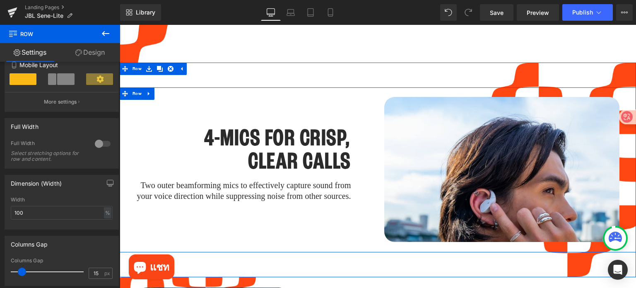
scroll to position [1986, 0]
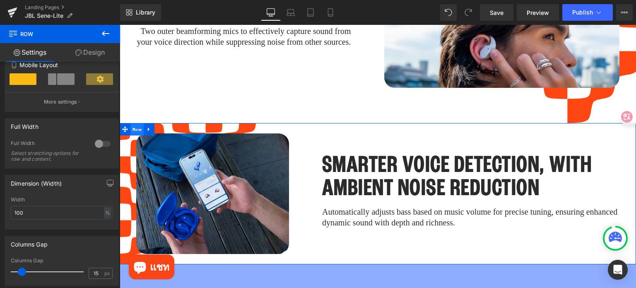
click at [139, 123] on span "Row" at bounding box center [136, 129] width 13 height 12
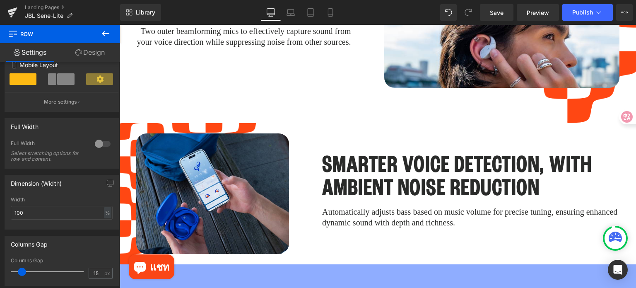
click at [103, 34] on icon at bounding box center [105, 33] width 7 height 5
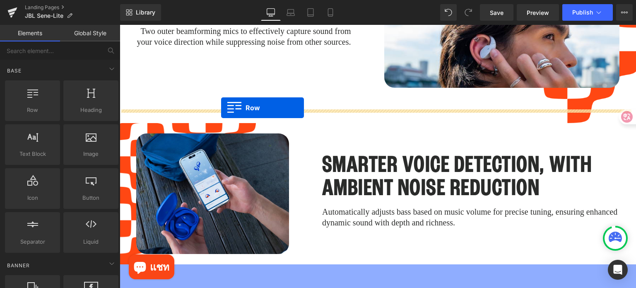
drag, startPoint x: 154, startPoint y: 137, endPoint x: 221, endPoint y: 108, distance: 73.4
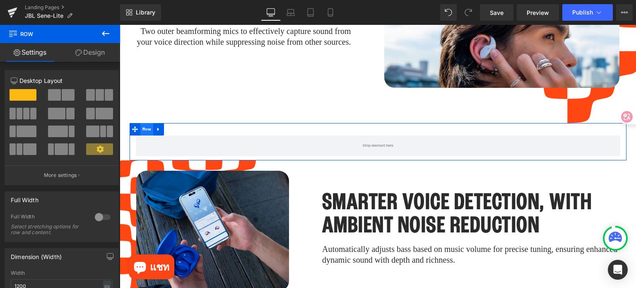
click at [140, 123] on span "Row" at bounding box center [146, 129] width 13 height 12
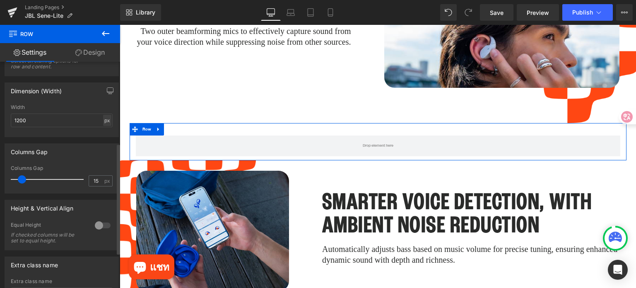
click at [104, 122] on div "px" at bounding box center [107, 120] width 8 height 11
click at [104, 132] on li "%" at bounding box center [107, 133] width 10 height 12
type input "100"
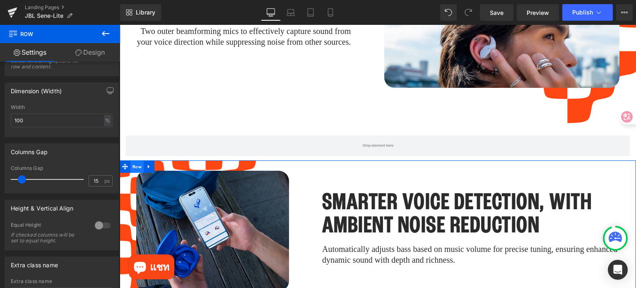
click at [138, 161] on span "Row" at bounding box center [136, 167] width 13 height 12
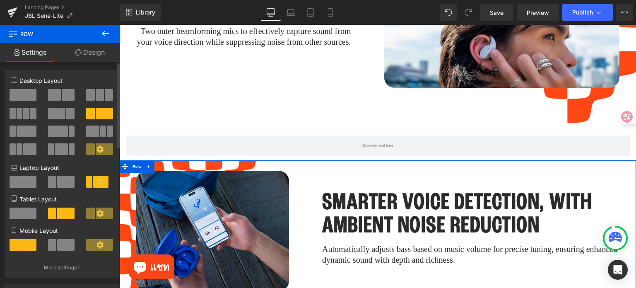
click at [28, 98] on span at bounding box center [23, 95] width 27 height 12
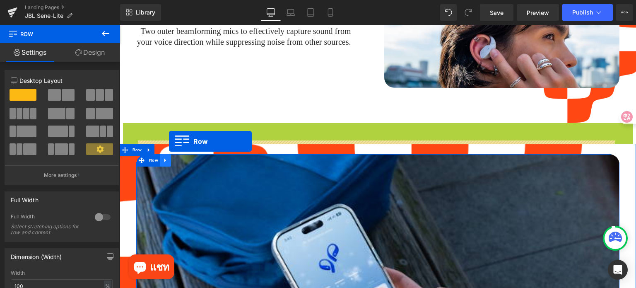
drag, startPoint x: 125, startPoint y: 117, endPoint x: 169, endPoint y: 141, distance: 50.2
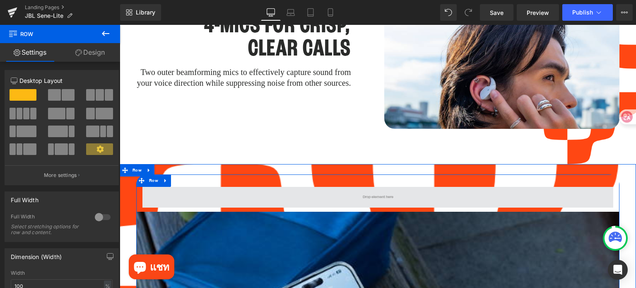
scroll to position [1945, 0]
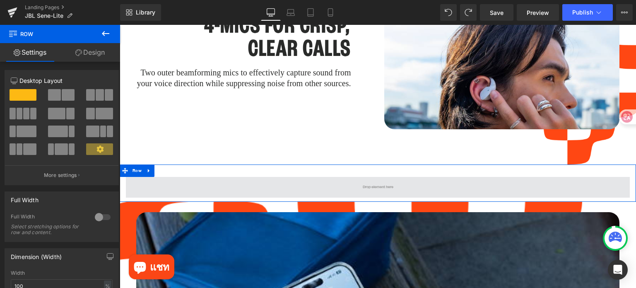
click at [190, 177] on span at bounding box center [378, 187] width 504 height 21
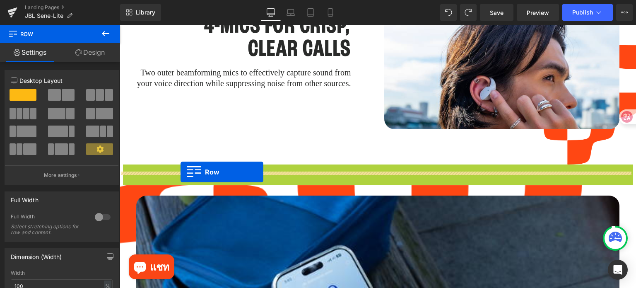
drag, startPoint x: 124, startPoint y: 157, endPoint x: 180, endPoint y: 172, distance: 58.1
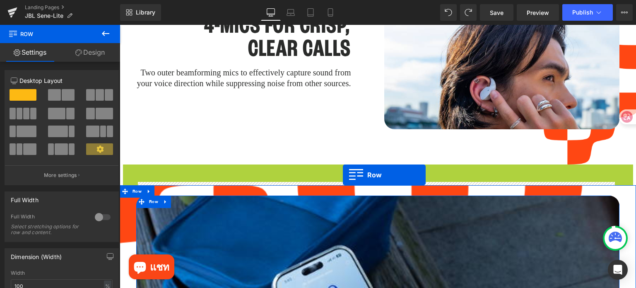
drag, startPoint x: 123, startPoint y: 155, endPoint x: 343, endPoint y: 175, distance: 220.2
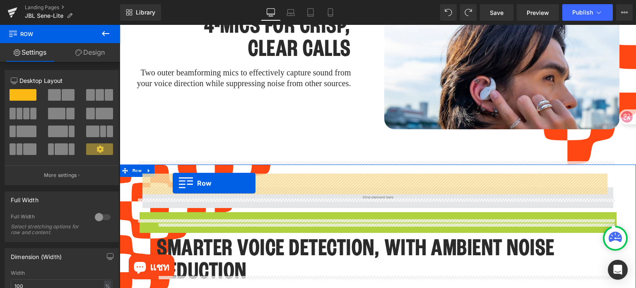
drag, startPoint x: 143, startPoint y: 206, endPoint x: 173, endPoint y: 183, distance: 37.5
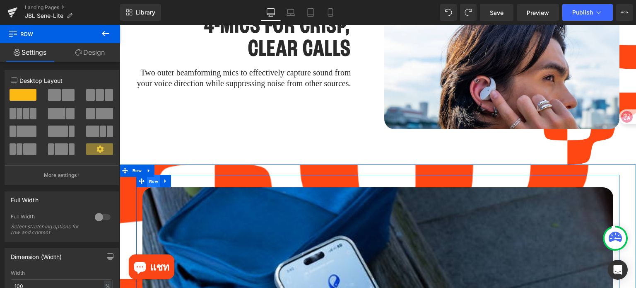
click at [154, 175] on span "Row" at bounding box center [153, 181] width 13 height 12
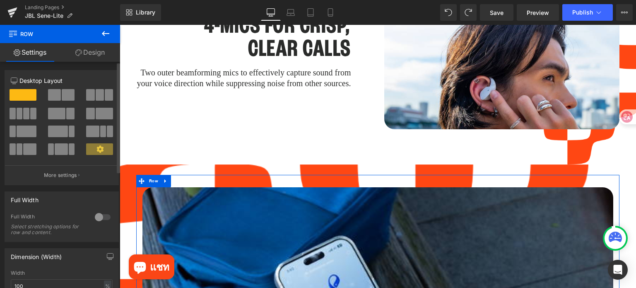
click at [91, 116] on span at bounding box center [90, 114] width 8 height 12
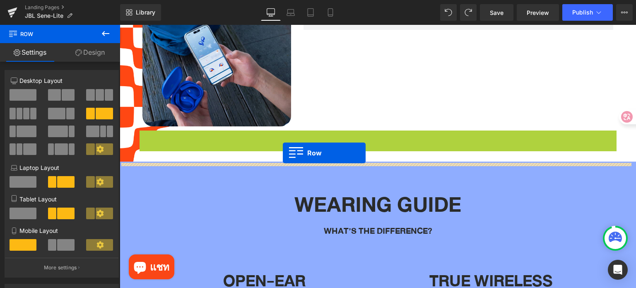
scroll to position [2027, 0]
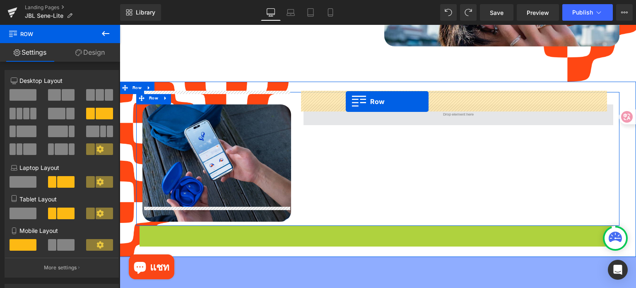
drag, startPoint x: 140, startPoint y: 94, endPoint x: 345, endPoint y: 101, distance: 205.4
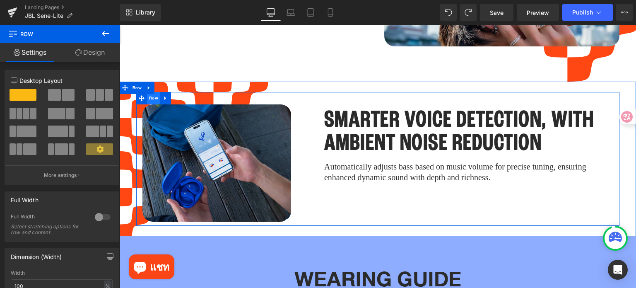
click at [153, 92] on span "Row" at bounding box center [153, 98] width 13 height 12
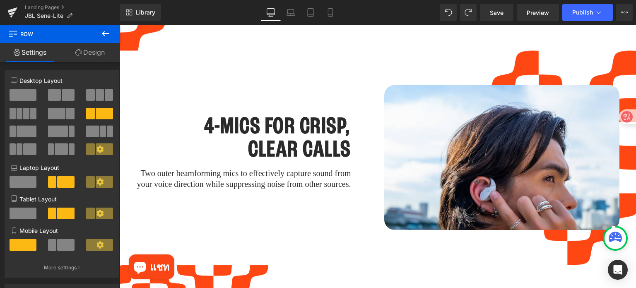
scroll to position [1986, 0]
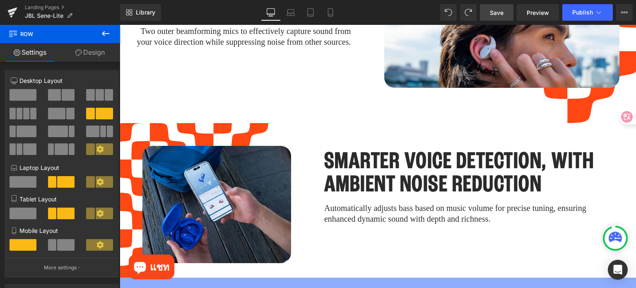
click at [499, 11] on span "Save" at bounding box center [496, 12] width 14 height 9
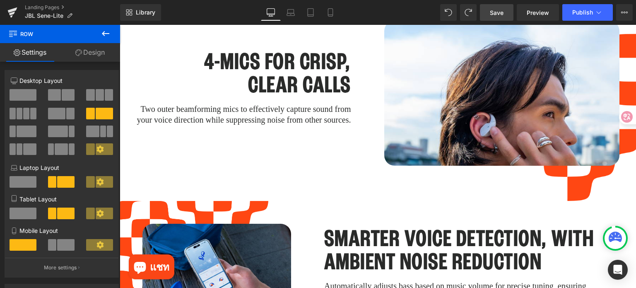
scroll to position [1821, 0]
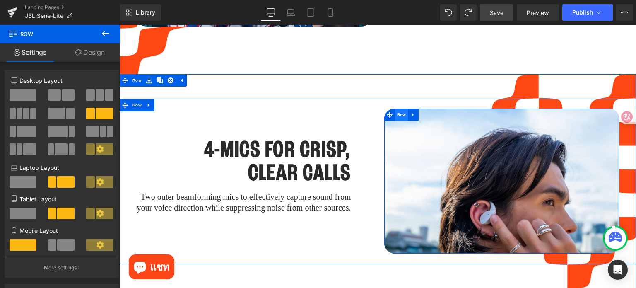
click at [401, 108] on span "Row" at bounding box center [401, 114] width 13 height 12
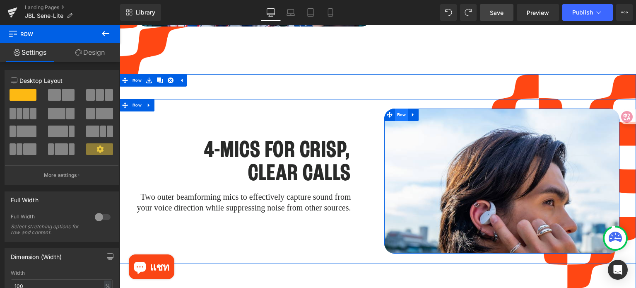
click at [399, 108] on span "Row" at bounding box center [401, 114] width 13 height 12
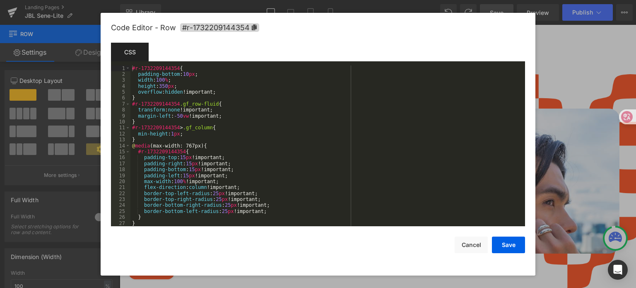
click at [391, 0] on div "Row You are previewing how the will restyle your page. You can not edit Element…" at bounding box center [318, 0] width 636 height 0
drag, startPoint x: 185, startPoint y: 85, endPoint x: 133, endPoint y: 85, distance: 51.7
click at [133, 85] on div "#r-1732209144354 { padding-bottom : 10 px ; width : 100 % ; height : 350 px ; o…" at bounding box center [325, 151] width 391 height 173
click at [505, 243] on button "Save" at bounding box center [508, 244] width 33 height 17
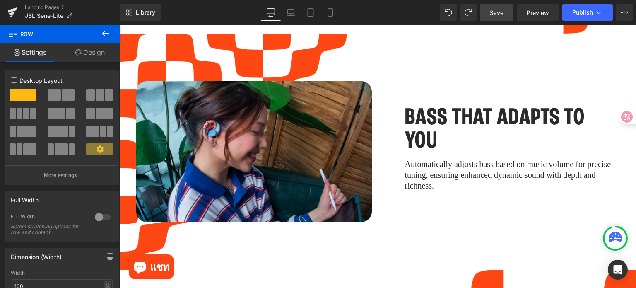
scroll to position [1614, 0]
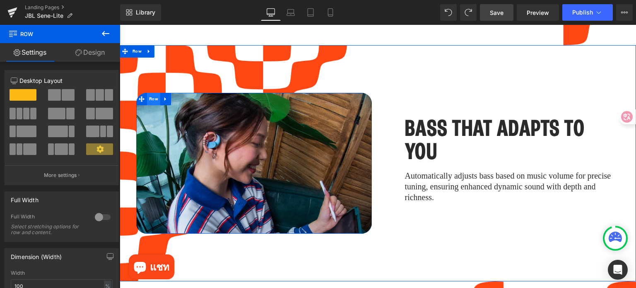
click at [152, 93] on span "Row" at bounding box center [153, 99] width 13 height 12
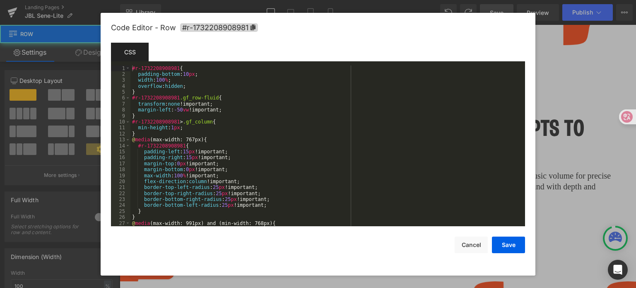
click at [150, 0] on div "Row You are previewing how the will restyle your page. You can not edit Element…" at bounding box center [318, 0] width 636 height 0
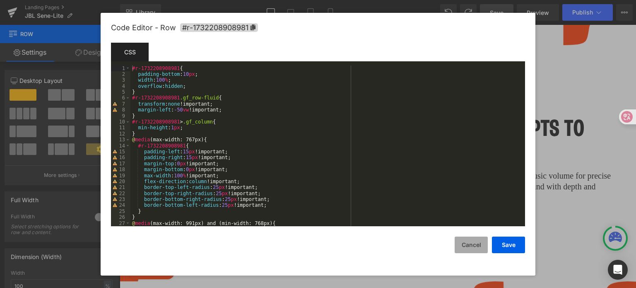
click at [466, 246] on button "Cancel" at bounding box center [470, 244] width 33 height 17
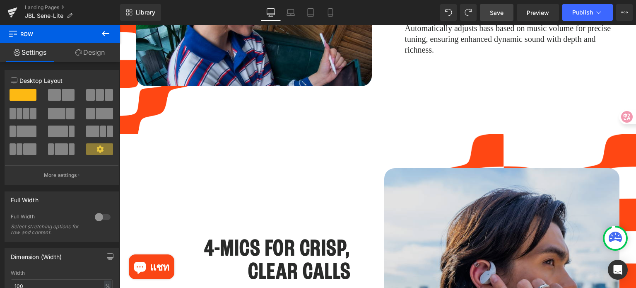
scroll to position [1821, 0]
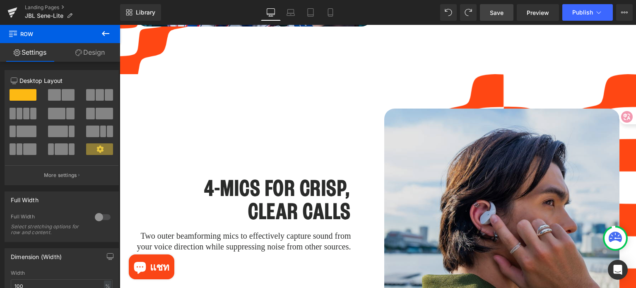
click at [506, 165] on img at bounding box center [501, 219] width 235 height 222
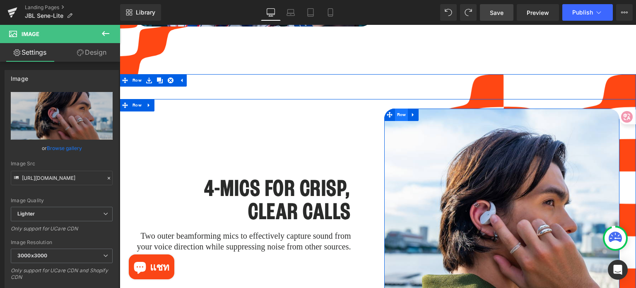
click at [401, 108] on span "Row" at bounding box center [401, 114] width 13 height 12
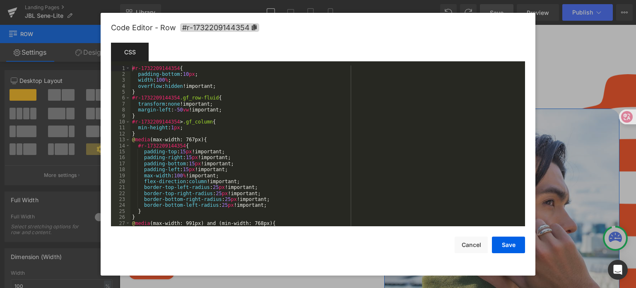
click at [387, 0] on div "Row You are previewing how the will restyle your page. You can not edit Element…" at bounding box center [318, 0] width 636 height 0
click at [235, 79] on div "#r-1732209144354 { padding-bottom : 10 px ; width : 100 % ; overflow : hidden !…" at bounding box center [325, 151] width 391 height 173
click at [470, 246] on button "Cancel" at bounding box center [470, 244] width 33 height 17
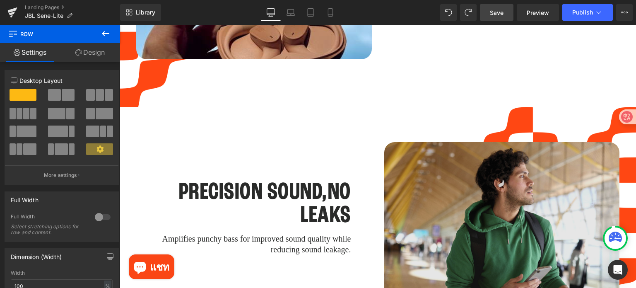
scroll to position [1324, 0]
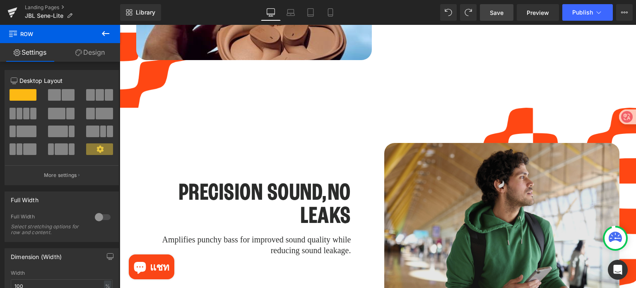
click at [493, 187] on img at bounding box center [501, 221] width 235 height 157
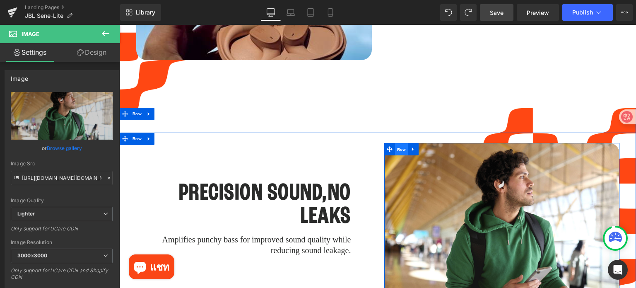
click at [401, 143] on span "Row" at bounding box center [401, 149] width 13 height 12
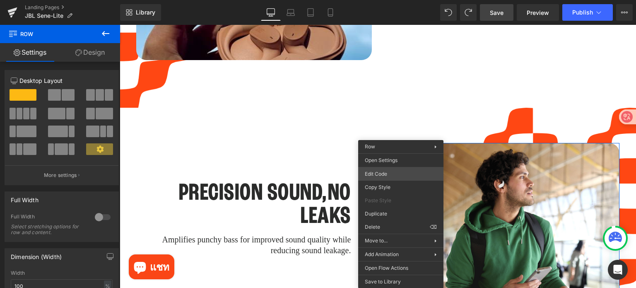
click at [392, 0] on div "Row You are previewing how the will restyle your page. You can not edit Element…" at bounding box center [318, 0] width 636 height 0
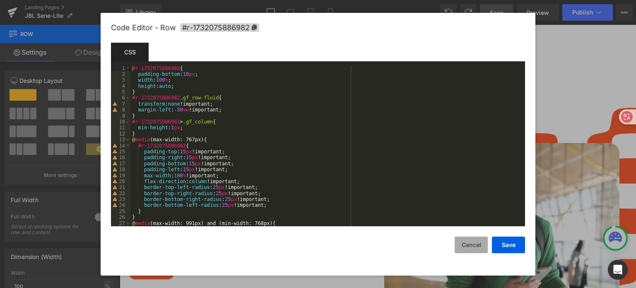
click at [475, 247] on button "Cancel" at bounding box center [470, 244] width 33 height 17
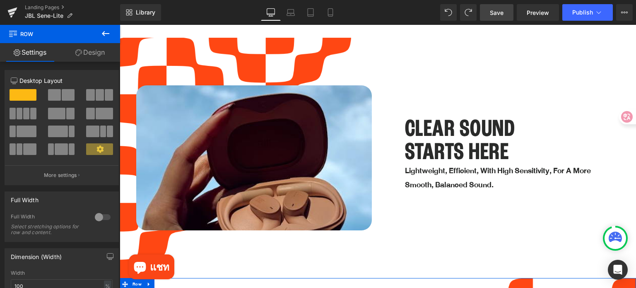
scroll to position [1117, 0]
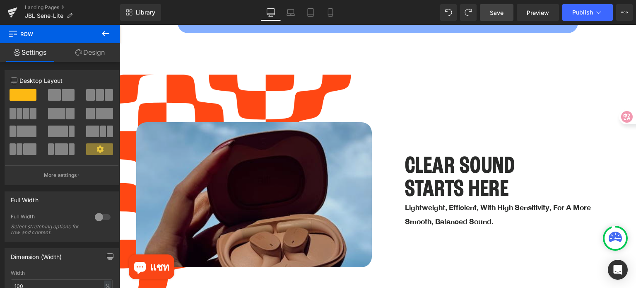
click at [277, 182] on img at bounding box center [253, 213] width 235 height 182
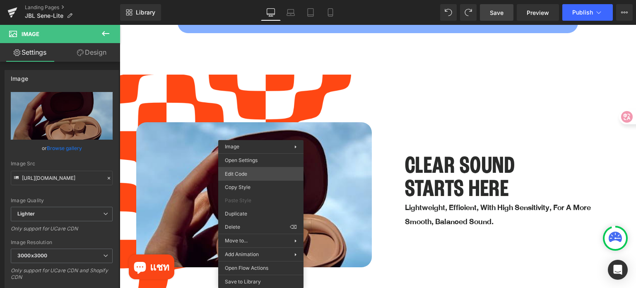
click at [263, 0] on div "Row You are previewing how the will restyle your page. You can not edit Element…" at bounding box center [318, 0] width 636 height 0
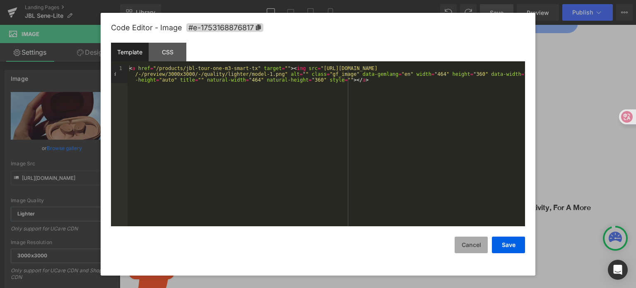
click at [463, 242] on button "Cancel" at bounding box center [470, 244] width 33 height 17
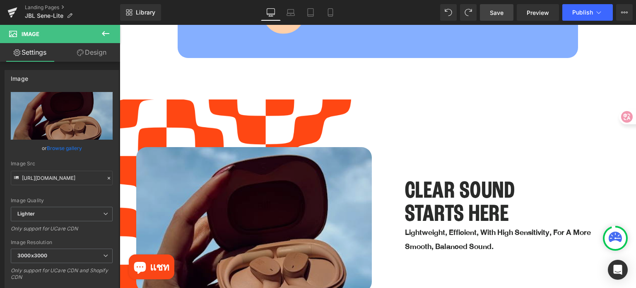
scroll to position [1241, 0]
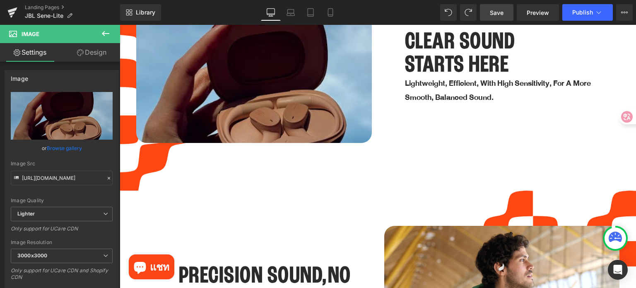
click at [310, 105] on img at bounding box center [253, 89] width 235 height 182
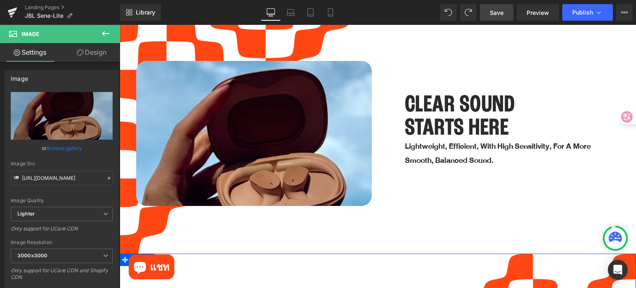
scroll to position [1076, 0]
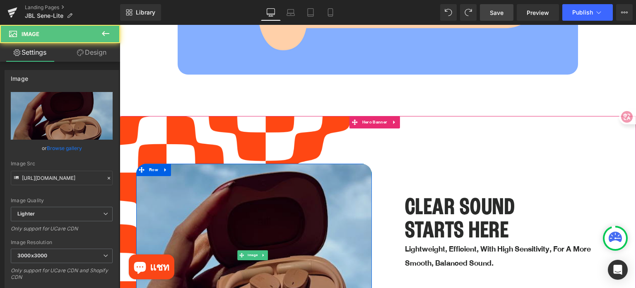
click at [290, 181] on img at bounding box center [253, 254] width 235 height 182
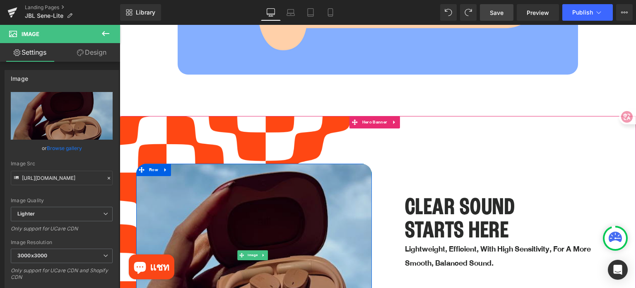
click at [256, 182] on img at bounding box center [253, 254] width 235 height 182
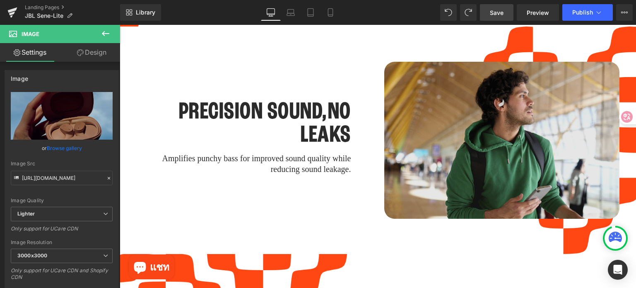
scroll to position [1365, 0]
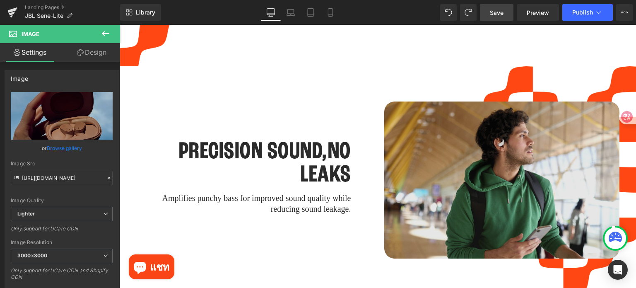
click at [483, 154] on img at bounding box center [501, 179] width 235 height 157
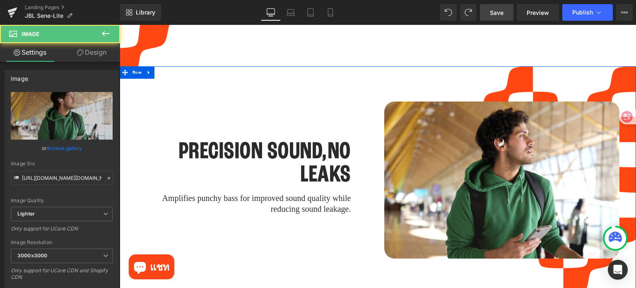
click at [398, 103] on span "Row" at bounding box center [401, 108] width 11 height 10
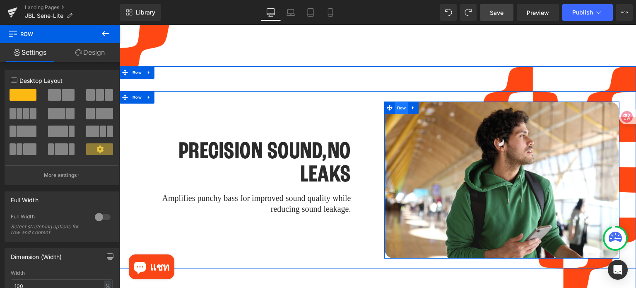
click at [397, 102] on span "Row" at bounding box center [401, 108] width 13 height 12
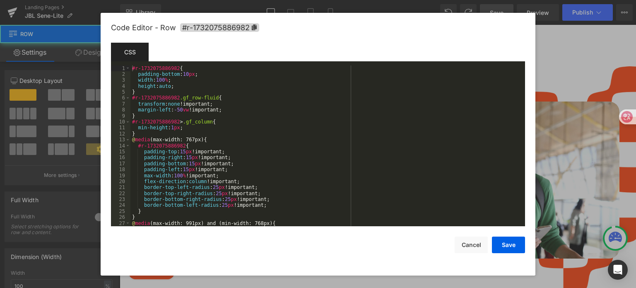
click at [389, 0] on div "Row You are previewing how the will restyle your page. You can not edit Element…" at bounding box center [318, 0] width 636 height 0
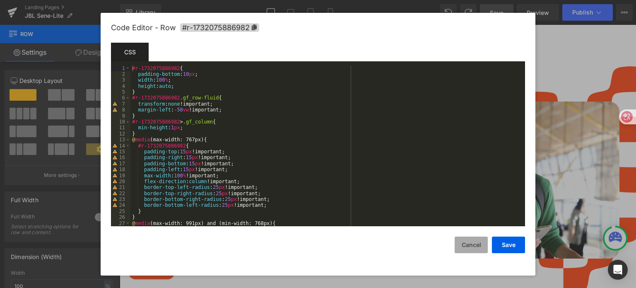
click at [477, 244] on button "Cancel" at bounding box center [470, 244] width 33 height 17
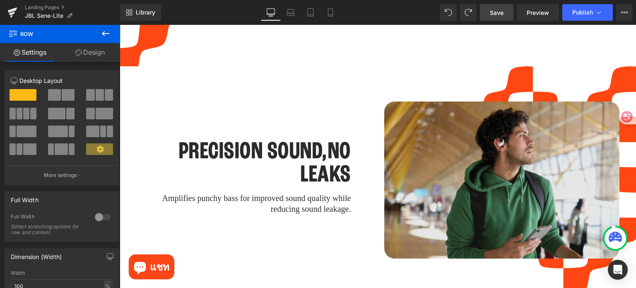
scroll to position [1614, 0]
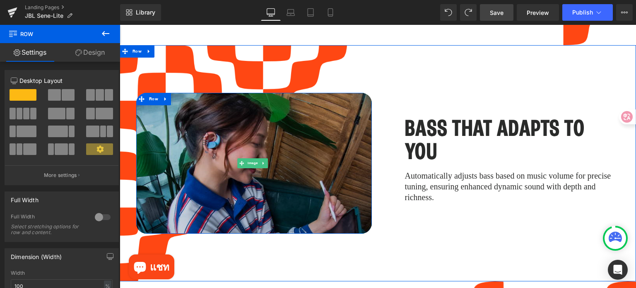
click at [248, 118] on img at bounding box center [253, 163] width 235 height 141
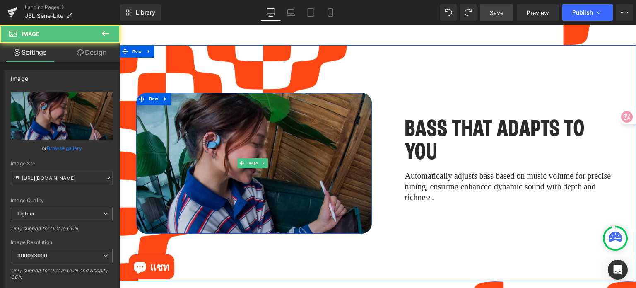
click at [311, 130] on img at bounding box center [253, 163] width 235 height 141
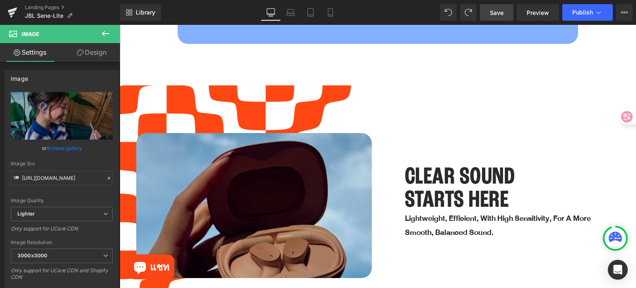
scroll to position [1076, 0]
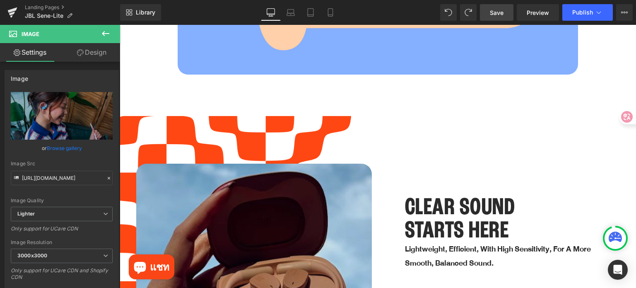
click at [316, 220] on img at bounding box center [253, 254] width 235 height 182
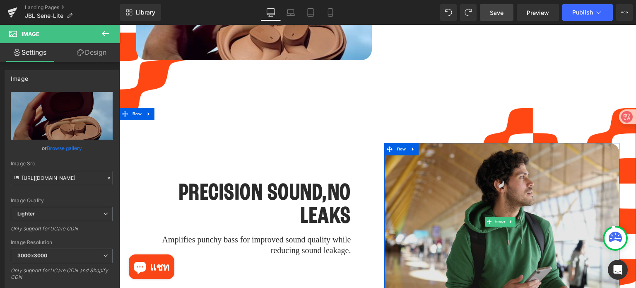
click at [444, 175] on img at bounding box center [501, 221] width 235 height 157
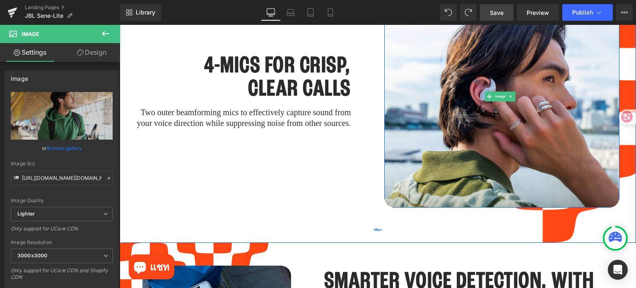
scroll to position [1986, 0]
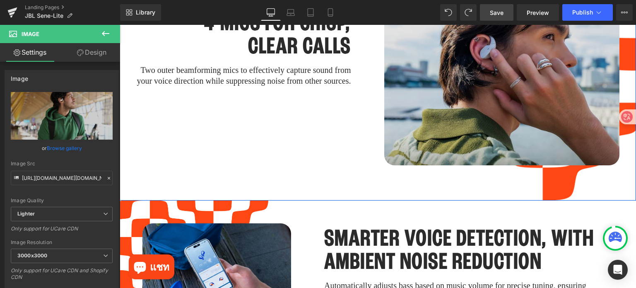
click at [447, 106] on img at bounding box center [501, 54] width 235 height 222
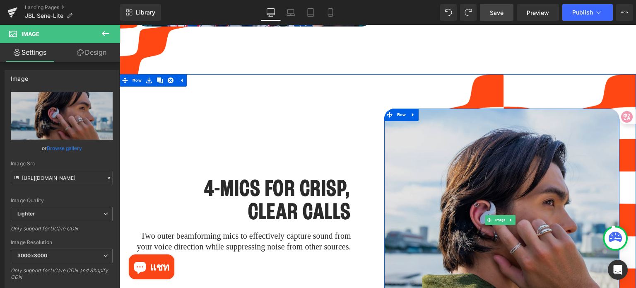
scroll to position [2069, 0]
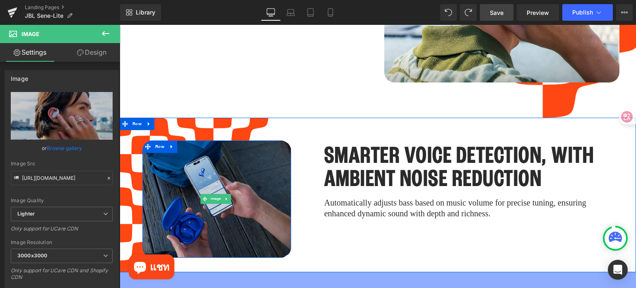
click at [269, 166] on img at bounding box center [216, 198] width 149 height 117
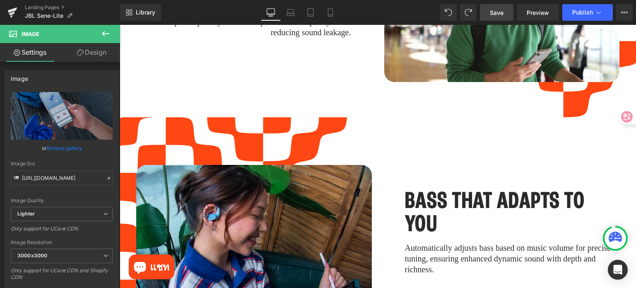
scroll to position [1614, 0]
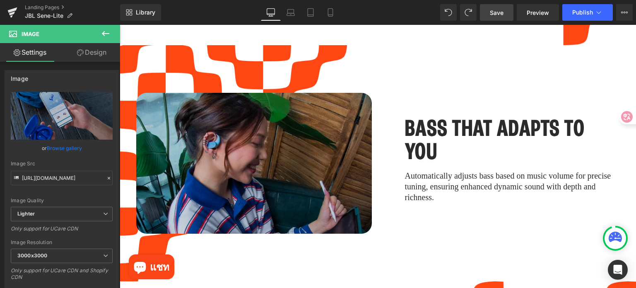
click at [275, 129] on img at bounding box center [253, 163] width 235 height 141
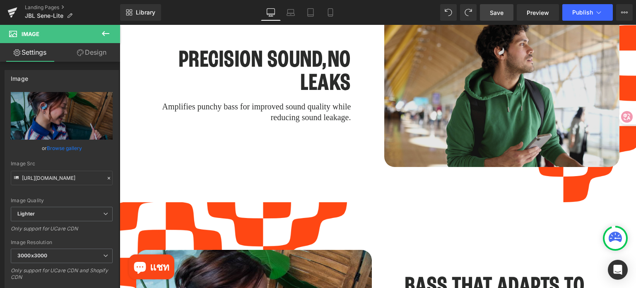
scroll to position [1448, 0]
